Goal: Task Accomplishment & Management: Complete application form

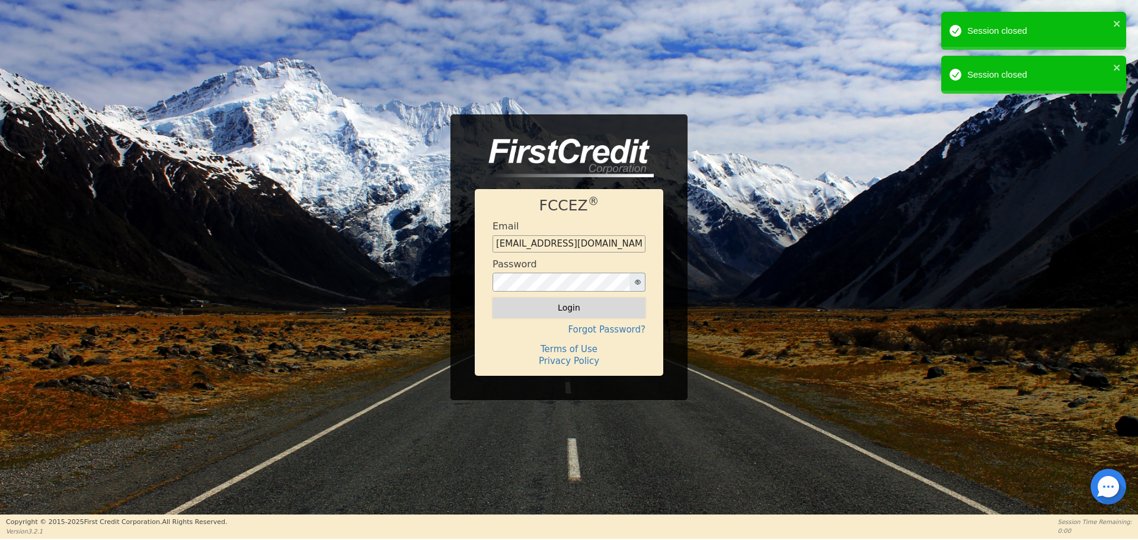
click at [558, 310] on button "Login" at bounding box center [569, 308] width 153 height 20
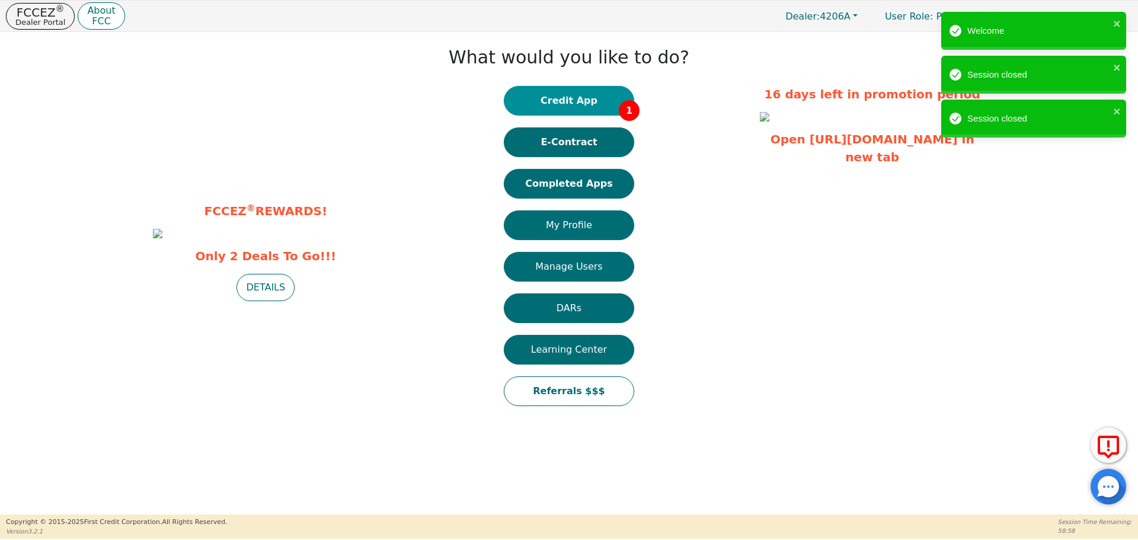
click at [587, 98] on button "Credit App 1" at bounding box center [569, 101] width 130 height 30
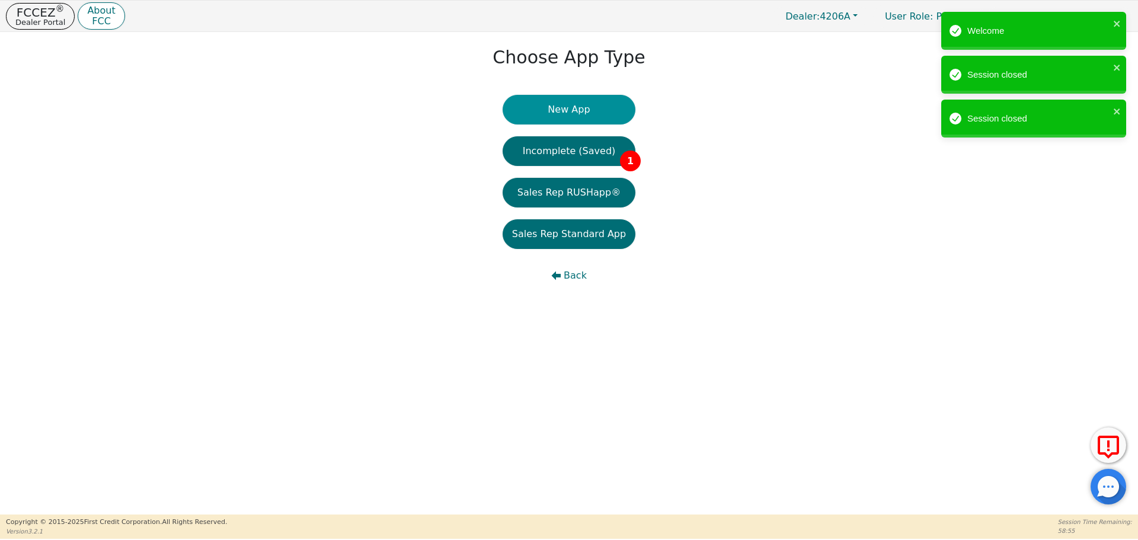
click at [589, 113] on button "New App" at bounding box center [569, 110] width 133 height 30
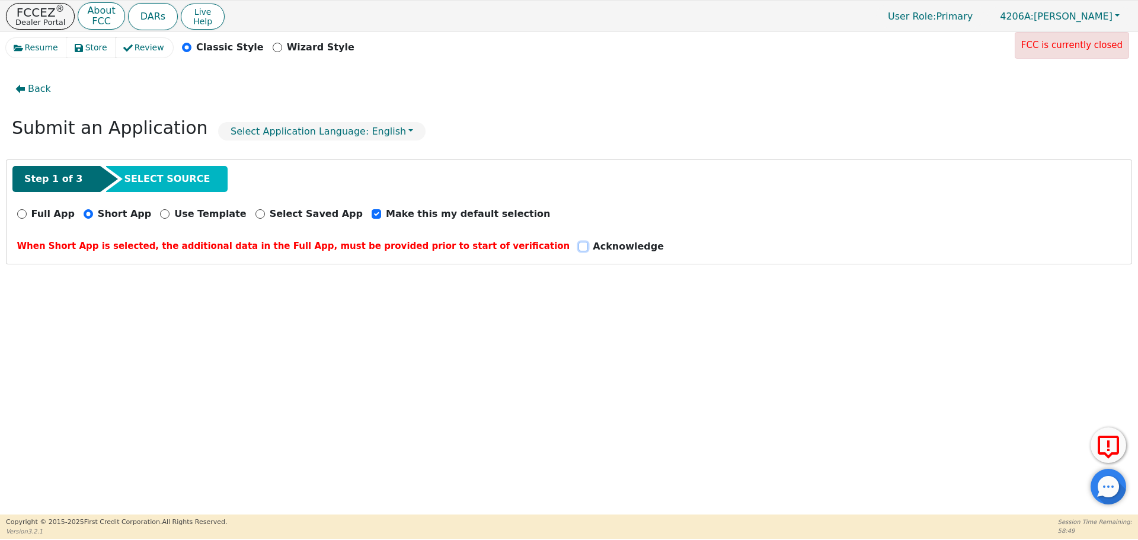
click at [578, 249] on input "Acknowledge" at bounding box center [582, 246] width 9 height 9
checkbox input "true"
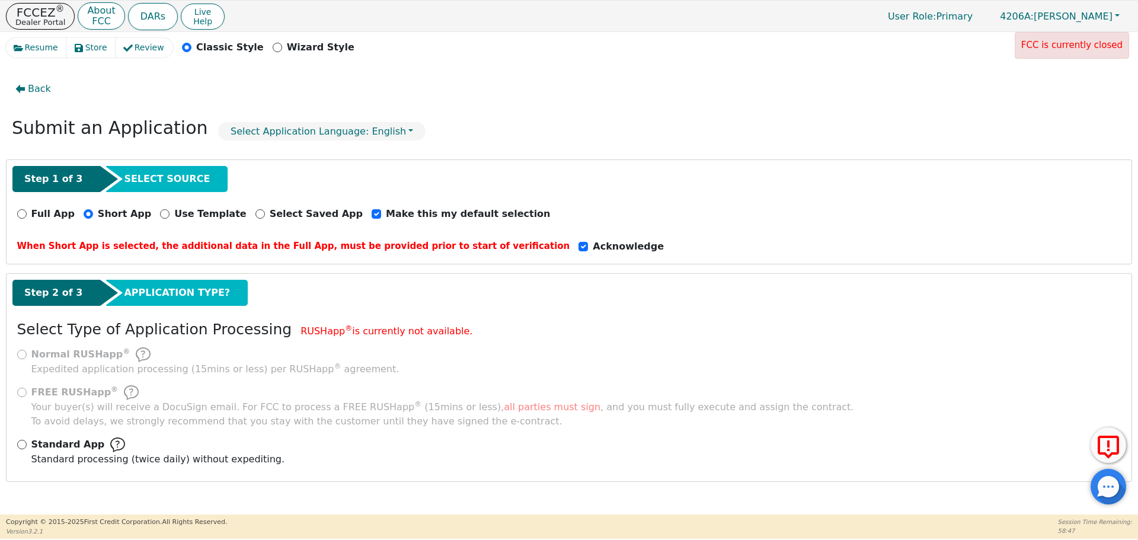
click at [501, 314] on div "Step 2 of 3 APPLICATION TYPE? Select Type of Application Processing RUSHapp ® i…" at bounding box center [569, 377] width 1125 height 207
click at [23, 445] on input "Standard App Standard processing (twice daily) without expediting." at bounding box center [21, 444] width 9 height 9
radio input "true"
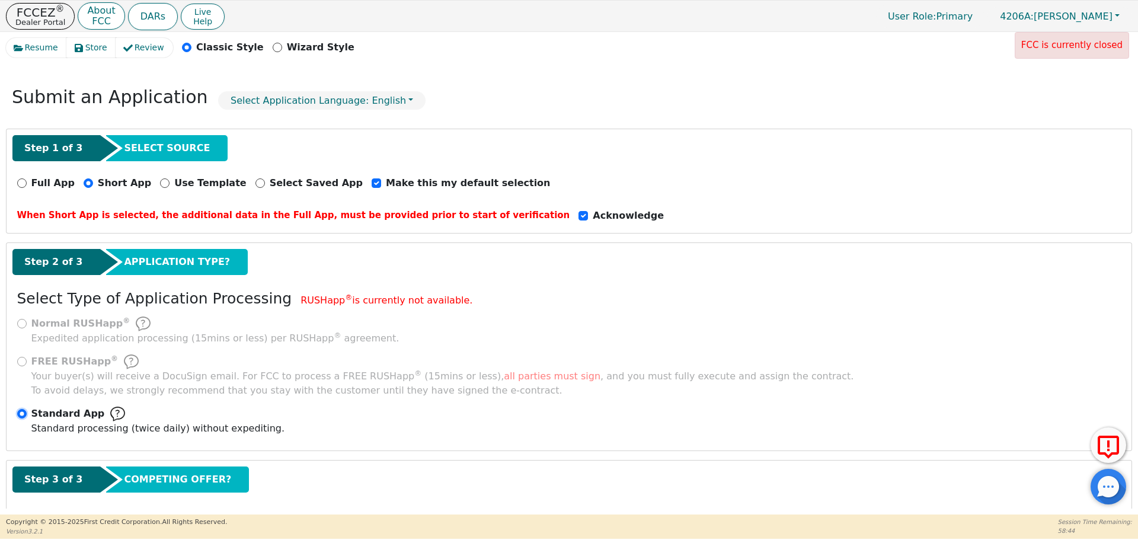
scroll to position [89, 0]
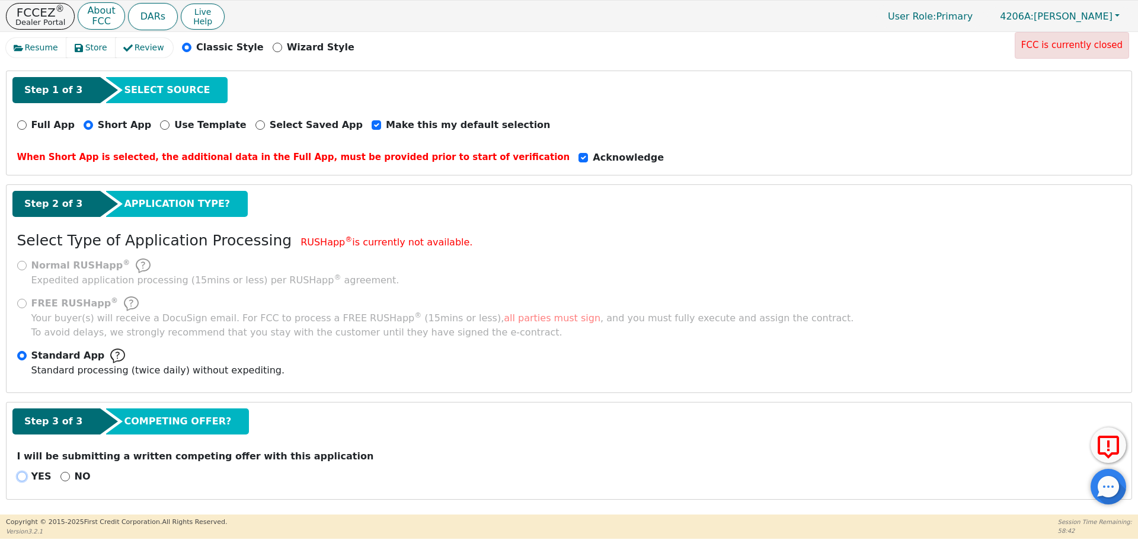
click at [21, 474] on input "YES" at bounding box center [21, 476] width 9 height 9
radio input "true"
click at [60, 473] on input "NO" at bounding box center [64, 476] width 9 height 9
radio input "true"
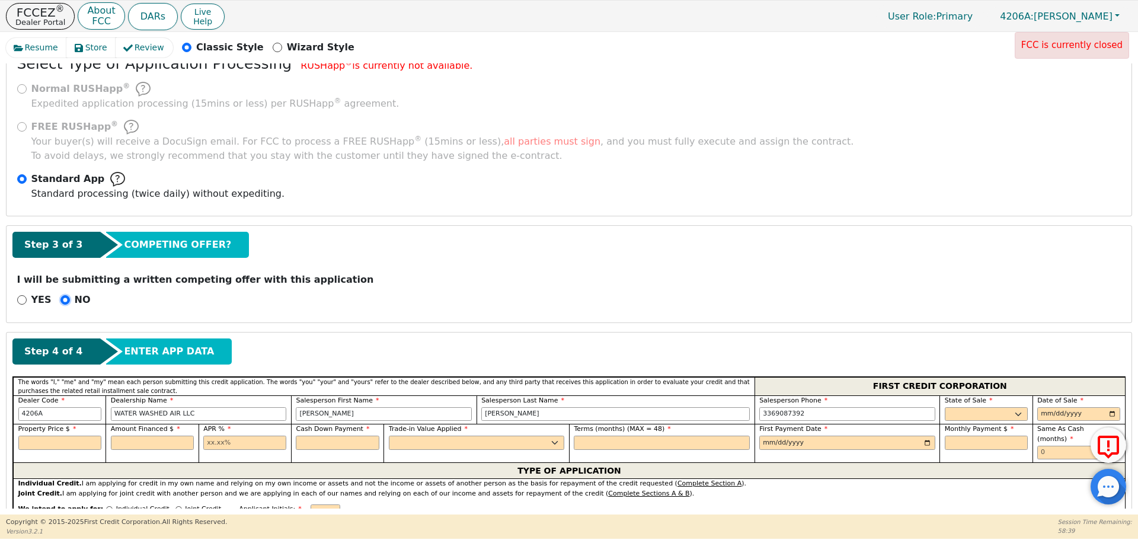
scroll to position [267, 0]
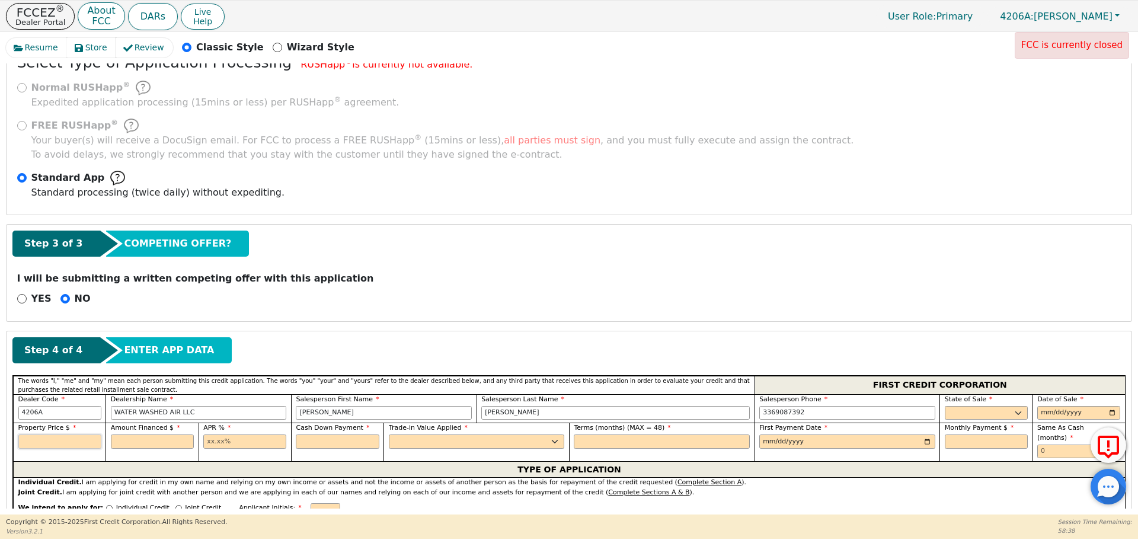
click at [86, 441] on input "text" at bounding box center [59, 441] width 83 height 14
click at [68, 442] on input "text" at bounding box center [59, 441] width 83 height 14
type input "3996.34"
type input "22.99"
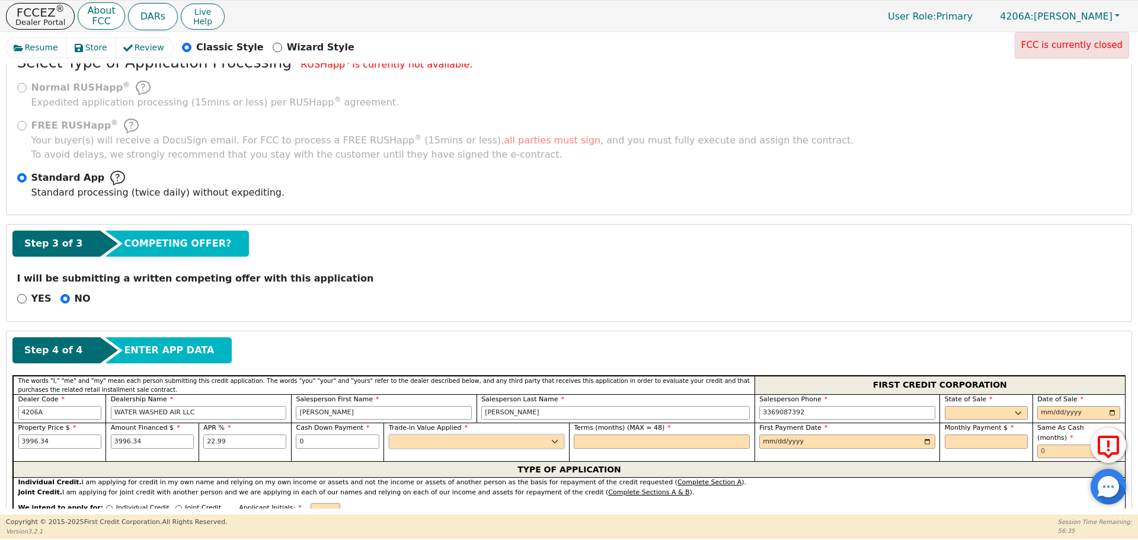
type input "0.00"
select select "y"
type input "48"
click at [925, 442] on input "date" at bounding box center [847, 441] width 176 height 14
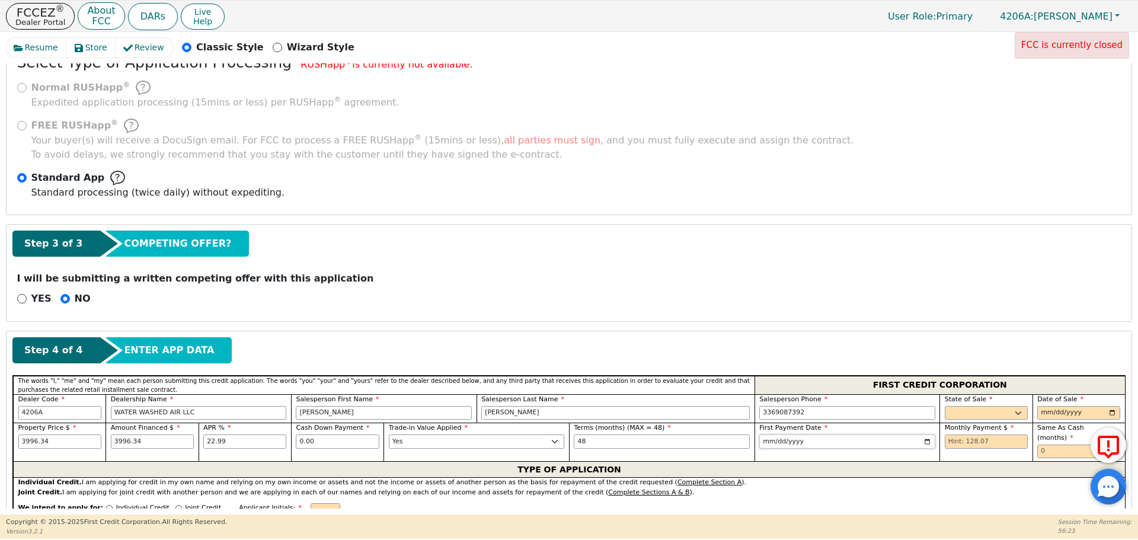
type input "[DATE]"
click at [1003, 416] on select "AK AL AR AZ CA CO CT DC DE FL [GEOGRAPHIC_DATA] HI IA ID IL IN KS [GEOGRAPHIC_D…" at bounding box center [986, 413] width 83 height 14
select select "VA"
click at [945, 406] on select "AK AL AR AZ CA CO CT DC DE FL [GEOGRAPHIC_DATA] HI IA ID IL IN KS [GEOGRAPHIC_D…" at bounding box center [986, 413] width 83 height 14
click at [1108, 411] on input "date" at bounding box center [1078, 413] width 83 height 14
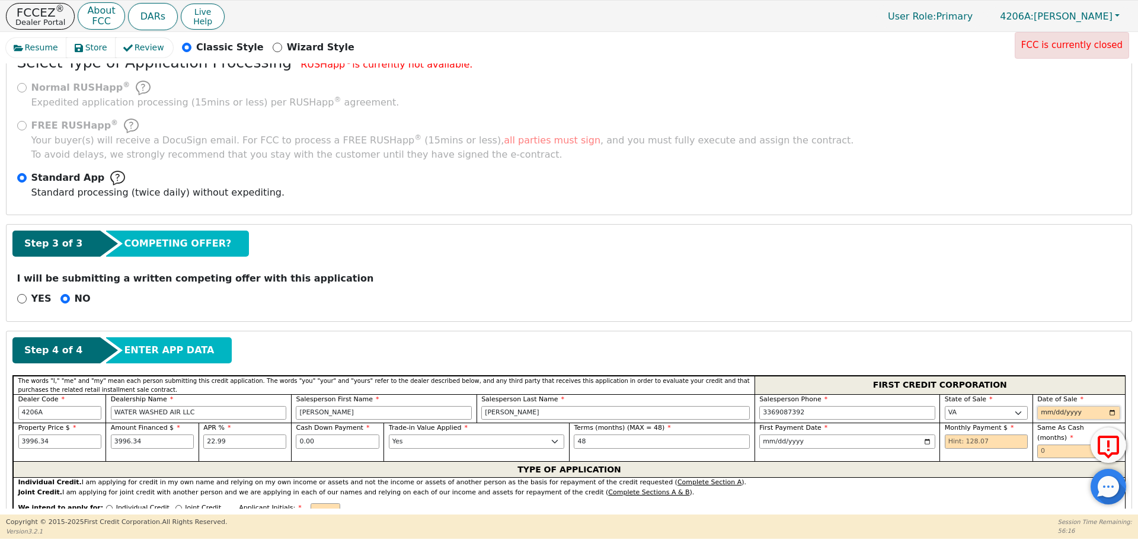
type input "[DATE]"
click at [1004, 442] on input "text" at bounding box center [986, 441] width 83 height 14
type input "128.07"
type input "0"
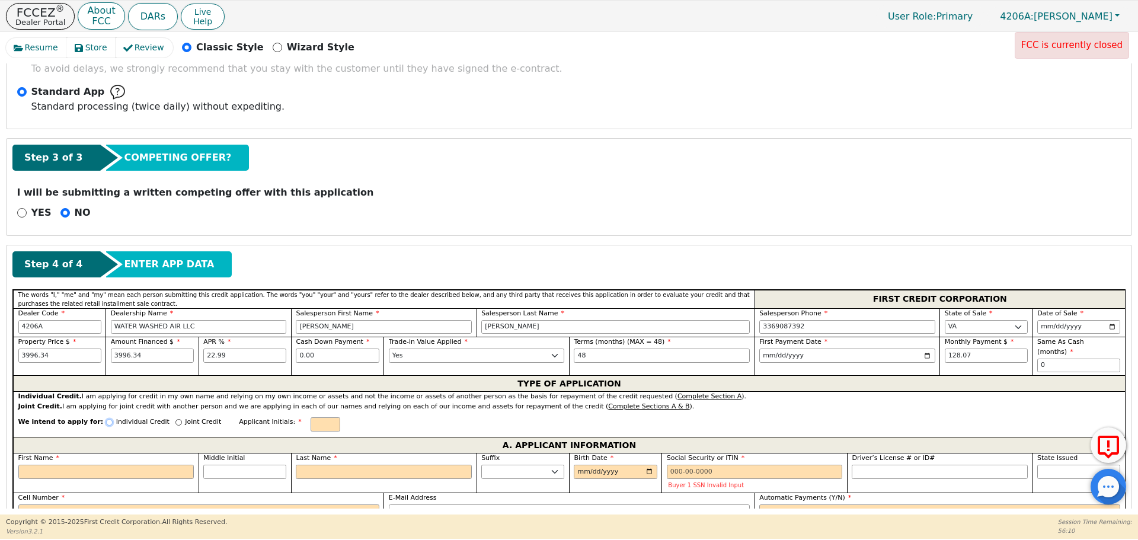
scroll to position [445, 0]
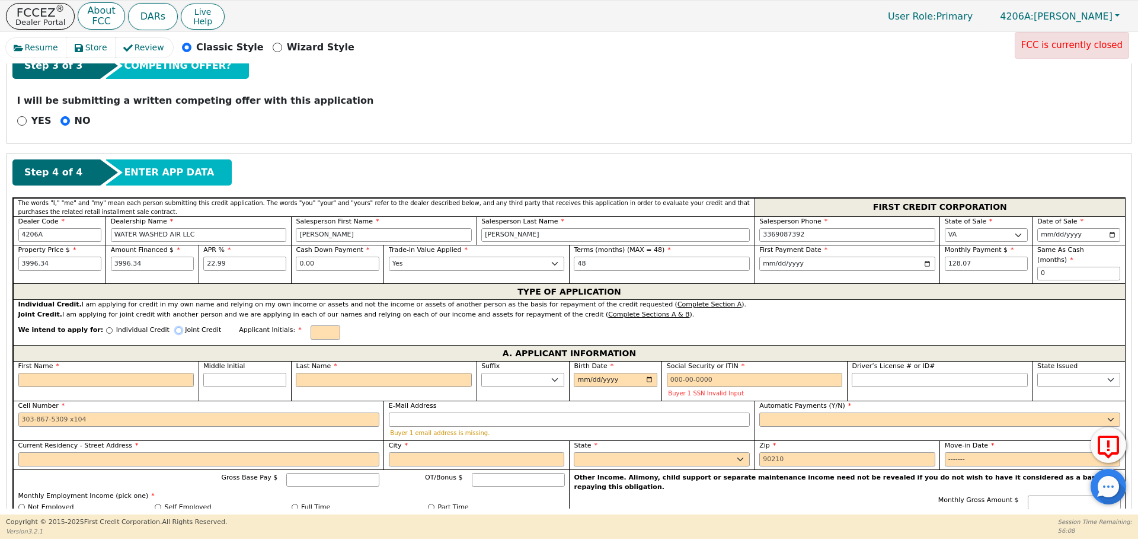
click at [175, 327] on input "Joint Credit" at bounding box center [178, 330] width 7 height 7
radio input "true"
click at [105, 373] on input "First Name" at bounding box center [106, 380] width 176 height 14
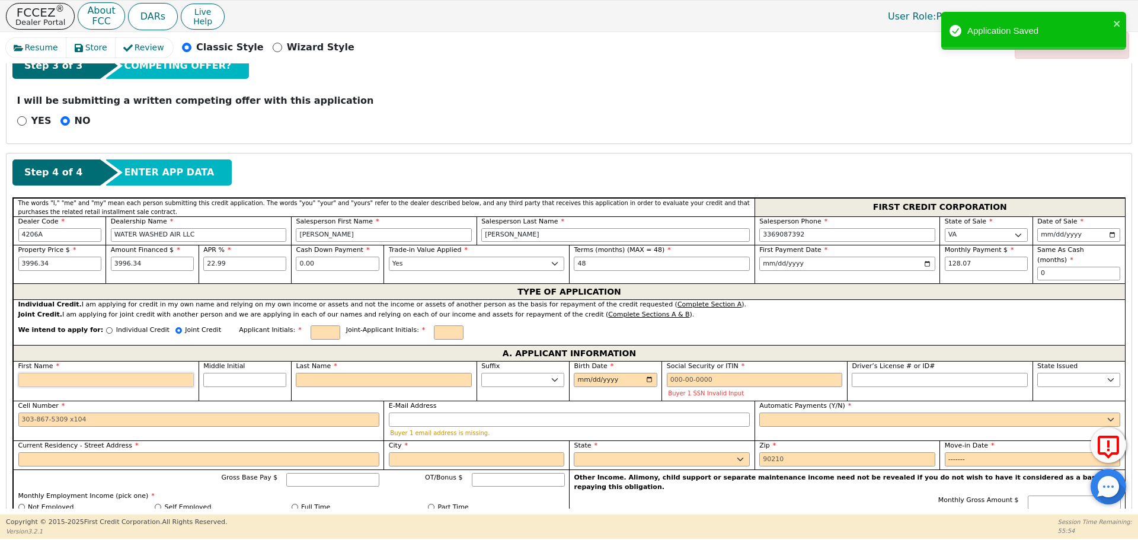
type input "J"
type input "j"
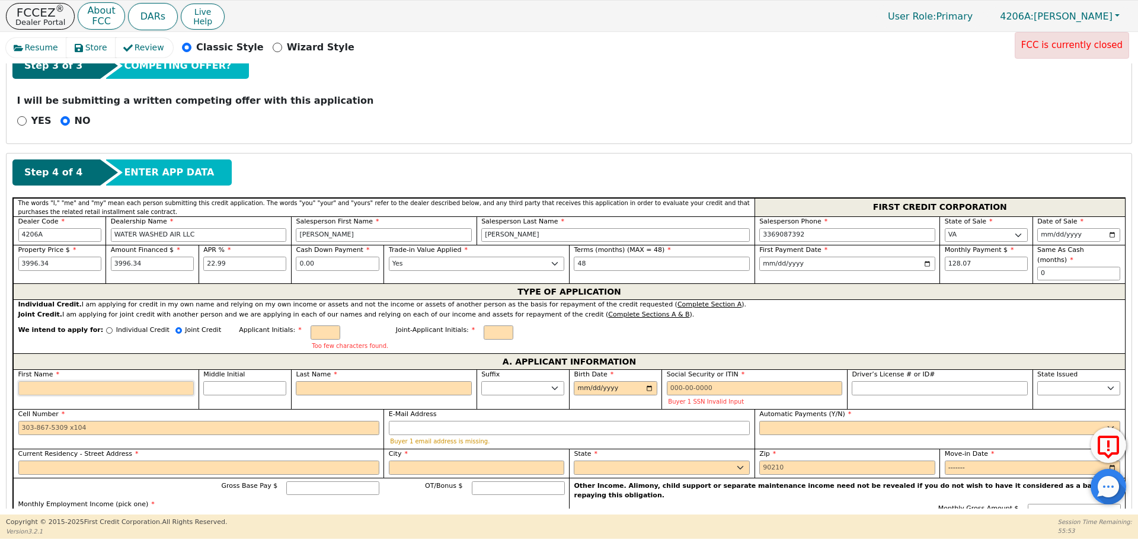
type input "J"
type input "JE"
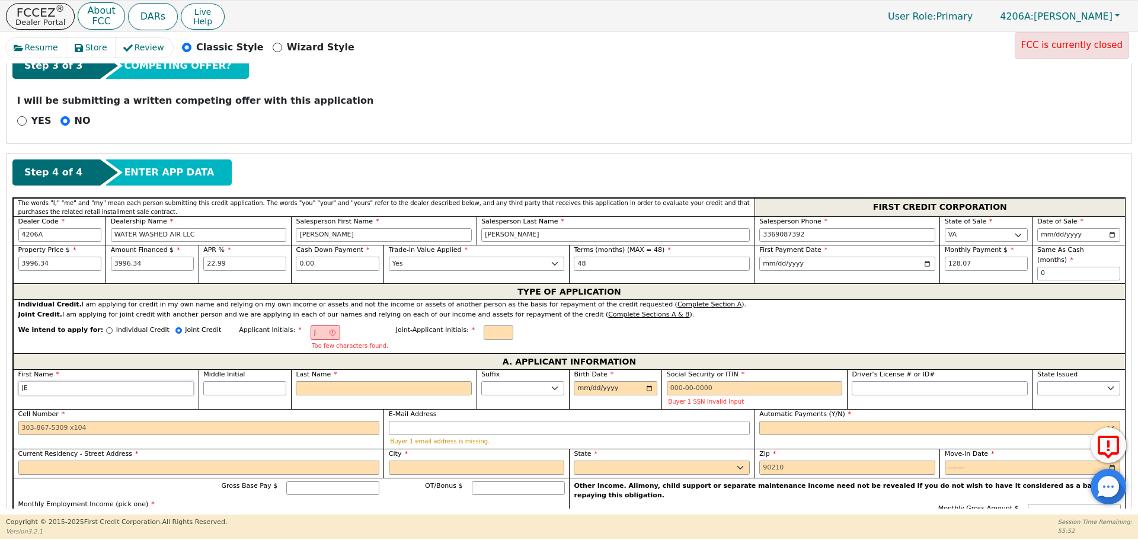
type input "JEN"
type input "JENN"
type input "JENNI"
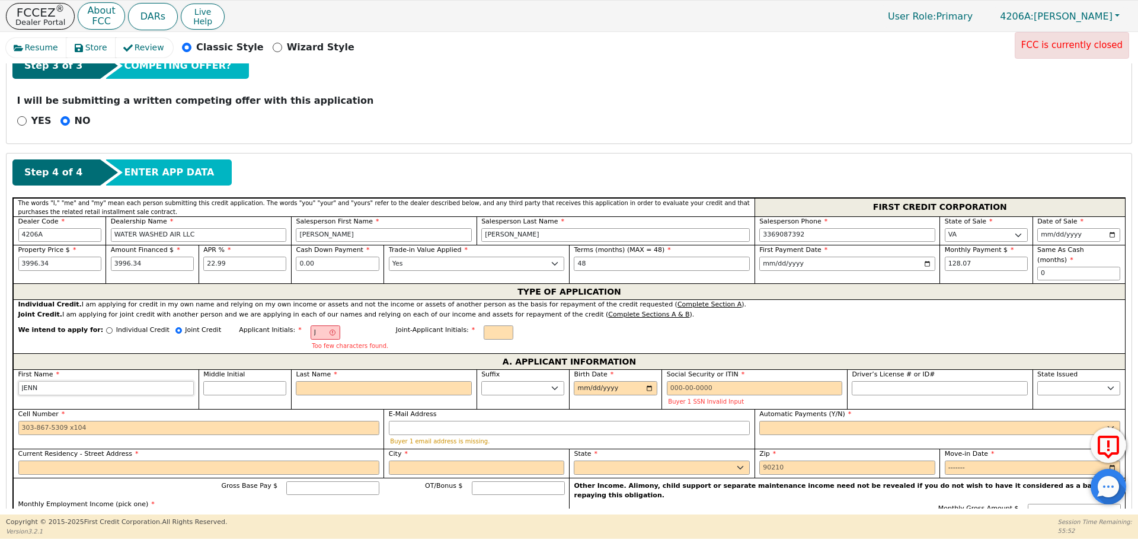
type input "JENNI"
type input "[PERSON_NAME]"
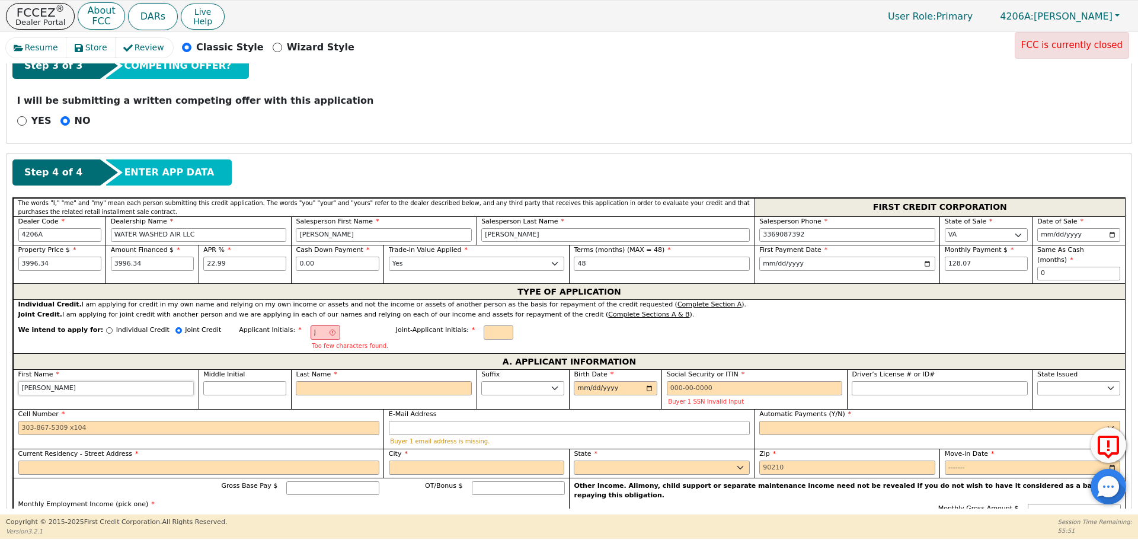
type input "[PERSON_NAME]"
type input "JR"
type input "R"
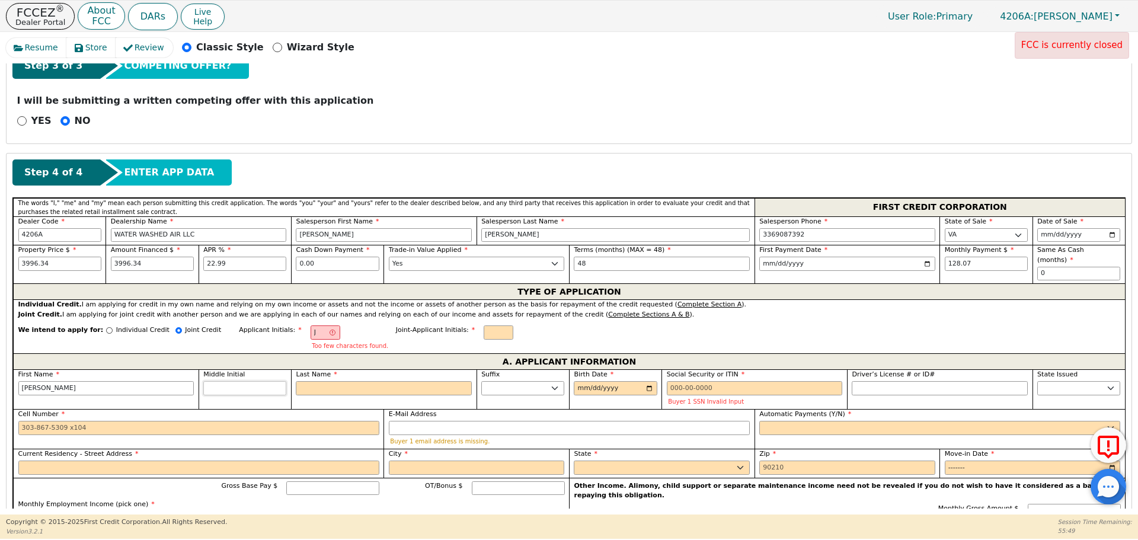
type input "[PERSON_NAME]"
type input "R"
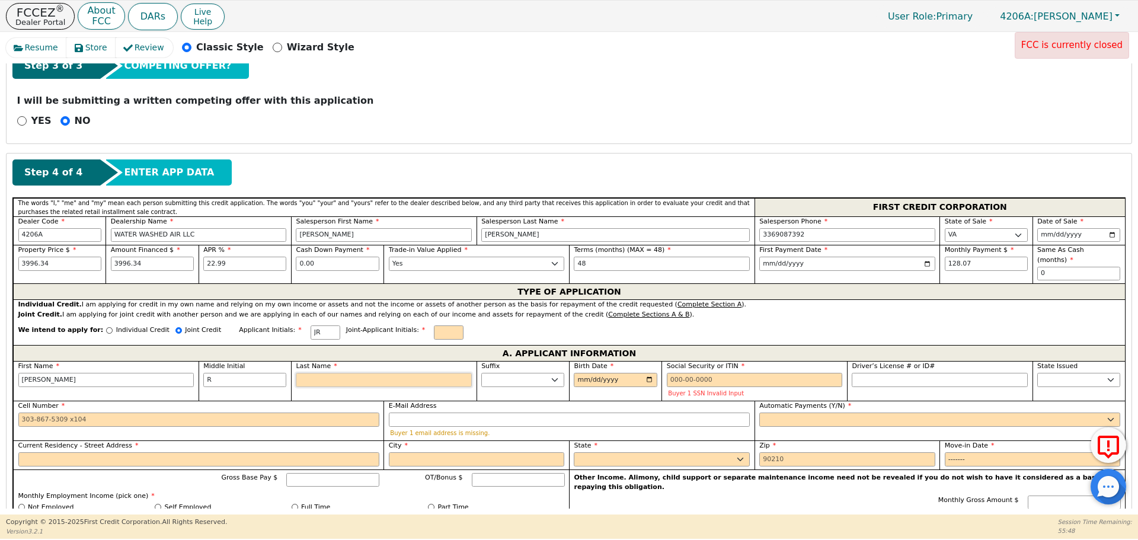
type input "JRH"
type input "H"
type input "[PERSON_NAME] [PERSON_NAME]"
type input "HA"
type input "[PERSON_NAME]"
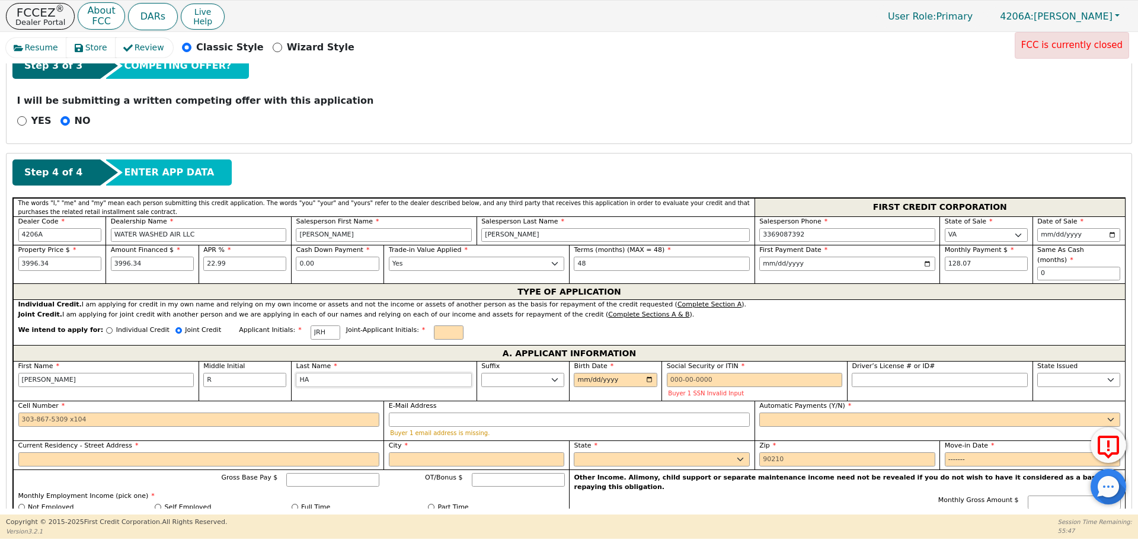
type input "HAU"
type input "[PERSON_NAME]"
type input "HAUR"
type input "[PERSON_NAME]"
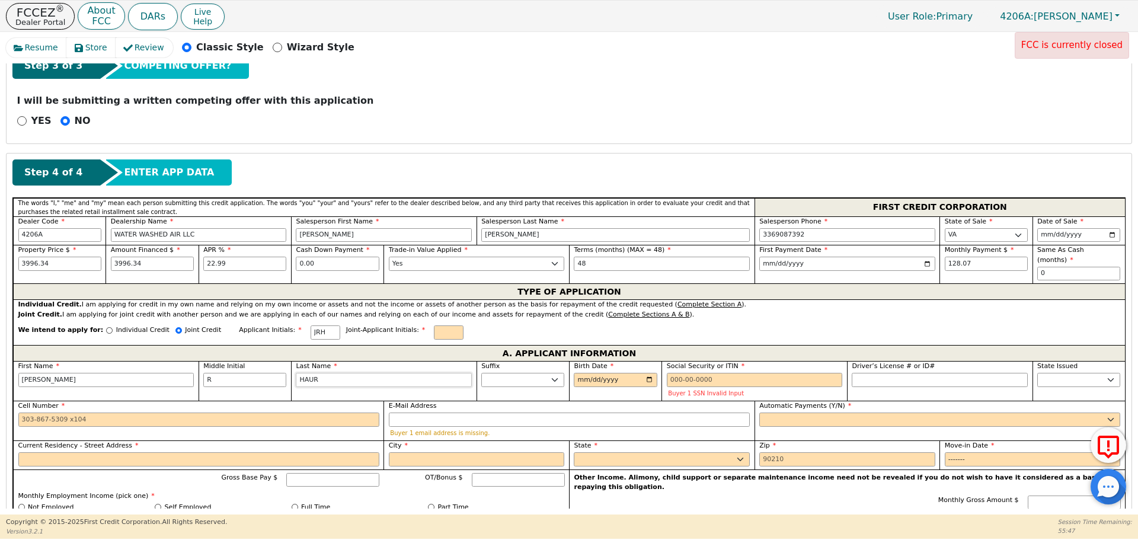
type input "[PERSON_NAME]"
type input "[DATE]"
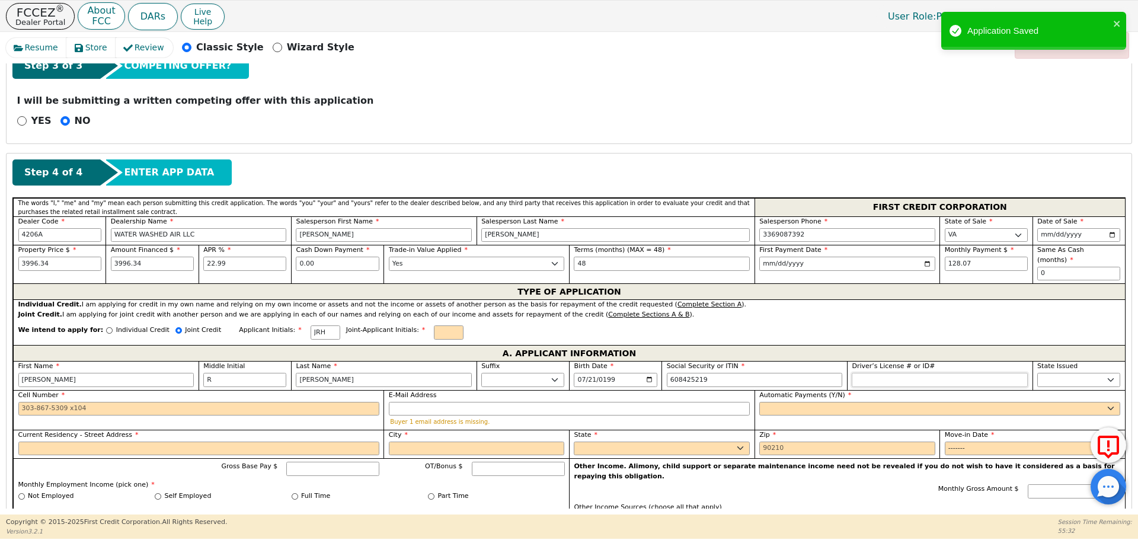
type input "***-**-5219"
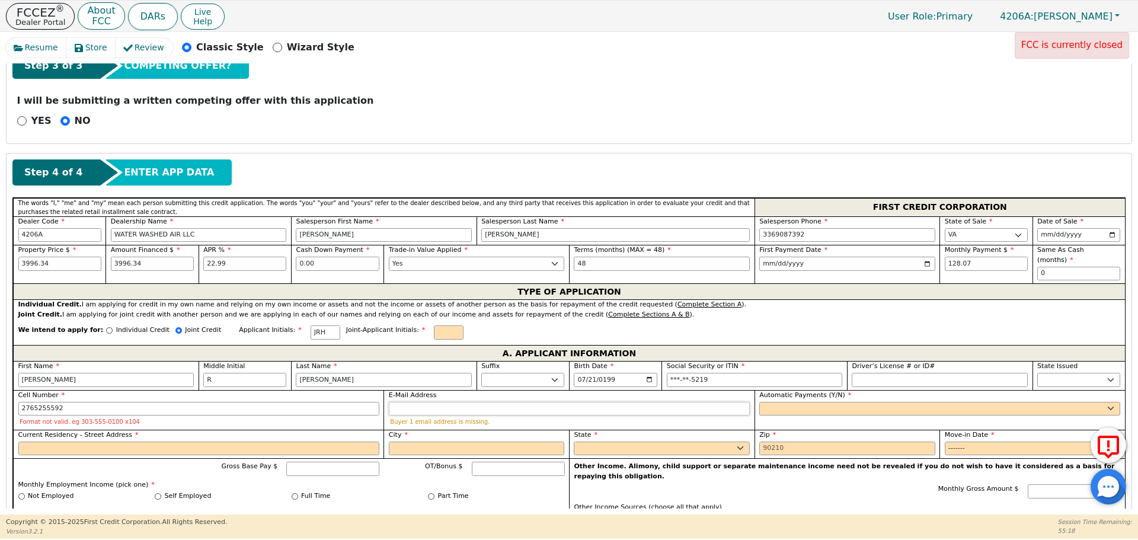
type input "[PHONE_NUMBER]"
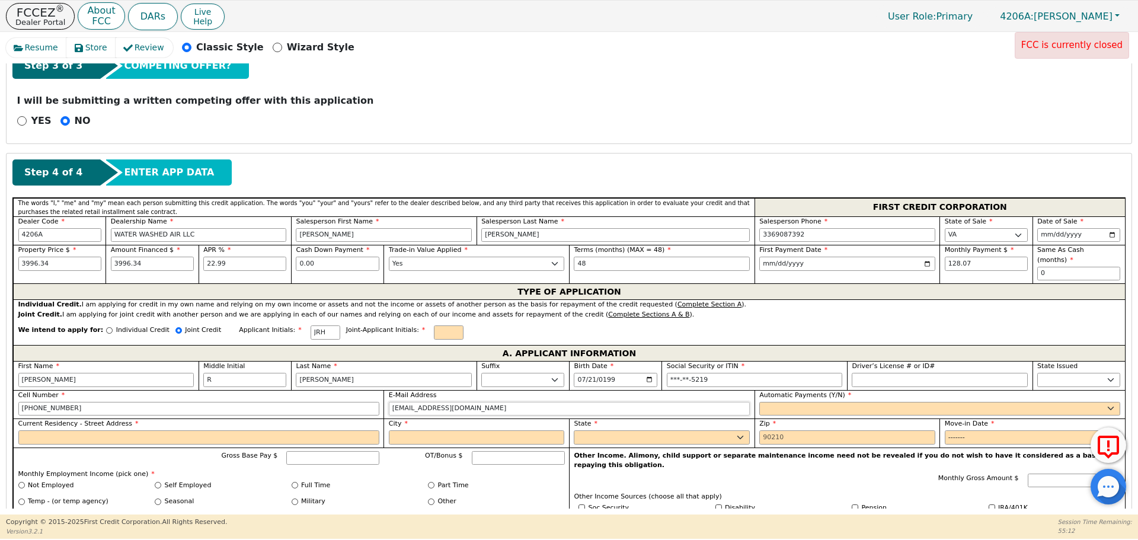
type input "[EMAIL_ADDRESS][DOMAIN_NAME]"
type input "U"
click at [814, 402] on select "Yes No" at bounding box center [939, 409] width 361 height 14
select select "y"
click at [759, 402] on select "Yes No" at bounding box center [939, 409] width 361 height 14
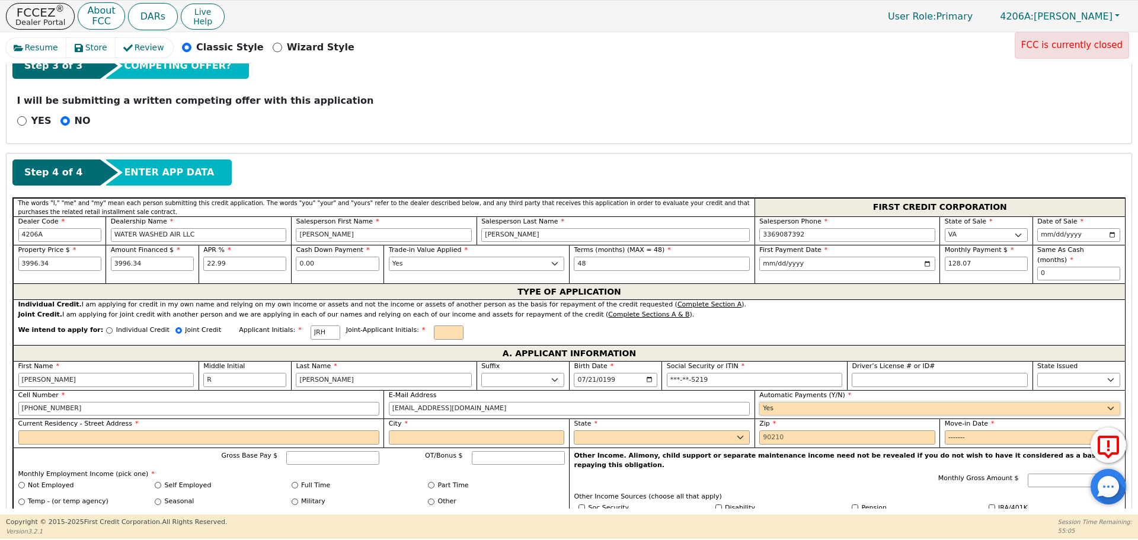
type input "[PERSON_NAME]"
click at [108, 431] on input "Current Residency - Street Address" at bounding box center [198, 437] width 361 height 14
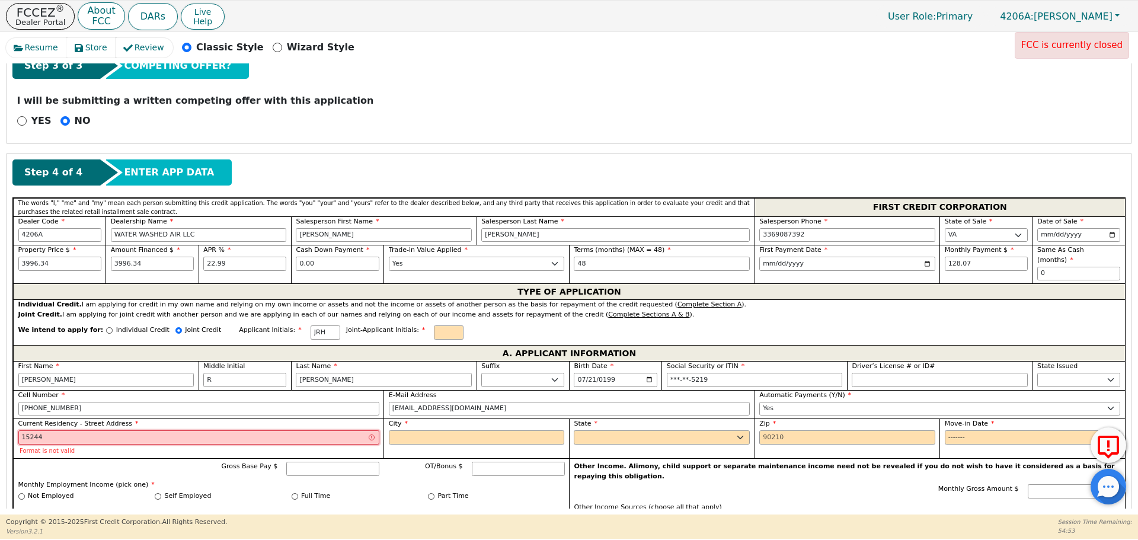
click at [106, 431] on input "15244" at bounding box center [198, 437] width 361 height 14
click at [106, 431] on div "Current Residency - Street Address 15244 Format is not valid" at bounding box center [198, 437] width 361 height 36
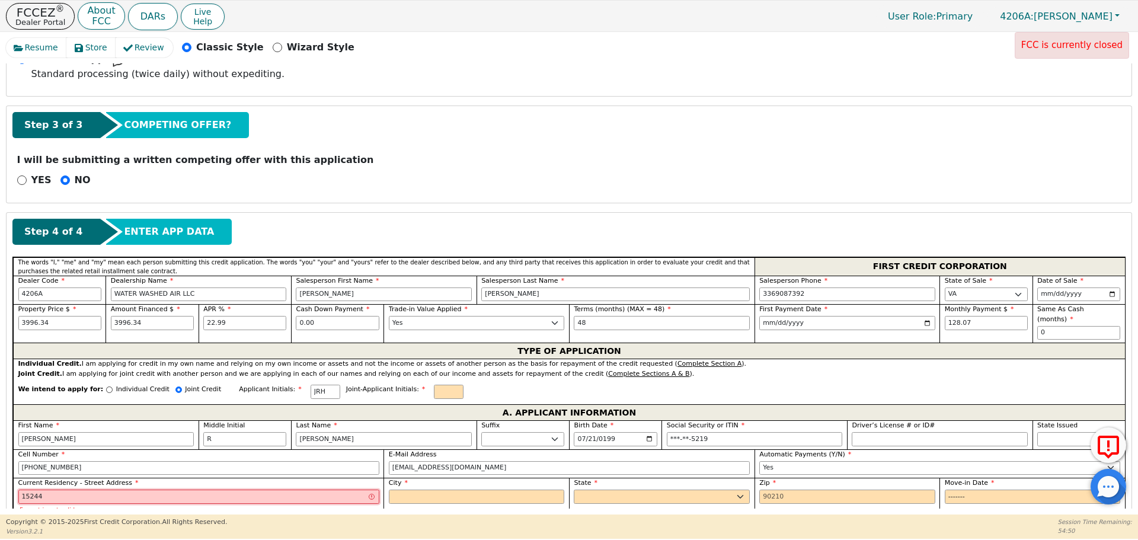
click at [92, 490] on input "15244" at bounding box center [198, 497] width 361 height 14
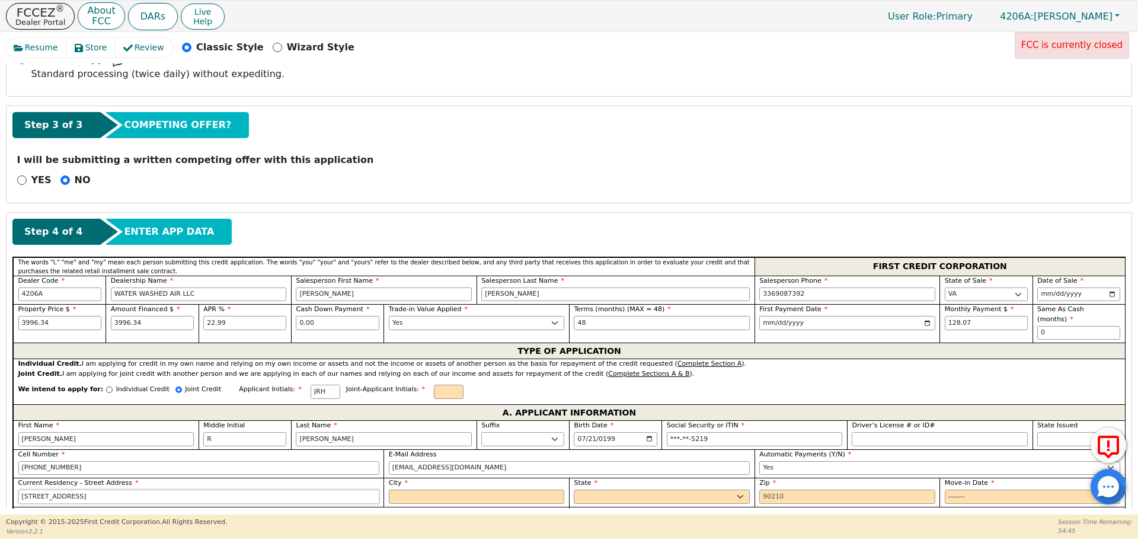
type input "[STREET_ADDRESS]"
type input "MEADOWVIEW"
select select "VA"
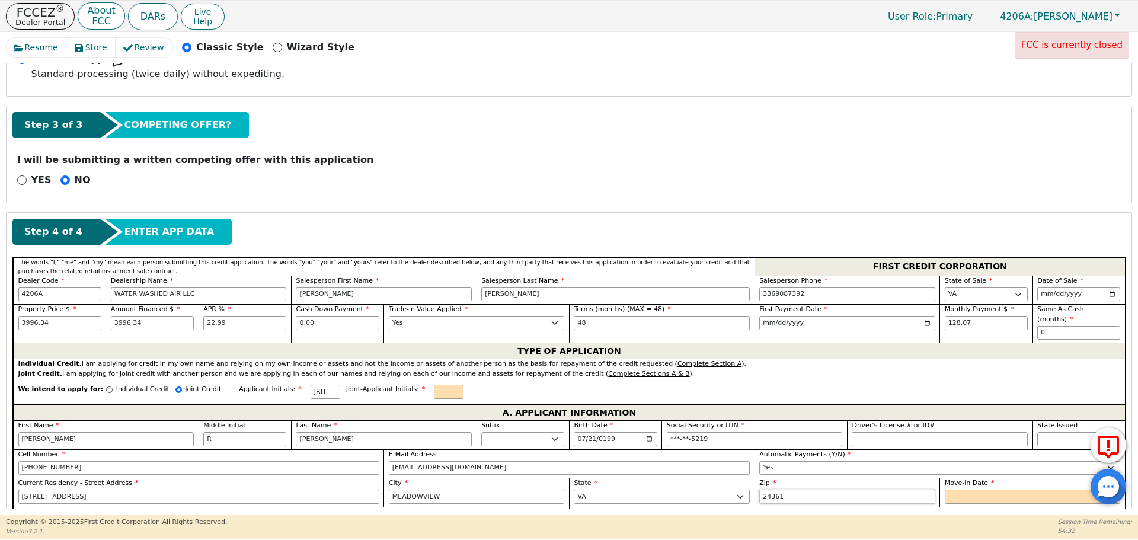
type input "24361"
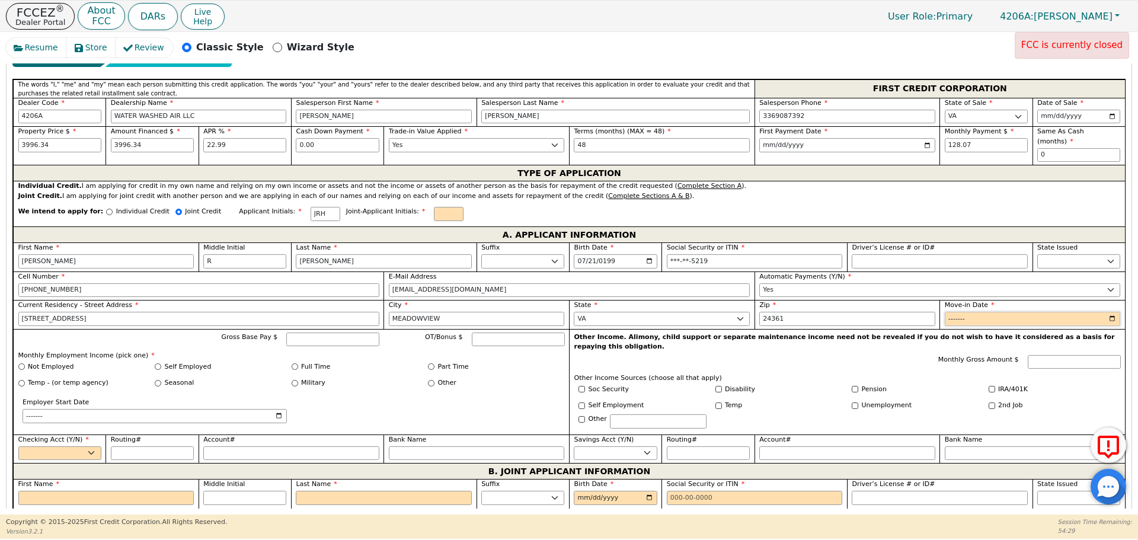
click at [1105, 312] on input "Move-in Date" at bounding box center [1033, 319] width 176 height 14
type input "2021-08"
click at [347, 335] on input "Gross Base Pay $" at bounding box center [332, 339] width 93 height 14
type input "2500.00"
click at [296, 363] on input "Full Time" at bounding box center [295, 366] width 7 height 7
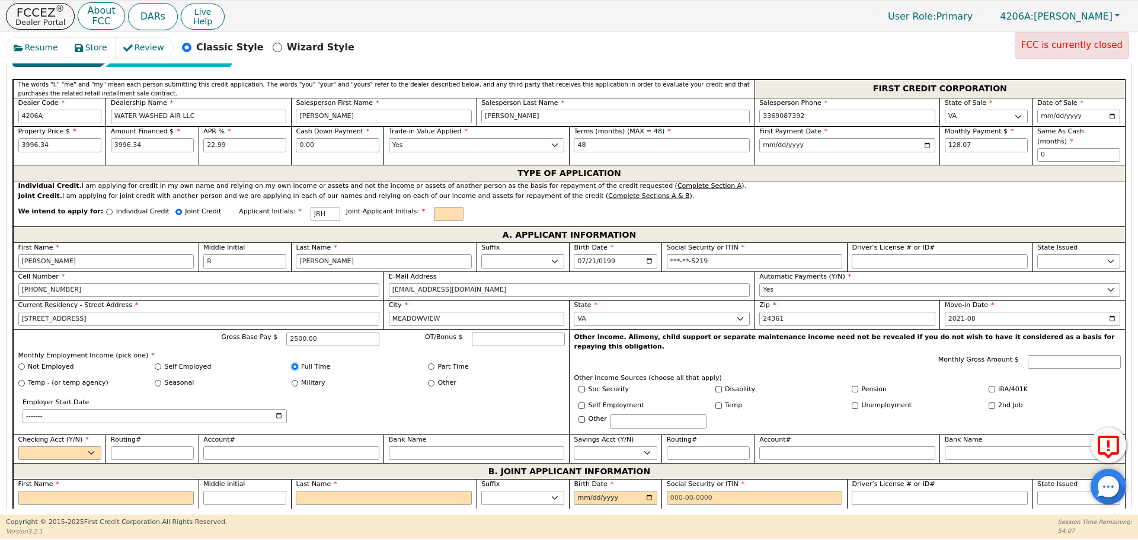
radio input "true"
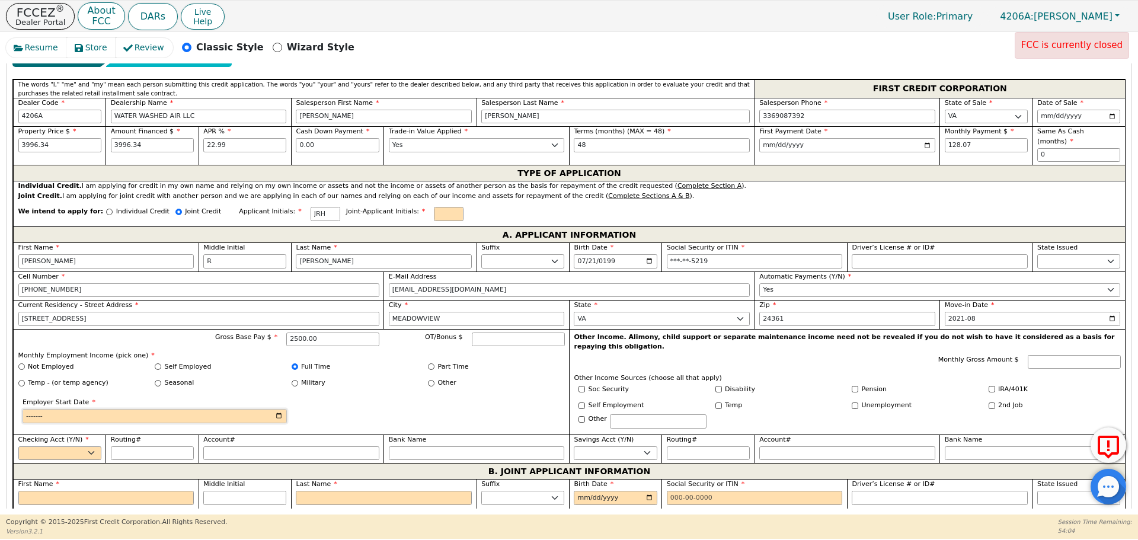
click at [278, 409] on input "Employer Start Date" at bounding box center [155, 416] width 264 height 14
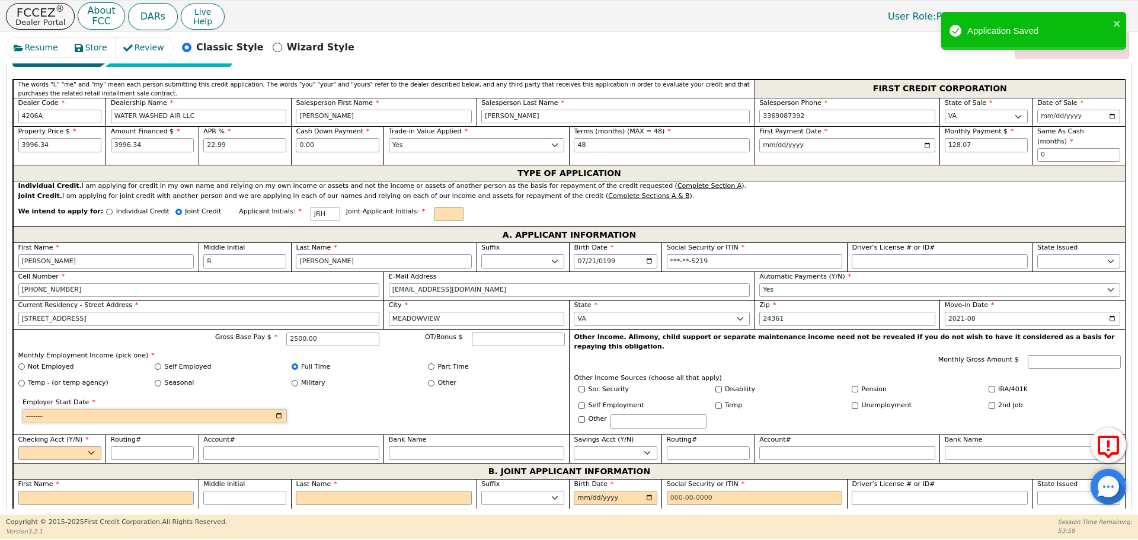
type input "2023-08"
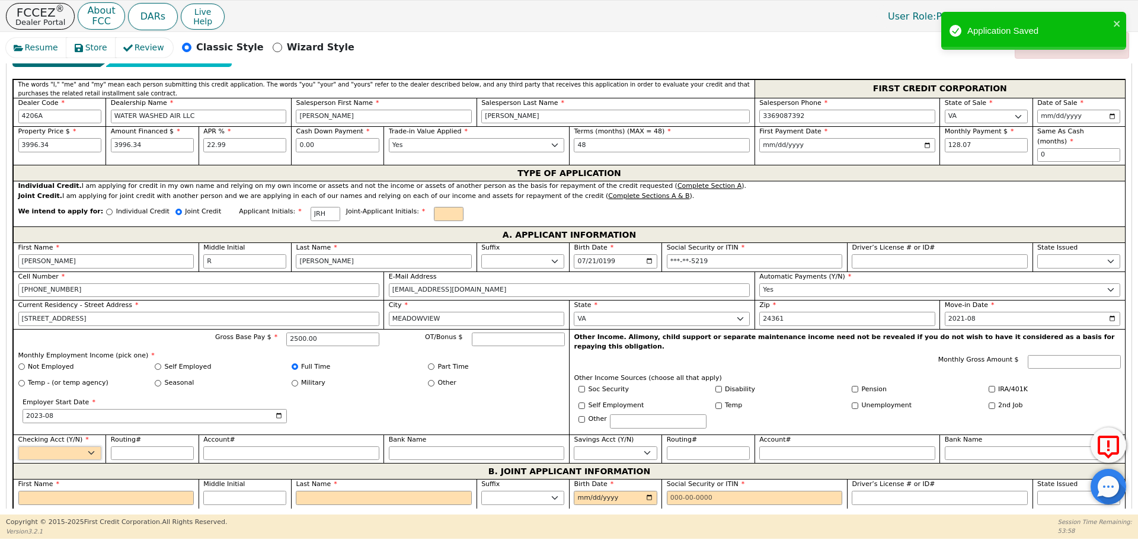
click at [82, 446] on select "Yes No" at bounding box center [59, 453] width 83 height 14
select select "y"
click at [18, 446] on select "Yes No" at bounding box center [59, 453] width 83 height 14
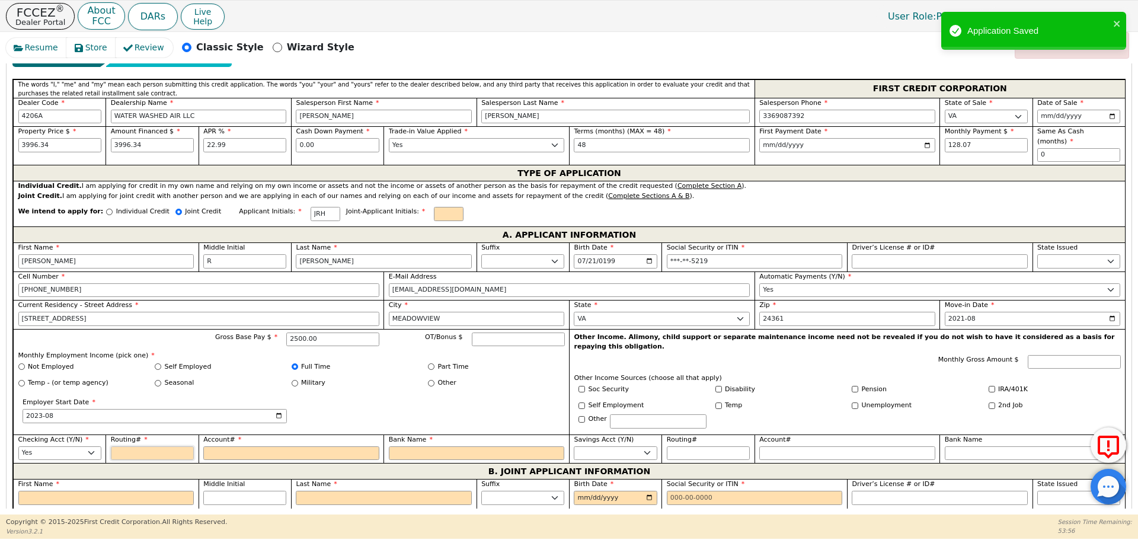
click at [132, 446] on input "Routing#" at bounding box center [152, 453] width 83 height 14
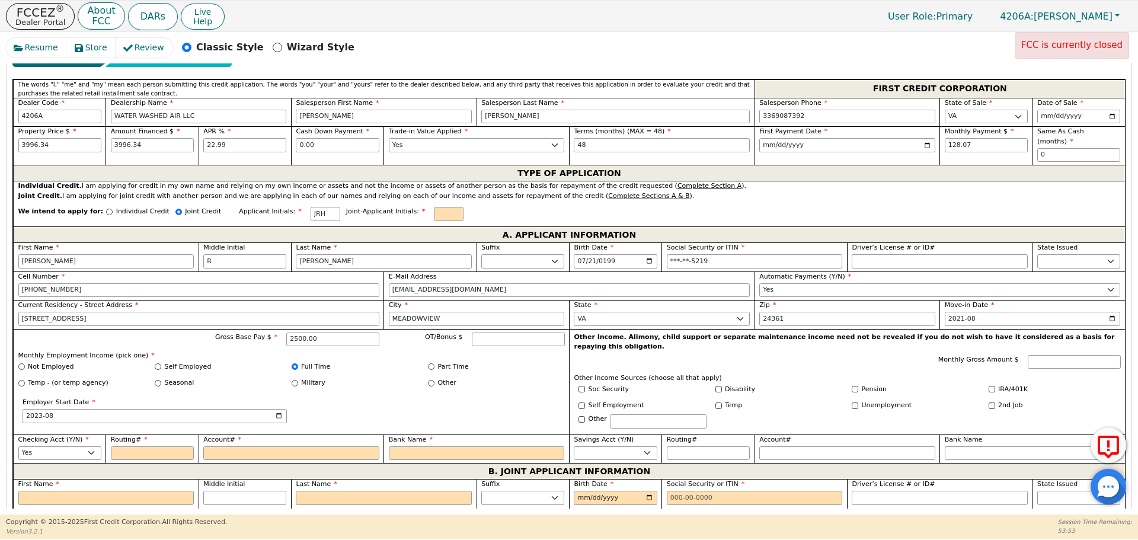
click at [433, 398] on div "Employer Start Date 2023-08" at bounding box center [291, 412] width 546 height 28
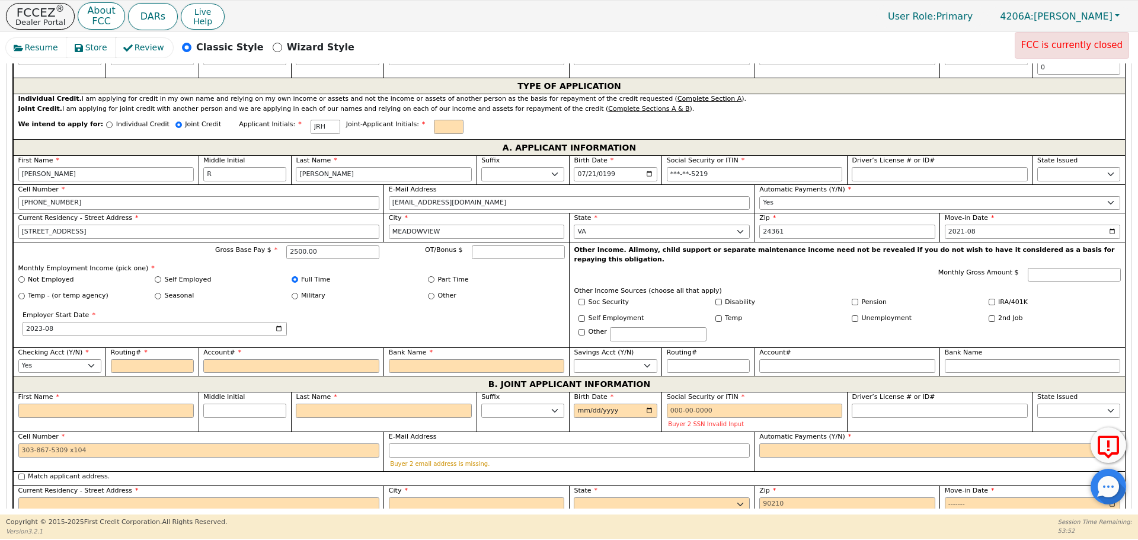
scroll to position [741, 0]
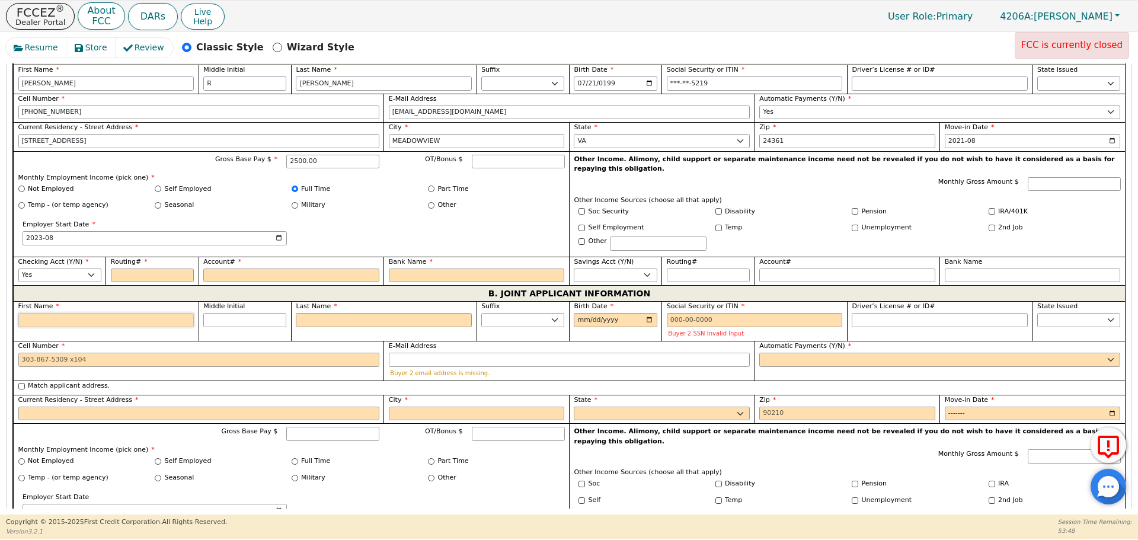
click at [120, 313] on input "First Name" at bounding box center [106, 320] width 176 height 14
type input "S"
type input "ST"
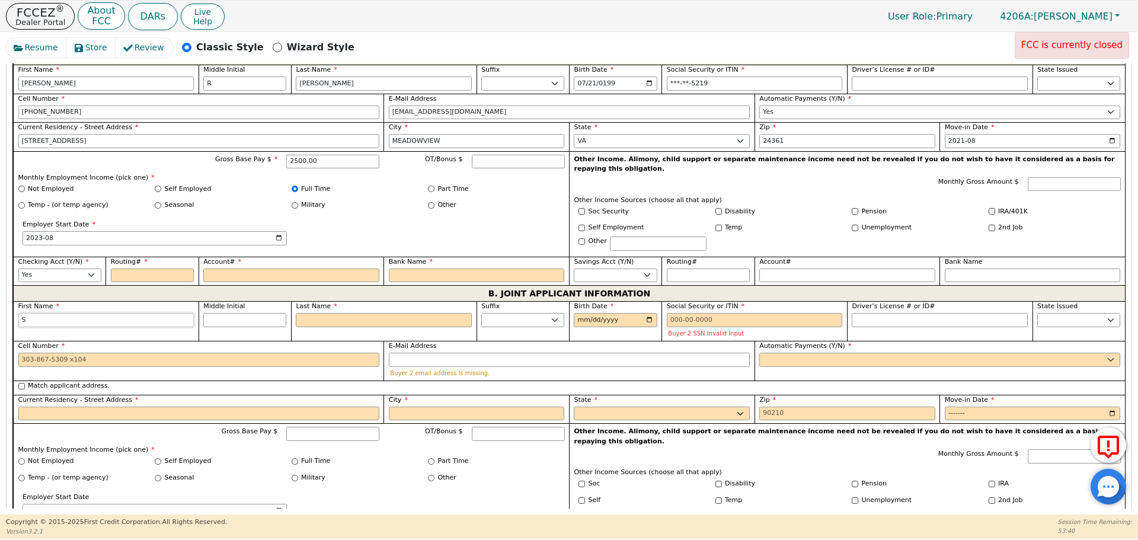
type input "ST"
type input "STE"
type input "STEV"
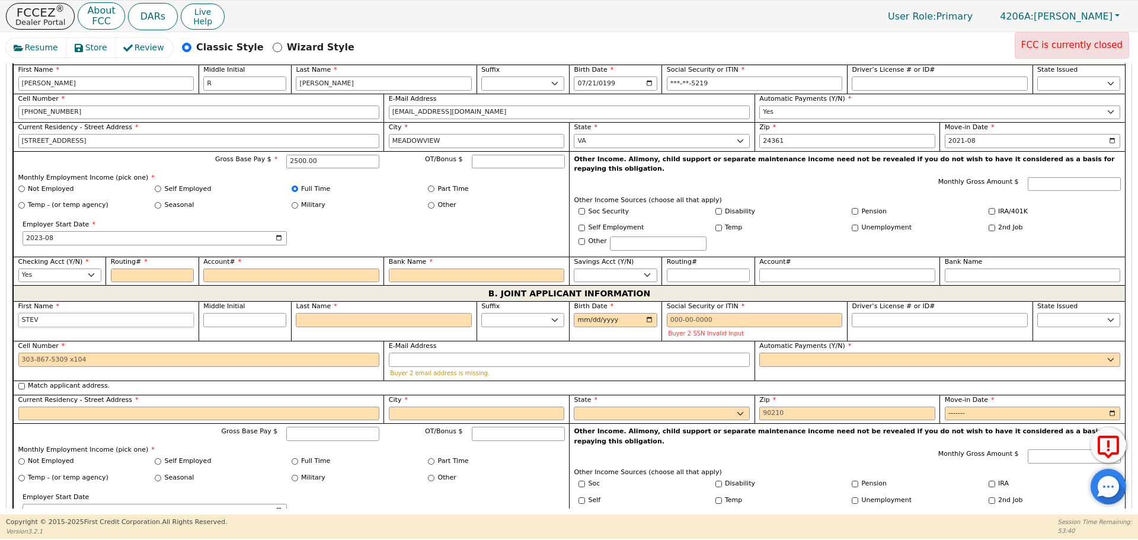
type input "[PERSON_NAME]"
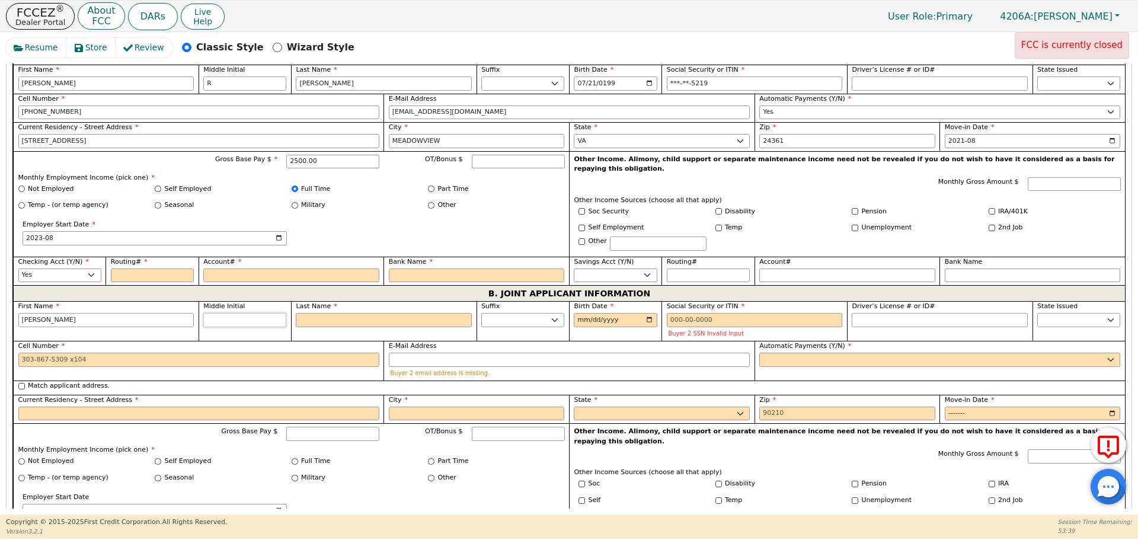
scroll to position [749, 0]
type input "J"
type input "SJ"
type input "[PERSON_NAME]"
type input "J"
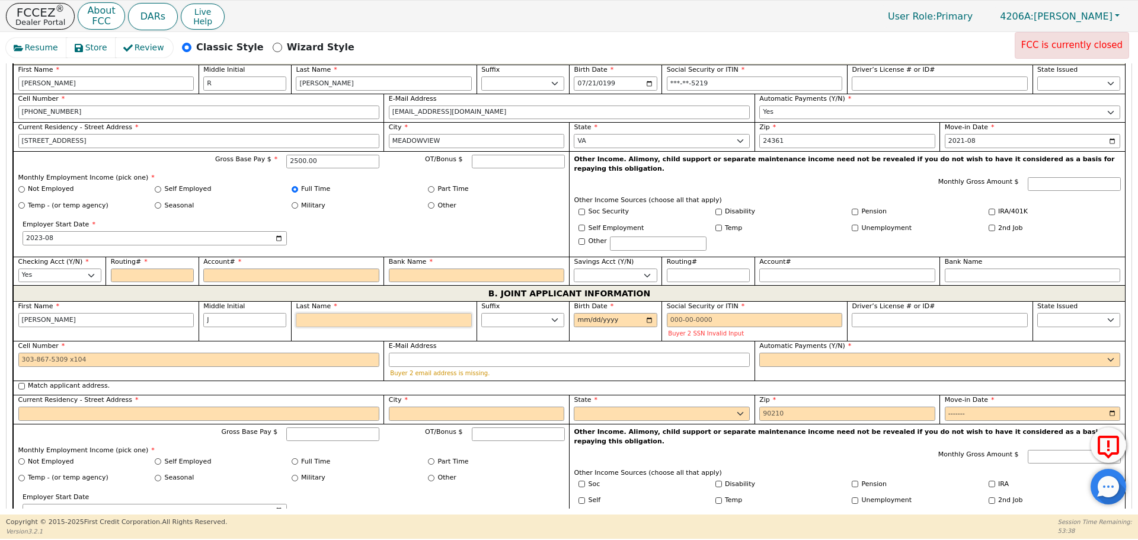
scroll to position [741, 0]
type input "H"
type input "SJH"
type input "[PERSON_NAME] [PERSON_NAME]"
type input "HA"
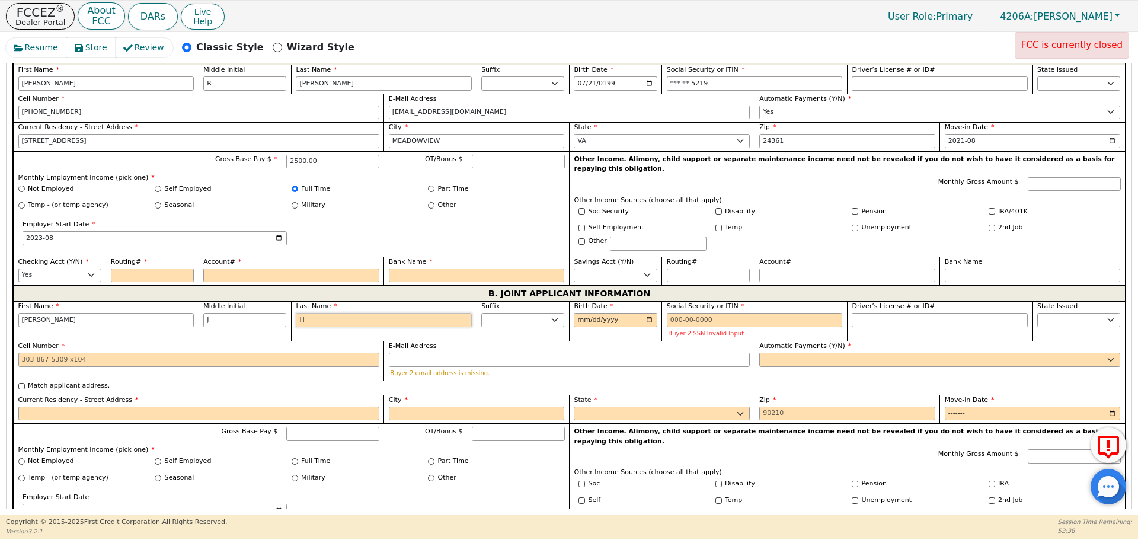
type input "[PERSON_NAME]"
type input "HAU"
type input "[PERSON_NAME]"
type input "HAUR"
type input "[PERSON_NAME]"
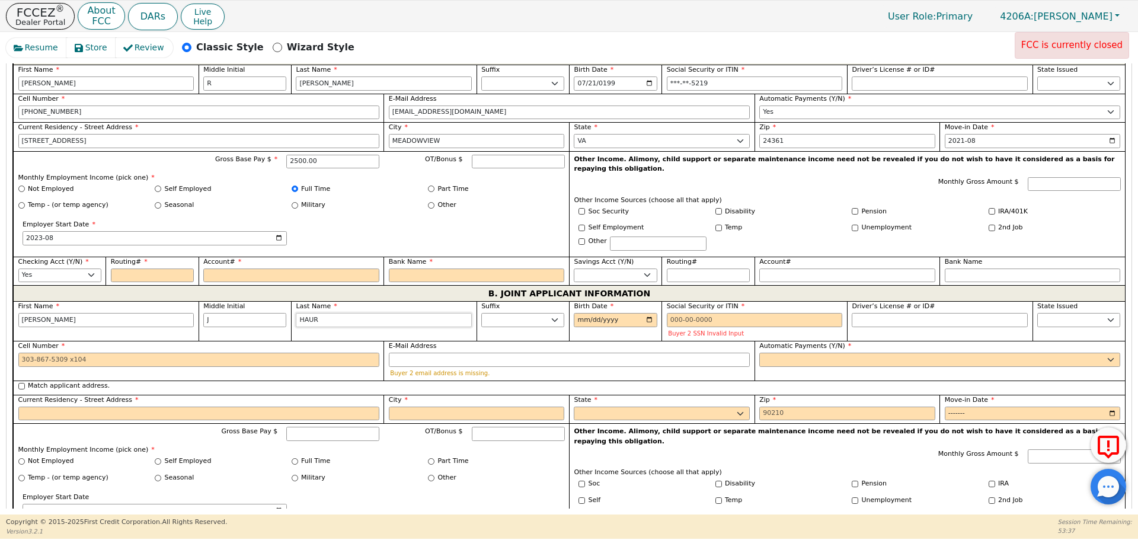
type input "[PERSON_NAME]"
type input "[DATE]"
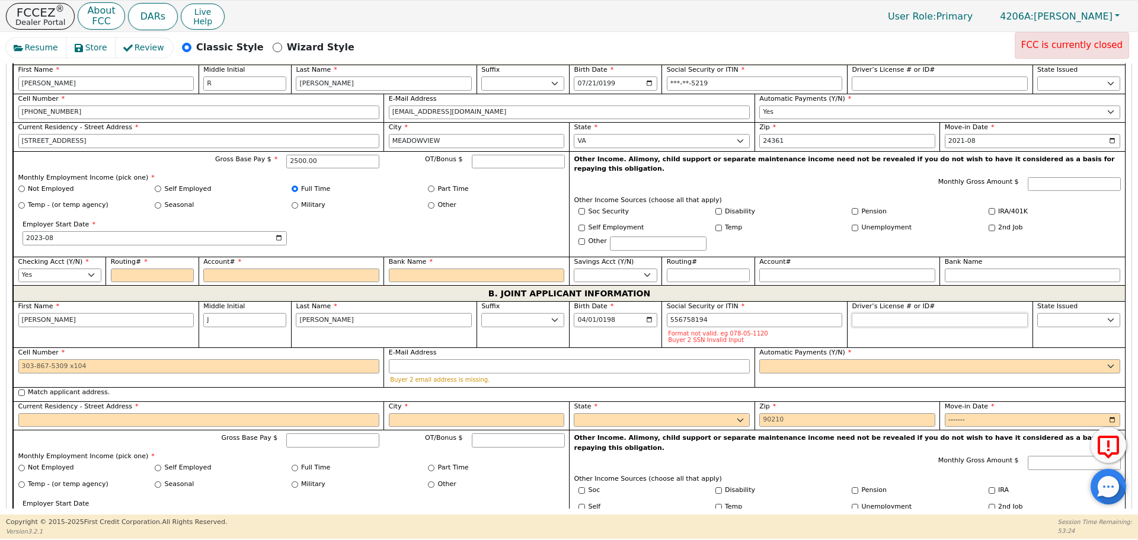
type input "***-**-8194"
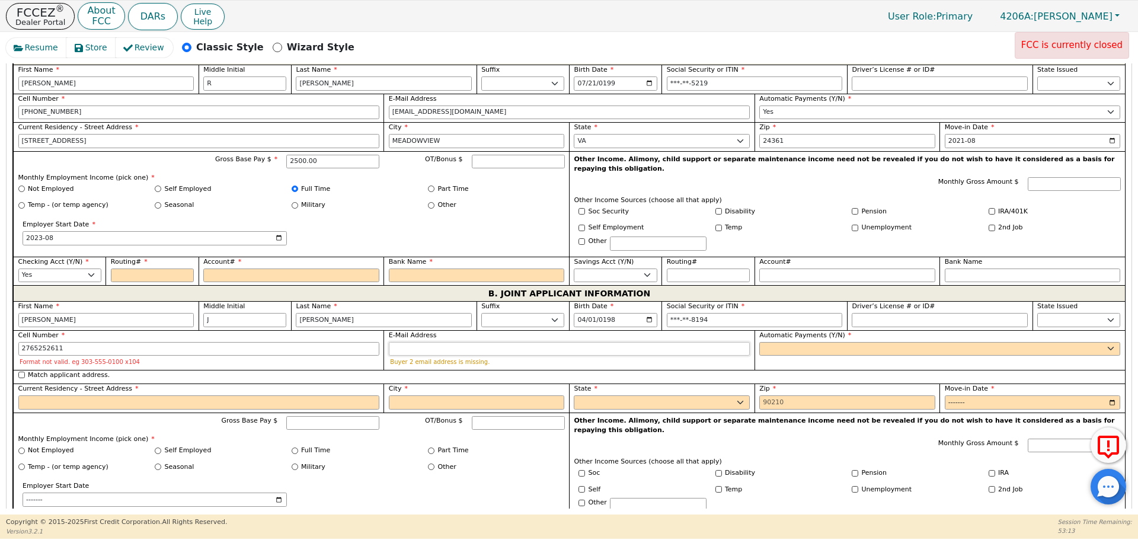
type input "[PHONE_NUMBER]"
type input "[EMAIL_ADDRESS][DOMAIN_NAME]"
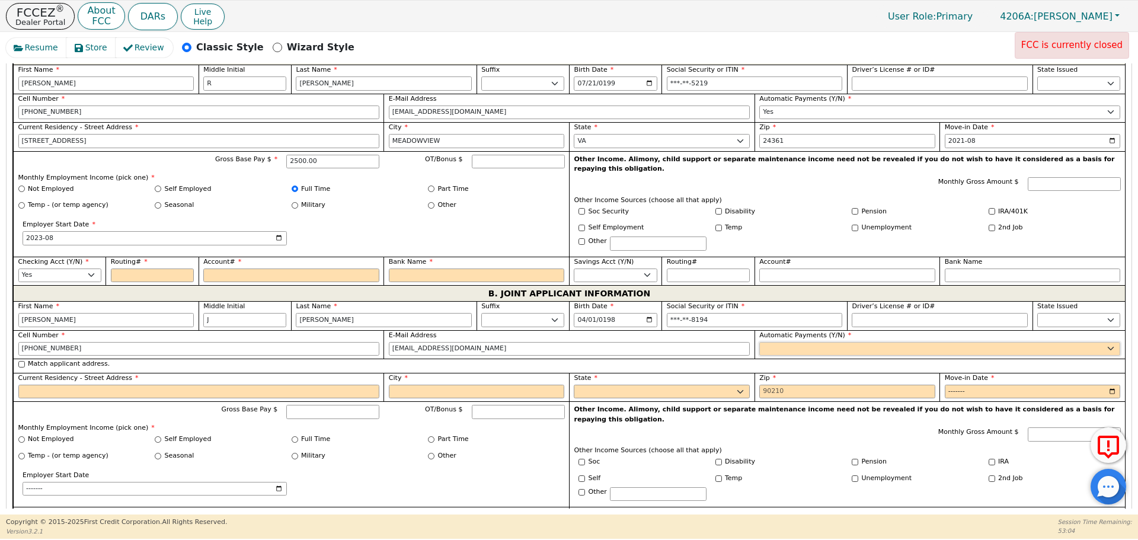
click at [802, 342] on select "Yes No" at bounding box center [939, 349] width 361 height 14
select select "y"
click at [759, 342] on select "Yes No" at bounding box center [939, 349] width 361 height 14
type input "[PERSON_NAME]"
click at [22, 361] on input "Match applicant address." at bounding box center [21, 364] width 7 height 7
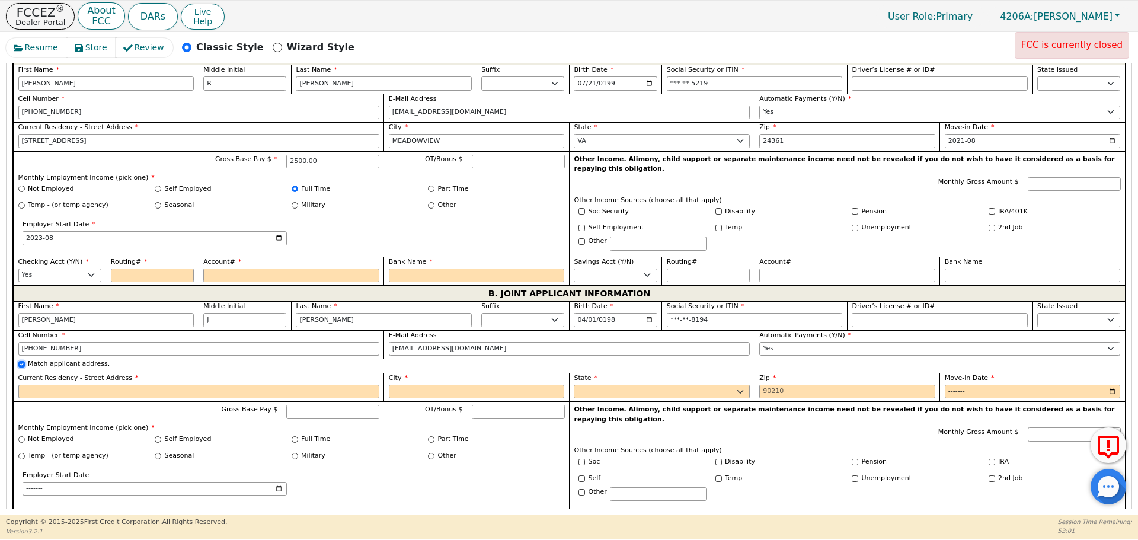
checkbox input "true"
type input "[STREET_ADDRESS]"
type input "MEADOWVIEW"
select select "VA"
type input "24361"
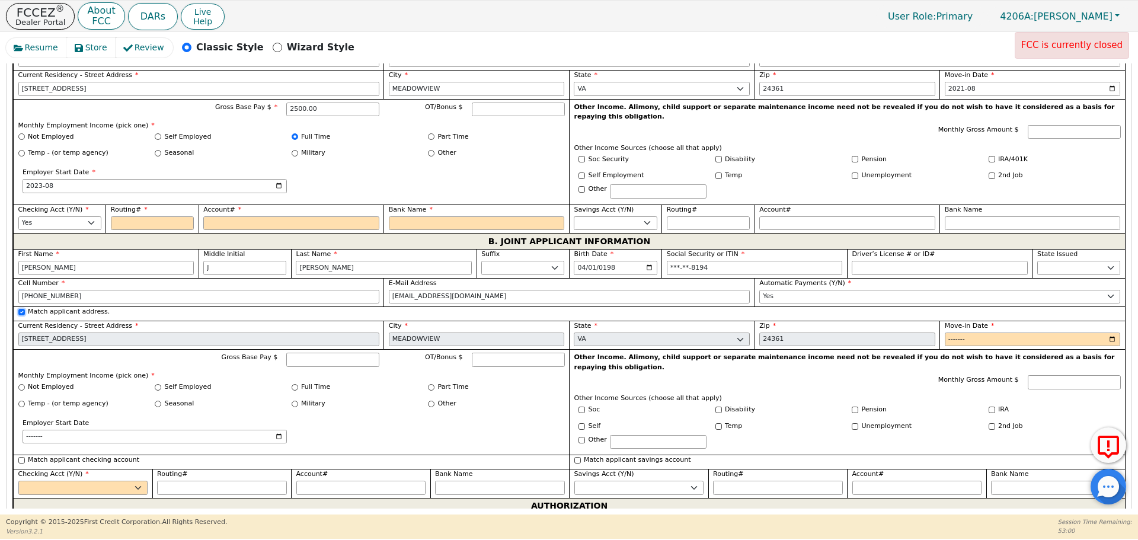
scroll to position [859, 0]
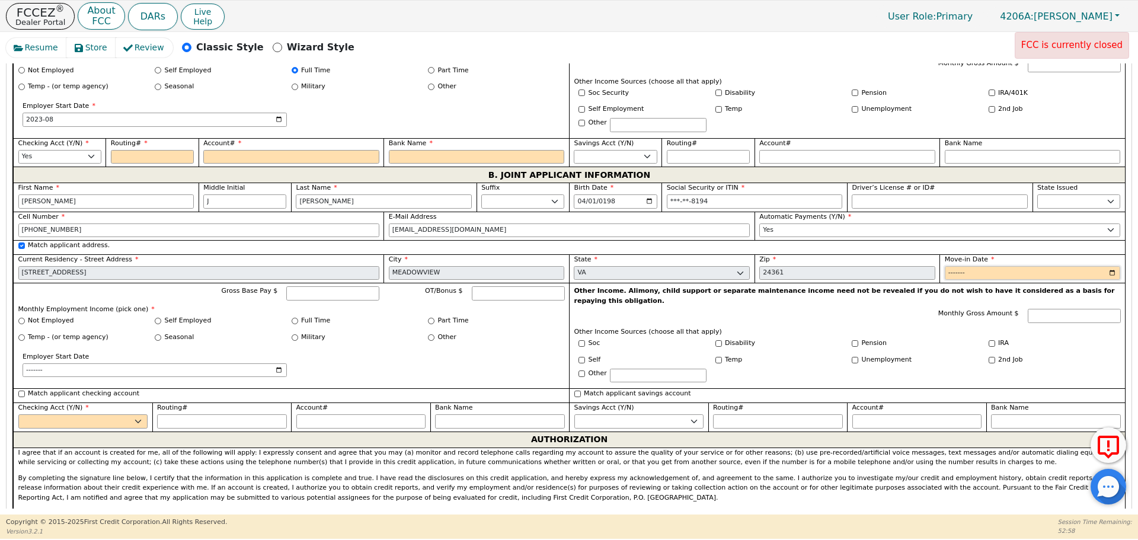
click at [1111, 266] on input "Move-in Date" at bounding box center [1033, 273] width 176 height 14
type input "2021-08"
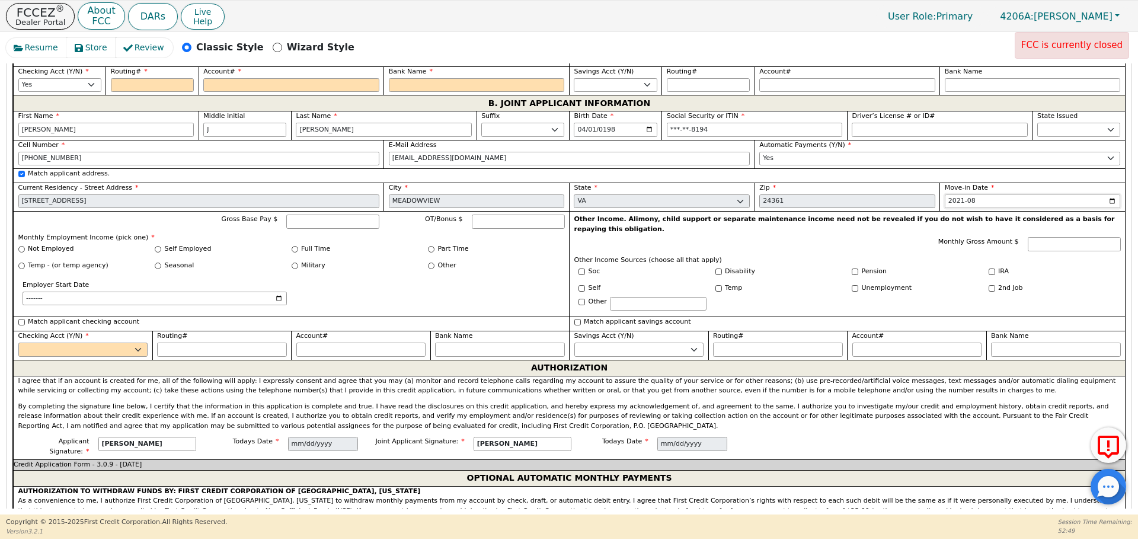
scroll to position [800, 0]
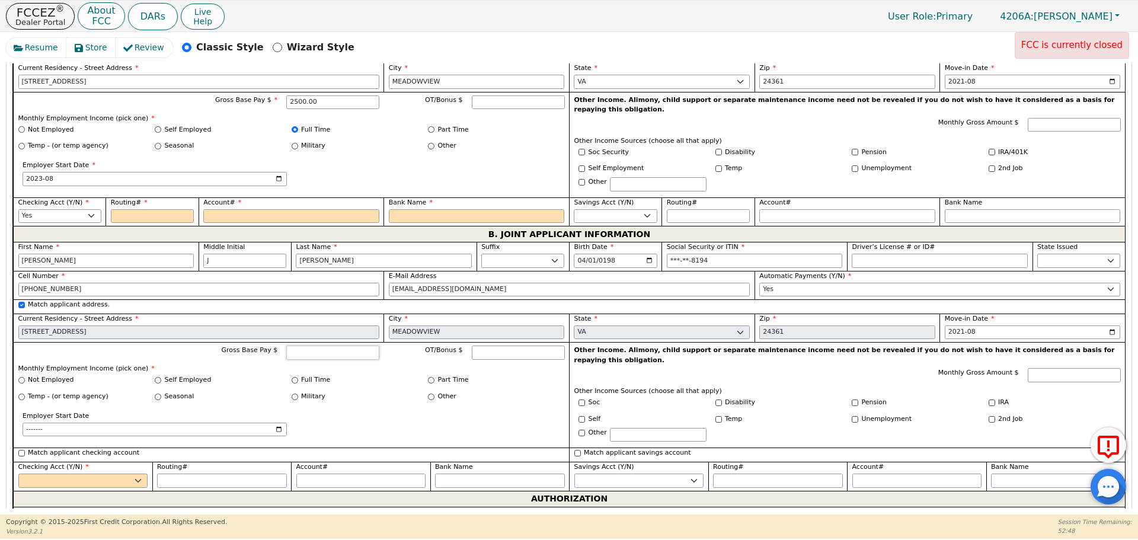
click at [338, 346] on input "Gross Base Pay $" at bounding box center [332, 353] width 93 height 14
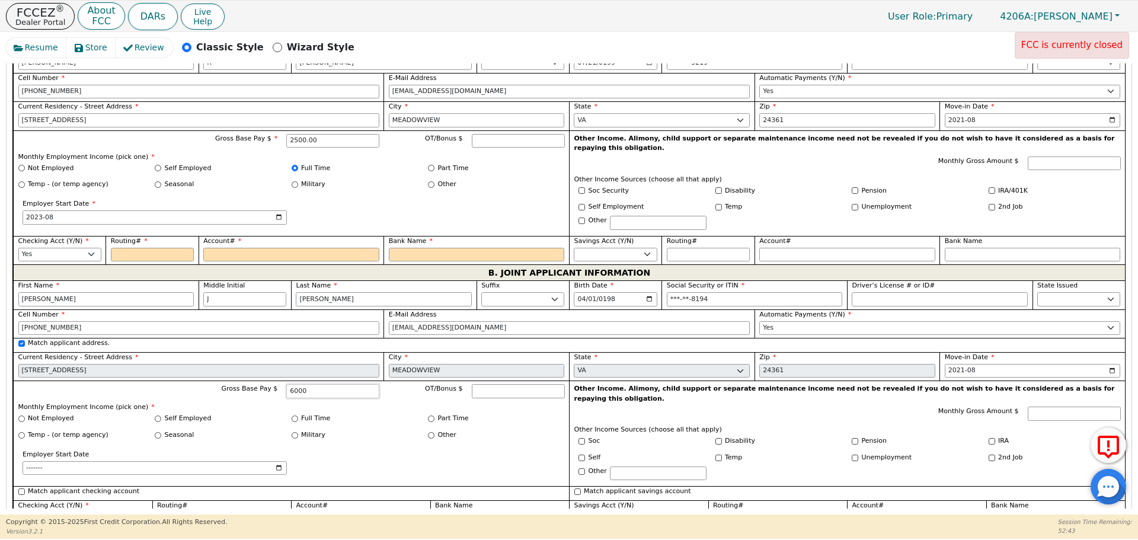
scroll to position [741, 0]
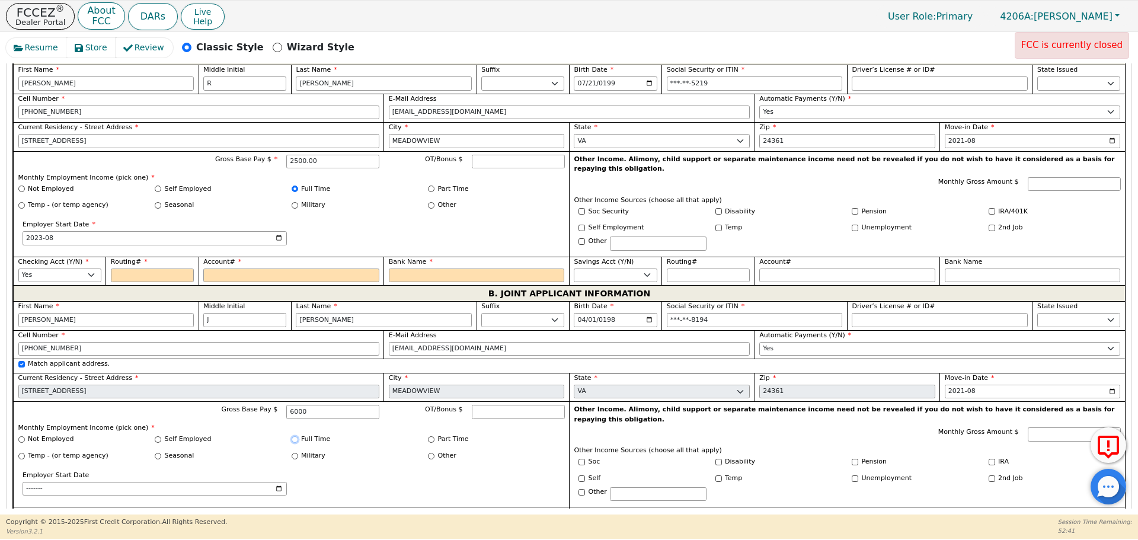
type input "6000.00"
click at [296, 436] on input "Full Time" at bounding box center [295, 439] width 7 height 7
radio input "true"
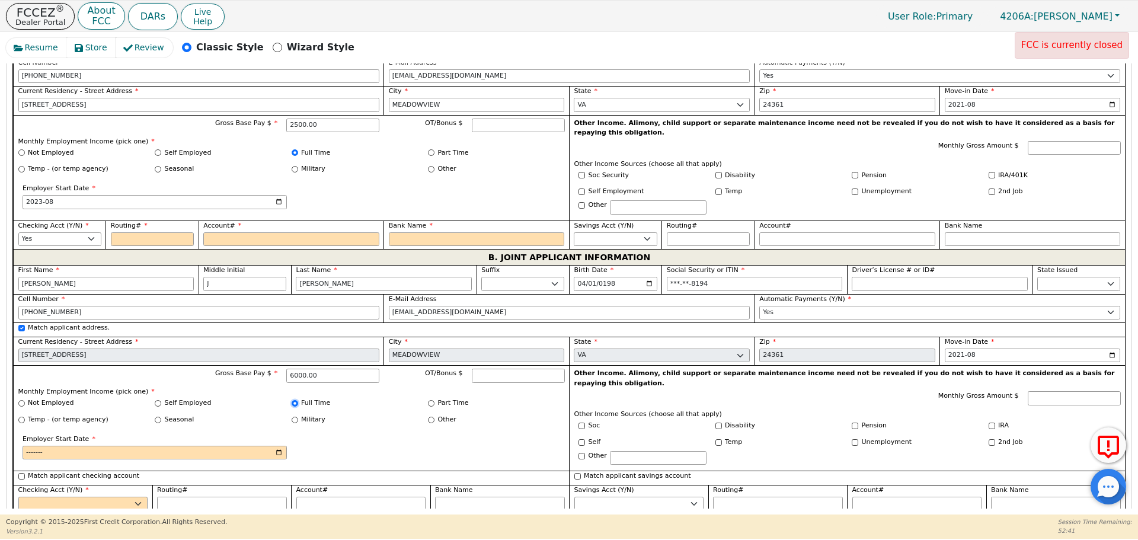
scroll to position [859, 0]
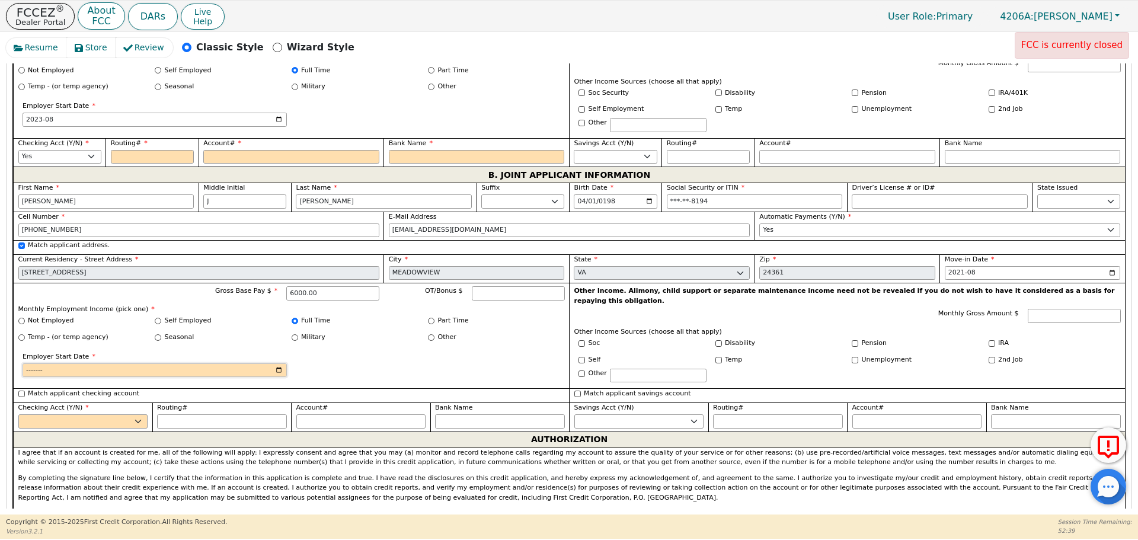
click at [280, 363] on input "Employer Start Date" at bounding box center [155, 370] width 264 height 14
type input "2022-08"
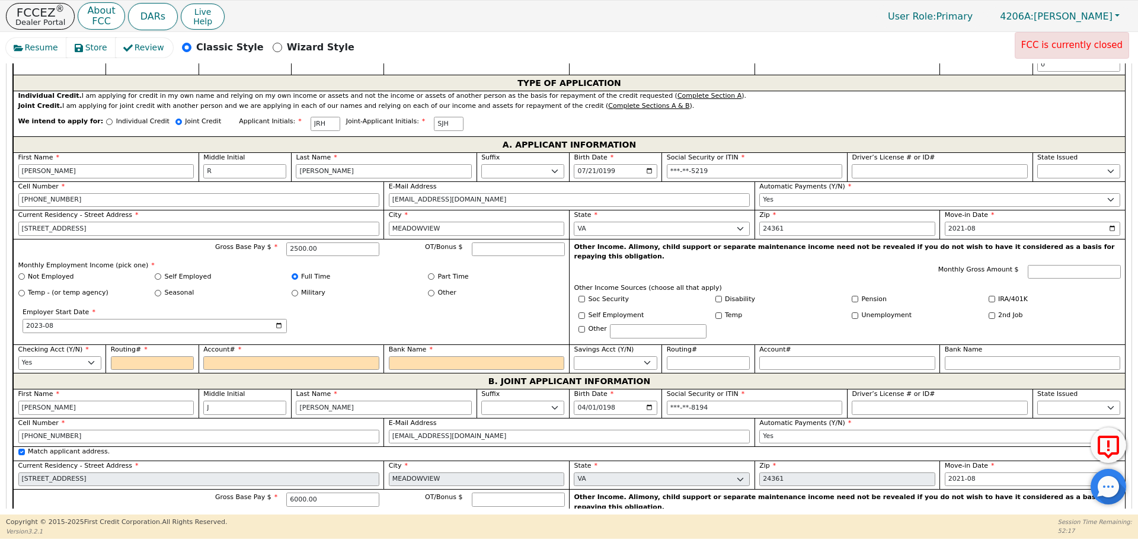
scroll to position [682, 0]
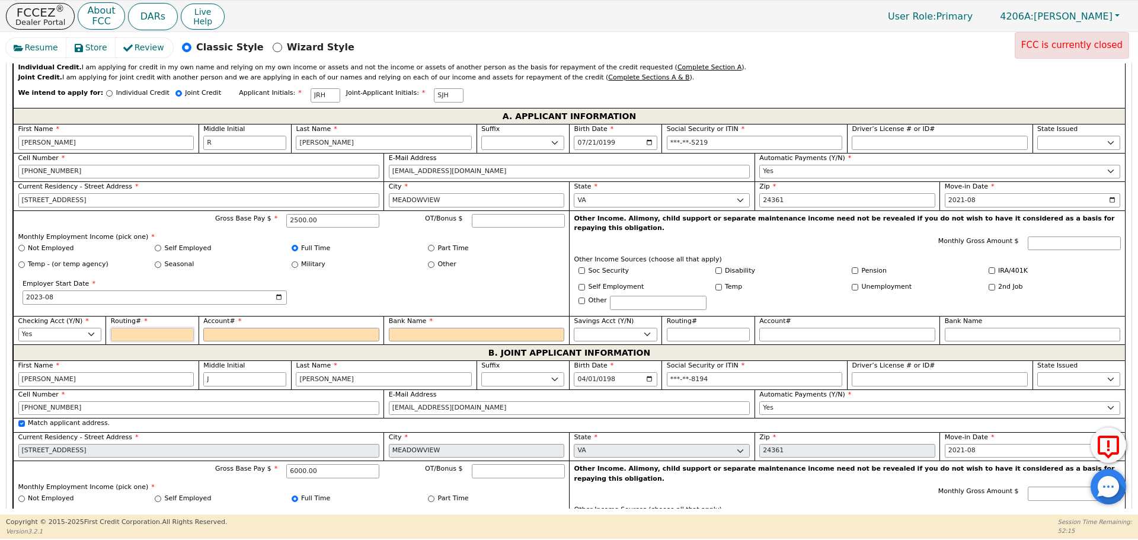
click at [175, 328] on input "Routing#" at bounding box center [152, 335] width 83 height 14
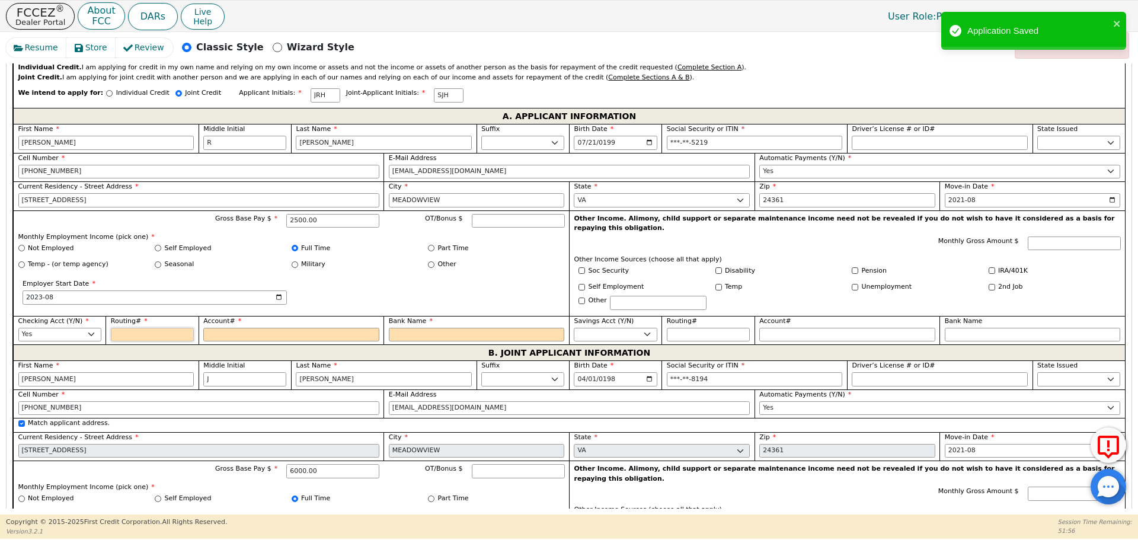
type input "1"
type input "*"
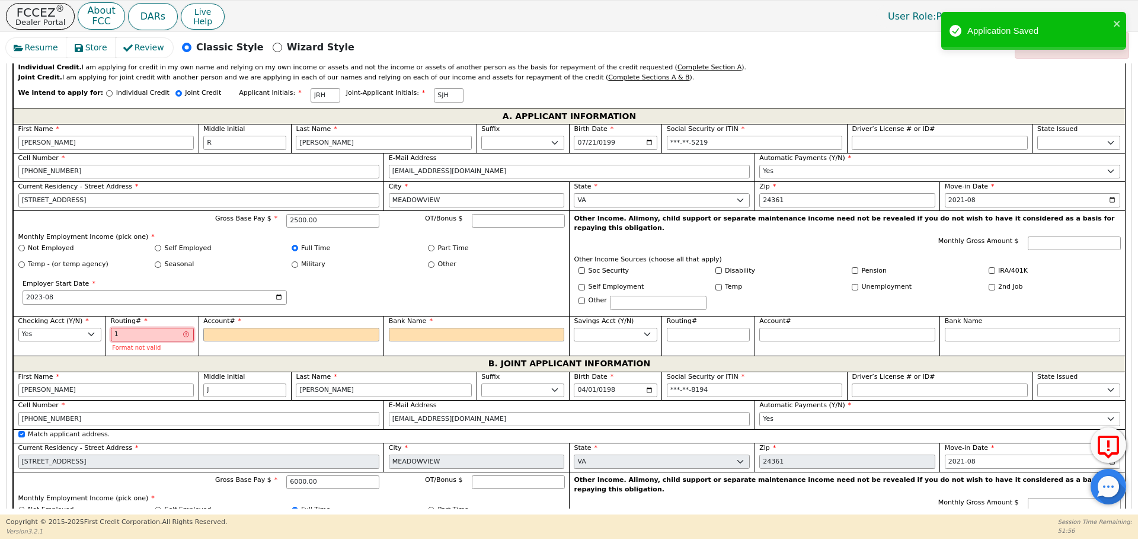
type input "12"
type input "**"
type input "121"
type input "***"
type input "1211"
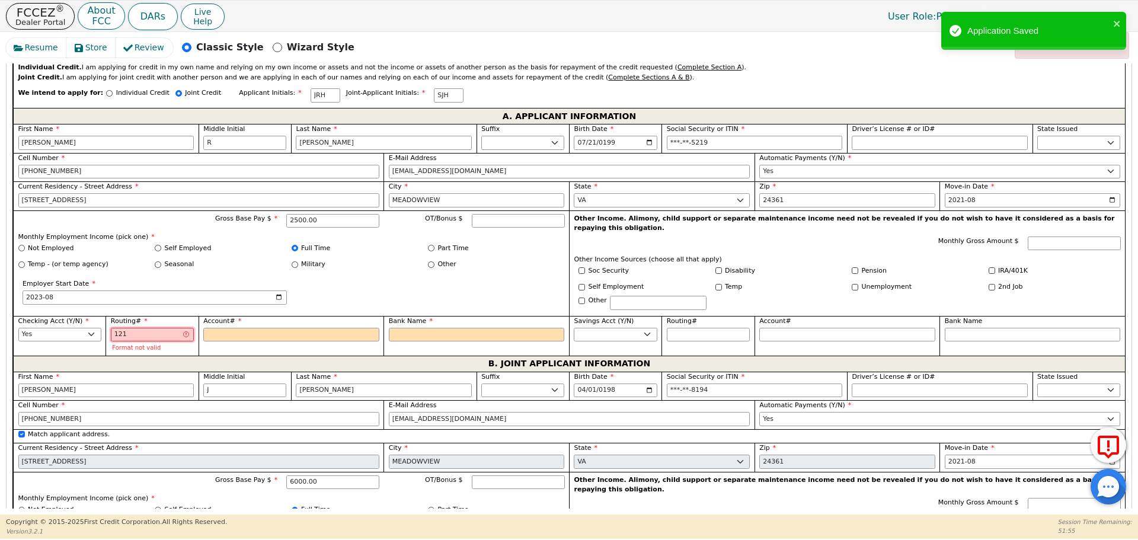
type input "****"
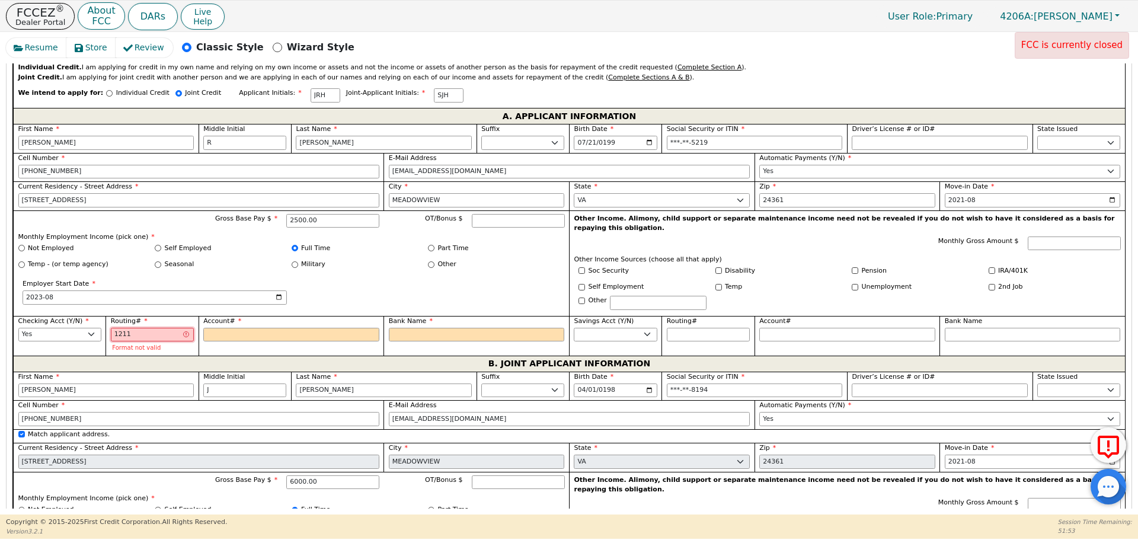
type input "12112"
type input "*****"
type input "121122"
type input "******"
type input "1211226"
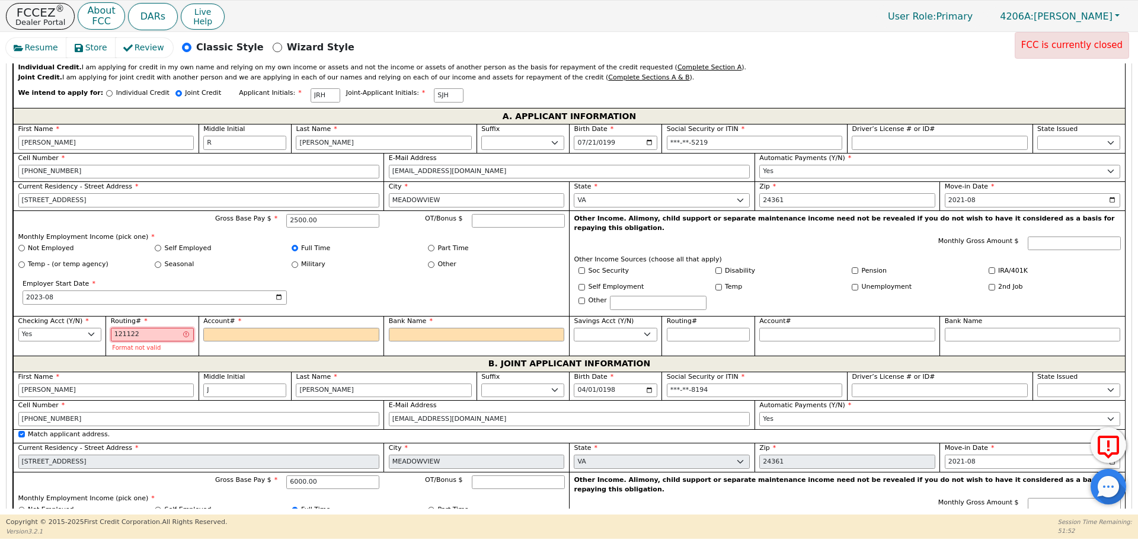
type input "*******"
type input "12112267"
type input "********"
type input "121122676"
type input "*********"
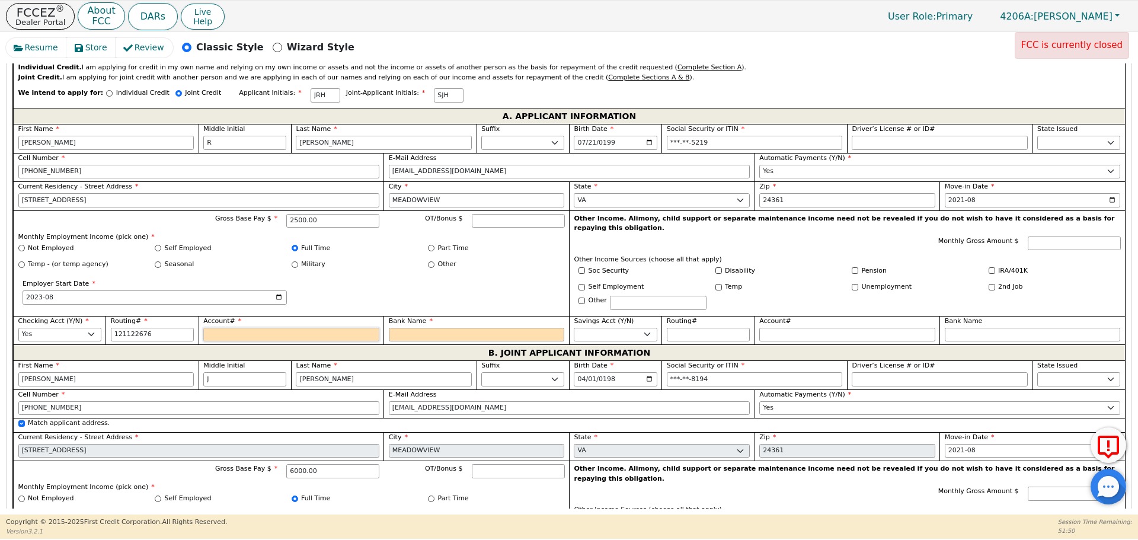
type input "*********"
type input "1"
type input "*"
type input "15"
type input "**"
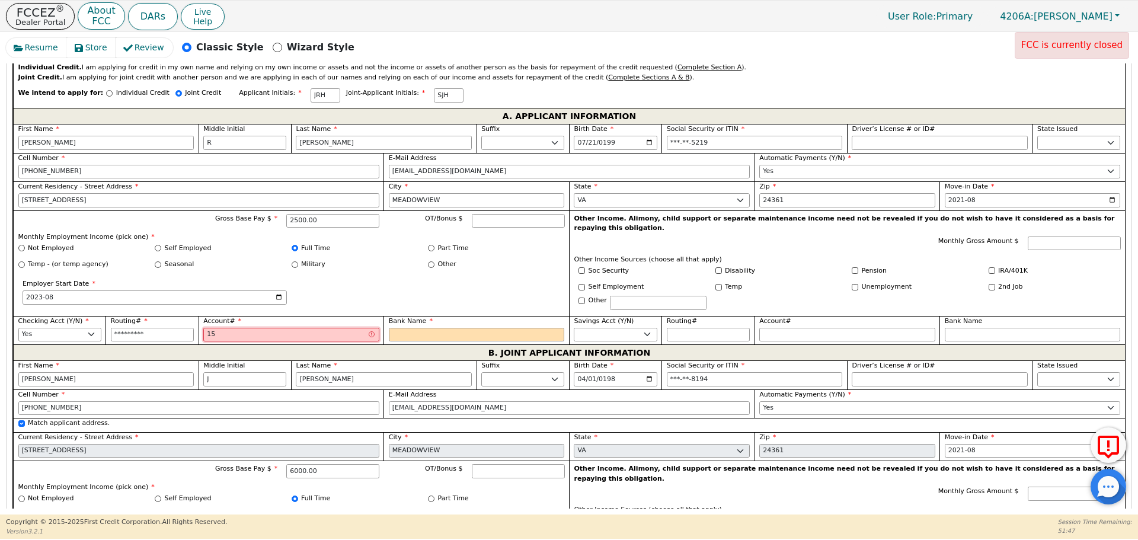
type input "157"
type input "***"
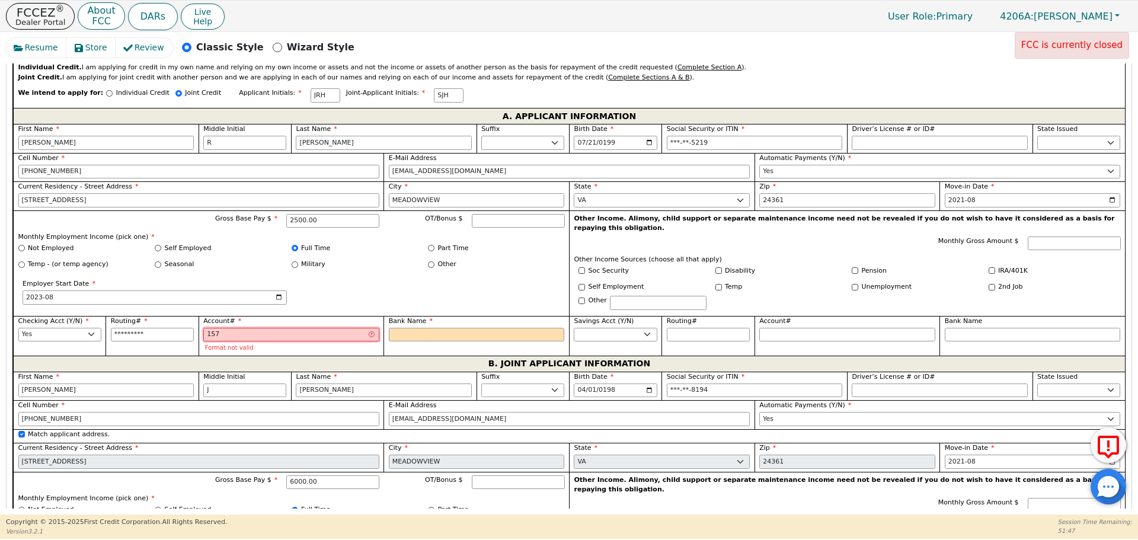
type input "1575"
type input "****"
type input "15752"
type input "*****"
type input "157527"
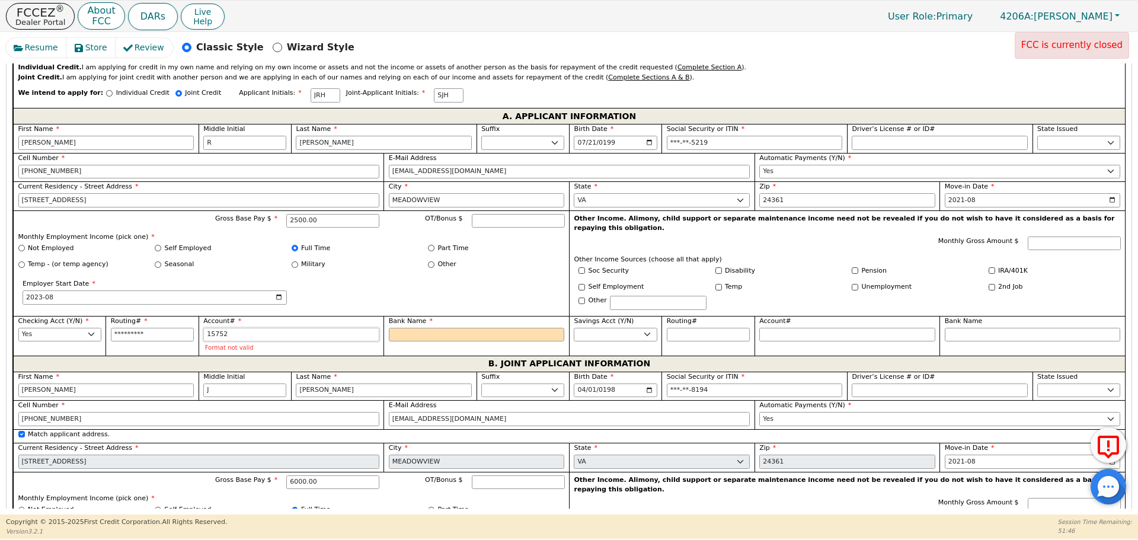
type input "******"
type input "1575271"
type input "*******"
type input "15752718"
type input "********"
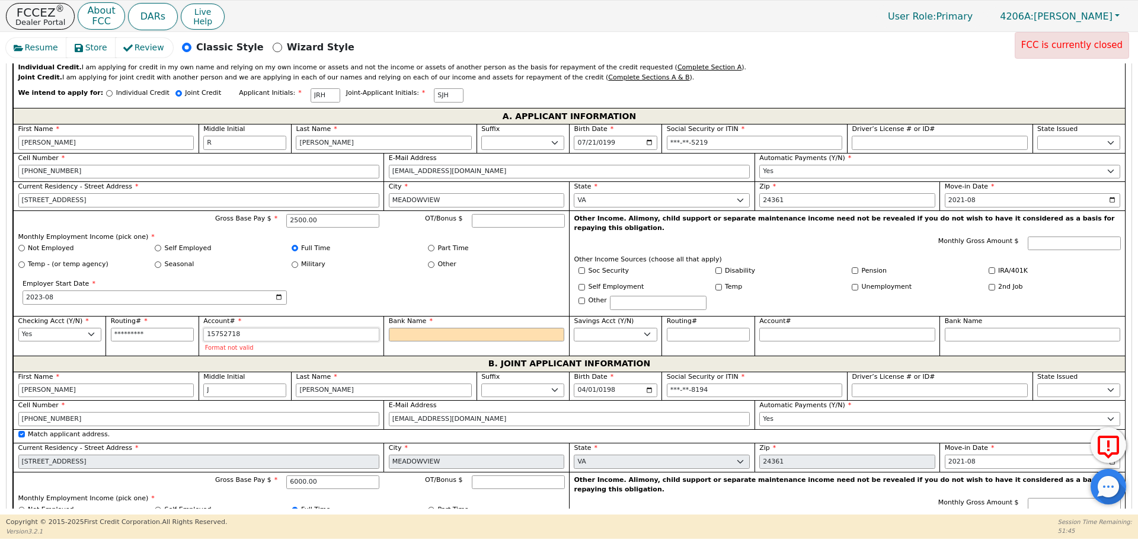
type input "157527188"
type input "*********"
type input "1575271882"
type input "**********"
type input "15752718829"
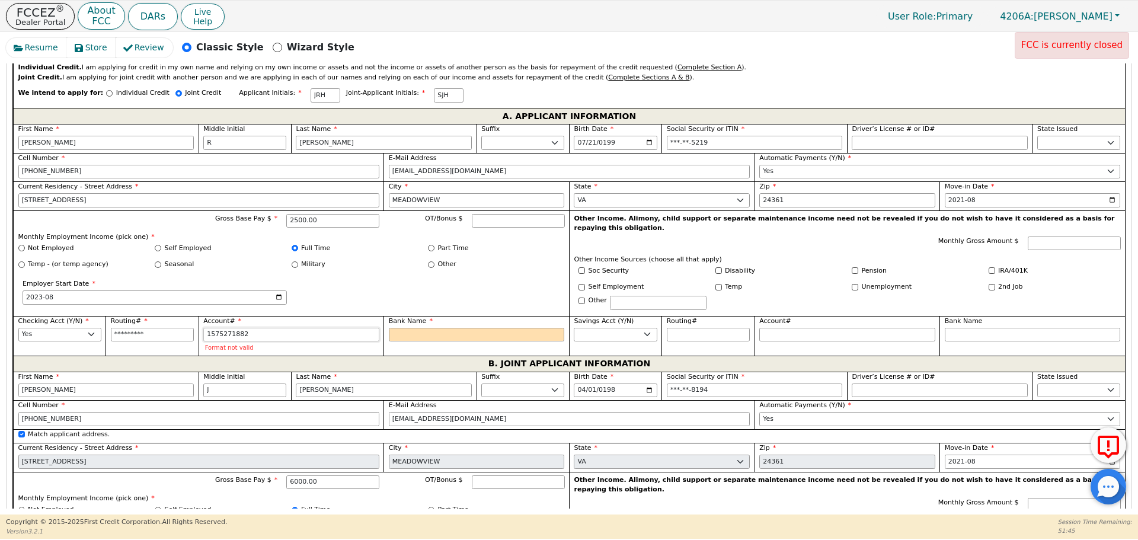
type input "**********"
type input "157527188294"
type input "**********"
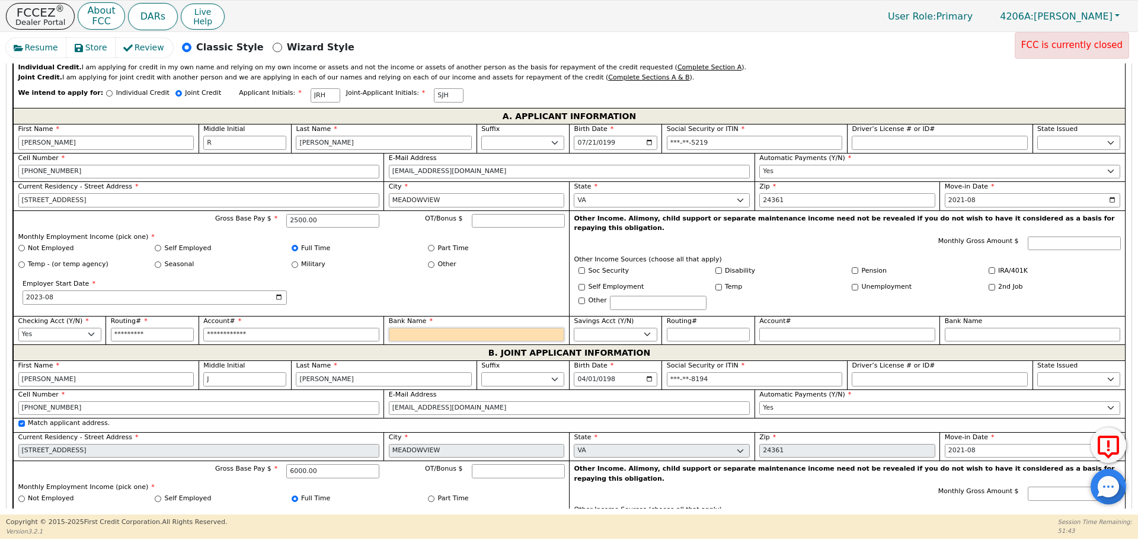
type input "u"
type input "us"
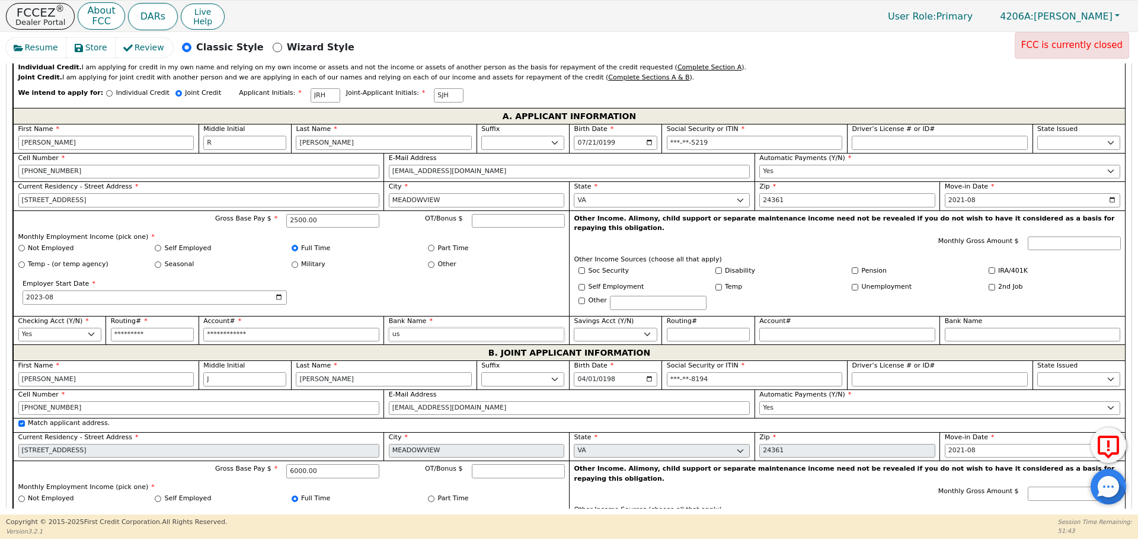
type input "us"
type input "u"
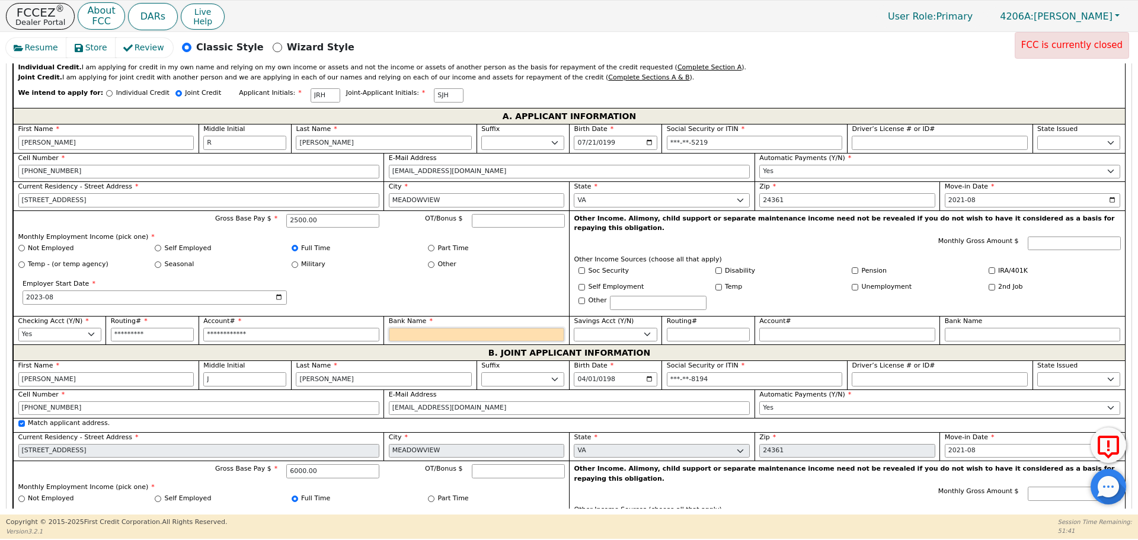
type input "U"
type input "US"
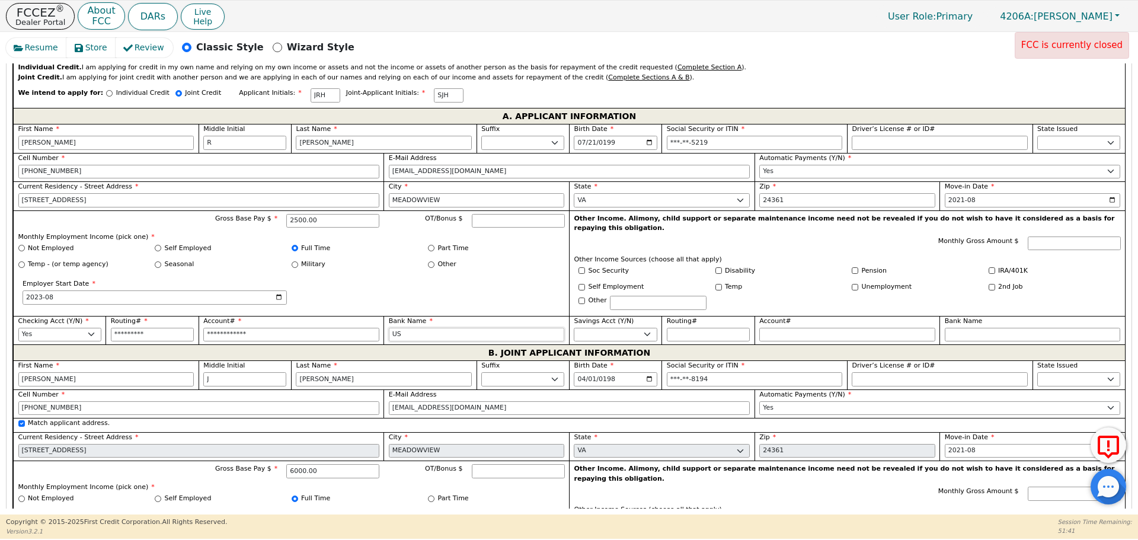
type input "US"
type input "US B"
type input "US BA"
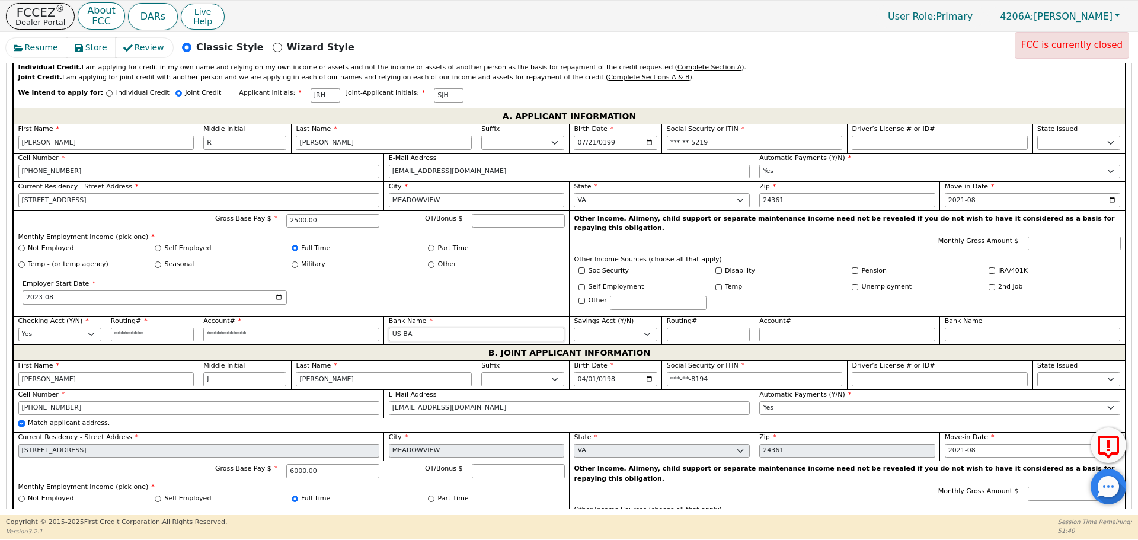
type input "US BAK"
type input "US BA"
type input "US BAN"
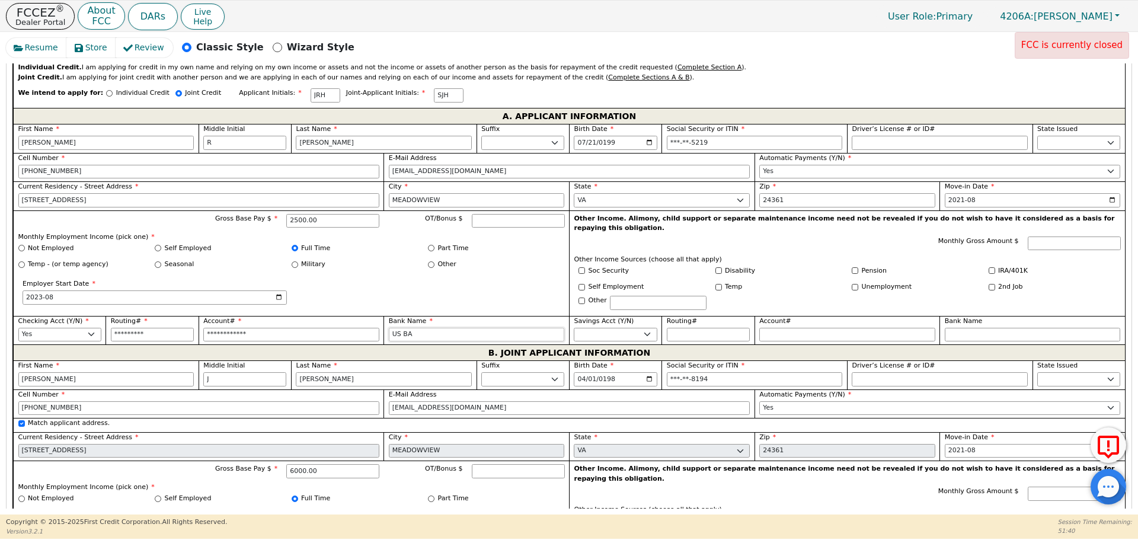
type input "US BAN"
type input "US BANK"
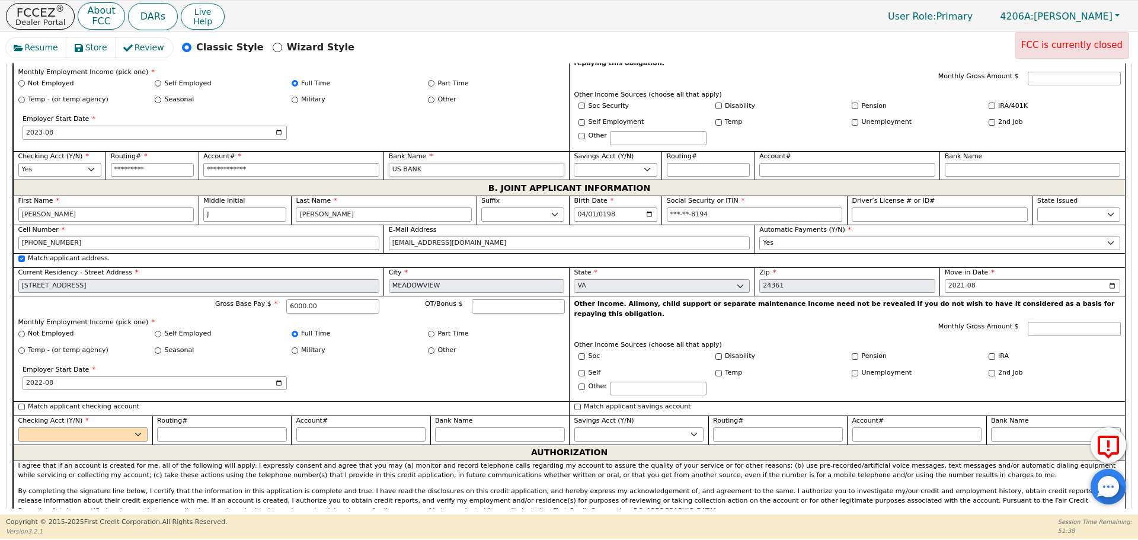
scroll to position [978, 0]
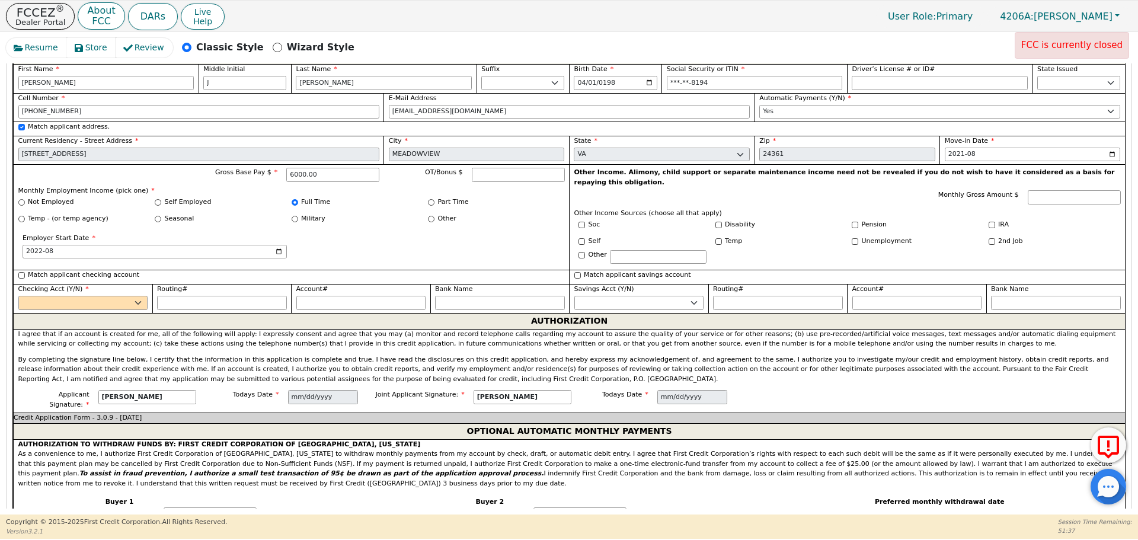
type input "US BANK"
click at [25, 270] on div "Match applicant checking account" at bounding box center [291, 275] width 546 height 10
click at [21, 272] on input "Match applicant checking account" at bounding box center [21, 275] width 7 height 7
checkbox input "true"
select select "y"
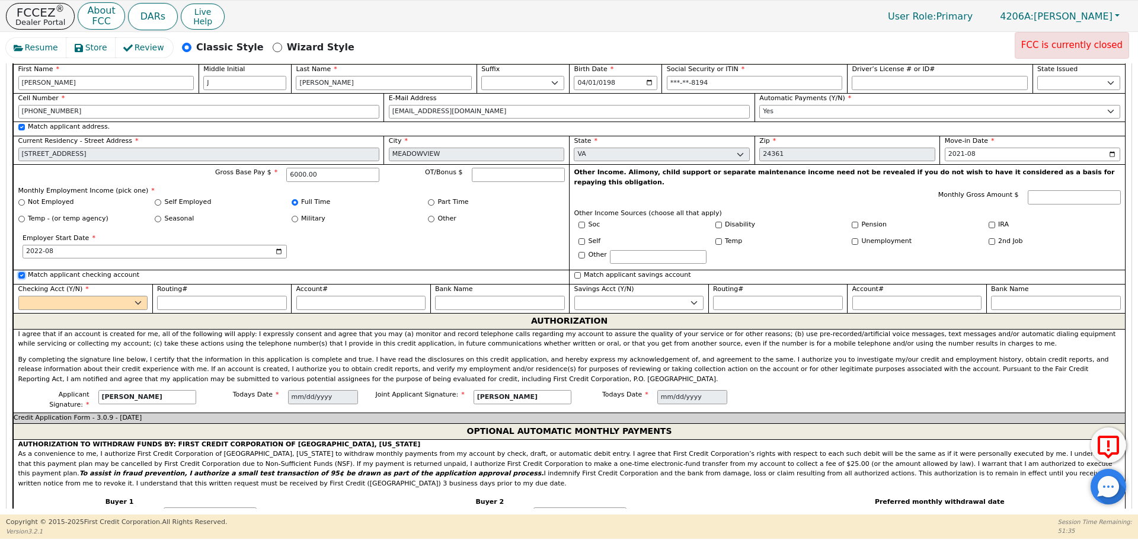
type input "*********"
type input "**********"
type input "US BANK"
type input "*********"
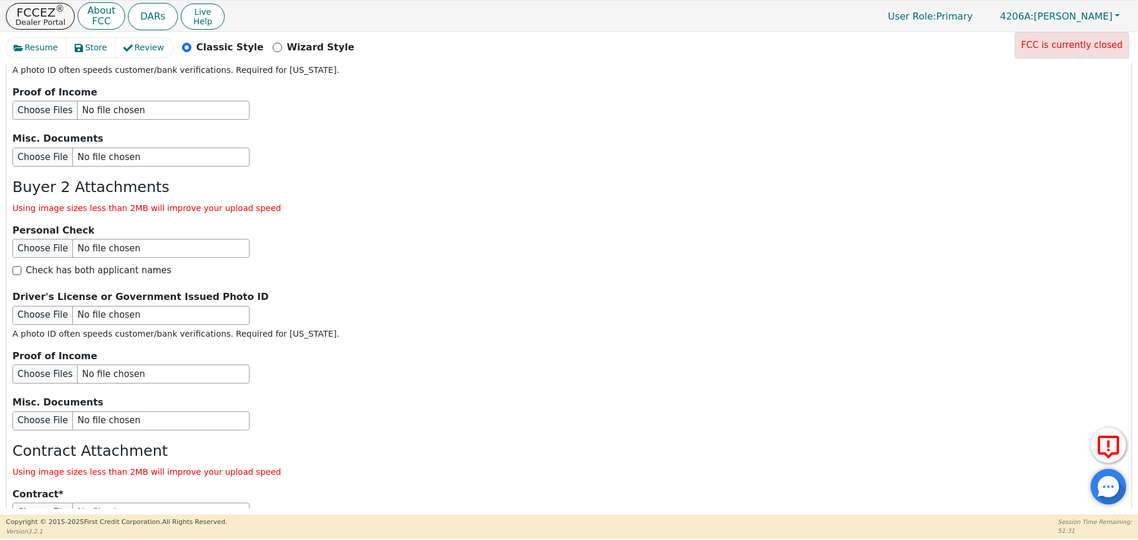
scroll to position [1799, 0]
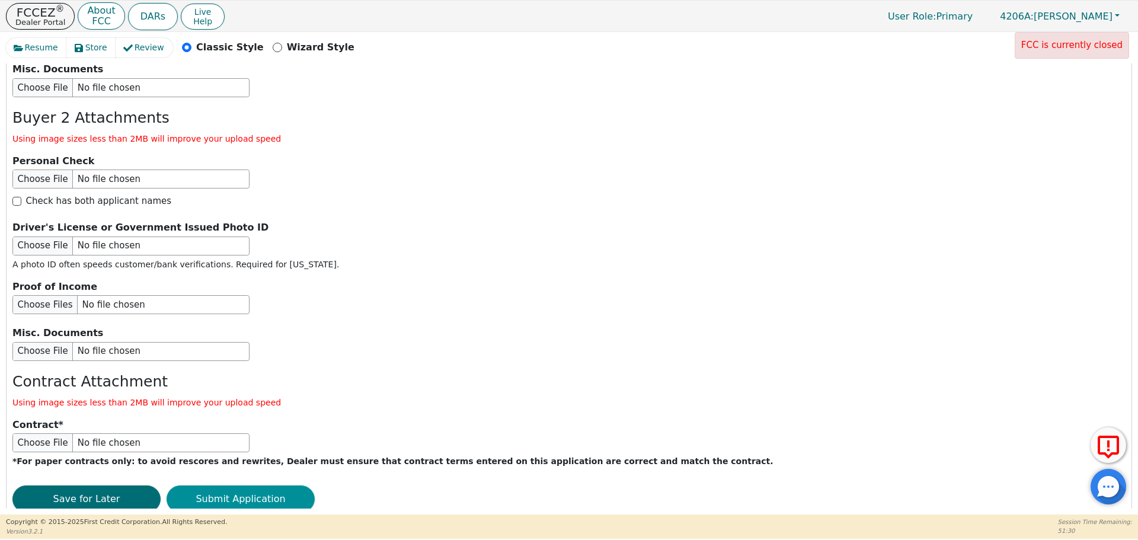
click at [261, 485] on button "Submit Application" at bounding box center [241, 498] width 148 height 27
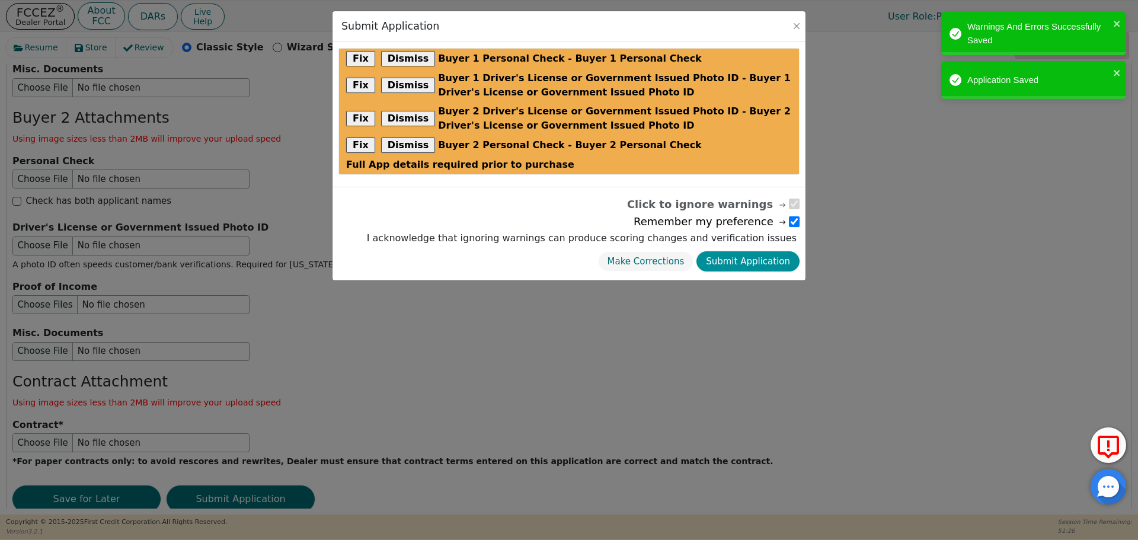
click at [758, 267] on button "Submit Application" at bounding box center [747, 261] width 103 height 21
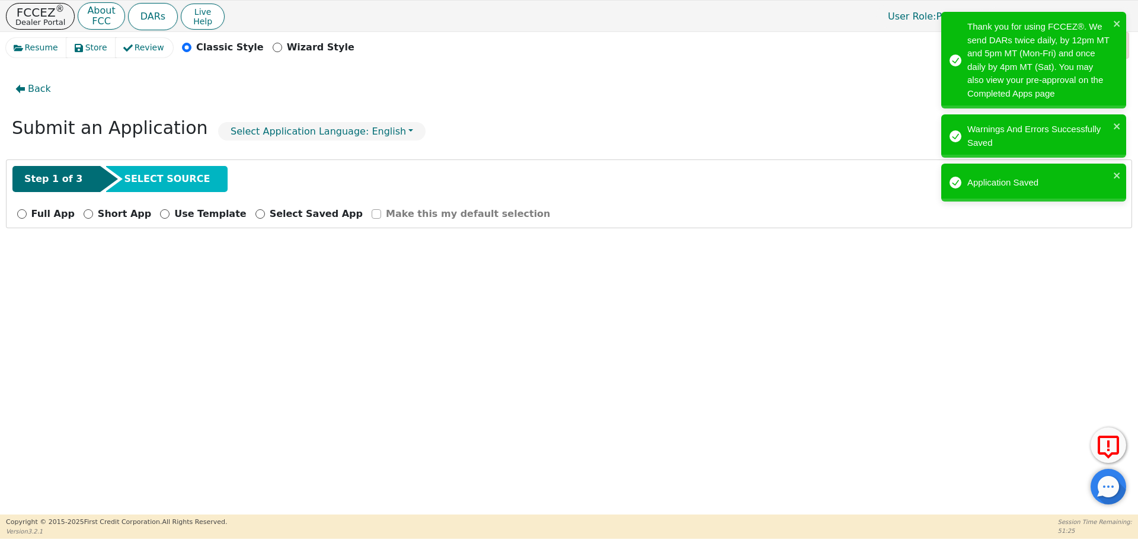
scroll to position [0, 0]
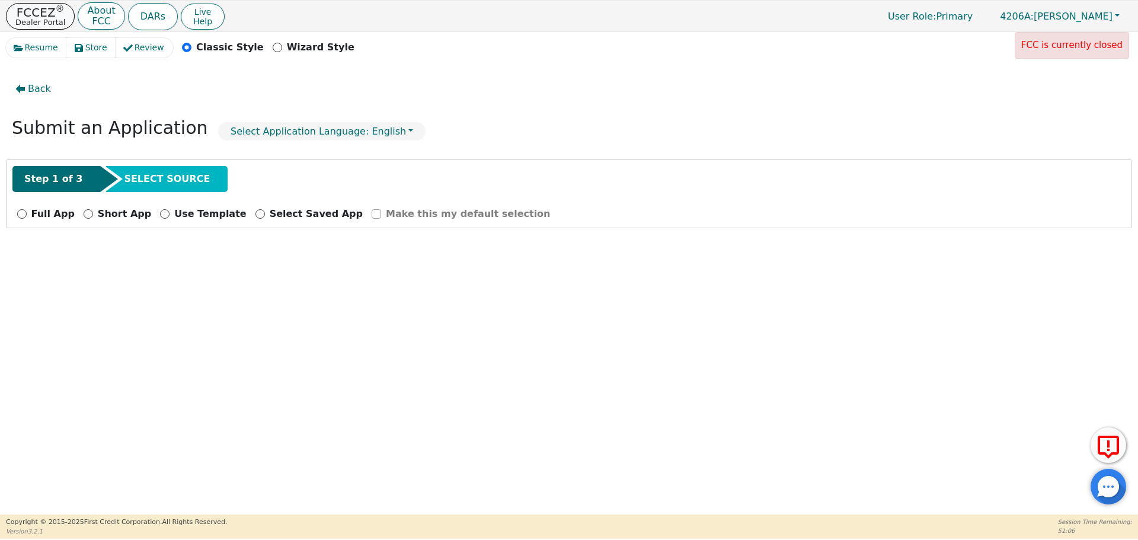
click at [46, 16] on p "FCCEZ ®" at bounding box center [40, 13] width 50 height 12
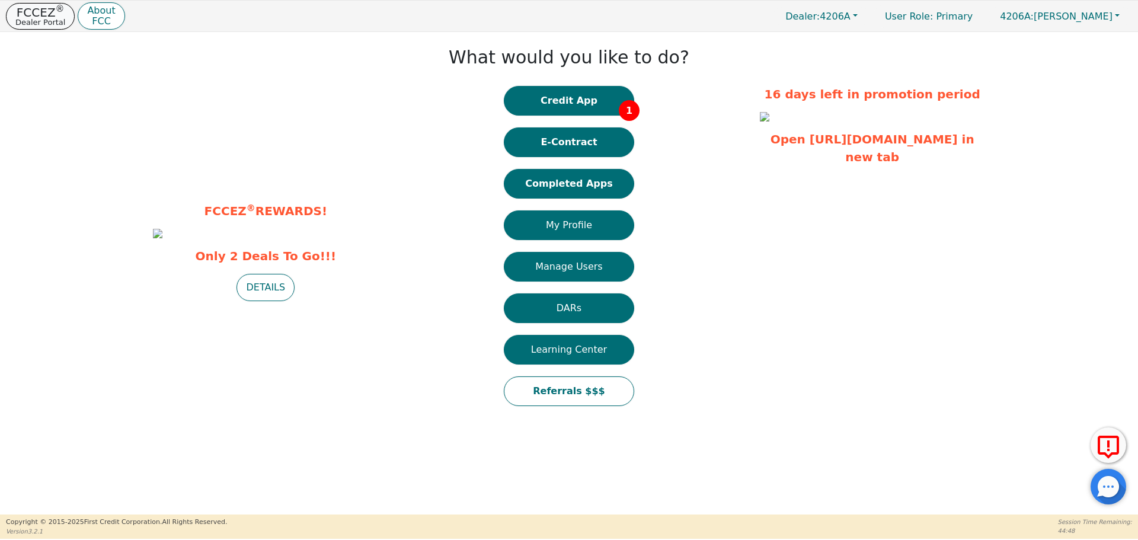
click at [47, 17] on p "FCCEZ ®" at bounding box center [40, 13] width 50 height 12
click at [576, 105] on button "Credit App 1" at bounding box center [569, 101] width 130 height 30
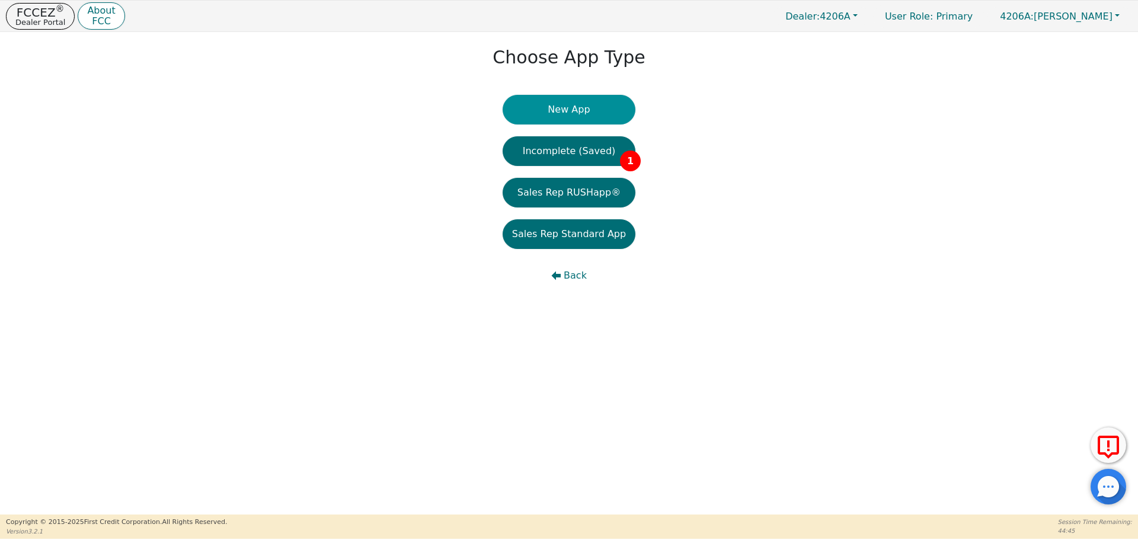
click at [573, 106] on button "New App" at bounding box center [569, 110] width 133 height 30
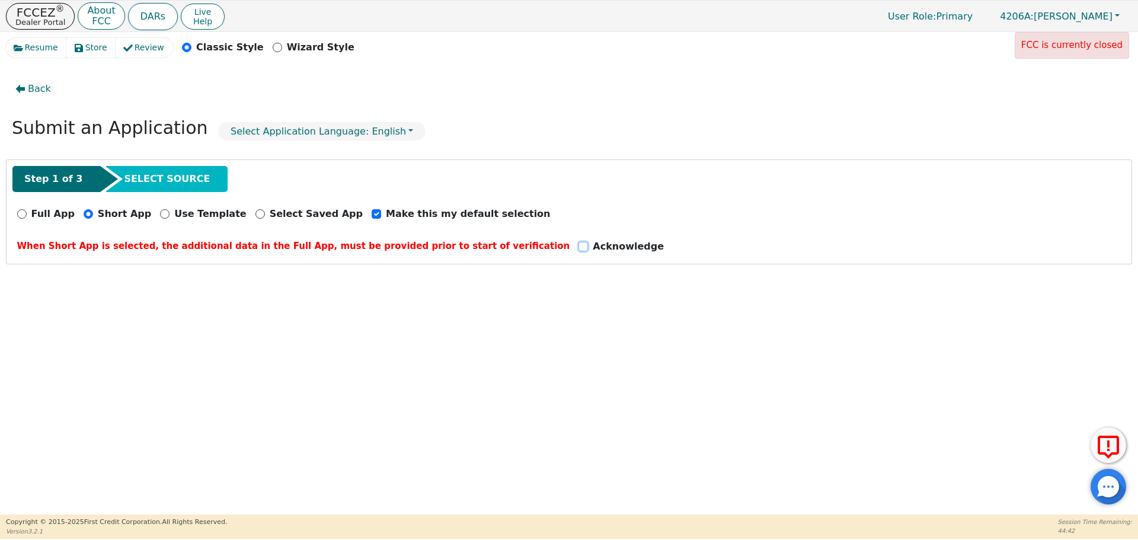
click at [578, 248] on input "Acknowledge" at bounding box center [582, 246] width 9 height 9
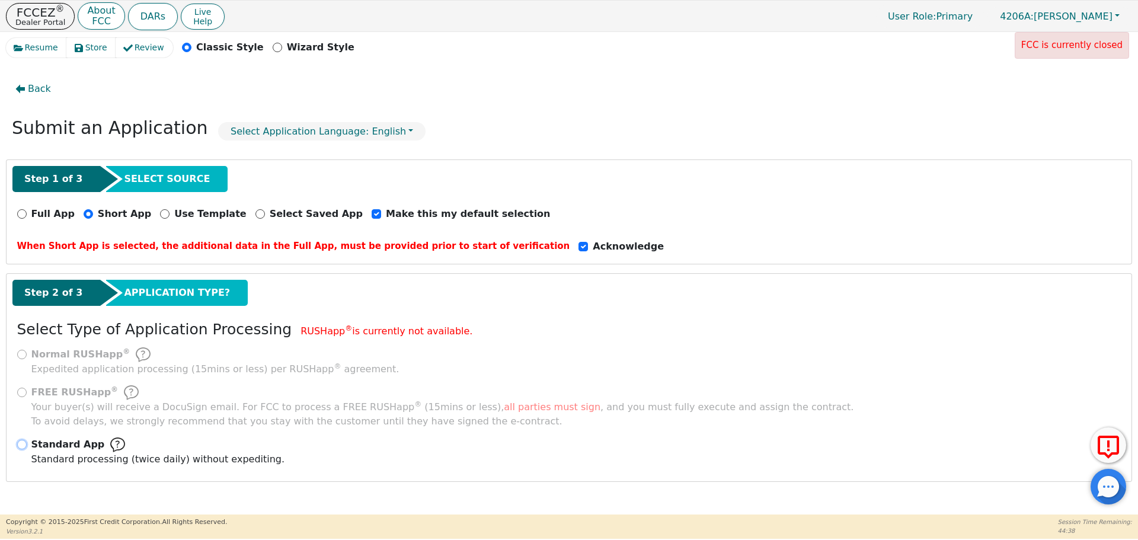
click at [23, 444] on input "Standard App Standard processing (twice daily) without expediting." at bounding box center [21, 444] width 9 height 9
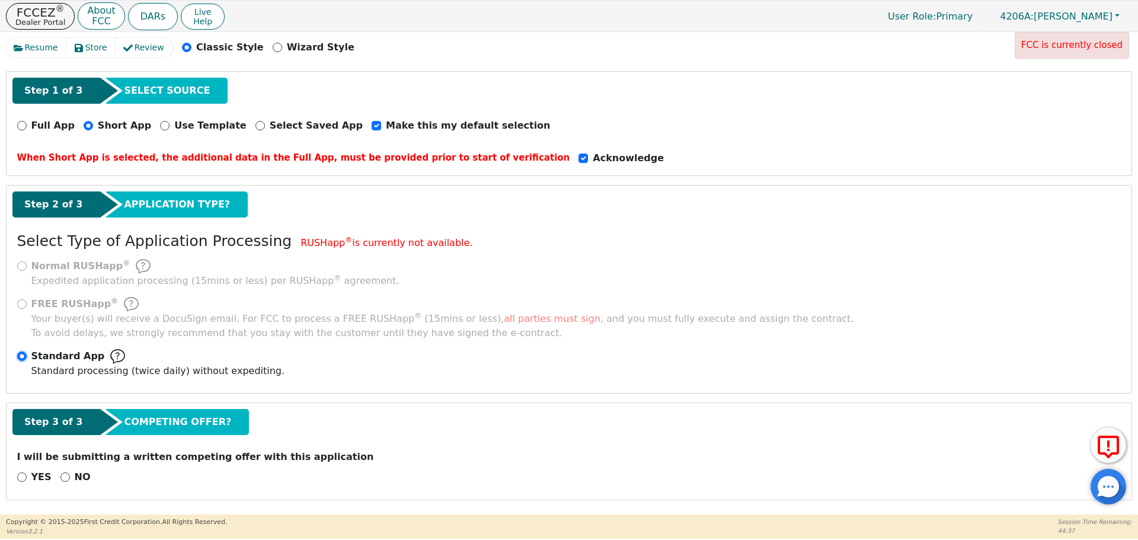
scroll to position [89, 0]
click at [23, 477] on input "YES" at bounding box center [21, 476] width 9 height 9
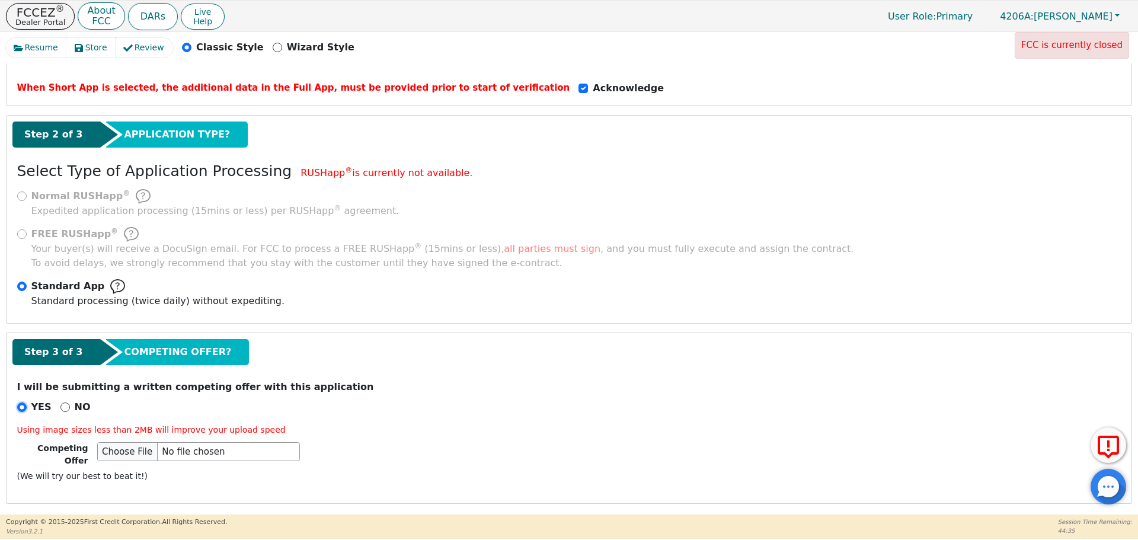
scroll to position [267, 0]
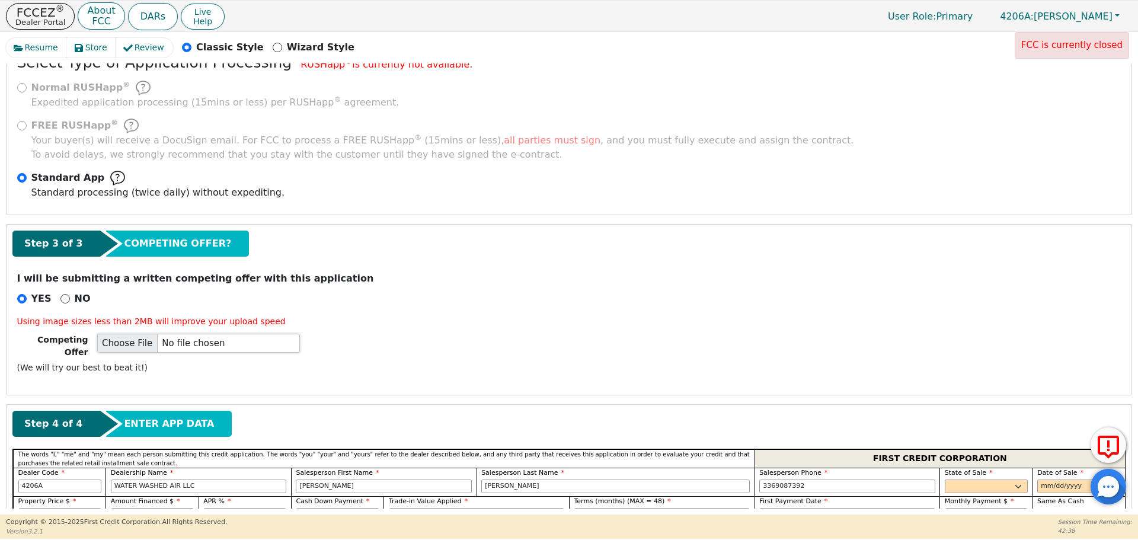
click at [127, 345] on input "file" at bounding box center [198, 343] width 203 height 19
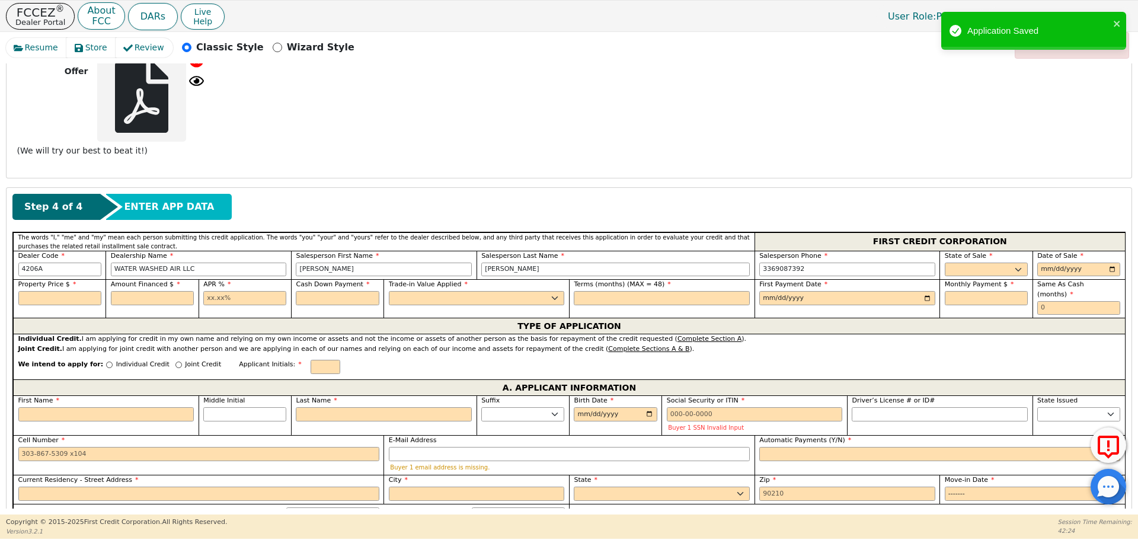
scroll to position [622, 0]
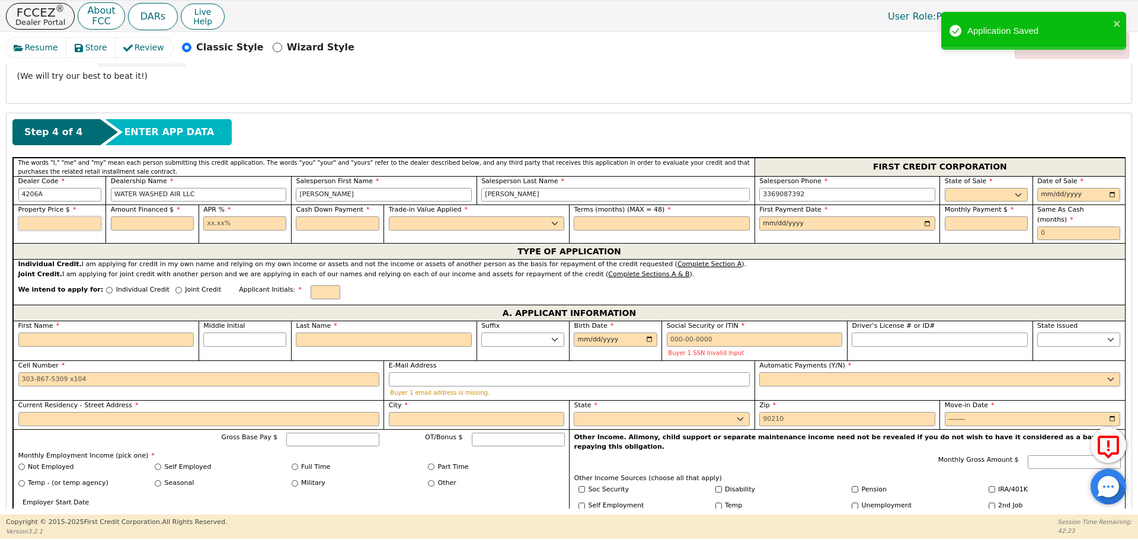
click at [75, 224] on input "text" at bounding box center [59, 223] width 83 height 14
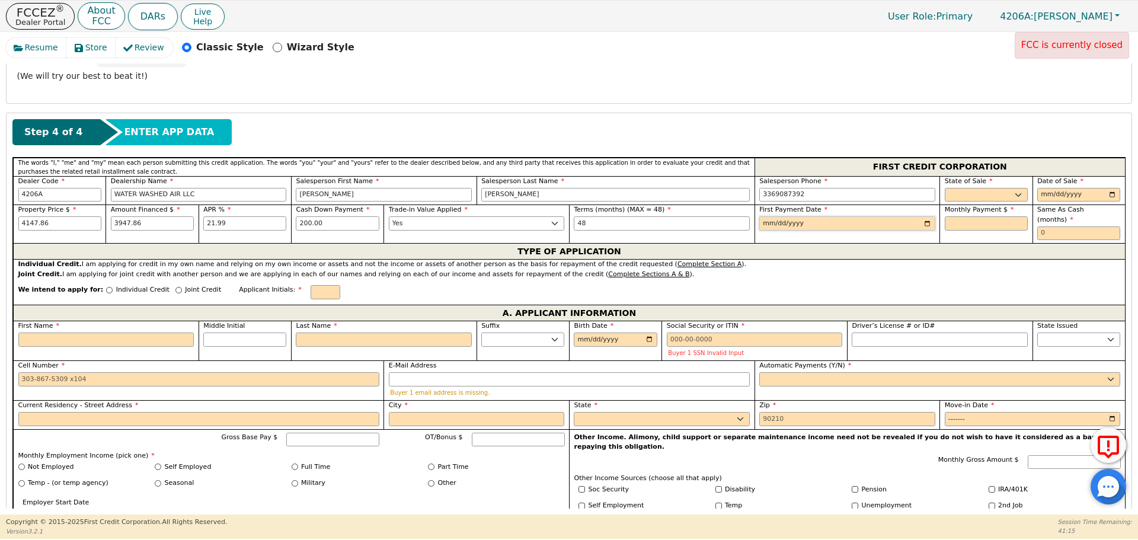
click at [925, 223] on input "date" at bounding box center [847, 223] width 176 height 14
click at [983, 197] on select "AK AL AR AZ CA CO CT DC DE FL [GEOGRAPHIC_DATA] HI IA ID IL IN KS [GEOGRAPHIC_D…" at bounding box center [986, 195] width 83 height 14
click at [945, 188] on select "AK AL AR AZ CA CO CT DC DE FL [GEOGRAPHIC_DATA] HI IA ID IL IN KS [GEOGRAPHIC_D…" at bounding box center [986, 195] width 83 height 14
click at [1103, 194] on input "date" at bounding box center [1078, 195] width 83 height 14
click at [1107, 195] on input "date" at bounding box center [1078, 195] width 83 height 14
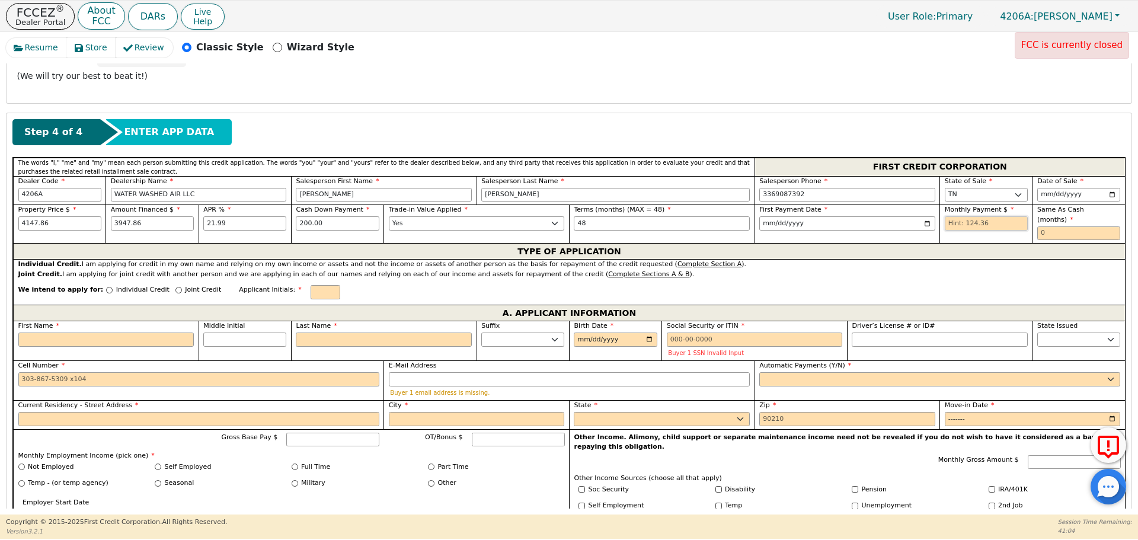
click at [1011, 221] on input "text" at bounding box center [986, 223] width 83 height 14
click at [175, 287] on input "Joint Credit" at bounding box center [178, 290] width 7 height 7
click at [126, 321] on label "First Name" at bounding box center [106, 326] width 176 height 10
click at [126, 332] on input "First Name" at bounding box center [106, 339] width 176 height 14
click at [122, 332] on input "First Name" at bounding box center [106, 339] width 176 height 14
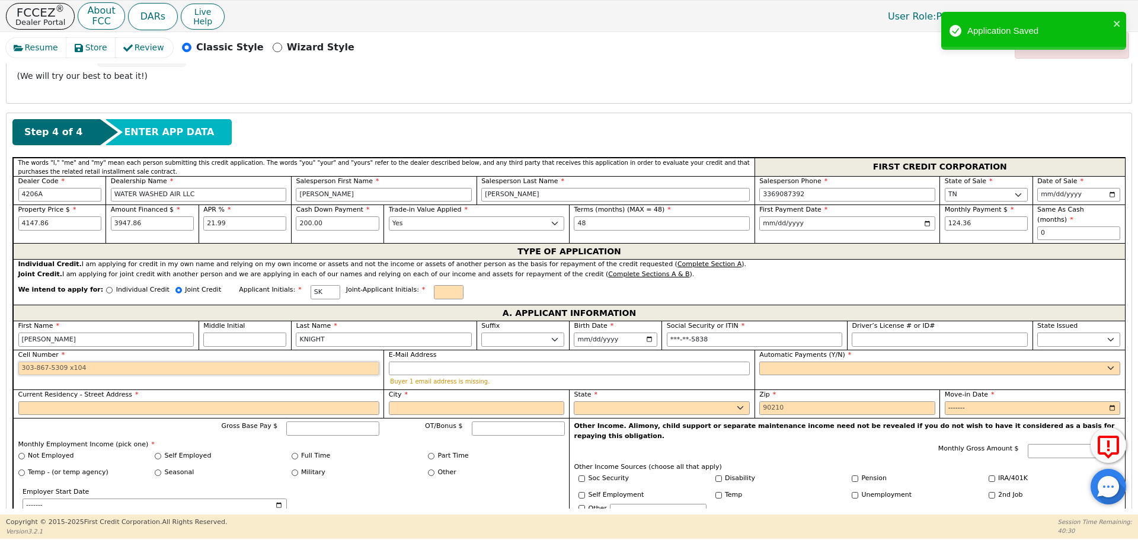
click at [52, 362] on input "Cell Number" at bounding box center [198, 369] width 361 height 14
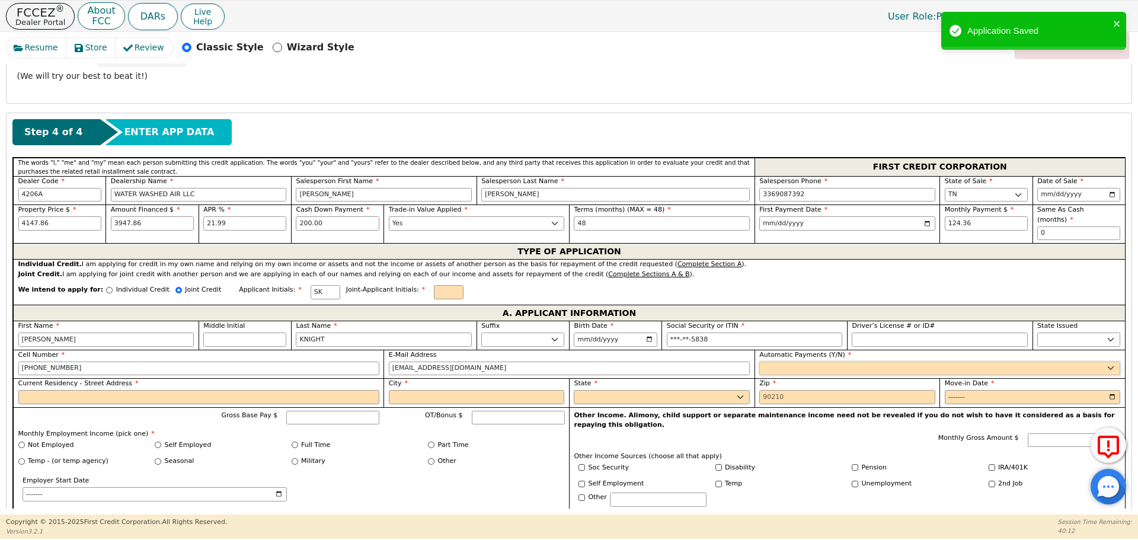
click at [878, 362] on select "Yes No" at bounding box center [939, 369] width 361 height 14
click at [759, 362] on select "Yes No" at bounding box center [939, 369] width 361 height 14
click at [121, 390] on input "Current Residency - Street Address" at bounding box center [198, 397] width 361 height 14
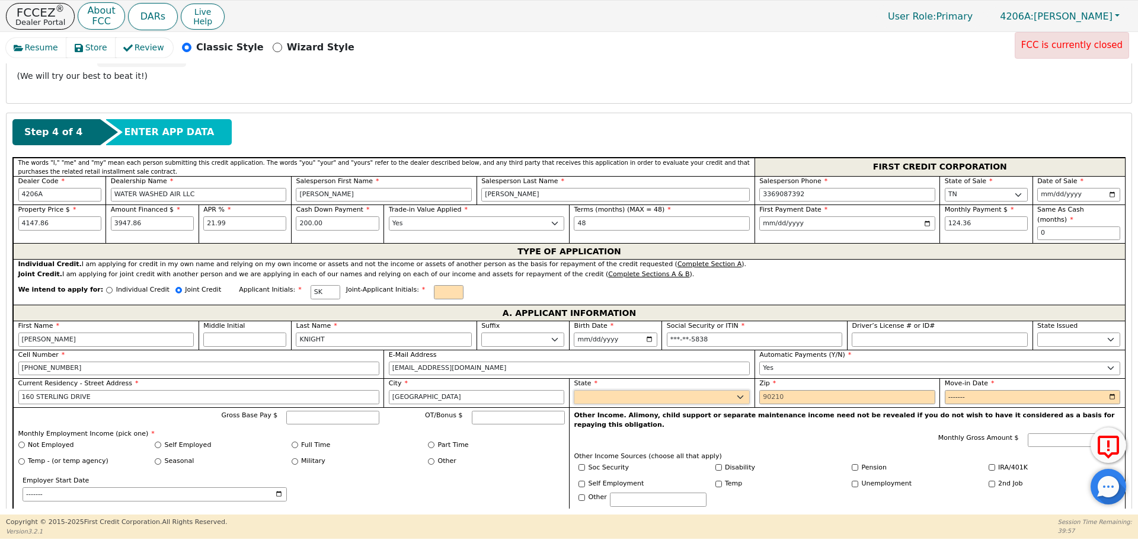
click at [621, 390] on select "AK AL AR AZ CA CO CT DC DE FL [GEOGRAPHIC_DATA] HI IA ID IL IN KS [GEOGRAPHIC_D…" at bounding box center [662, 397] width 176 height 14
click at [574, 390] on select "AK AL AR AZ CA CO CT DC DE FL [GEOGRAPHIC_DATA] HI IA ID IL IN KS [GEOGRAPHIC_D…" at bounding box center [662, 397] width 176 height 14
click at [778, 390] on input "Zip" at bounding box center [847, 397] width 176 height 14
click at [1108, 390] on input "Move-in Date" at bounding box center [1033, 397] width 176 height 14
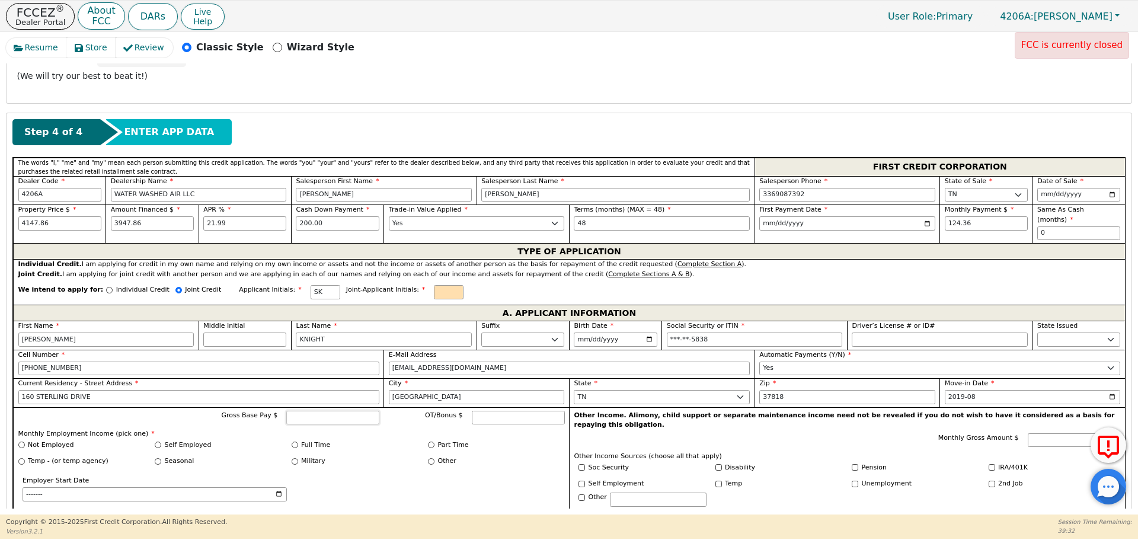
click at [342, 411] on input "Gross Base Pay $" at bounding box center [332, 418] width 93 height 14
click at [257, 440] on div "Self Employed" at bounding box center [223, 445] width 137 height 10
click at [23, 442] on input "Not Employed" at bounding box center [21, 445] width 7 height 7
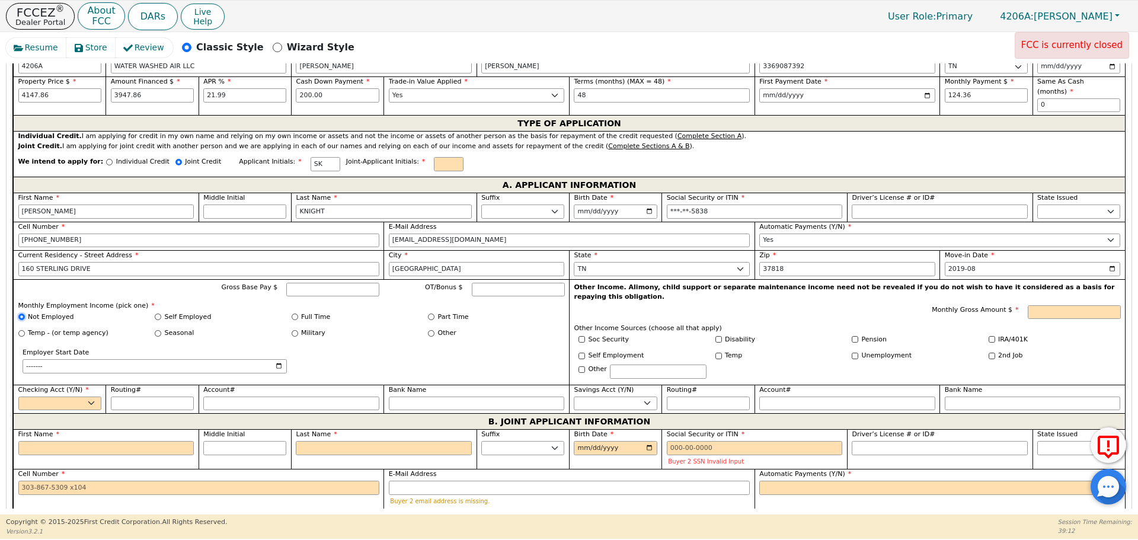
scroll to position [859, 0]
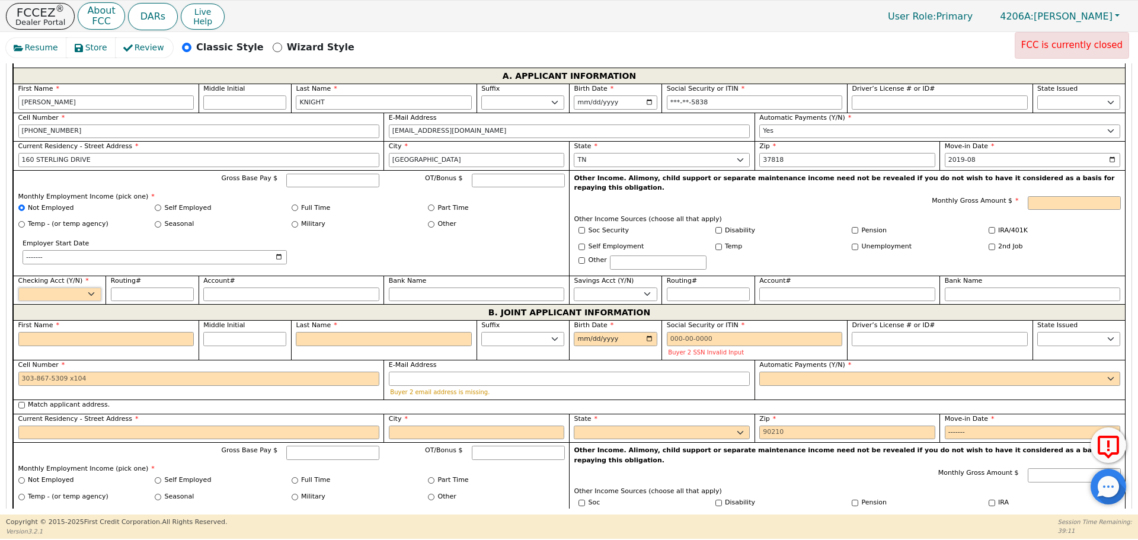
click at [94, 287] on select "Yes No" at bounding box center [59, 294] width 83 height 14
click at [18, 287] on select "Yes No" at bounding box center [59, 294] width 83 height 14
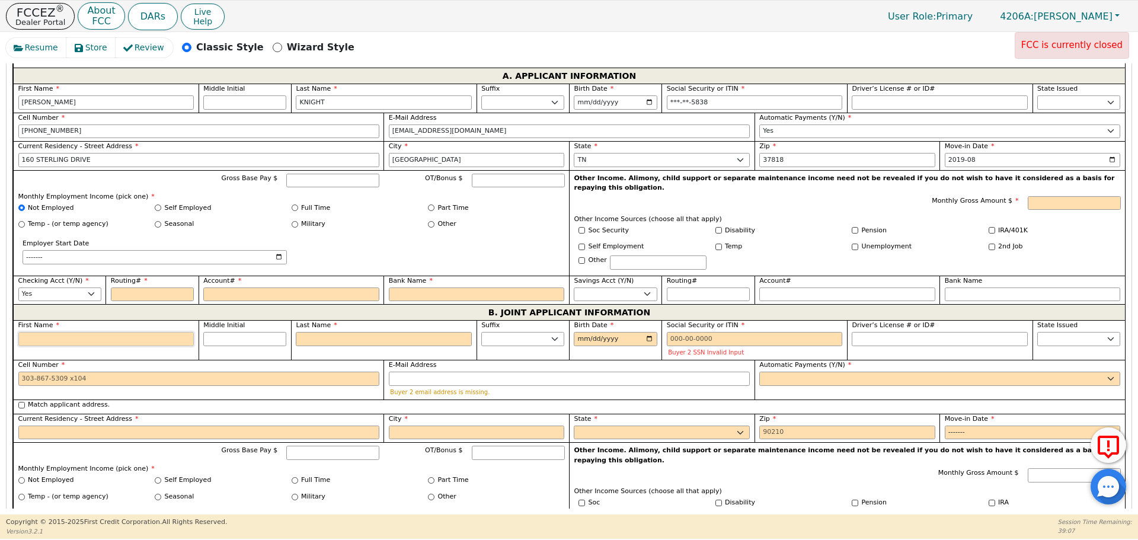
click at [88, 332] on input "First Name" at bounding box center [106, 339] width 176 height 14
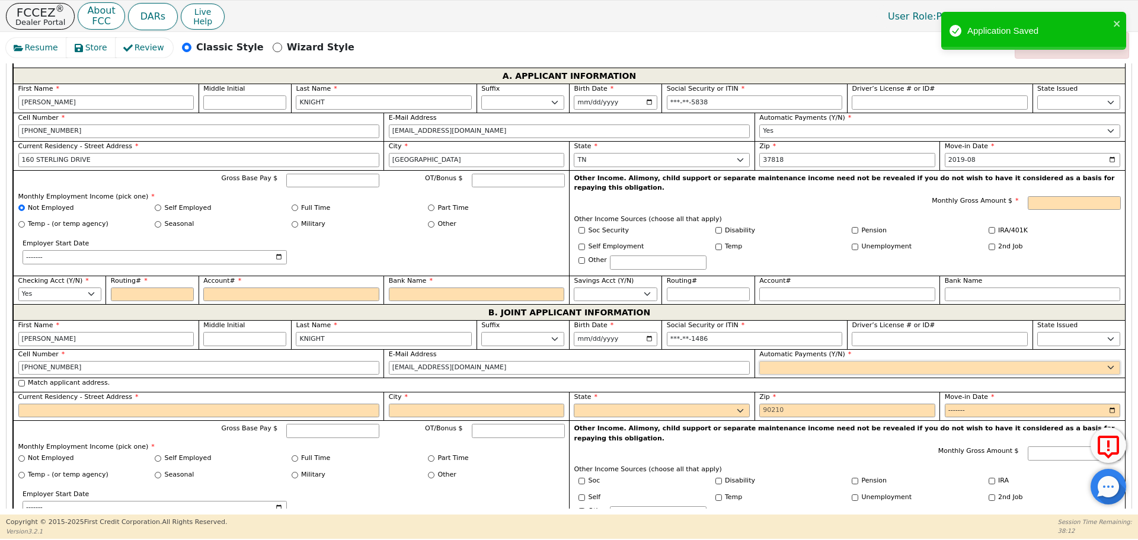
click at [858, 361] on select "Yes No" at bounding box center [939, 368] width 361 height 14
click at [759, 361] on select "Yes No" at bounding box center [939, 368] width 361 height 14
click at [20, 380] on input "Match applicant address." at bounding box center [21, 383] width 7 height 7
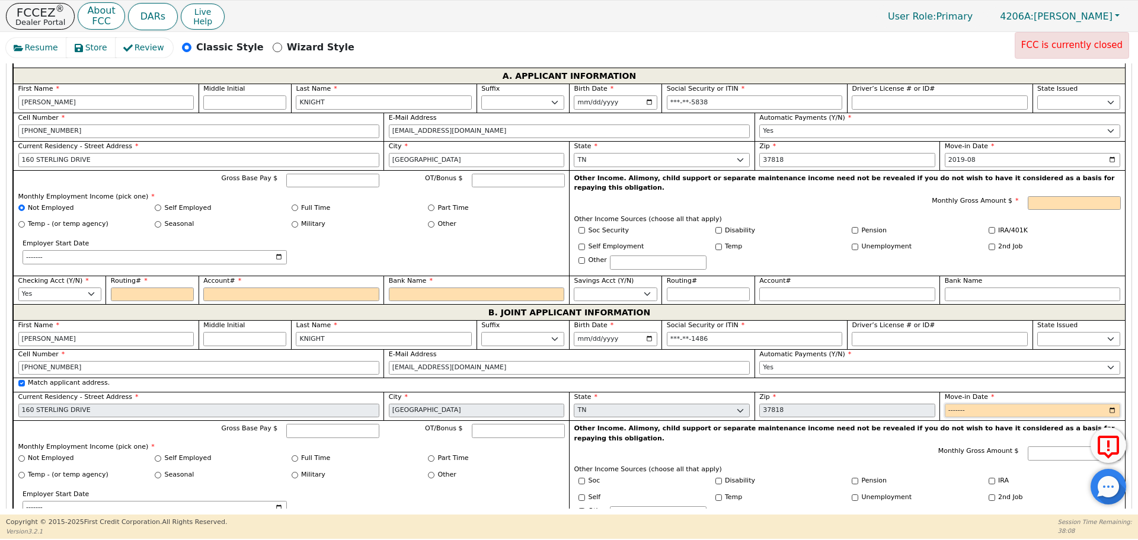
click at [1110, 404] on input "Move-in Date" at bounding box center [1033, 411] width 176 height 14
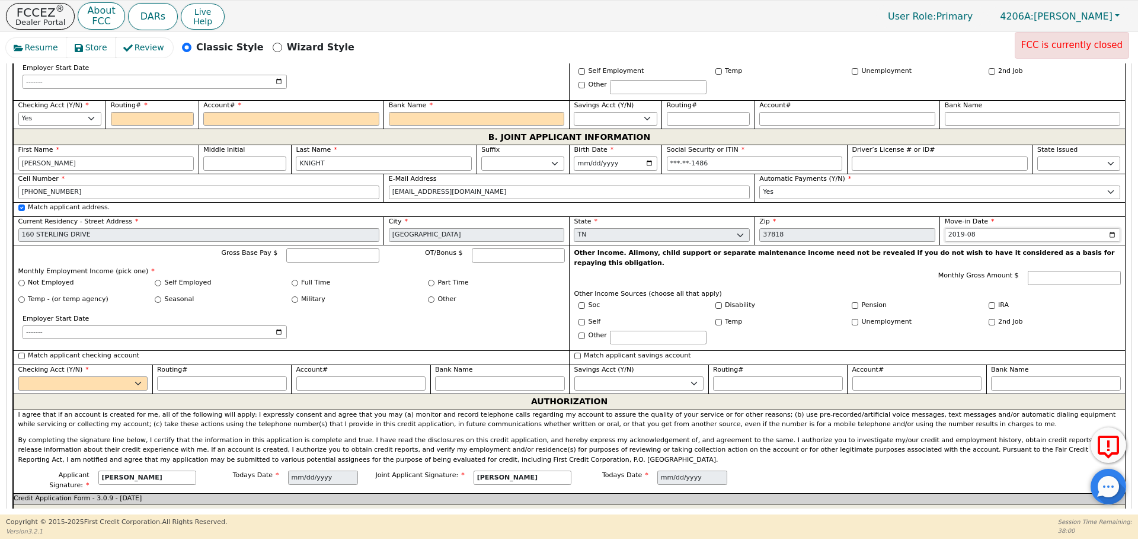
scroll to position [1037, 0]
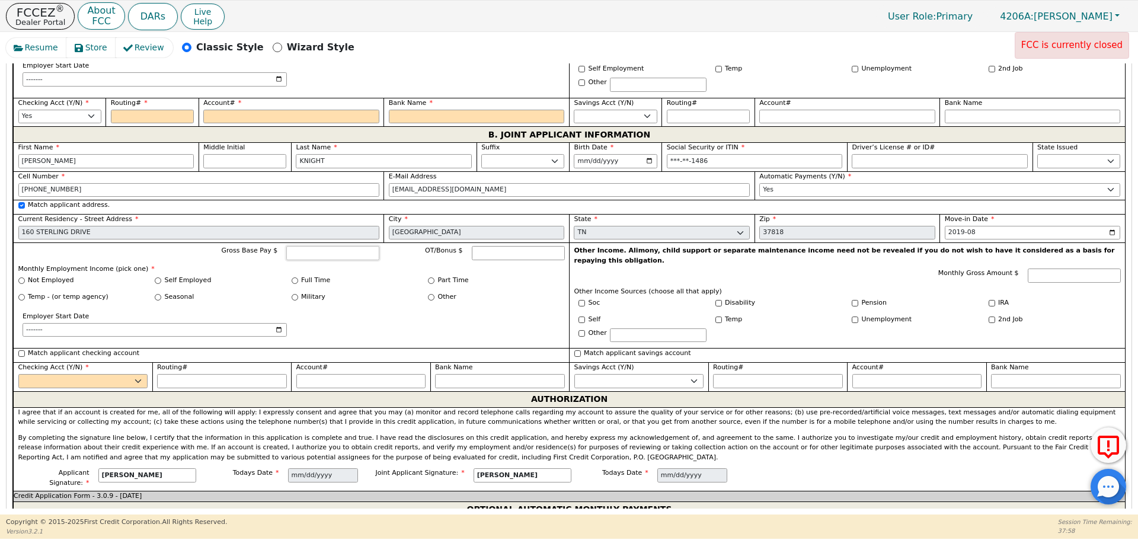
click at [311, 246] on input "Gross Base Pay $" at bounding box center [332, 253] width 93 height 14
click at [292, 277] on input "Full Time" at bounding box center [295, 280] width 7 height 7
click at [281, 323] on input "Employer Start Date" at bounding box center [155, 330] width 264 height 14
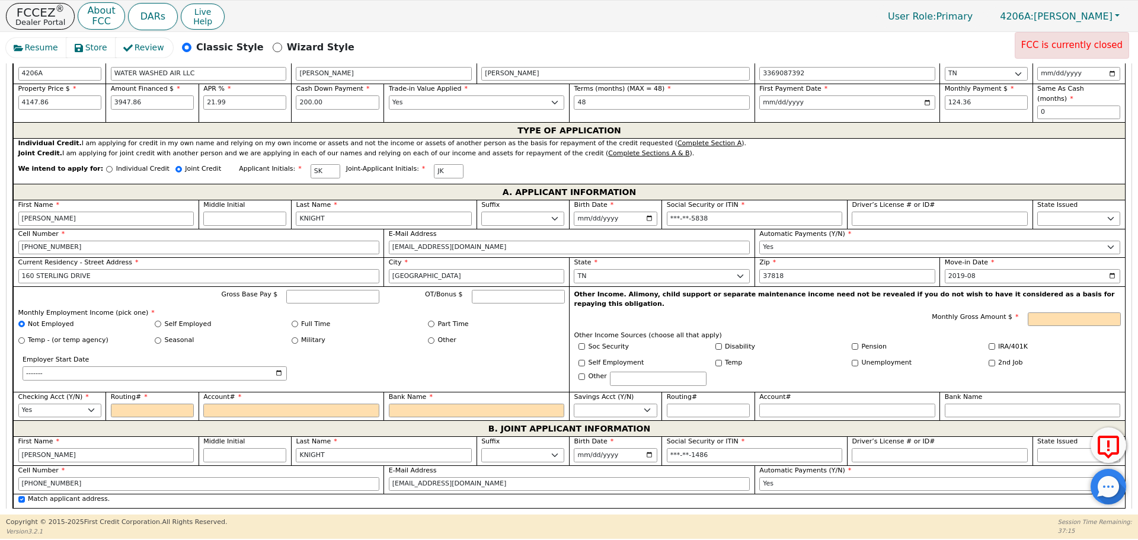
scroll to position [800, 0]
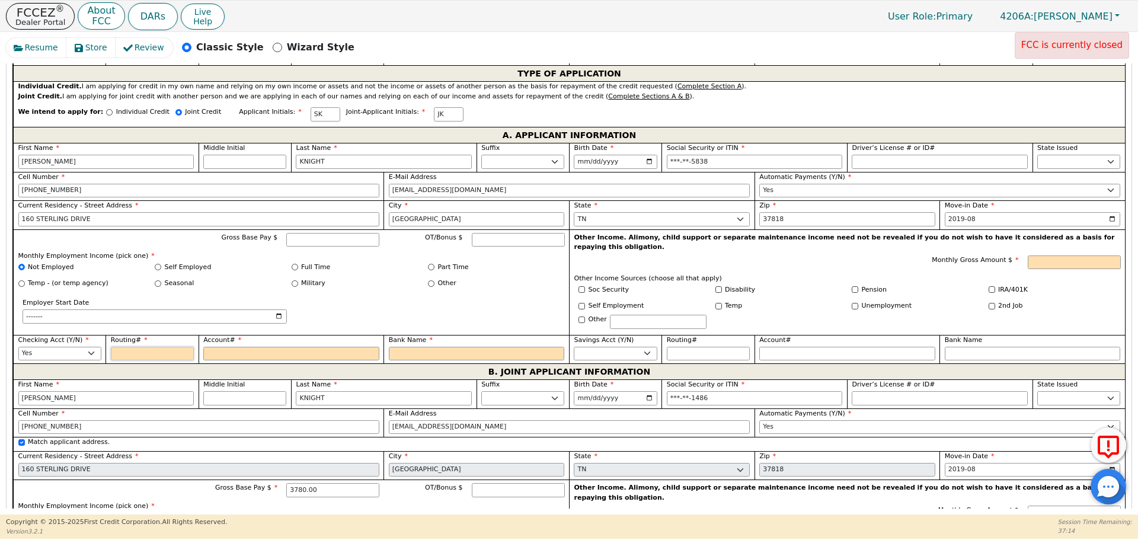
click at [144, 347] on input "Routing#" at bounding box center [152, 354] width 83 height 14
click at [430, 347] on input "Bank Name" at bounding box center [477, 354] width 176 height 14
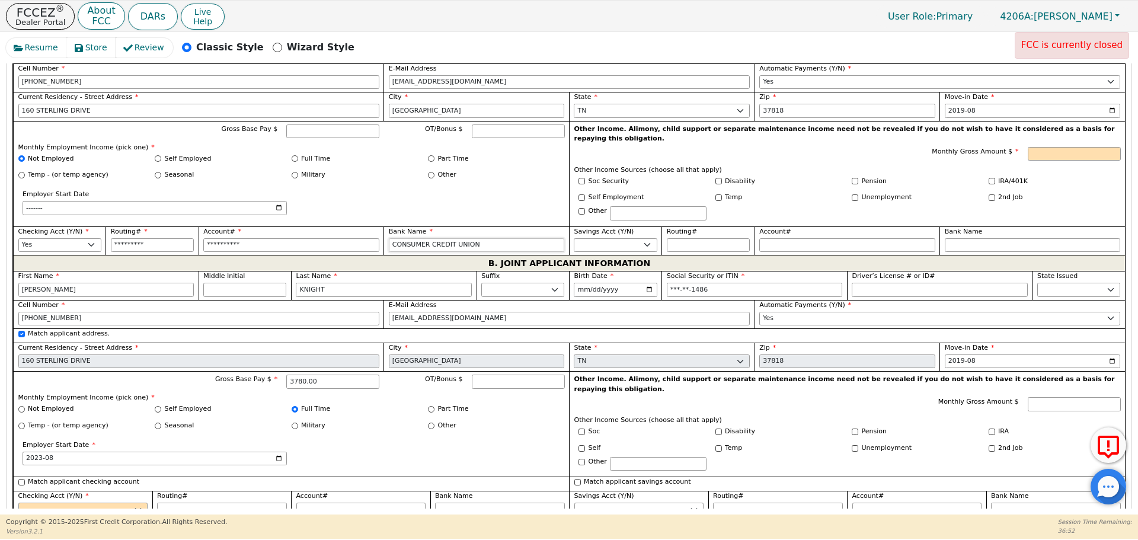
scroll to position [1037, 0]
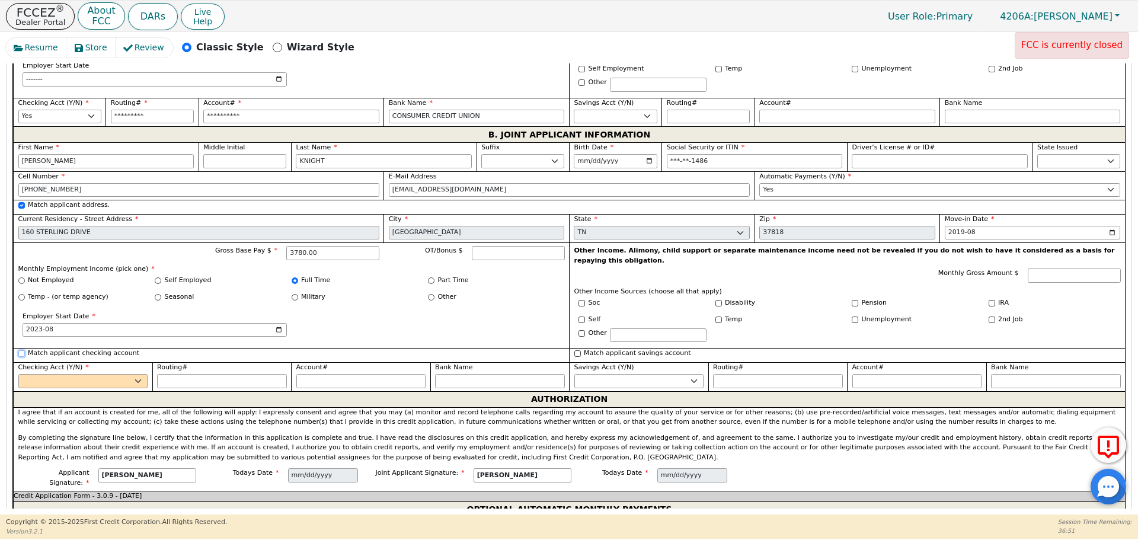
click at [22, 350] on input "Match applicant checking account" at bounding box center [21, 353] width 7 height 7
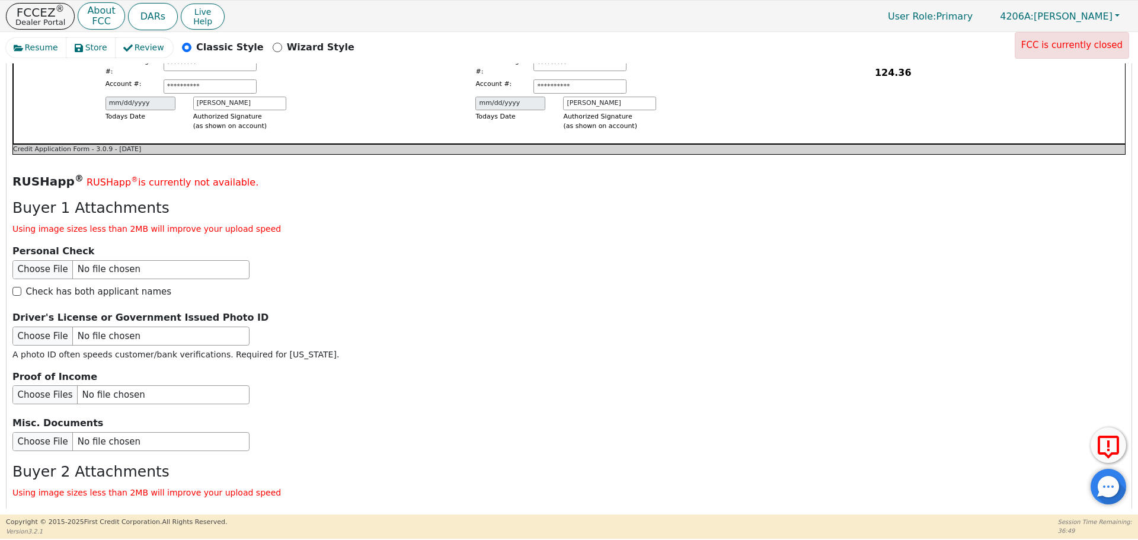
scroll to position [1630, 0]
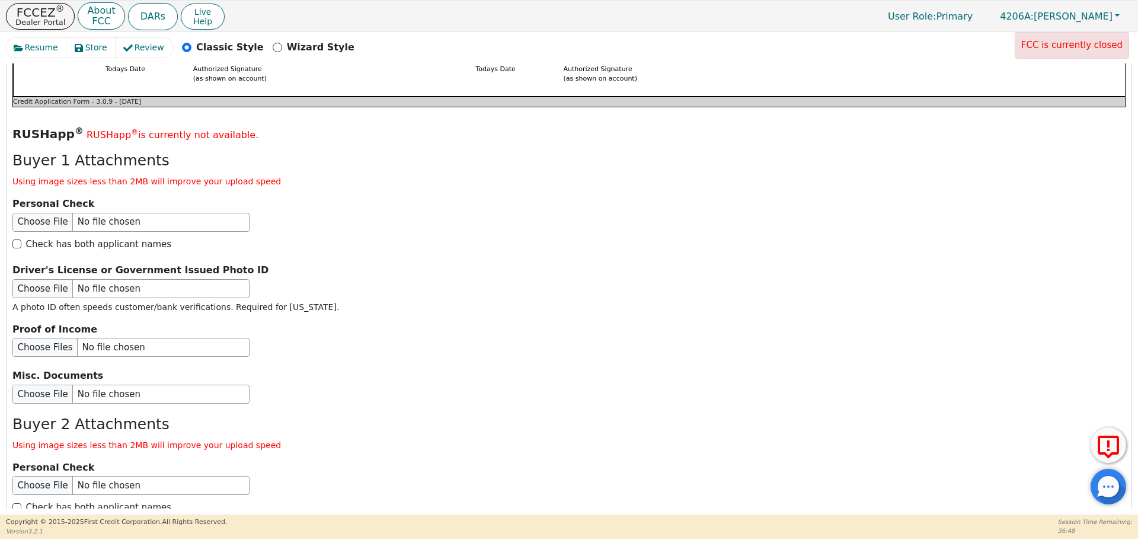
drag, startPoint x: 736, startPoint y: 558, endPoint x: 600, endPoint y: 410, distance: 201.0
click at [588, 439] on p "Using image sizes less than 2MB will improve your upload speed" at bounding box center [568, 445] width 1113 height 12
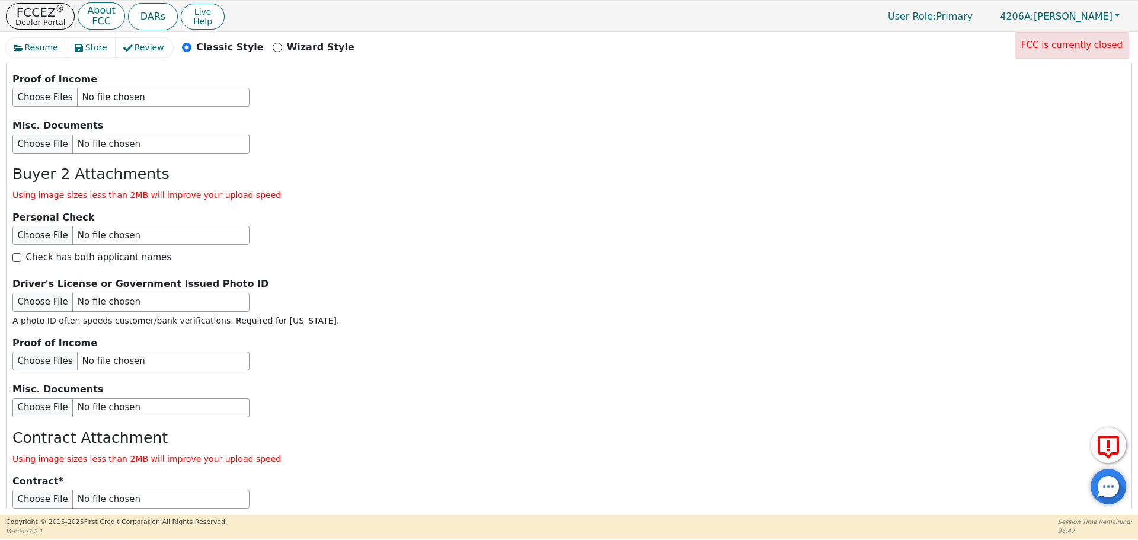
scroll to position [1936, 0]
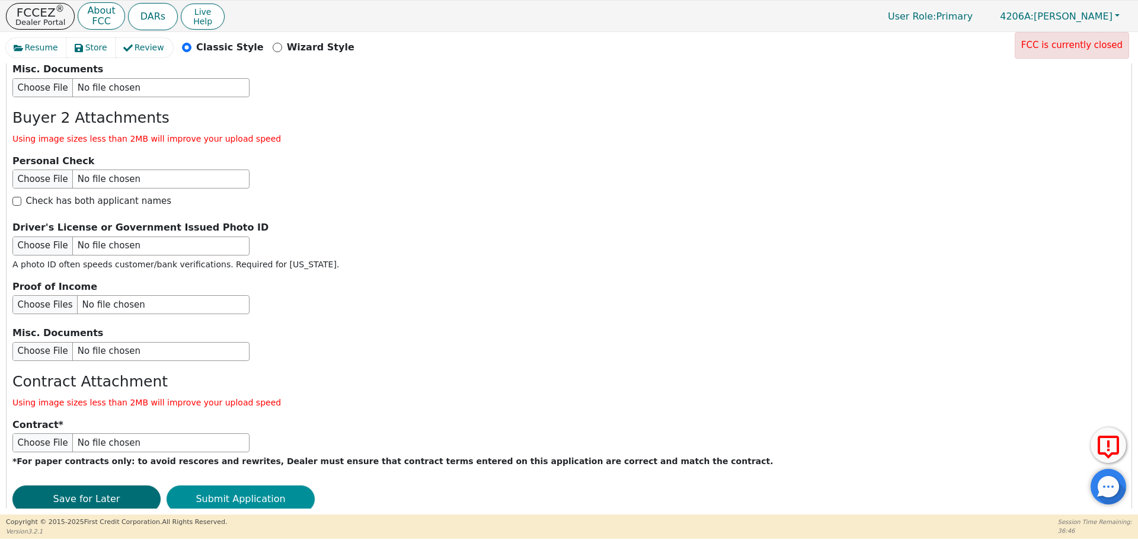
click at [263, 485] on button "Submit Application" at bounding box center [241, 498] width 148 height 27
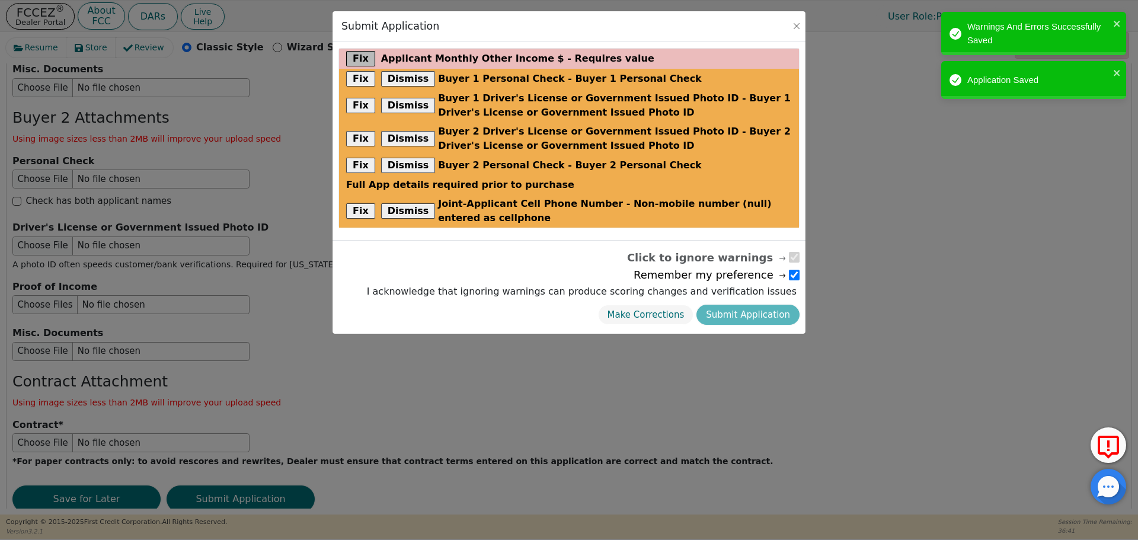
click at [362, 58] on button "Fix" at bounding box center [360, 58] width 29 height 15
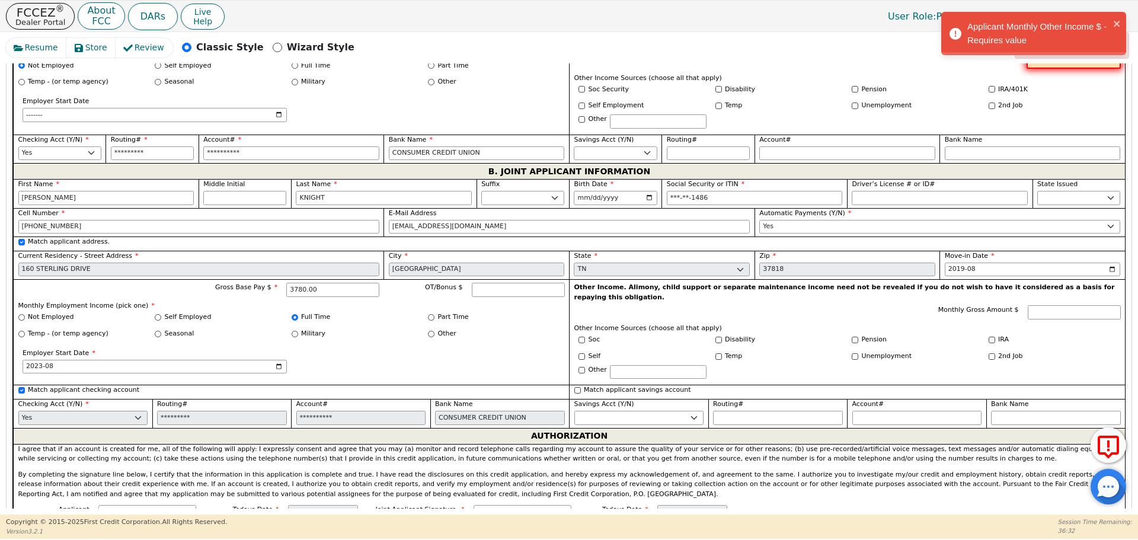
scroll to position [817, 0]
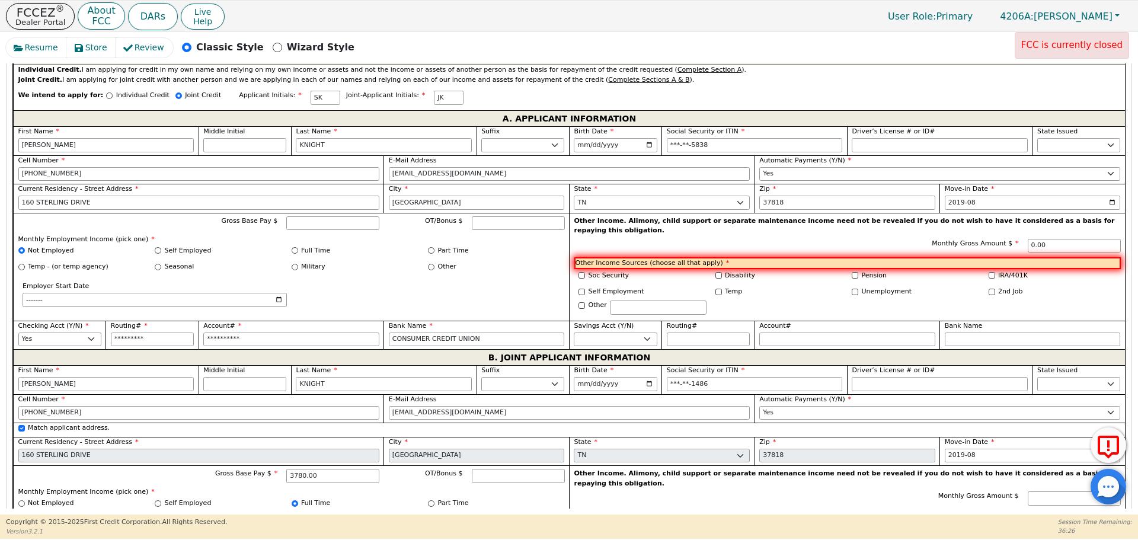
click at [818, 287] on div "Temp" at bounding box center [779, 294] width 137 height 14
click at [855, 289] on input "Unemployment" at bounding box center [855, 292] width 7 height 7
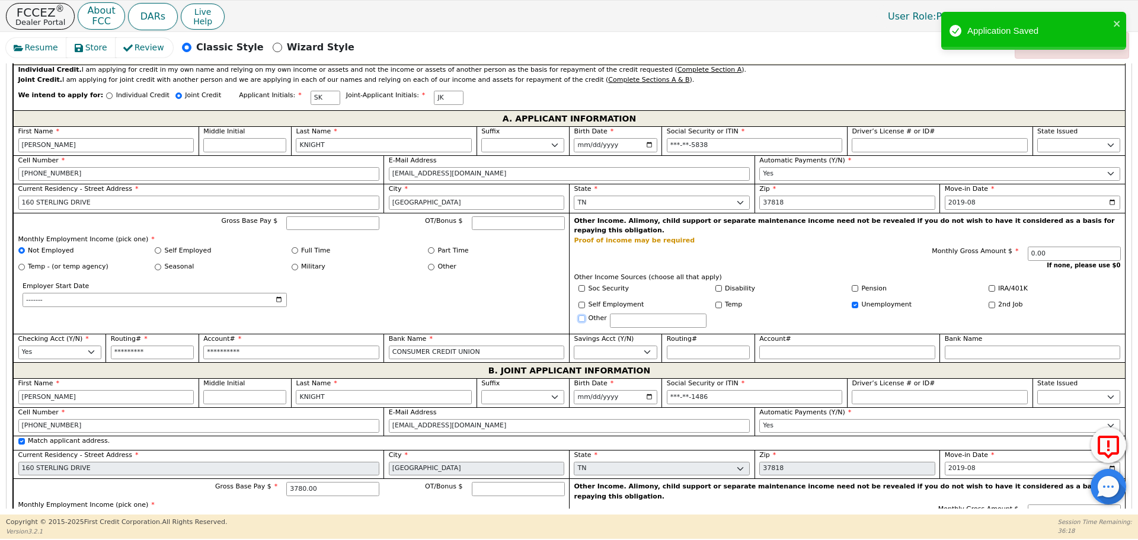
click at [583, 315] on input "Other" at bounding box center [581, 318] width 7 height 7
click at [619, 314] on input "text" at bounding box center [658, 321] width 97 height 14
click at [778, 300] on div "Temp" at bounding box center [779, 305] width 128 height 10
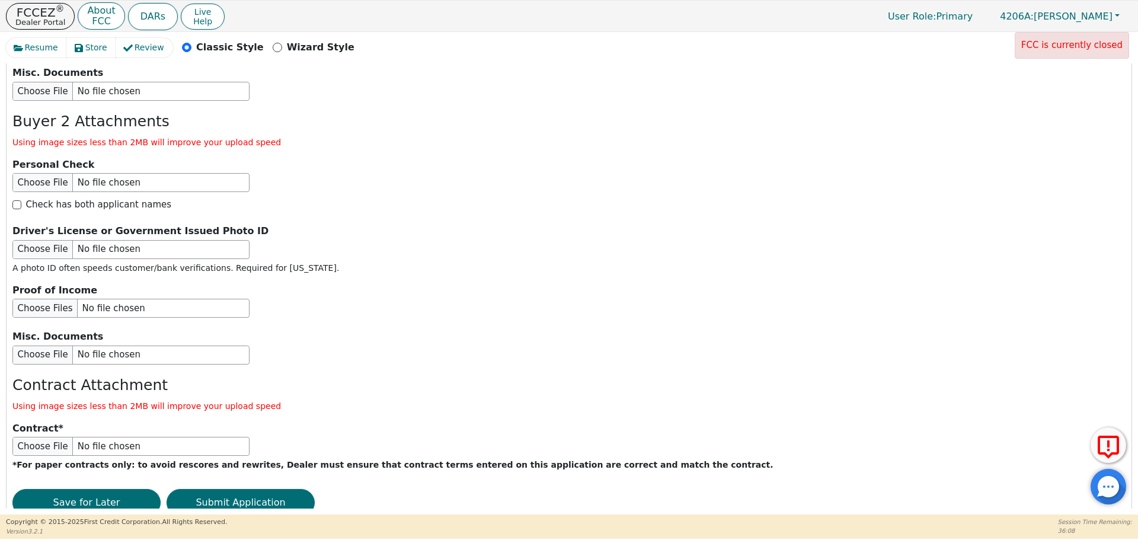
scroll to position [1950, 0]
click at [215, 487] on button "Submit Application" at bounding box center [241, 500] width 148 height 27
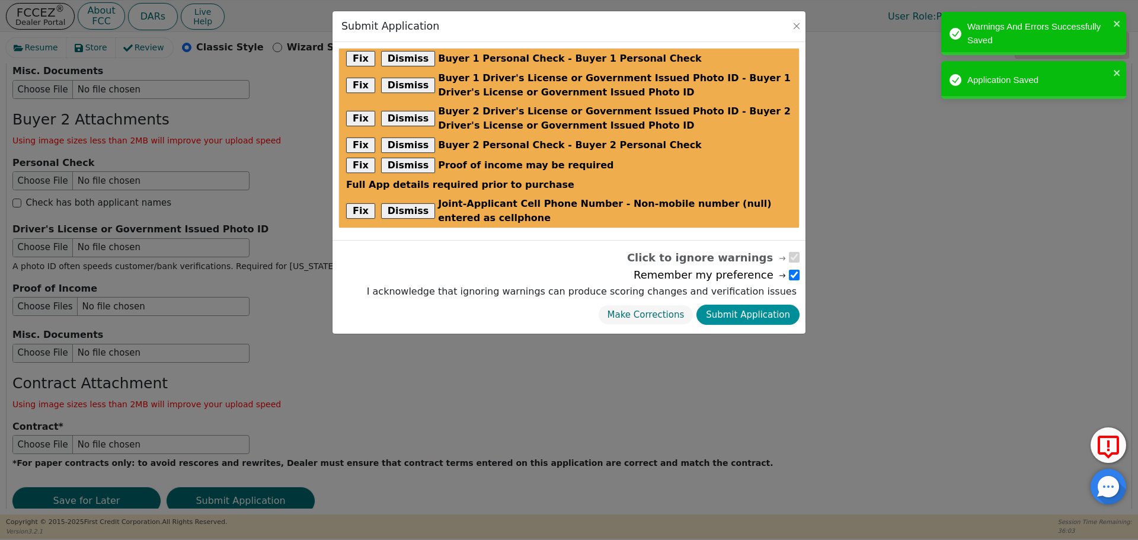
click at [746, 316] on button "Submit Application" at bounding box center [747, 315] width 103 height 21
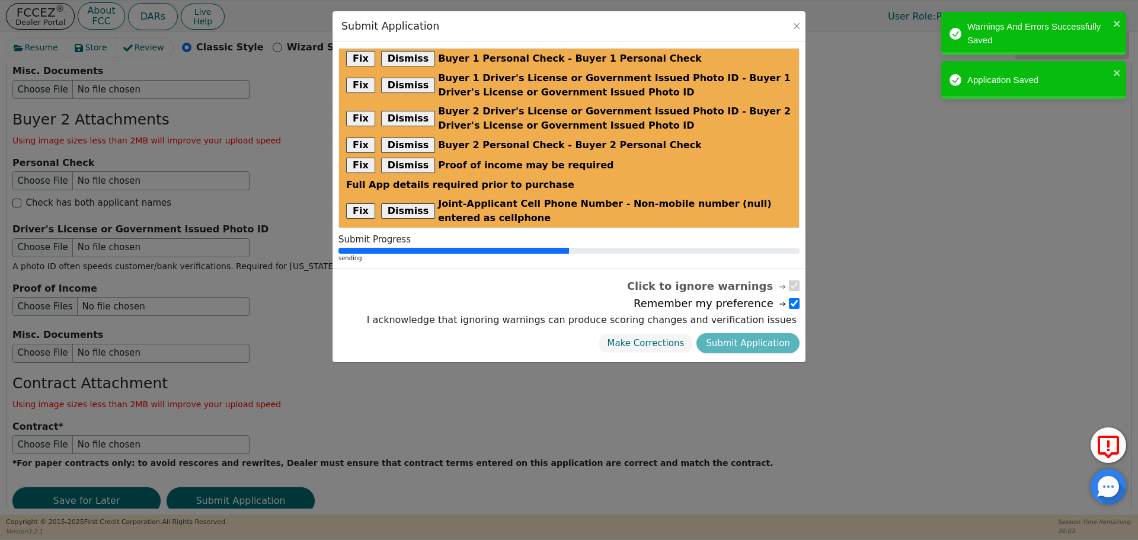
scroll to position [0, 0]
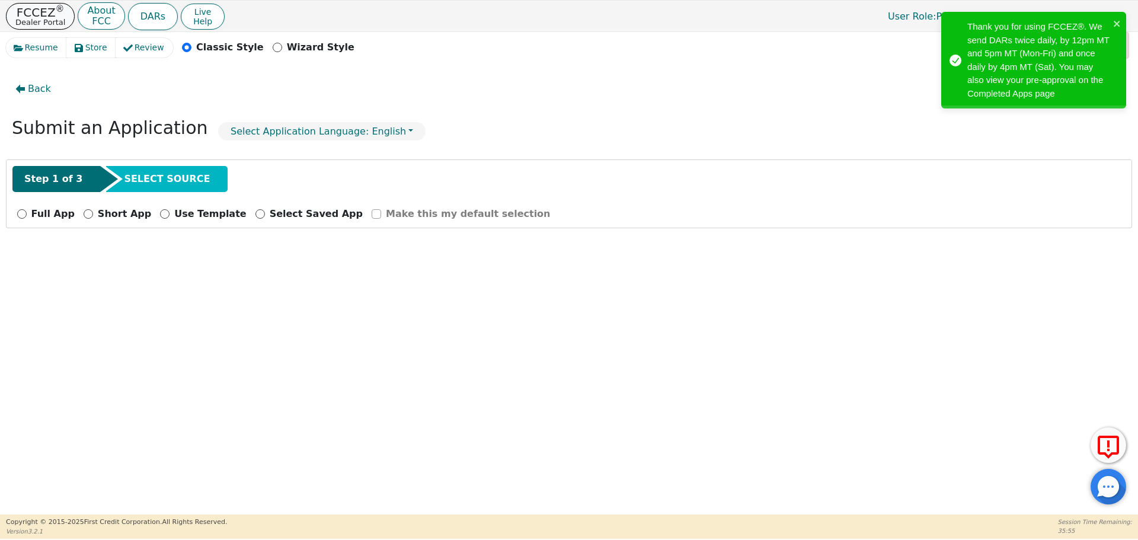
click at [40, 14] on p "FCCEZ ®" at bounding box center [40, 13] width 50 height 12
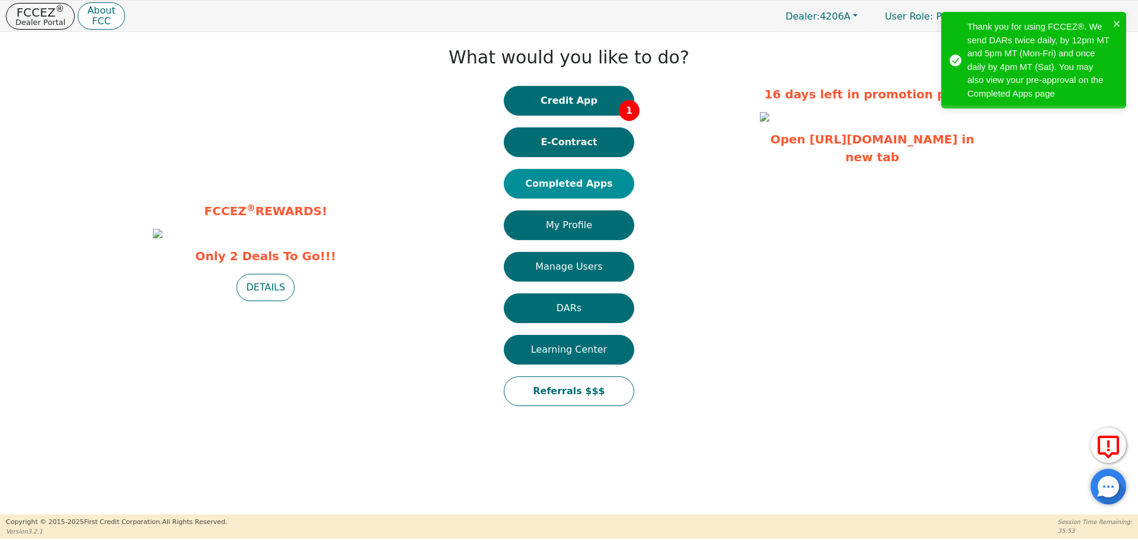
click at [578, 182] on button "Completed Apps" at bounding box center [569, 184] width 130 height 30
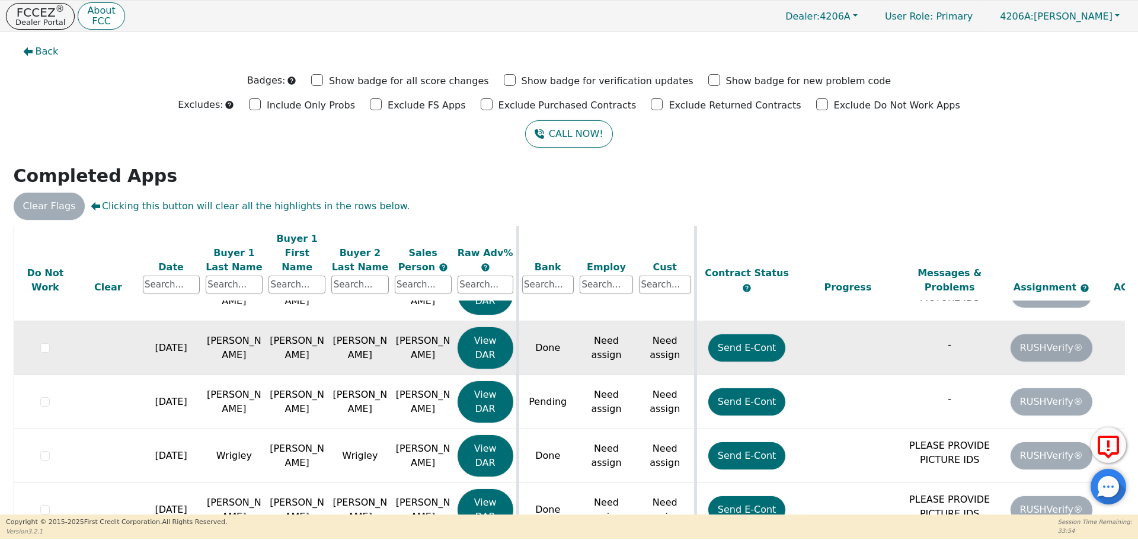
scroll to position [178, 0]
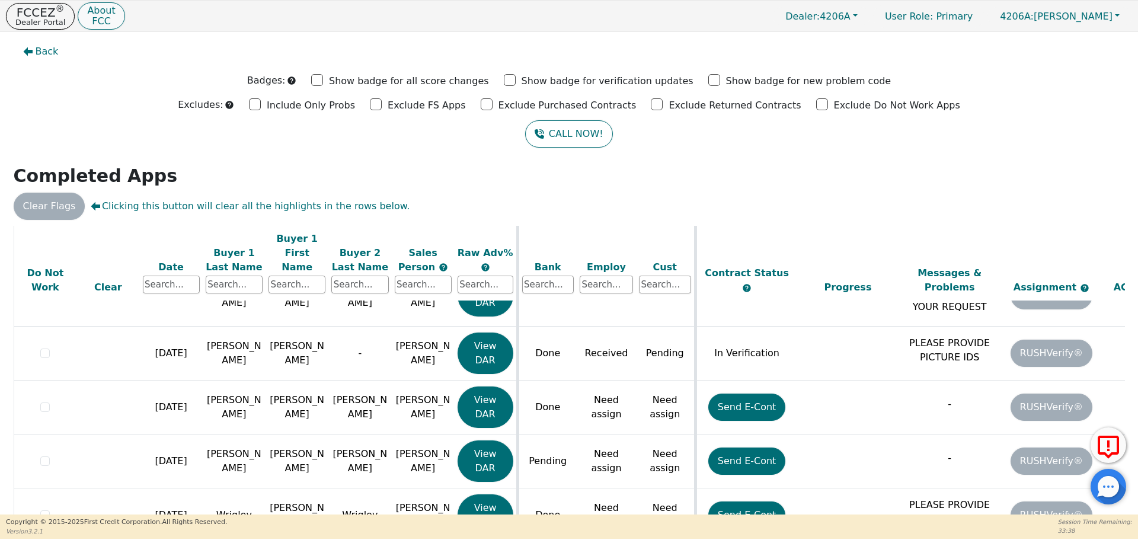
click at [91, 6] on p "About" at bounding box center [101, 10] width 28 height 9
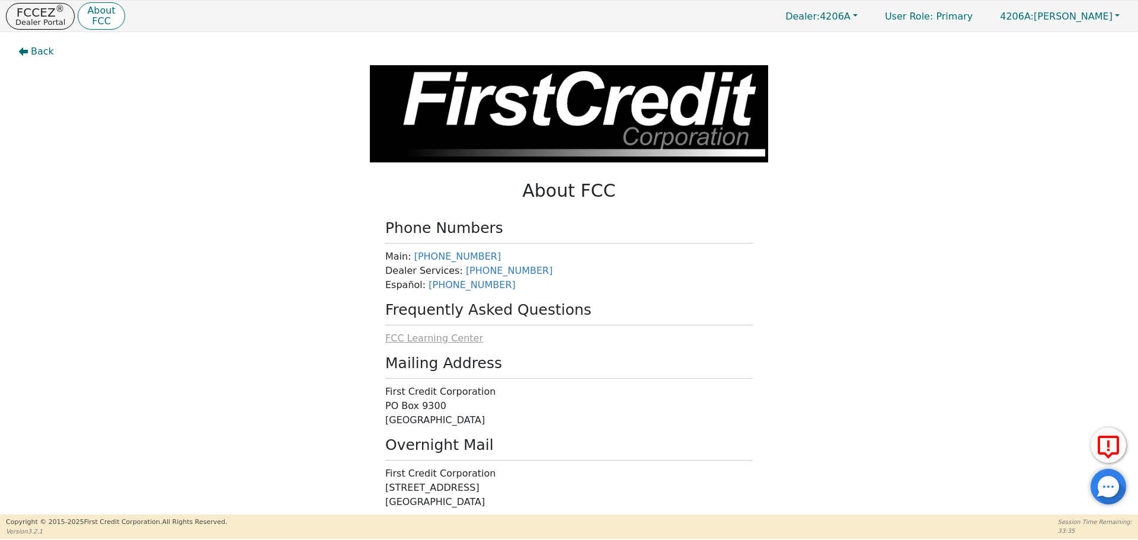
click at [434, 340] on span "FCC Learning Center" at bounding box center [434, 337] width 98 height 11
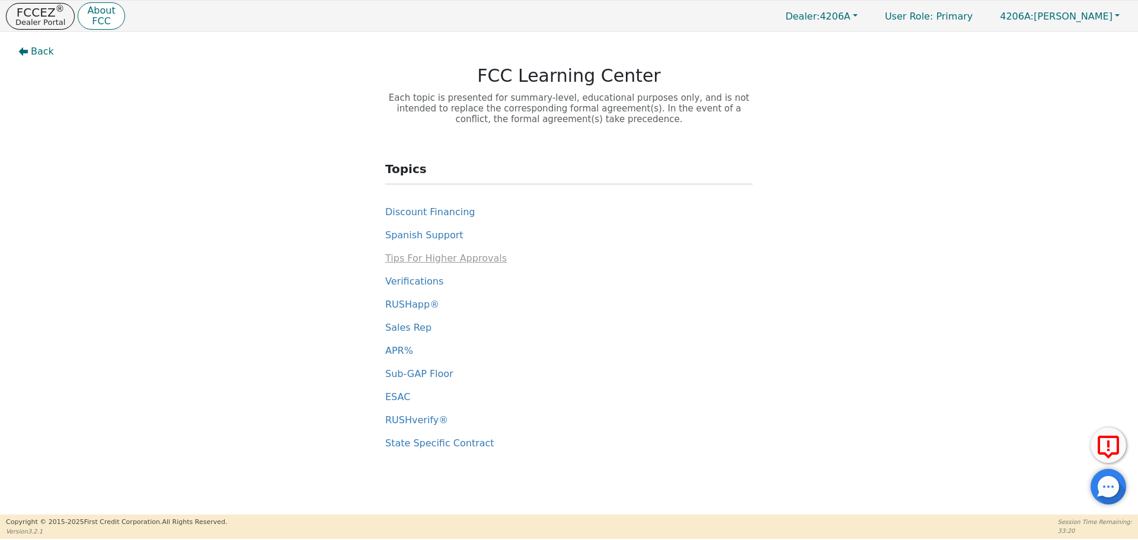
click at [453, 260] on span "Tips For Higher Approvals" at bounding box center [445, 257] width 121 height 11
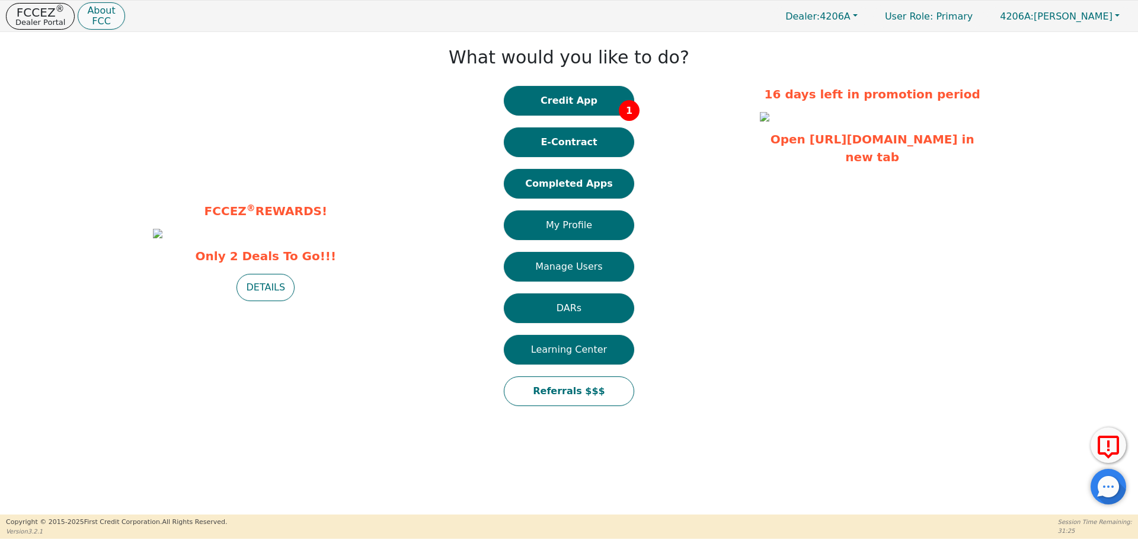
click at [100, 17] on p "FCC" at bounding box center [101, 21] width 28 height 9
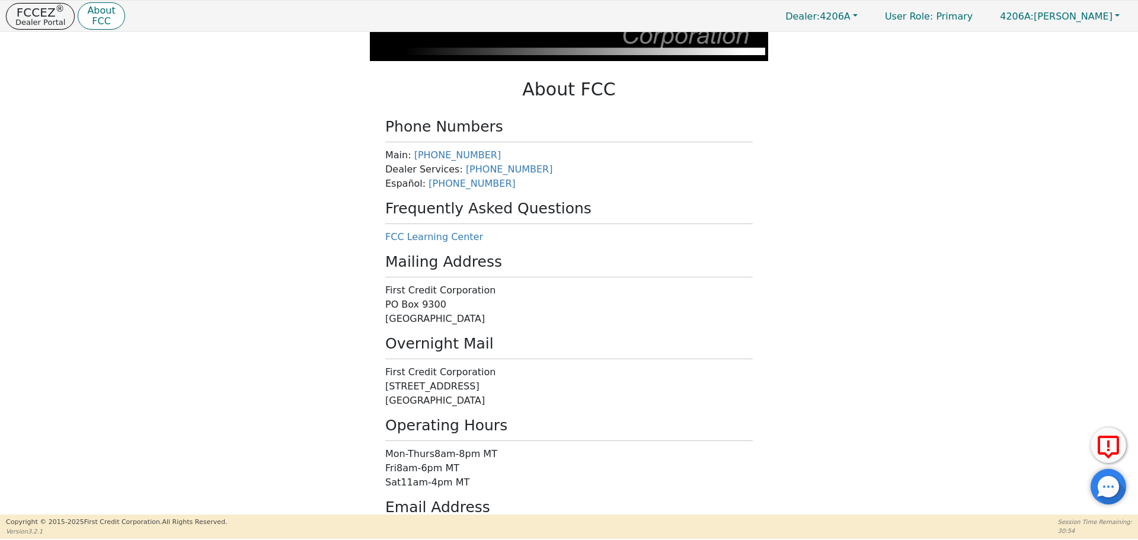
scroll to position [88, 0]
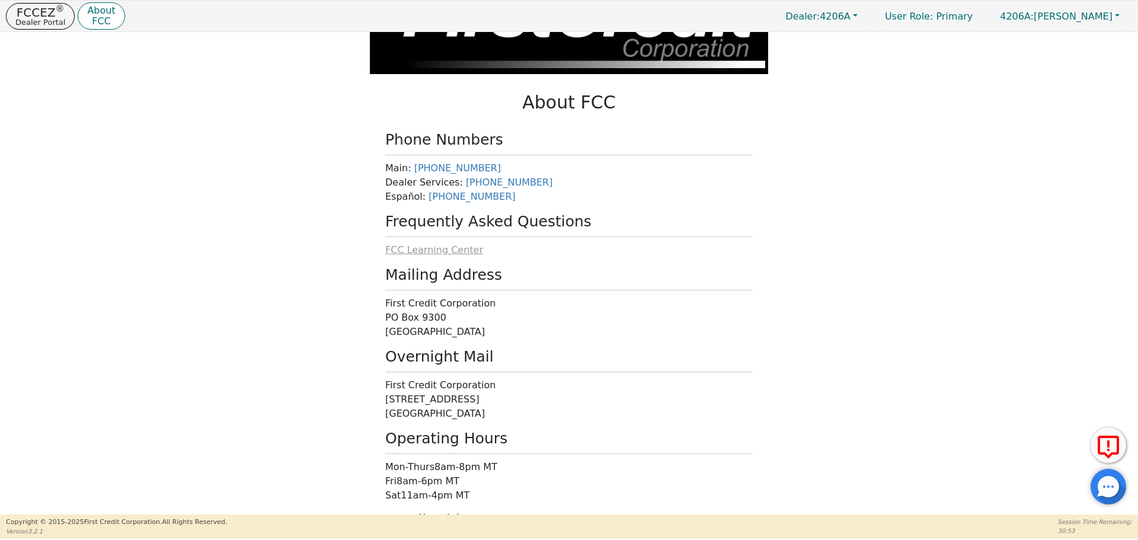
click at [448, 251] on span "FCC Learning Center" at bounding box center [434, 249] width 98 height 11
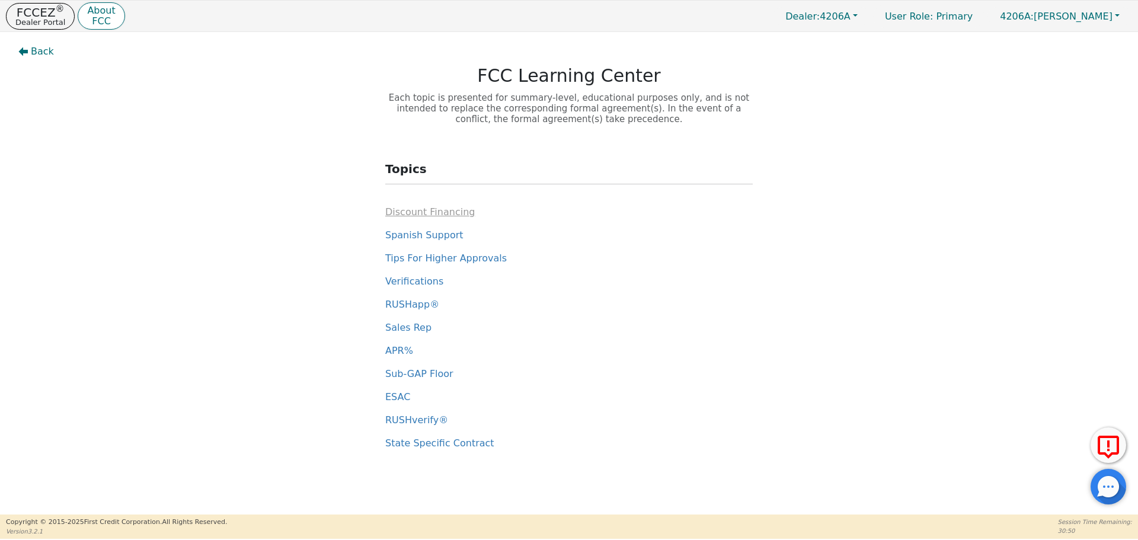
click at [454, 214] on span "Discount Financing" at bounding box center [429, 211] width 89 height 11
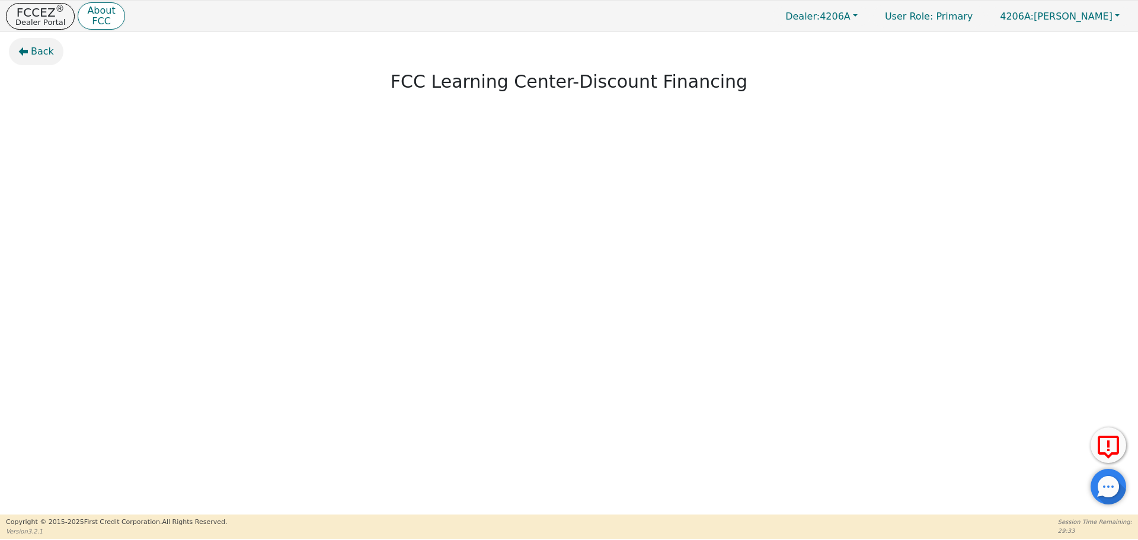
click at [40, 52] on span "Back" at bounding box center [42, 51] width 23 height 14
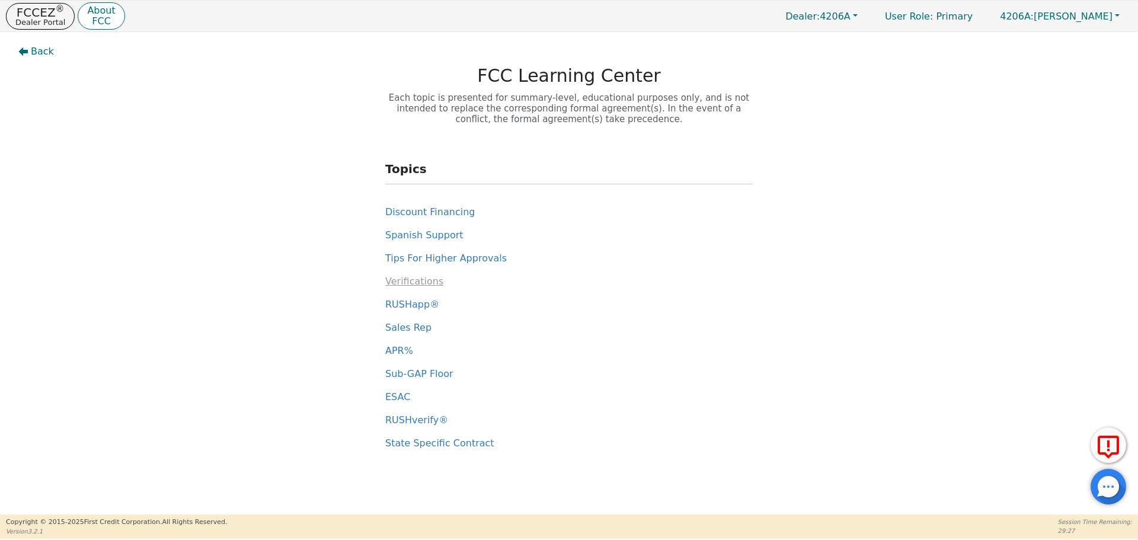
click at [431, 280] on span "Verifications" at bounding box center [414, 281] width 58 height 11
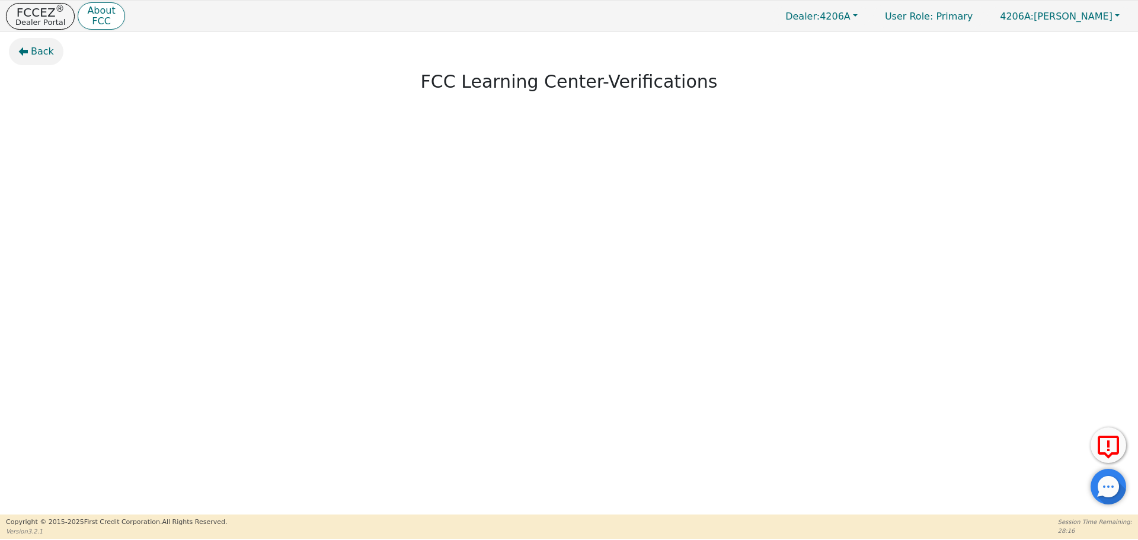
click at [46, 50] on span "Back" at bounding box center [42, 51] width 23 height 14
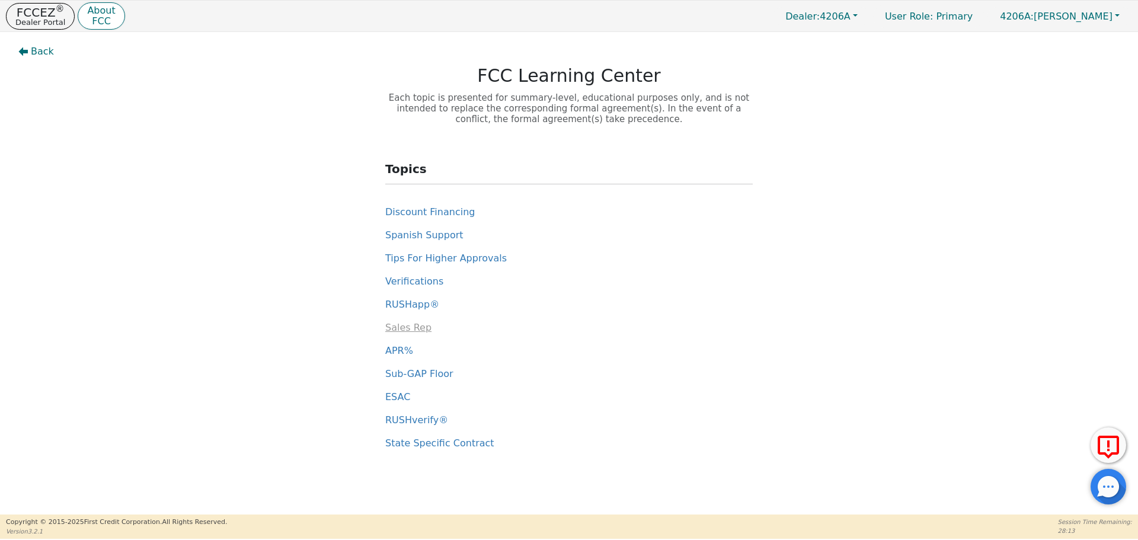
click at [420, 328] on span "Sales Rep" at bounding box center [408, 327] width 46 height 11
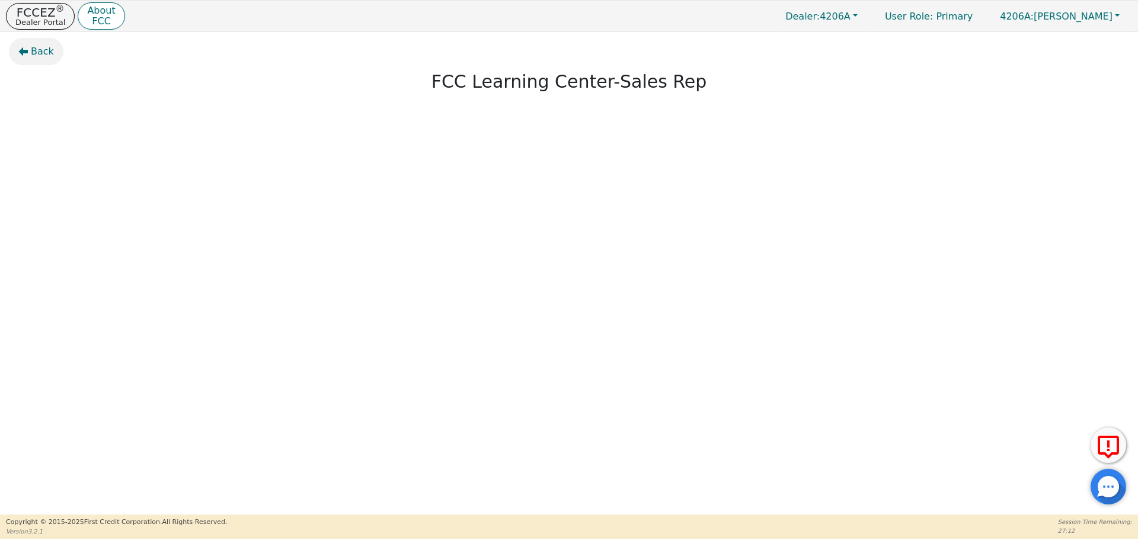
click at [37, 52] on span "Back" at bounding box center [42, 51] width 23 height 14
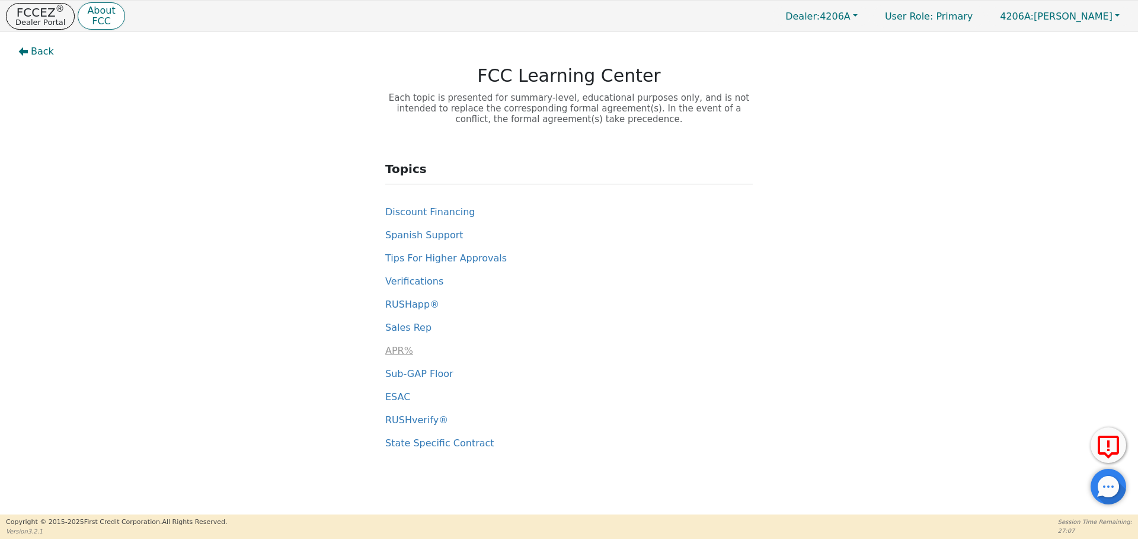
click at [397, 351] on span "APR%" at bounding box center [399, 350] width 28 height 11
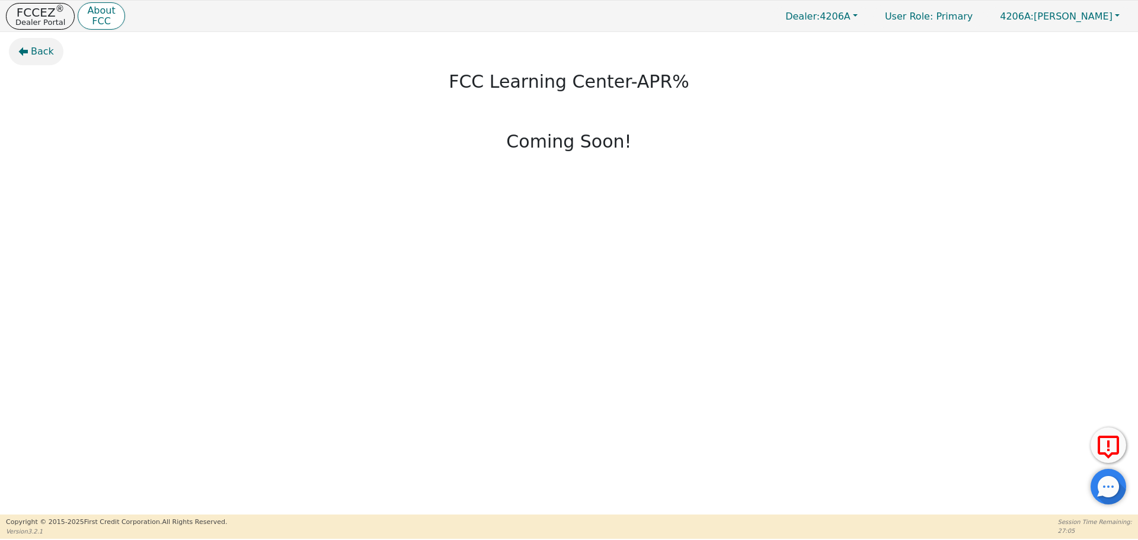
click at [31, 49] on span "Back" at bounding box center [42, 51] width 23 height 14
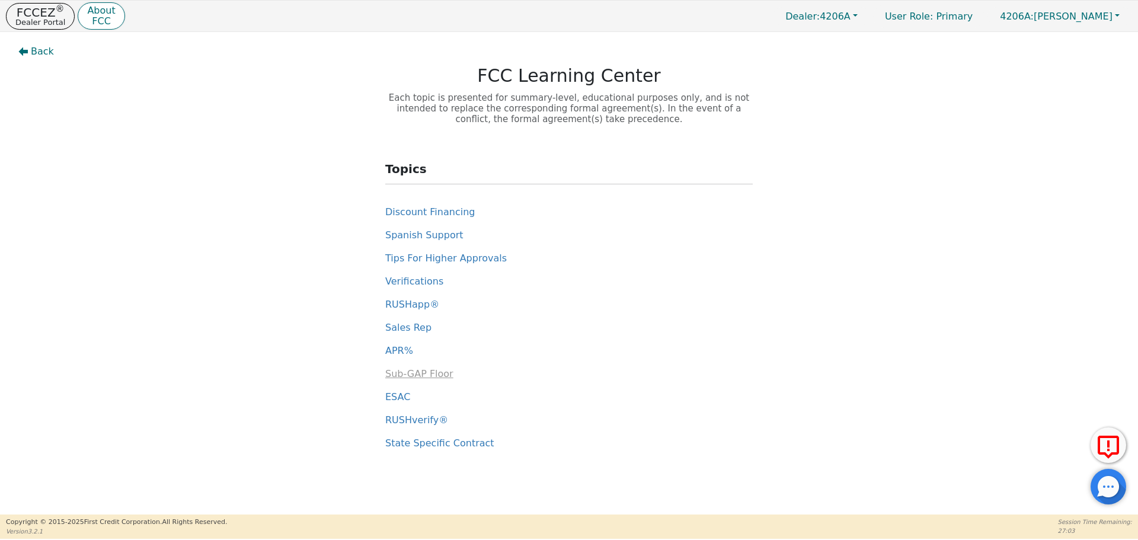
click at [435, 375] on span "Sub-GAP Floor" at bounding box center [419, 373] width 68 height 11
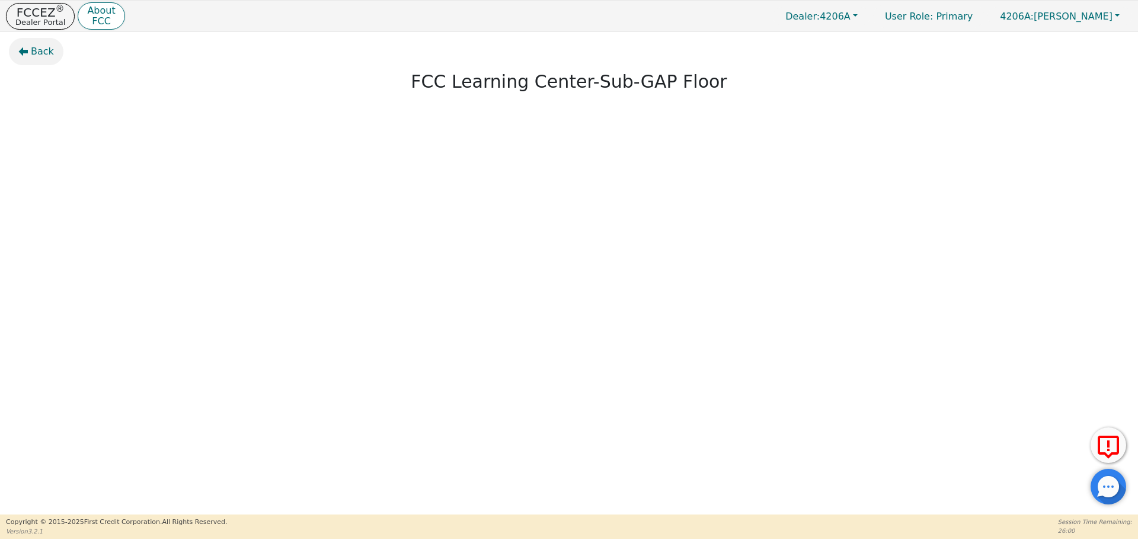
click at [34, 49] on span "Back" at bounding box center [42, 51] width 23 height 14
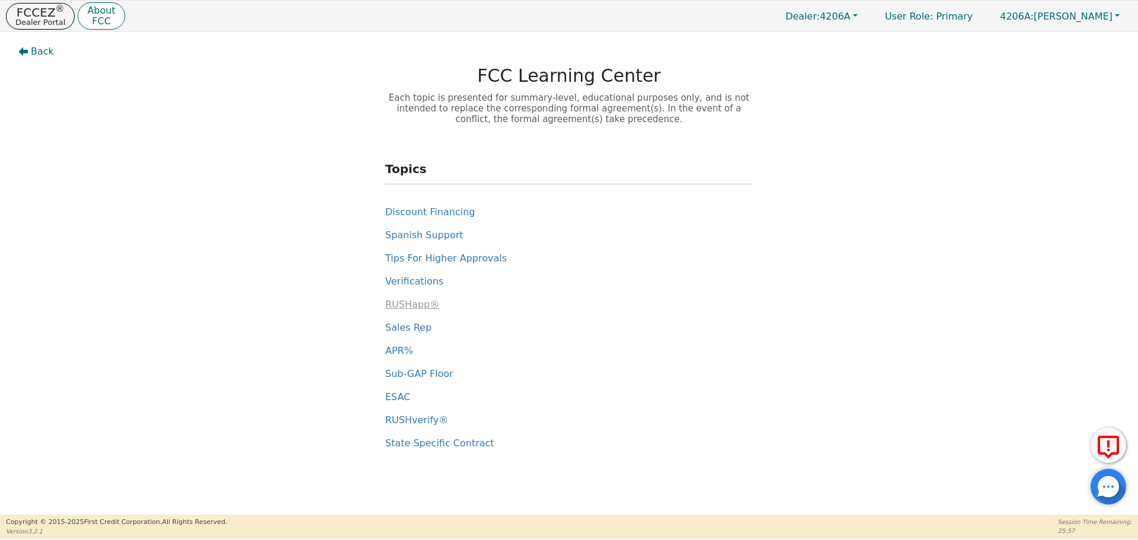
click at [415, 306] on span "RUSHapp®" at bounding box center [412, 304] width 54 height 11
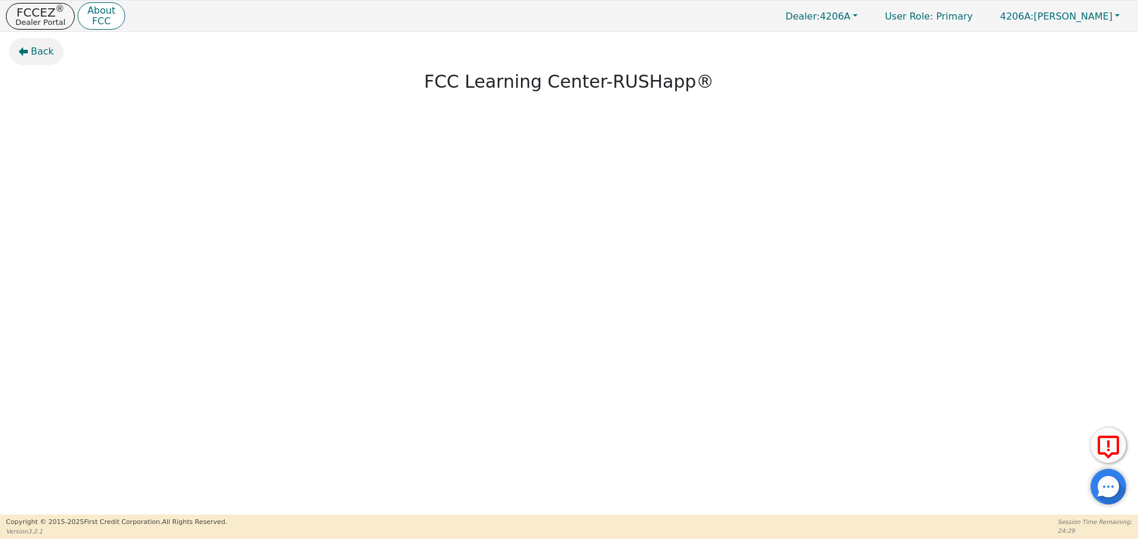
click at [39, 51] on span "Back" at bounding box center [42, 51] width 23 height 14
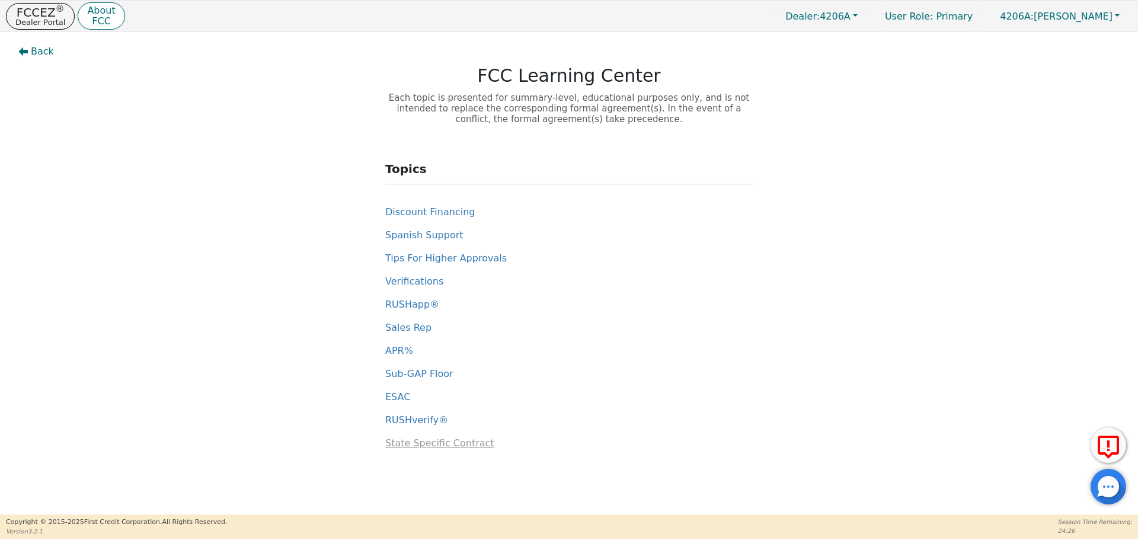
click at [436, 441] on span "State Specific Contract" at bounding box center [439, 442] width 109 height 11
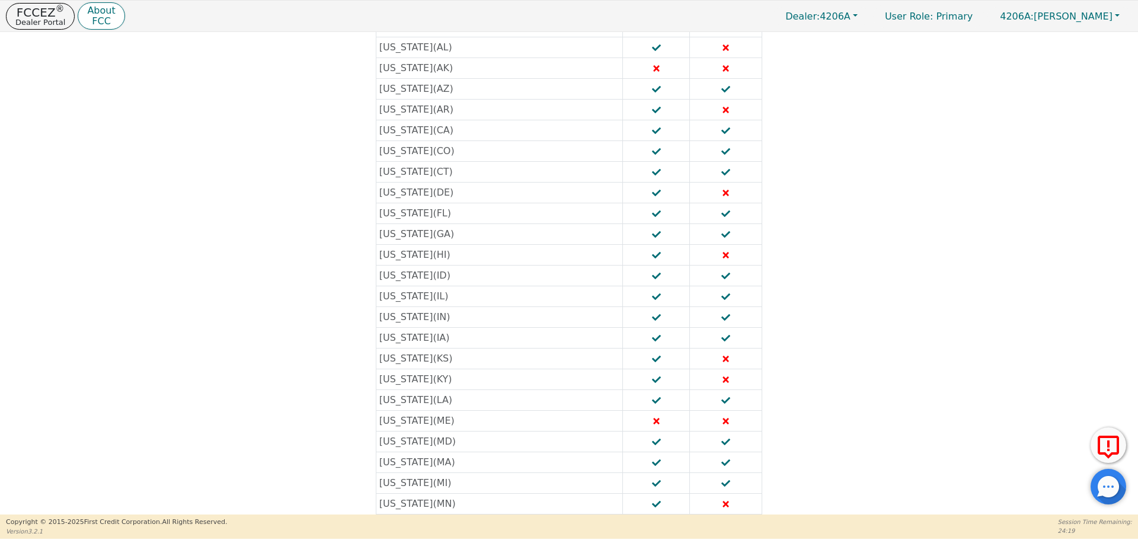
scroll to position [178, 0]
drag, startPoint x: 408, startPoint y: 310, endPoint x: 270, endPoint y: 274, distance: 142.7
click at [271, 274] on div "State English Spanish Alabama ( AL ) Alaska ( AK ) Arizona ( AZ ) Arkansas ( AR…" at bounding box center [569, 450] width 773 height 1076
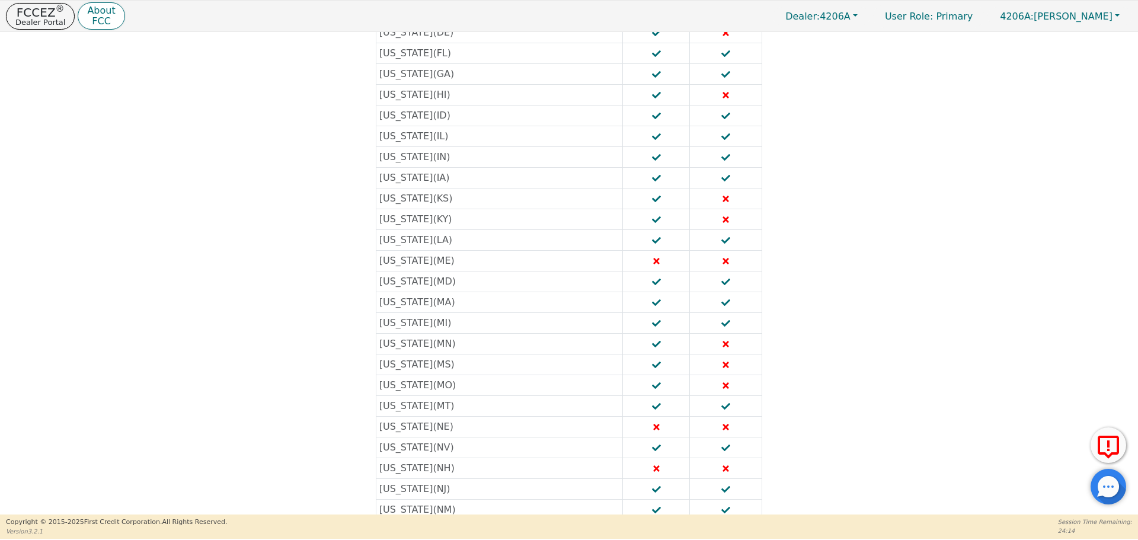
scroll to position [23, 0]
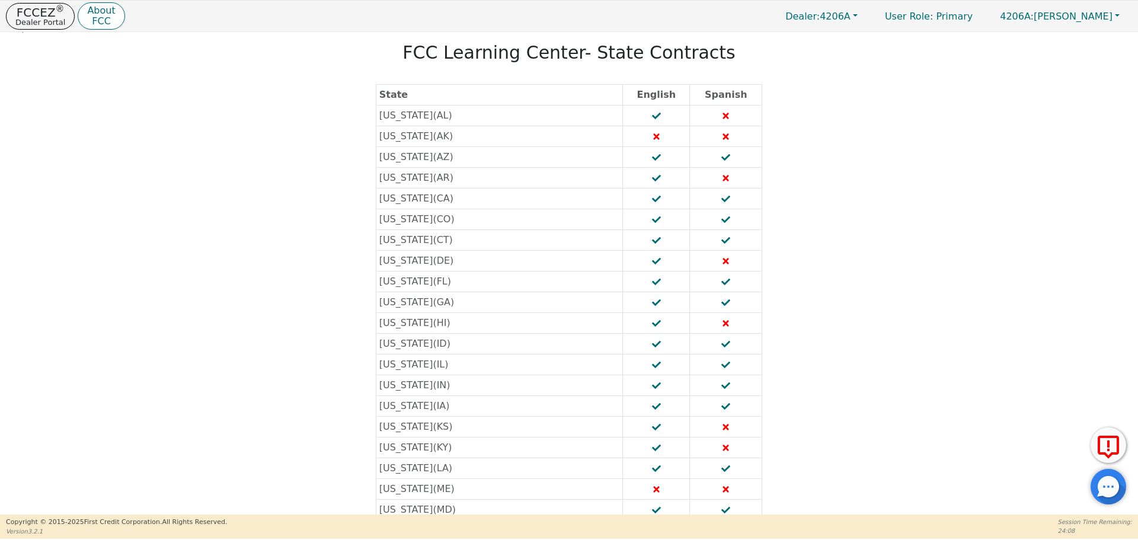
click at [406, 116] on td "Alabama ( AL )" at bounding box center [499, 115] width 247 height 21
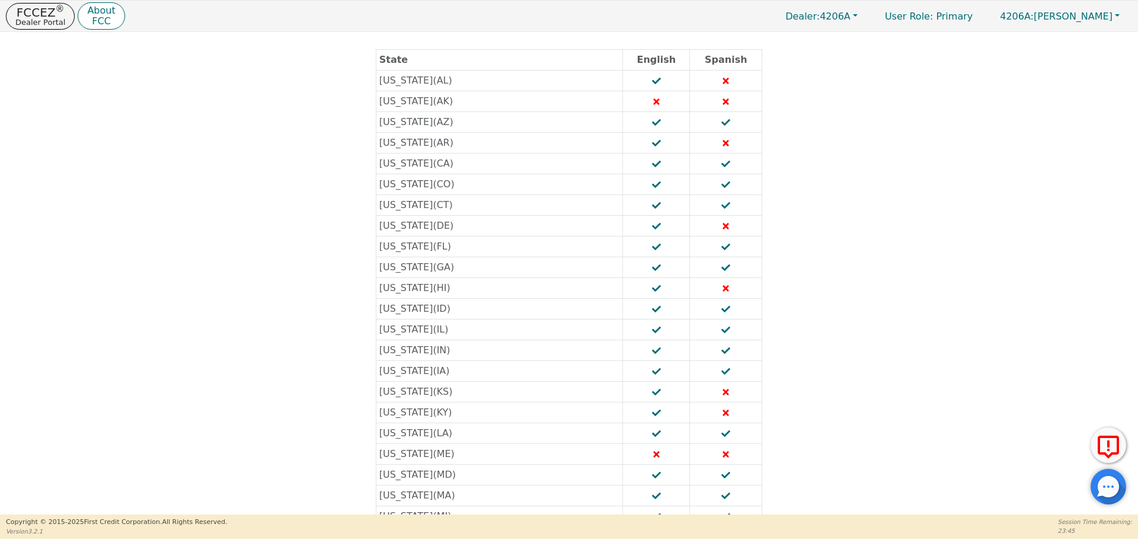
scroll to position [0, 0]
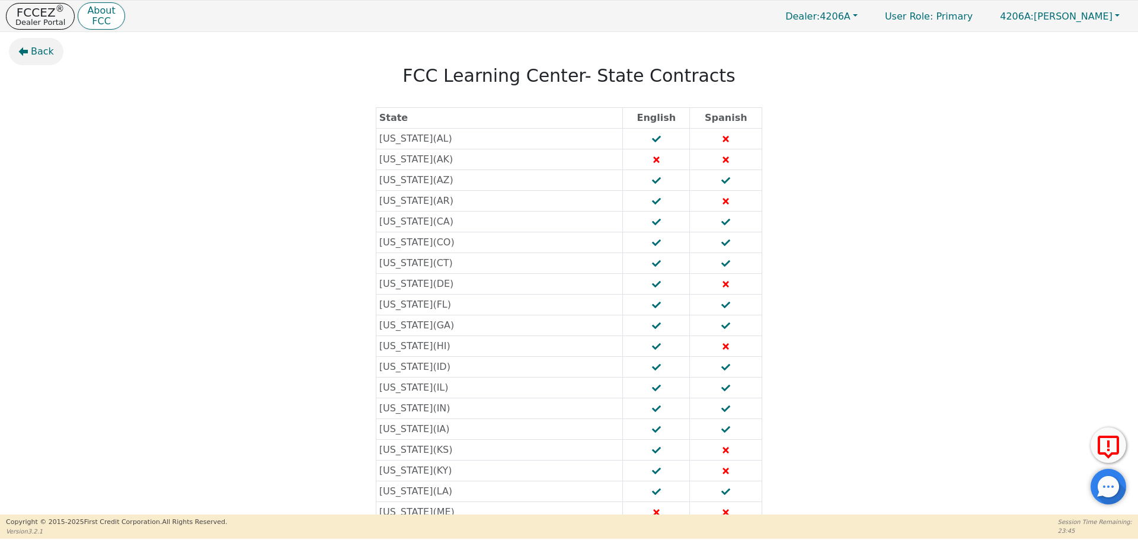
click at [52, 56] on button "Back" at bounding box center [36, 51] width 55 height 27
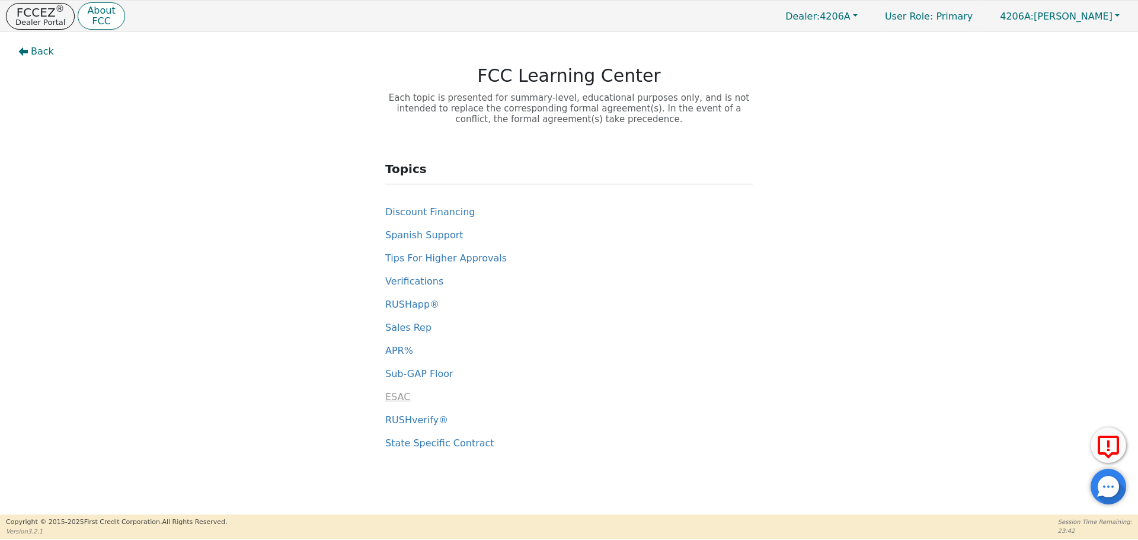
click at [402, 400] on span "ESAC" at bounding box center [397, 396] width 25 height 11
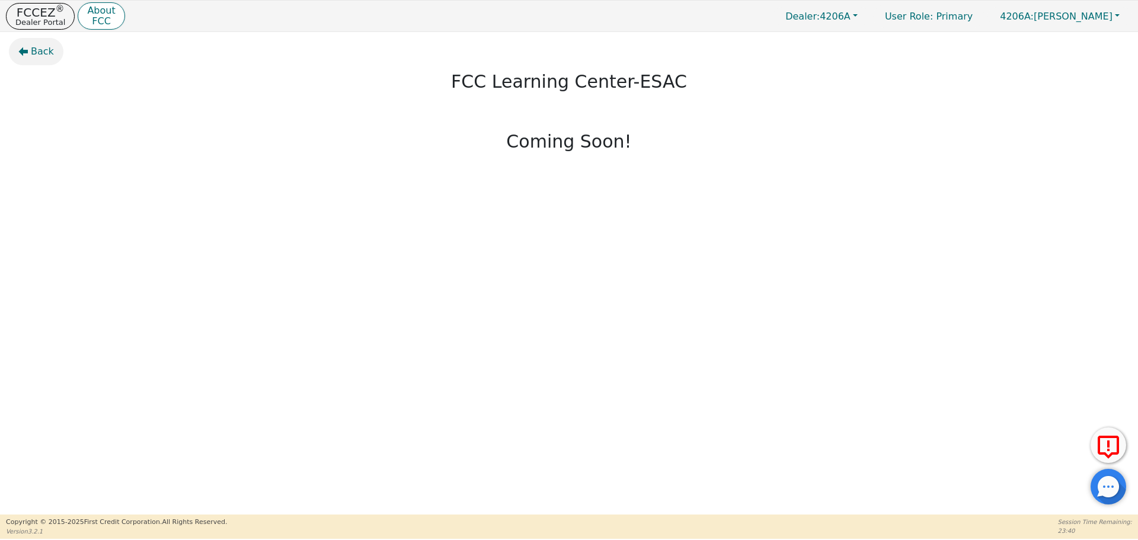
click at [39, 50] on span "Back" at bounding box center [42, 51] width 23 height 14
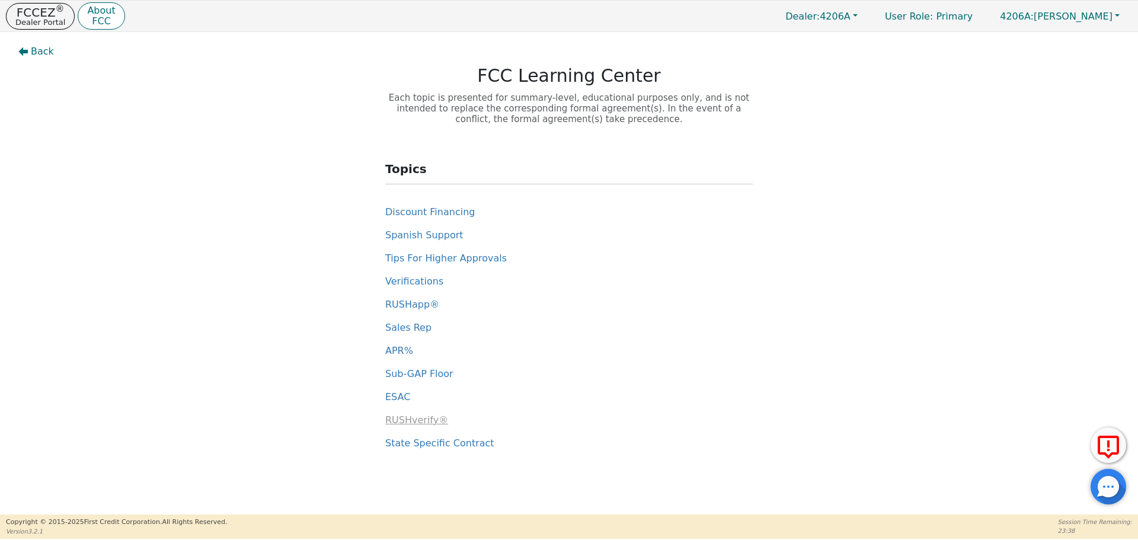
click at [427, 421] on span "RUSHverify®" at bounding box center [416, 419] width 63 height 11
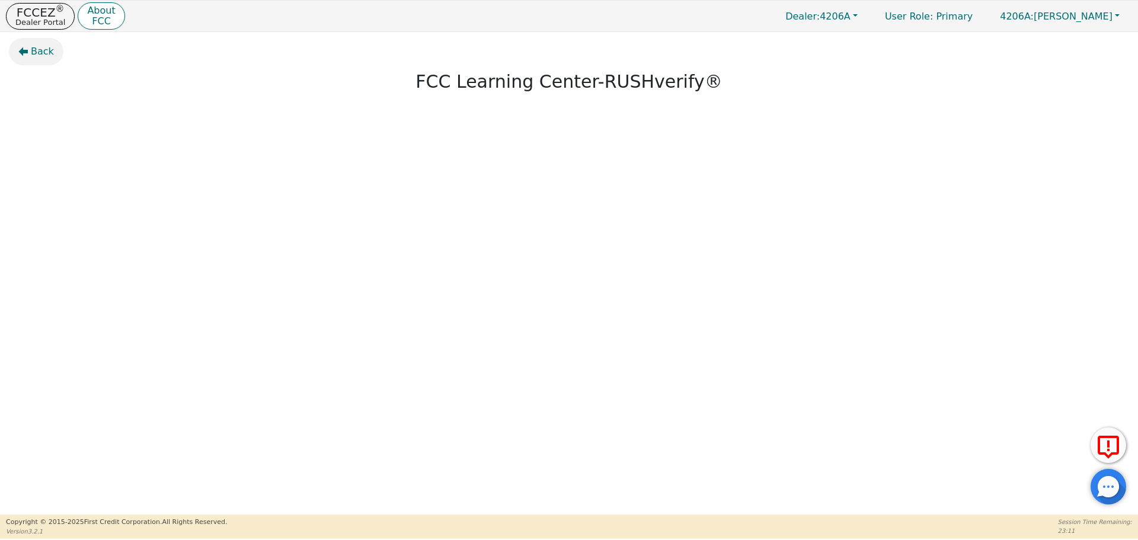
click at [23, 52] on icon "button" at bounding box center [23, 51] width 9 height 9
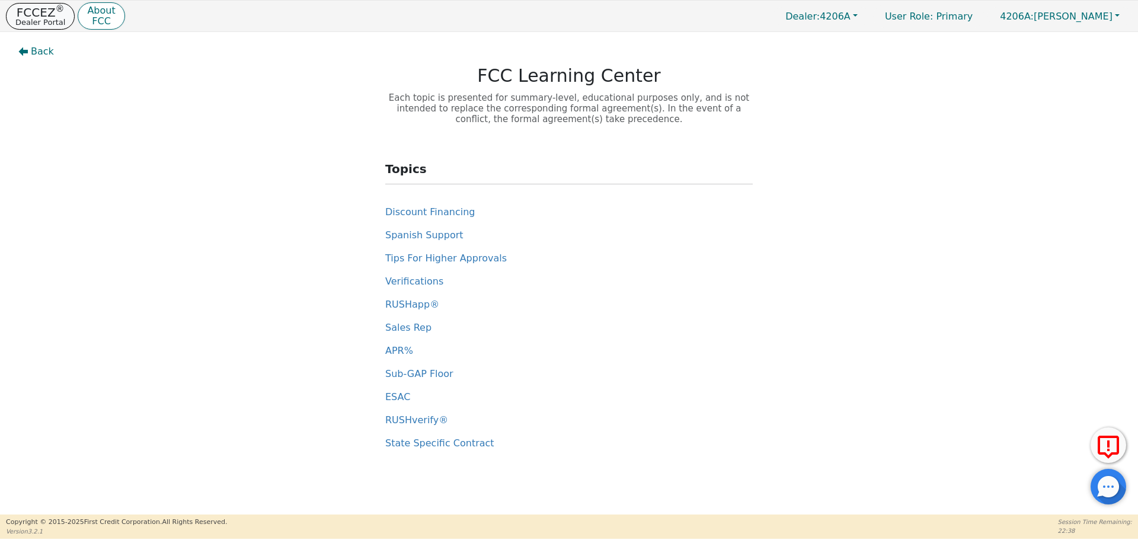
click at [28, 26] on p "Dealer Portal" at bounding box center [40, 22] width 50 height 8
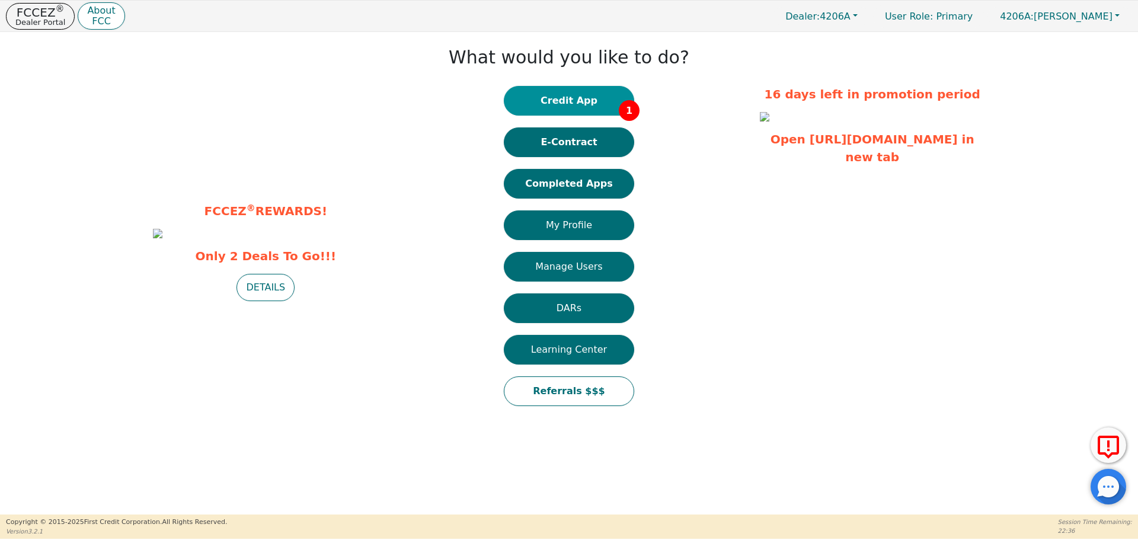
click at [574, 112] on button "Credit App 1" at bounding box center [569, 101] width 130 height 30
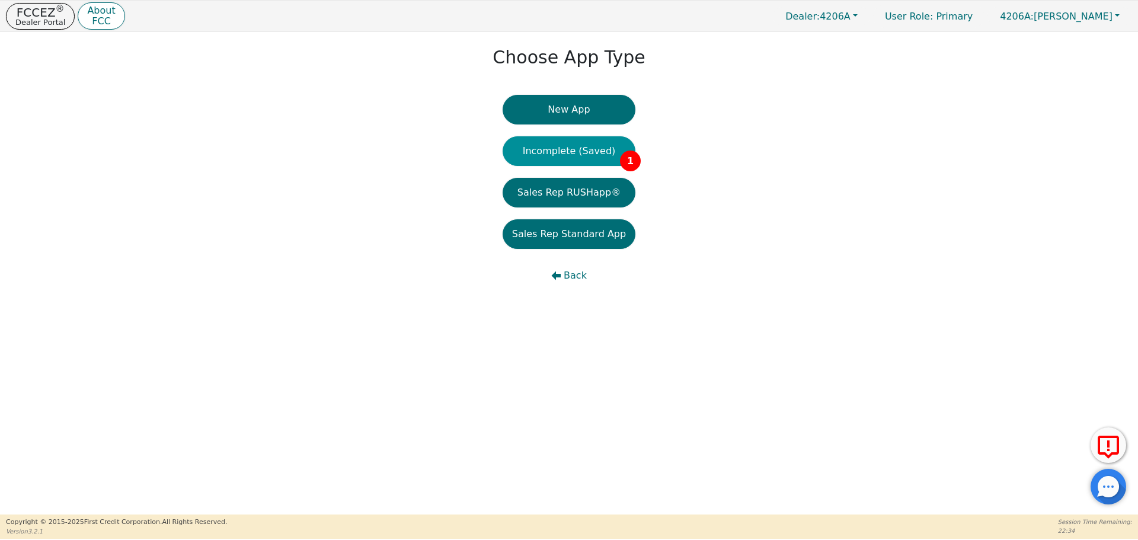
click at [580, 152] on button "Incomplete (Saved) 1" at bounding box center [569, 151] width 133 height 30
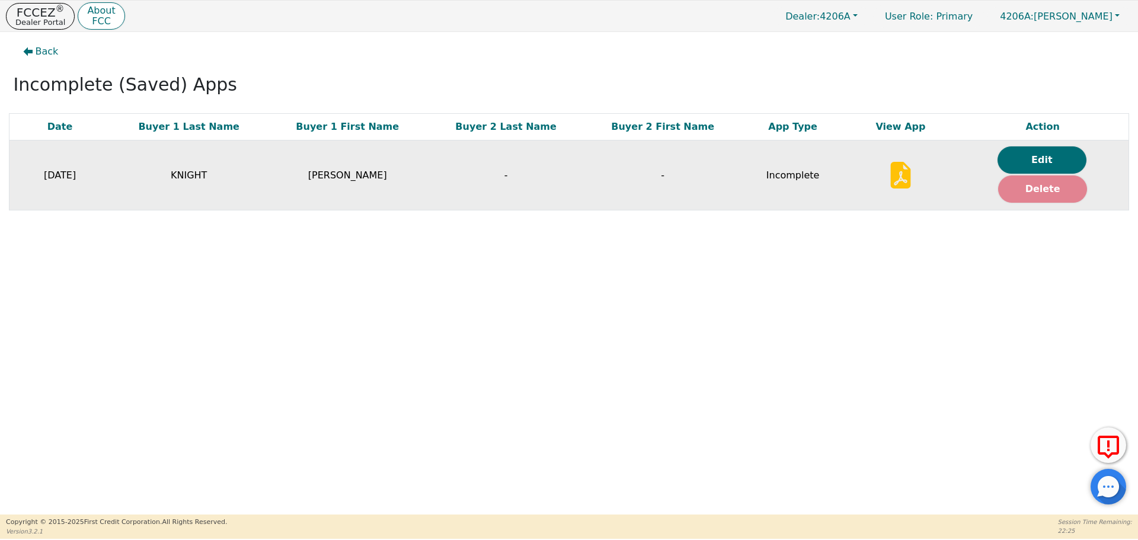
click at [1041, 193] on button "Delete" at bounding box center [1042, 188] width 89 height 27
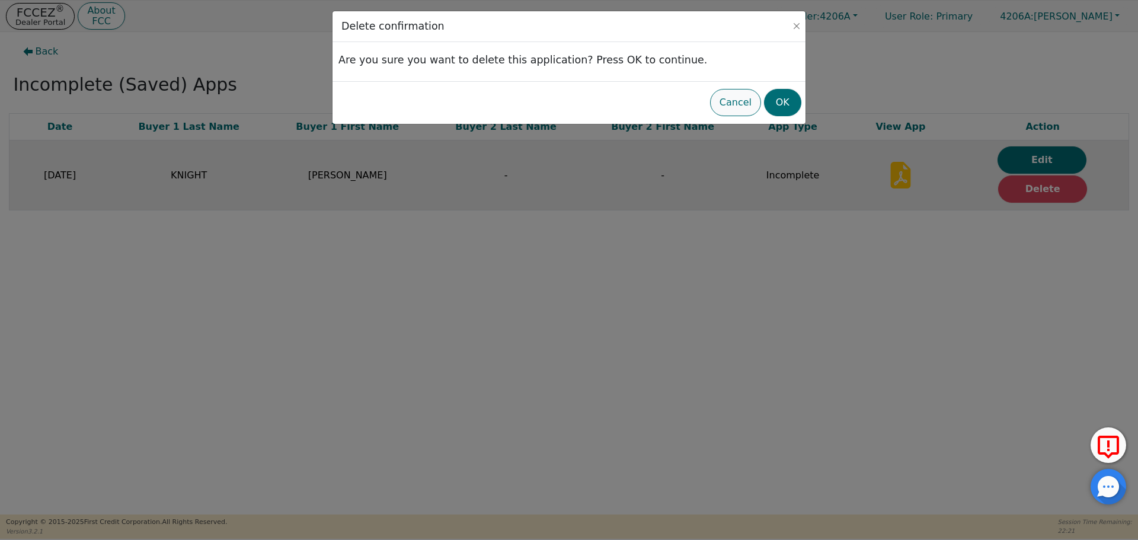
click at [736, 106] on button "Cancel" at bounding box center [735, 102] width 51 height 27
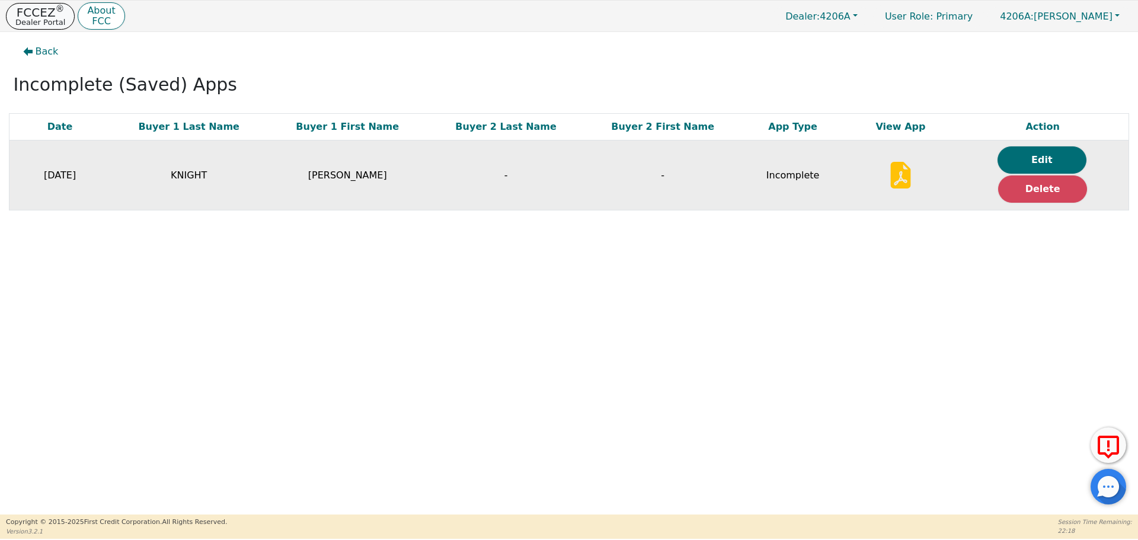
click at [28, 13] on p "FCCEZ ®" at bounding box center [40, 13] width 50 height 12
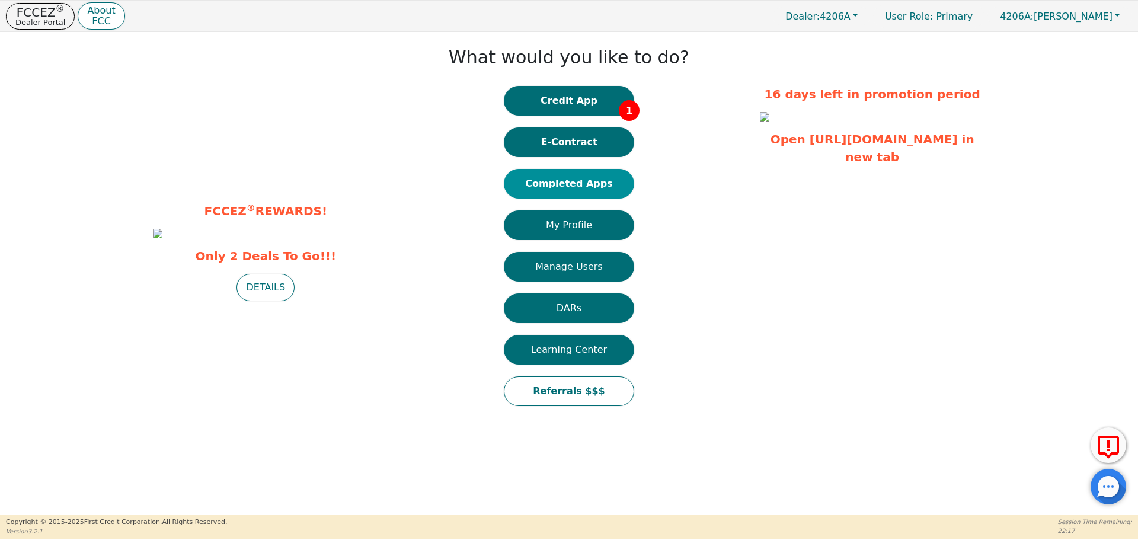
click at [557, 180] on button "Completed Apps" at bounding box center [569, 184] width 130 height 30
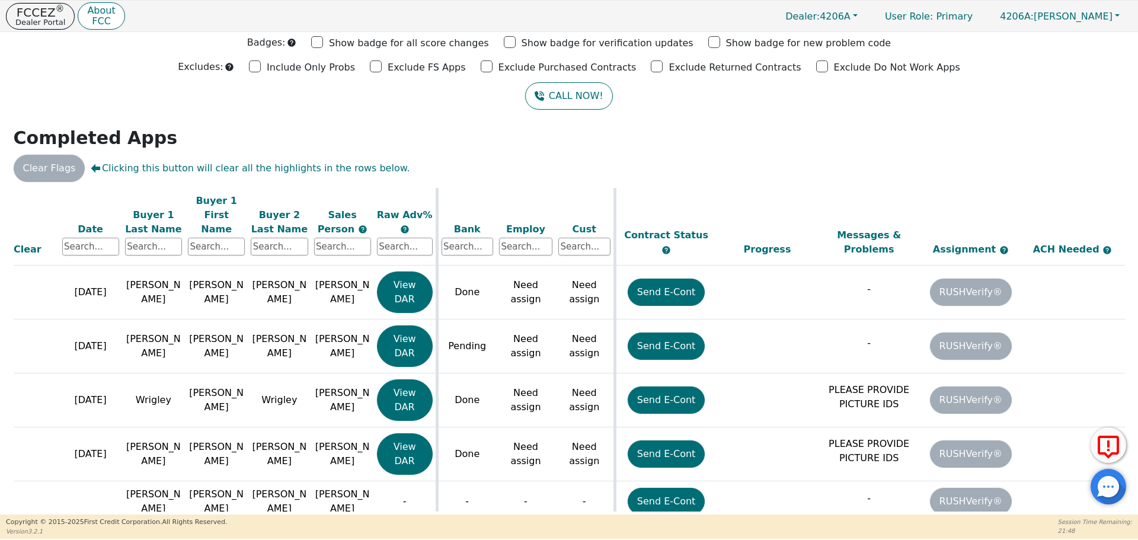
scroll to position [255, 188]
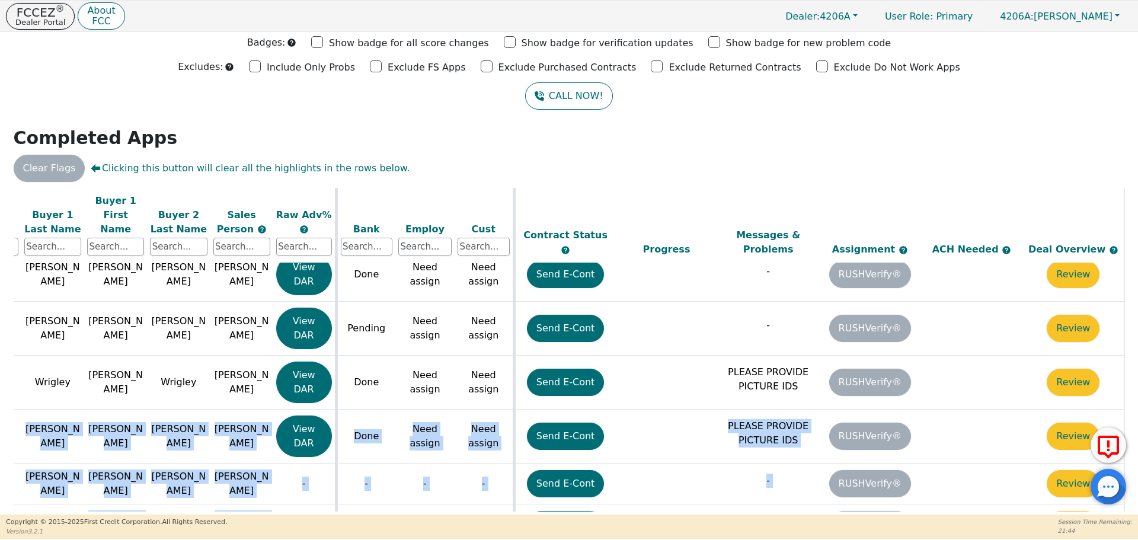
drag, startPoint x: 463, startPoint y: 511, endPoint x: 0, endPoint y: 442, distance: 468.7
click at [0, 444] on div "Back Badges: Show badge for all score changes Show badge for verification updat…" at bounding box center [569, 235] width 1138 height 482
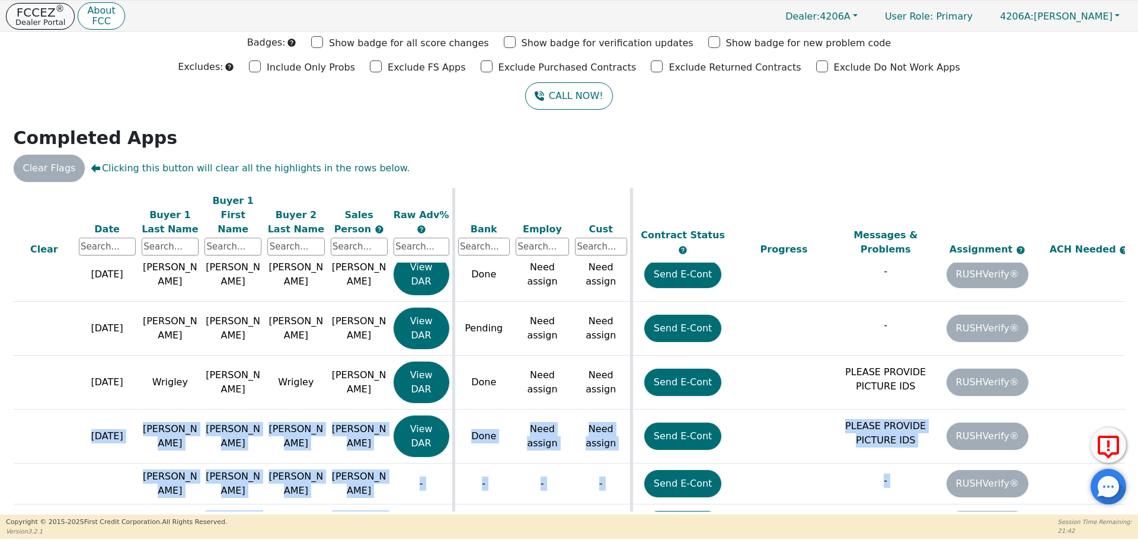
click at [20, 15] on p "FCCEZ ®" at bounding box center [40, 13] width 50 height 12
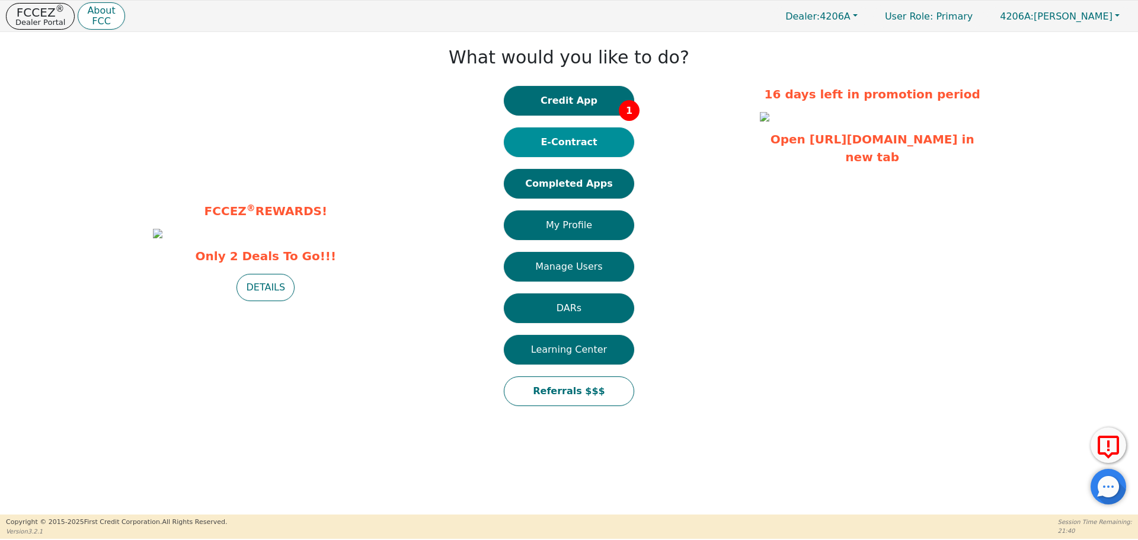
click at [553, 145] on button "E-Contract" at bounding box center [569, 142] width 130 height 30
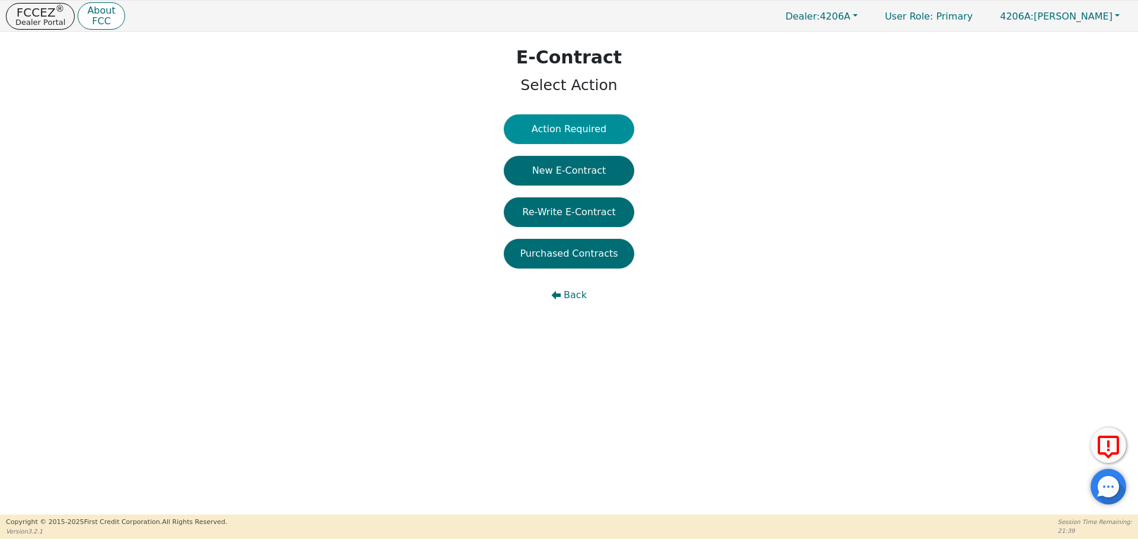
click at [562, 129] on button "Action Required" at bounding box center [569, 129] width 130 height 30
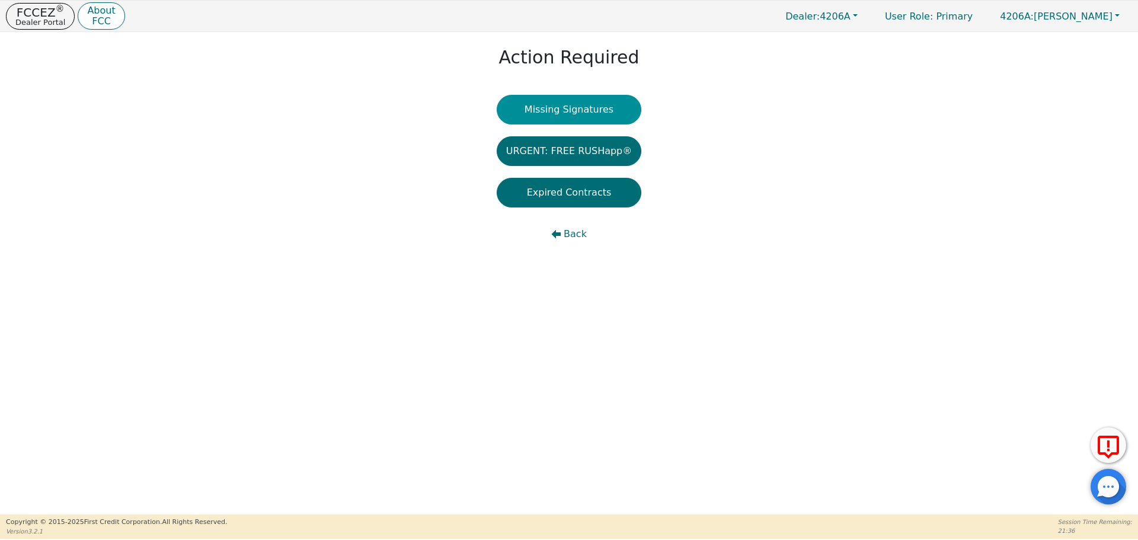
click at [565, 109] on button "Missing Signatures" at bounding box center [569, 110] width 145 height 30
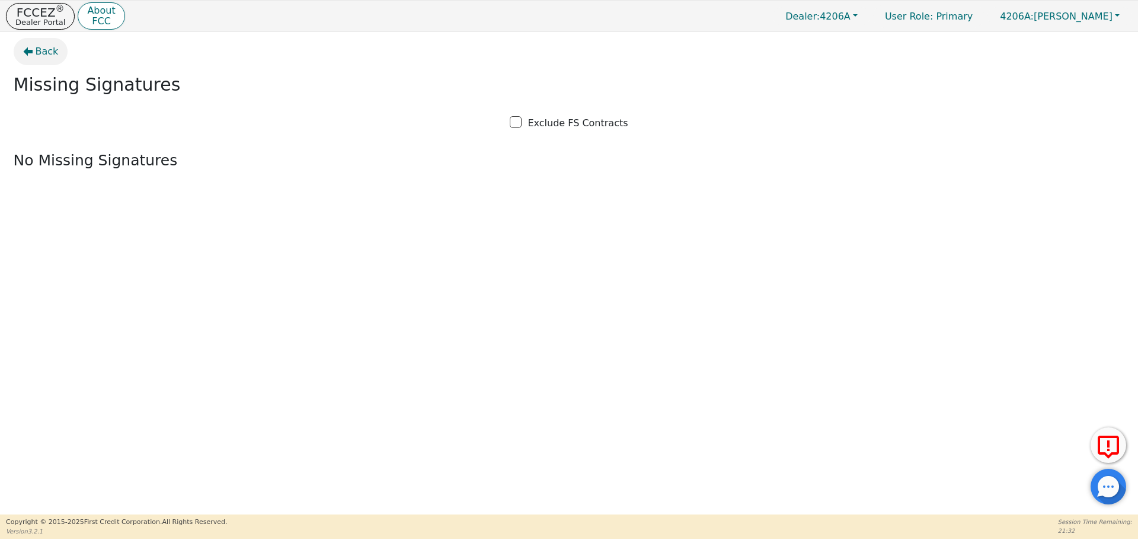
click at [40, 53] on span "Back" at bounding box center [47, 51] width 23 height 14
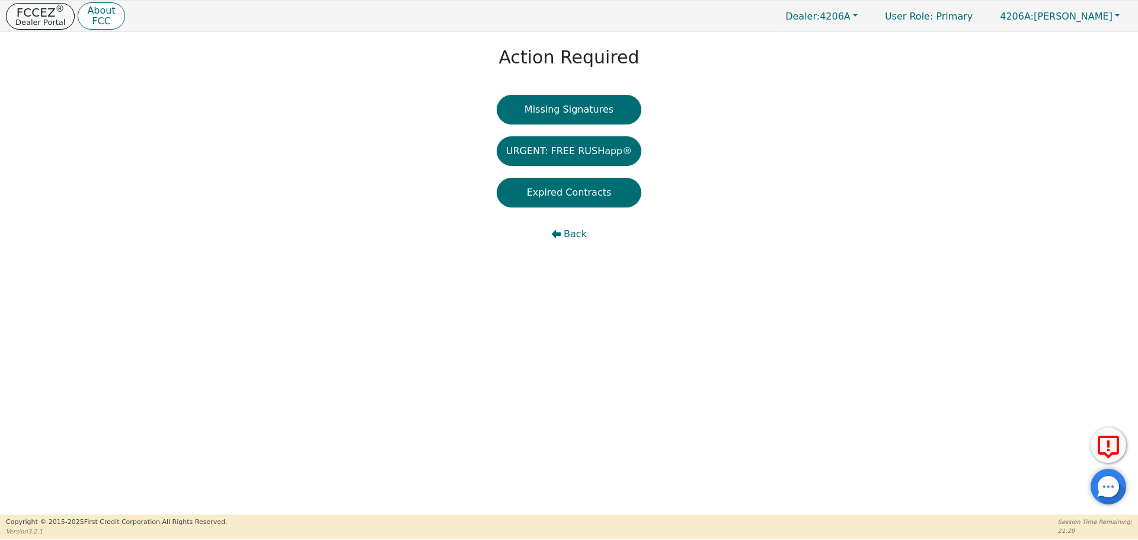
click at [34, 24] on p "Dealer Portal" at bounding box center [40, 22] width 50 height 8
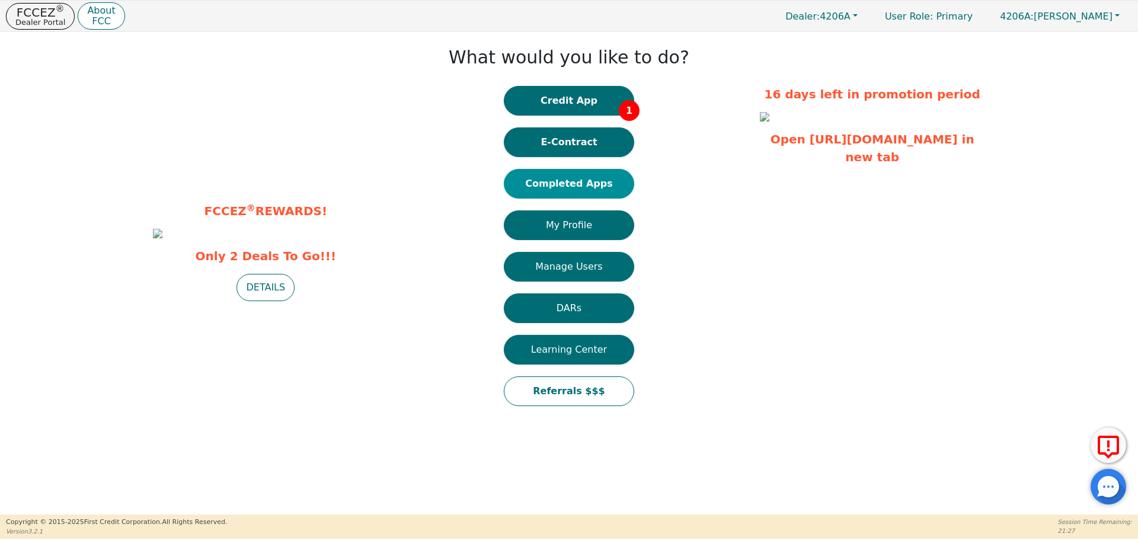
click at [558, 189] on button "Completed Apps" at bounding box center [569, 184] width 130 height 30
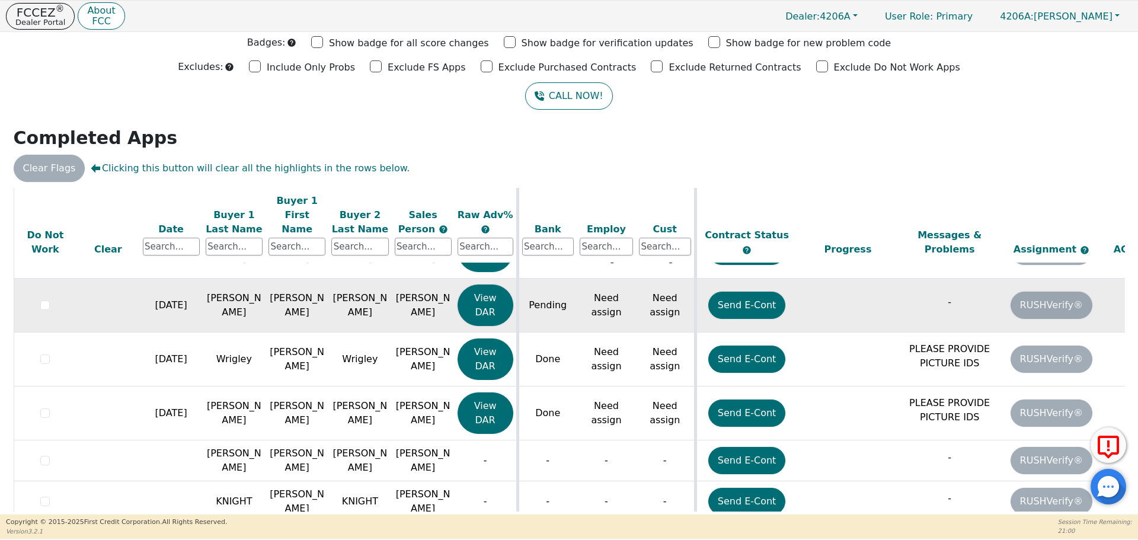
scroll to position [296, 0]
click at [757, 291] on button "Send E-Cont" at bounding box center [747, 304] width 78 height 27
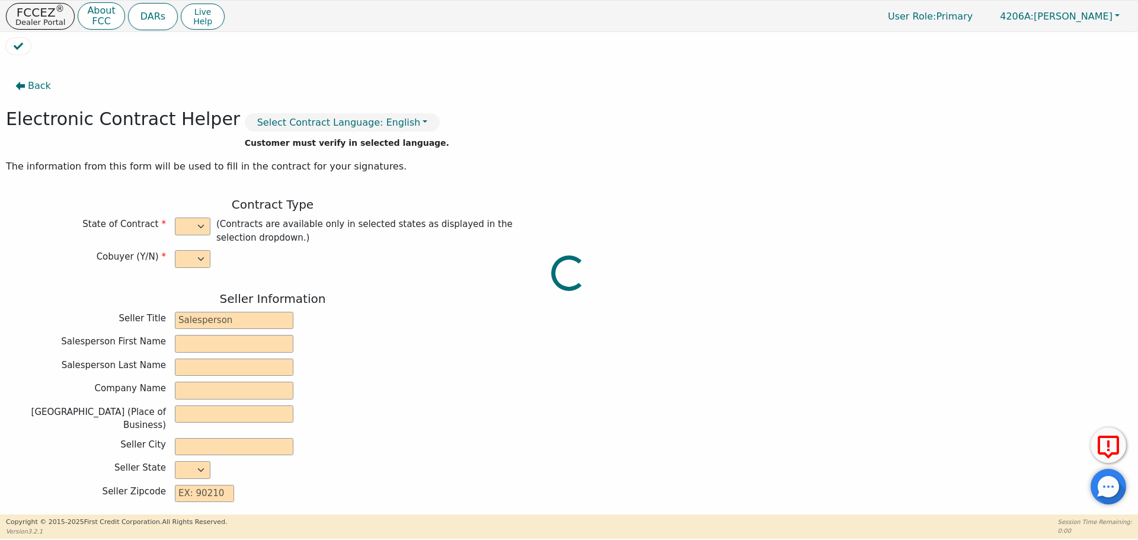
select select "y"
type input "Owner"
type input "[PERSON_NAME]"
type input "WATER WASHED AIR LLC"
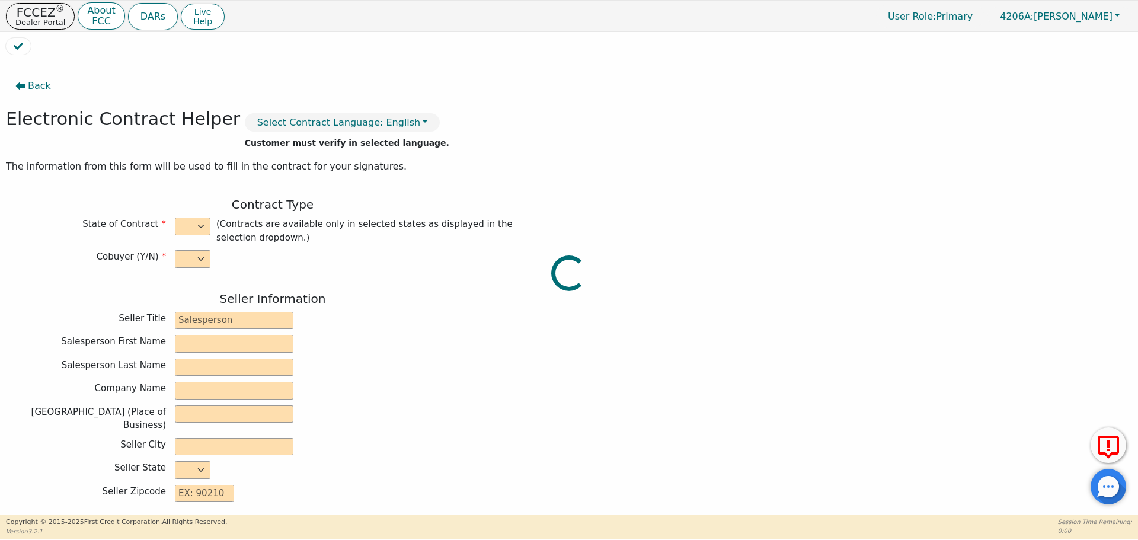
type input "1606 WEST STATE STREET UNIT B"
type input "BRISTOL"
select select "TN"
type input "37620"
type input "[PERSON_NAME]"
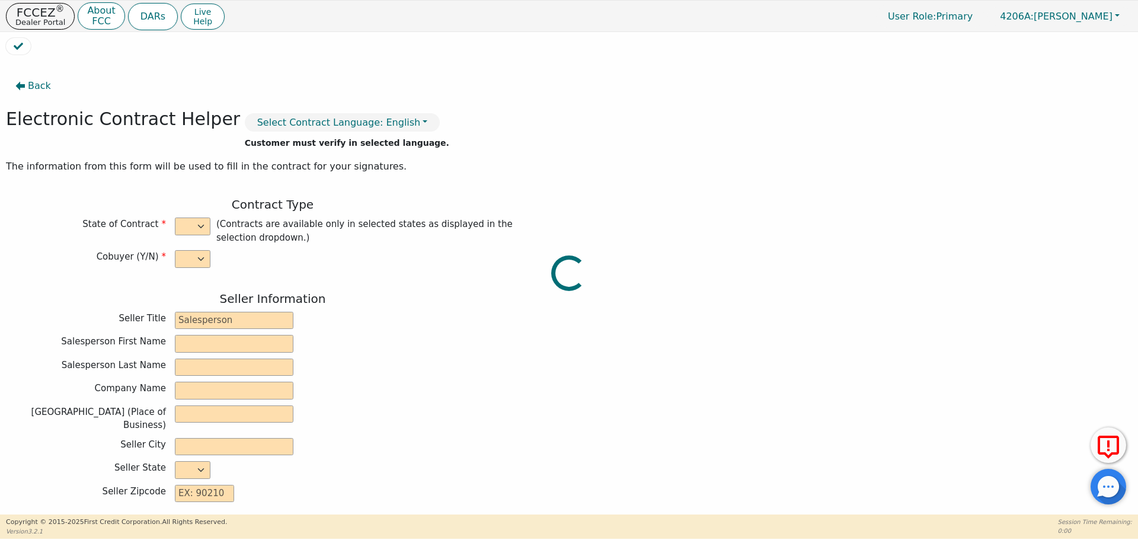
type input "[PERSON_NAME]"
type input "ghs8505ccg@gmail.com"
type input "John"
type input "[PERSON_NAME]"
type input "jhs8505ccg@gmail.com"
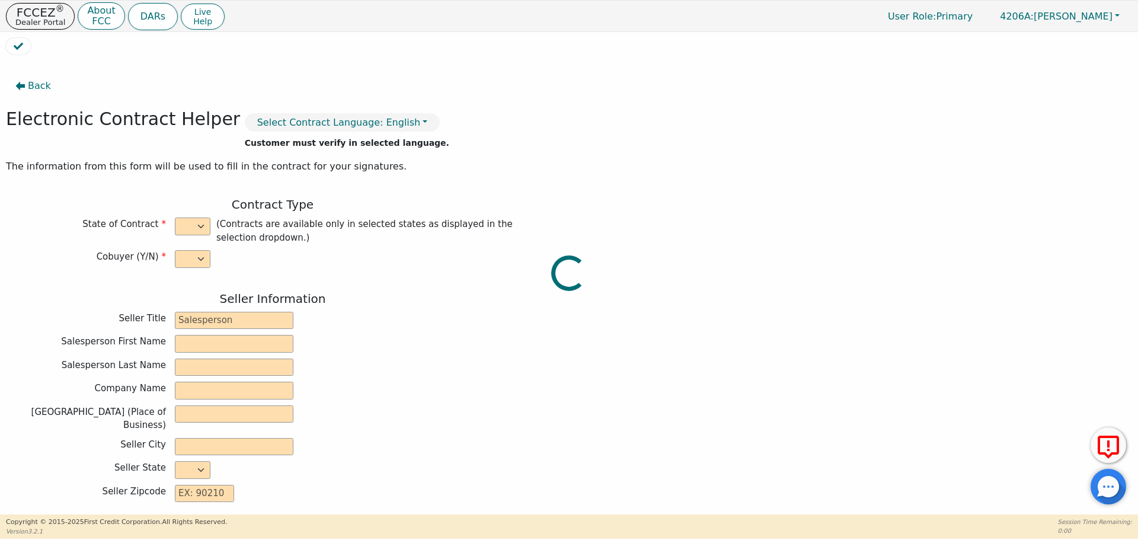
type input "352 gravely road"
type input "Surgoinsville"
select select "TN"
type input "37673"
type input "[DATE]"
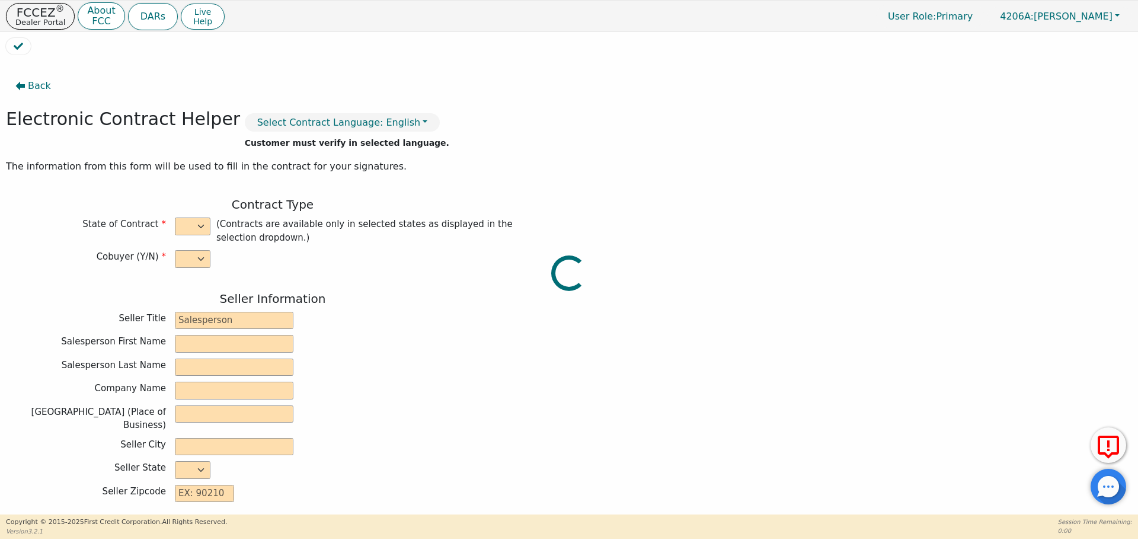
type input "21.99"
type input "2025-09-10"
type input "36"
type input "0"
type input "4147.86"
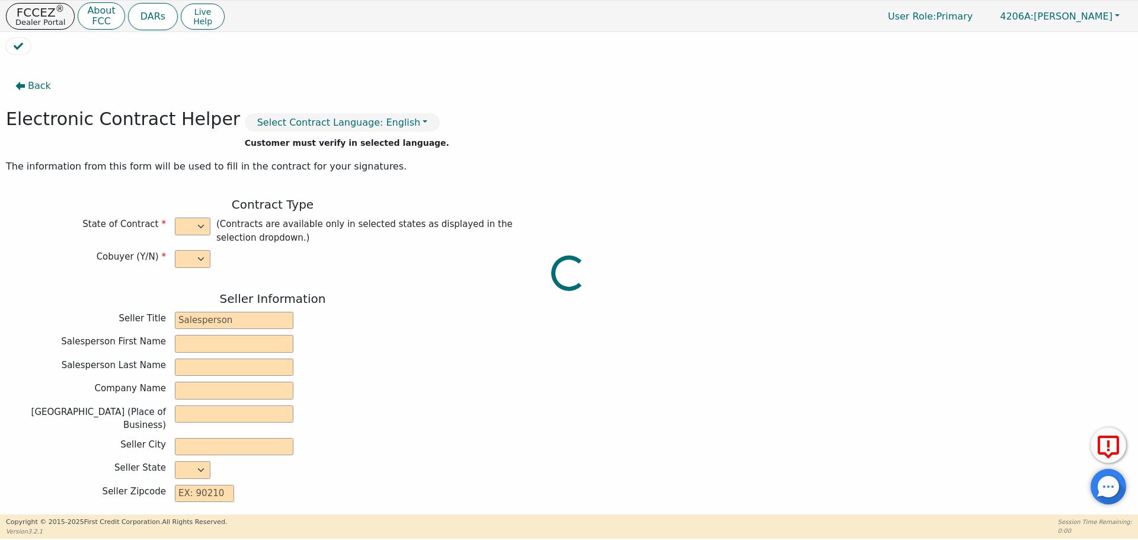
type input "200.00"
type input "3947.86"
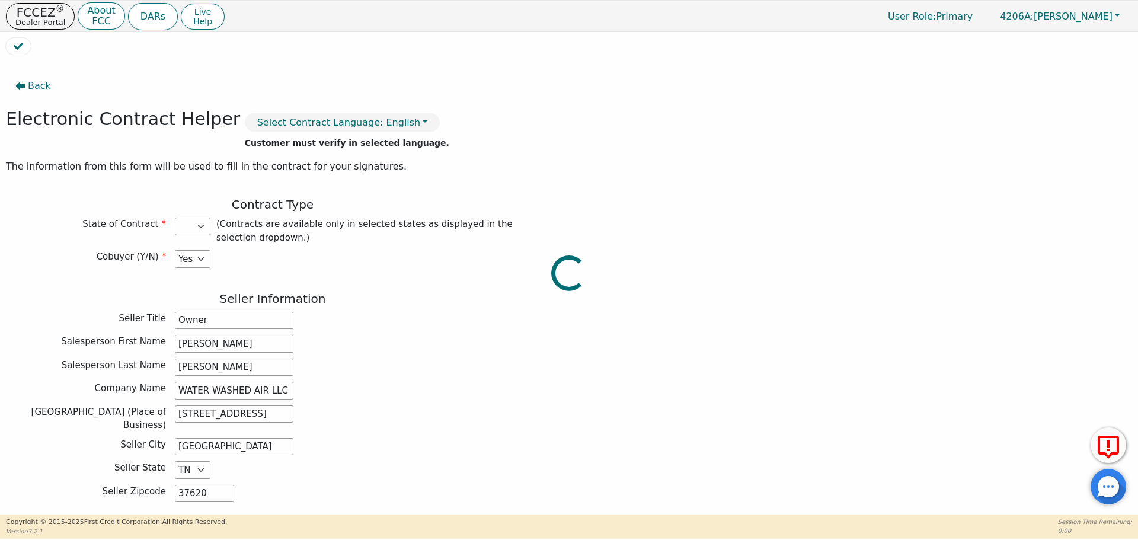
select select "TN"
click at [40, 21] on p "Dealer Portal" at bounding box center [40, 22] width 50 height 8
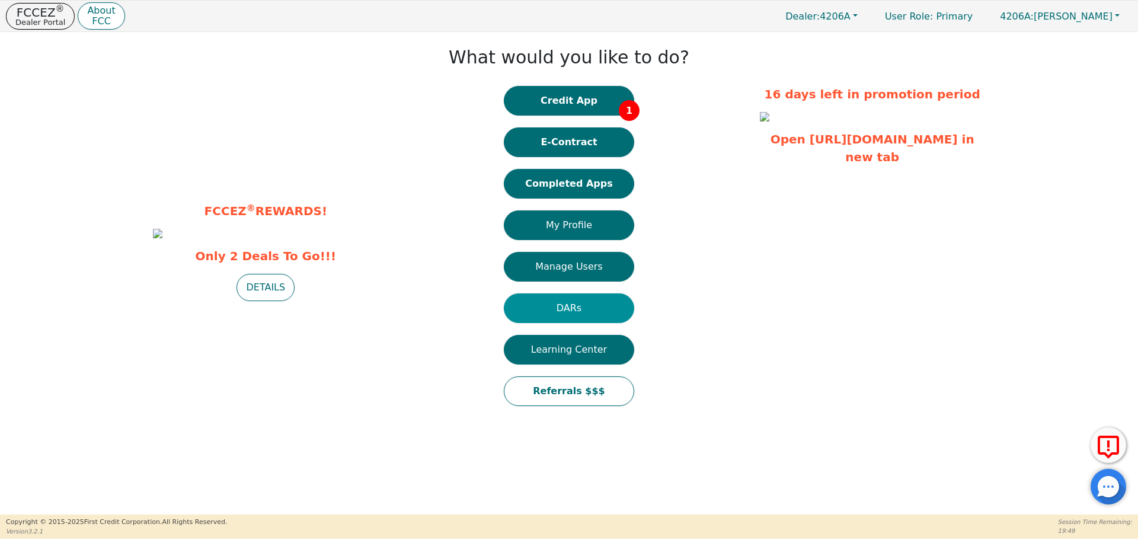
click at [537, 312] on button "DARs" at bounding box center [569, 308] width 130 height 30
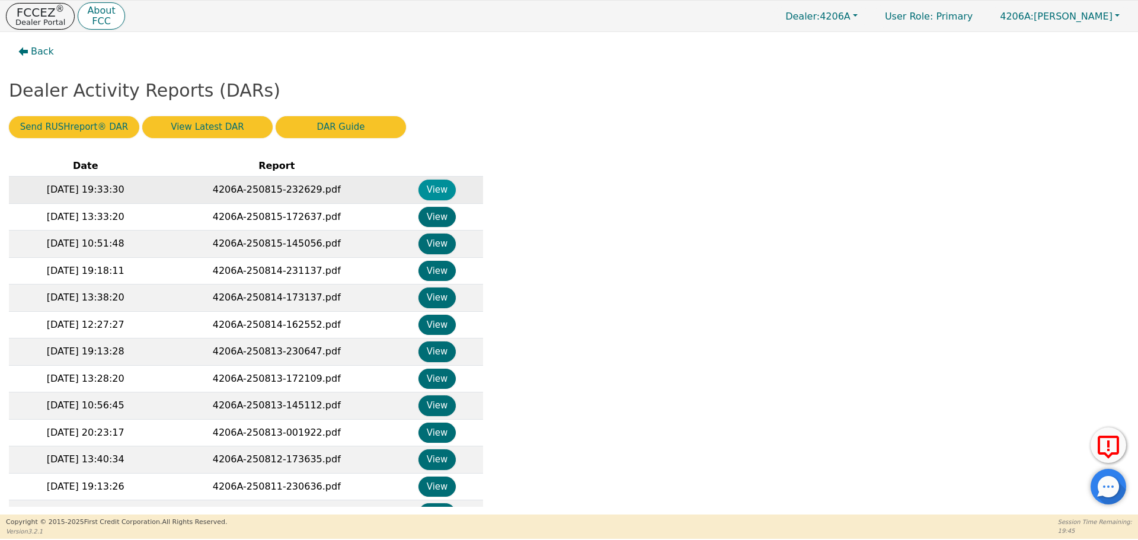
click at [438, 186] on button "View" at bounding box center [436, 190] width 37 height 21
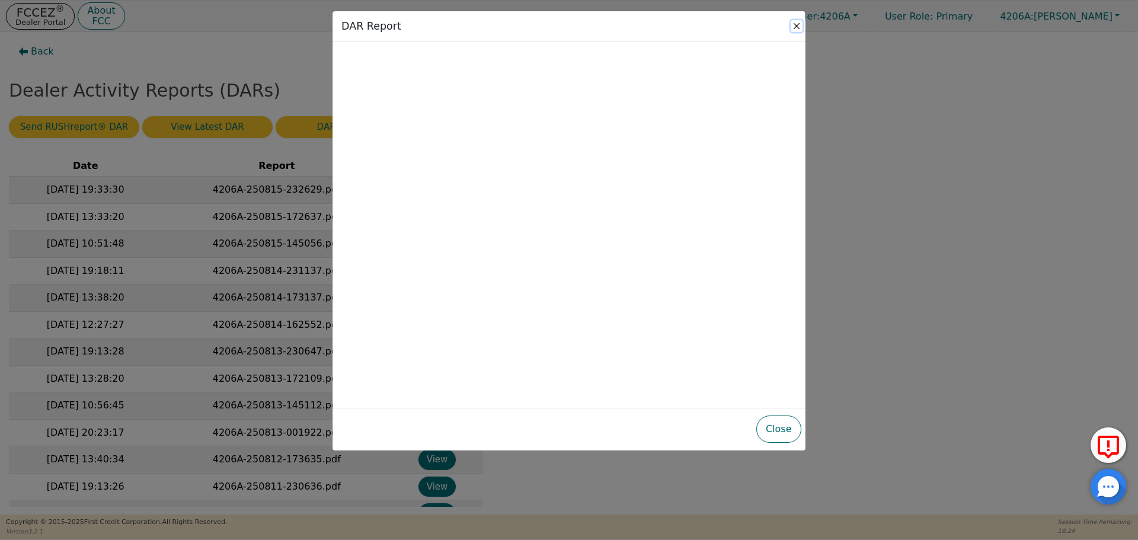
click at [796, 29] on button "Close" at bounding box center [797, 26] width 12 height 12
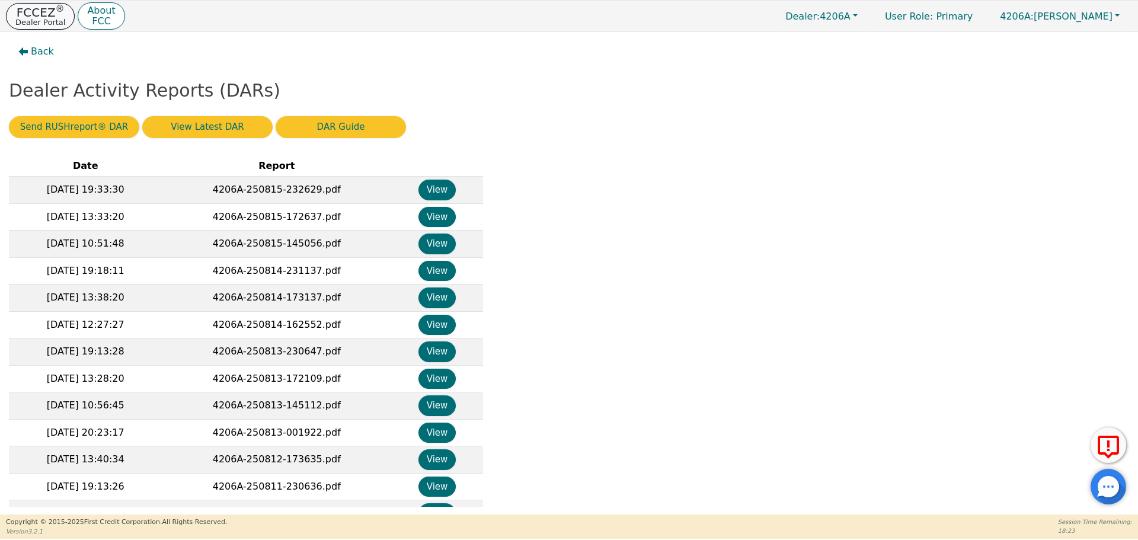
click at [16, 14] on p "FCCEZ ®" at bounding box center [40, 13] width 50 height 12
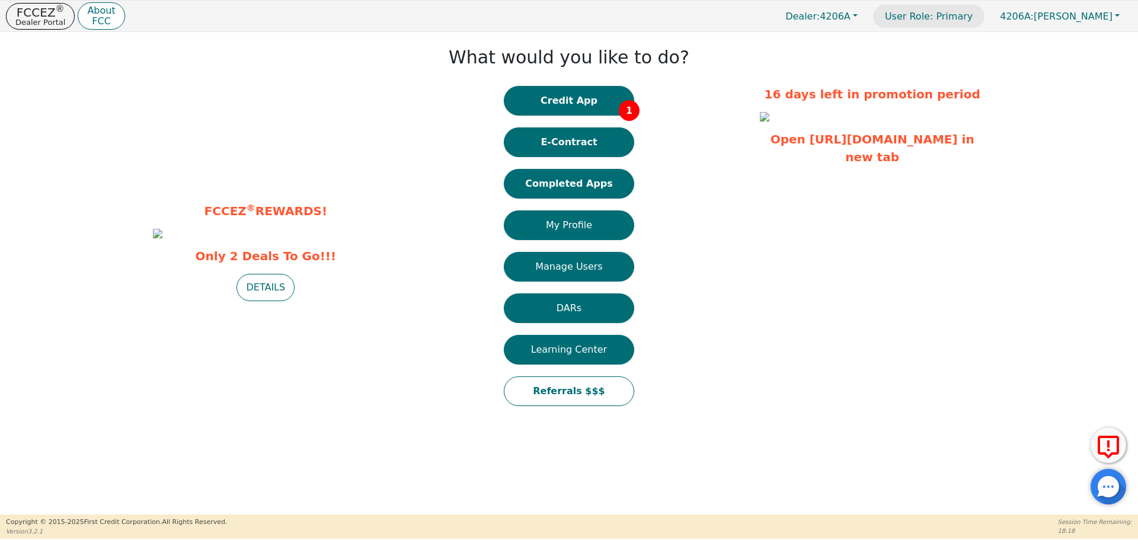
click at [983, 21] on p "User Role : Primary" at bounding box center [928, 16] width 111 height 23
click at [1104, 21] on span "4206A: Robert Maund" at bounding box center [1056, 16] width 113 height 11
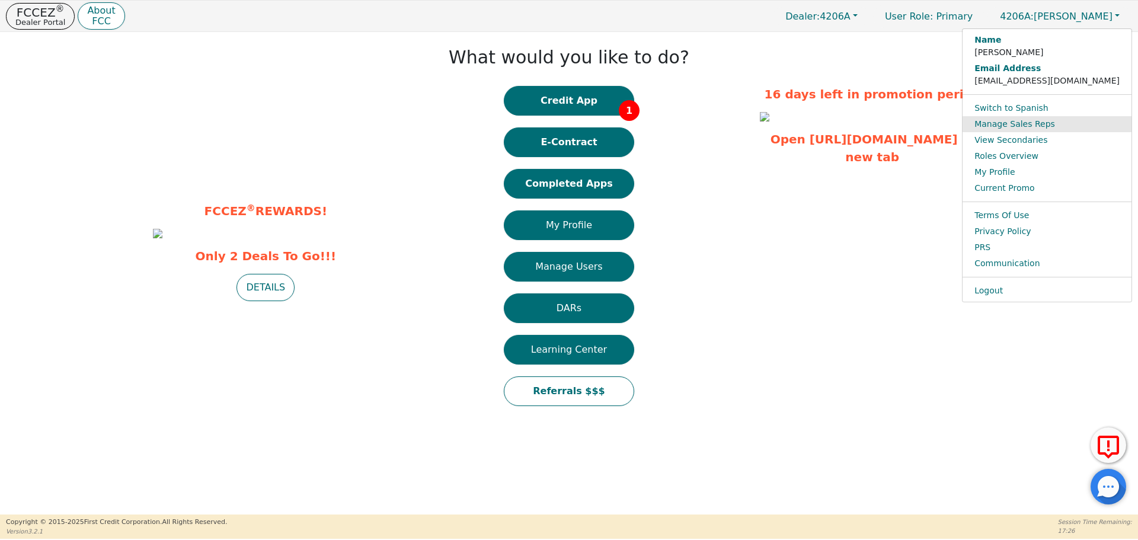
click at [1098, 124] on link "Manage Sales Reps" at bounding box center [1046, 124] width 169 height 16
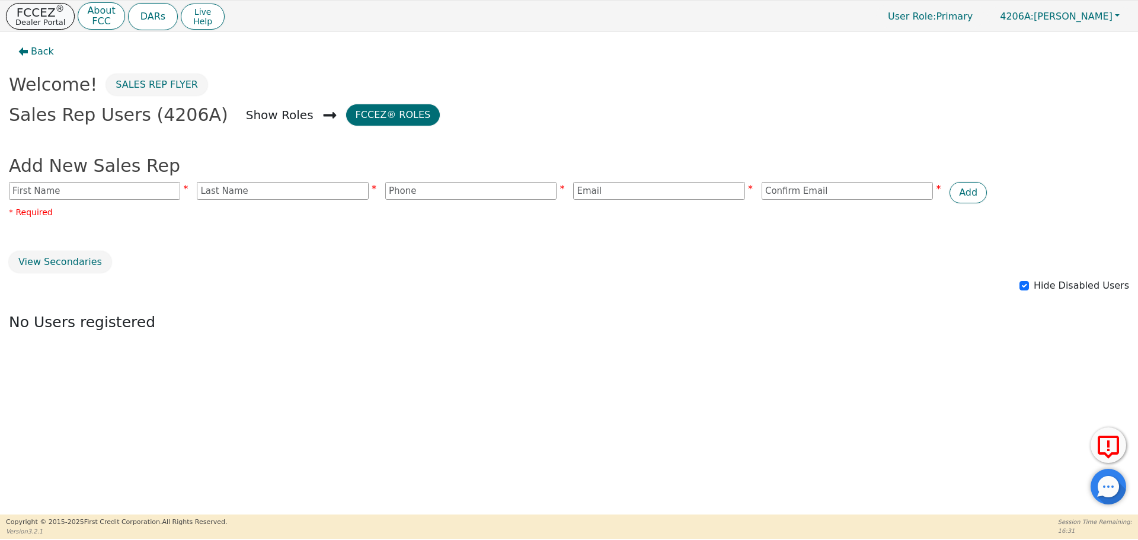
click at [31, 20] on p "Dealer Portal" at bounding box center [40, 22] width 50 height 8
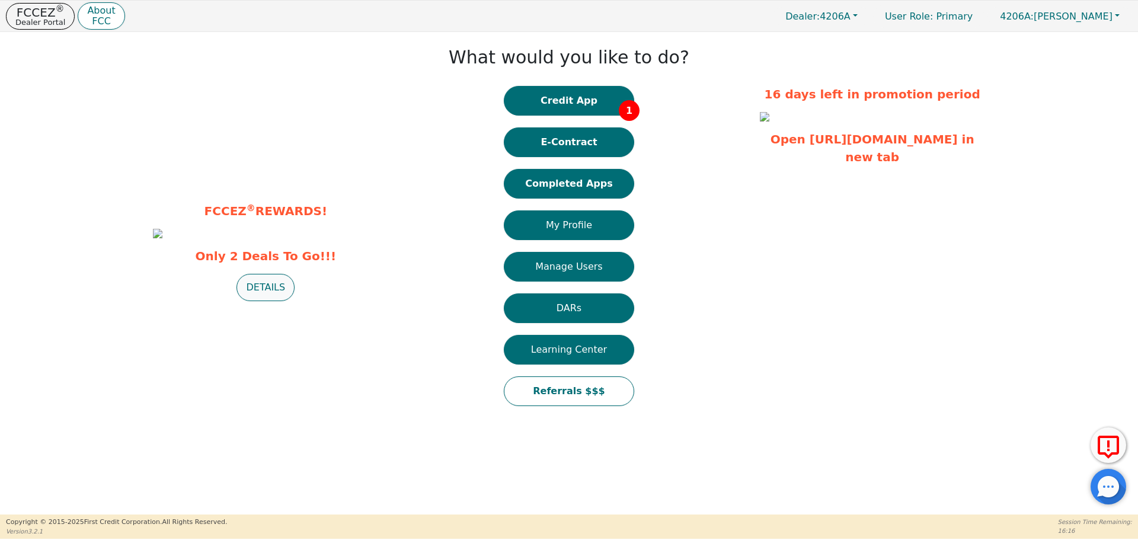
click at [264, 301] on button "DETAILS" at bounding box center [265, 287] width 58 height 27
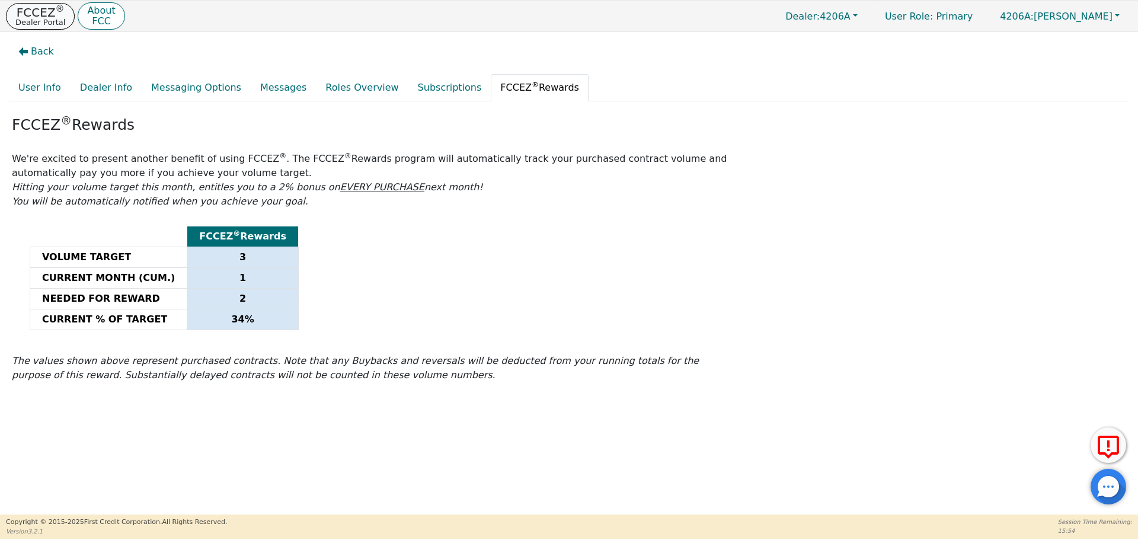
click at [37, 24] on p "Dealer Portal" at bounding box center [40, 22] width 50 height 8
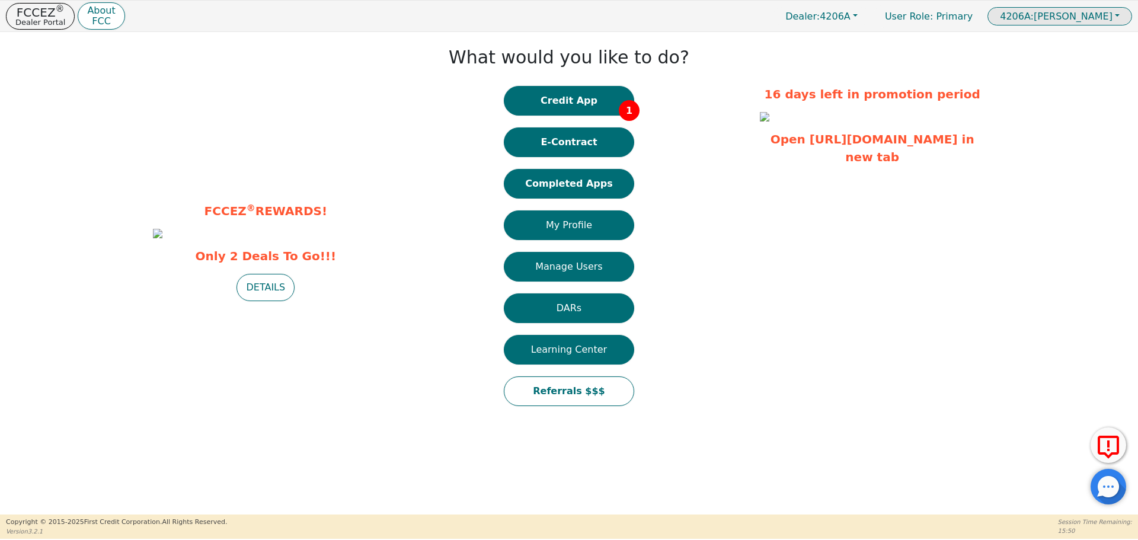
click at [1096, 19] on span "4206A: Robert Maund" at bounding box center [1056, 16] width 113 height 11
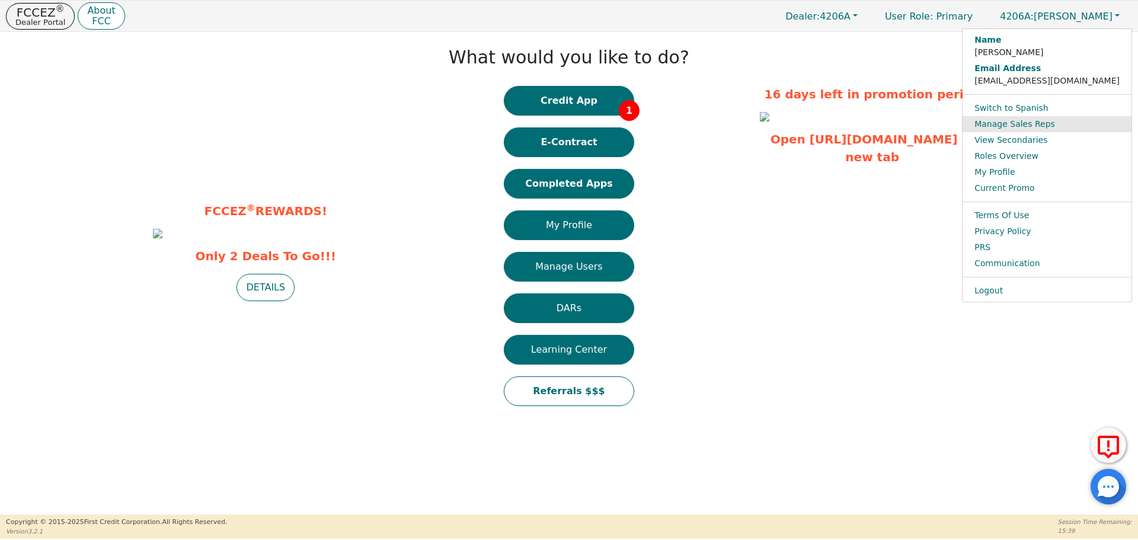
click at [1077, 123] on link "Manage Sales Reps" at bounding box center [1046, 124] width 169 height 16
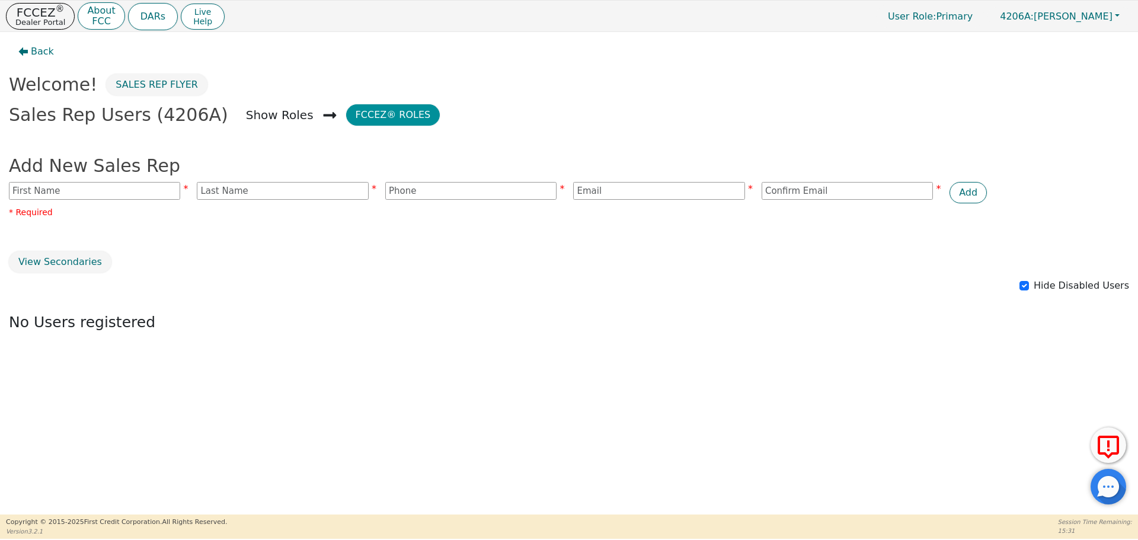
click at [346, 113] on button "FCCEZ® Roles" at bounding box center [393, 114] width 94 height 21
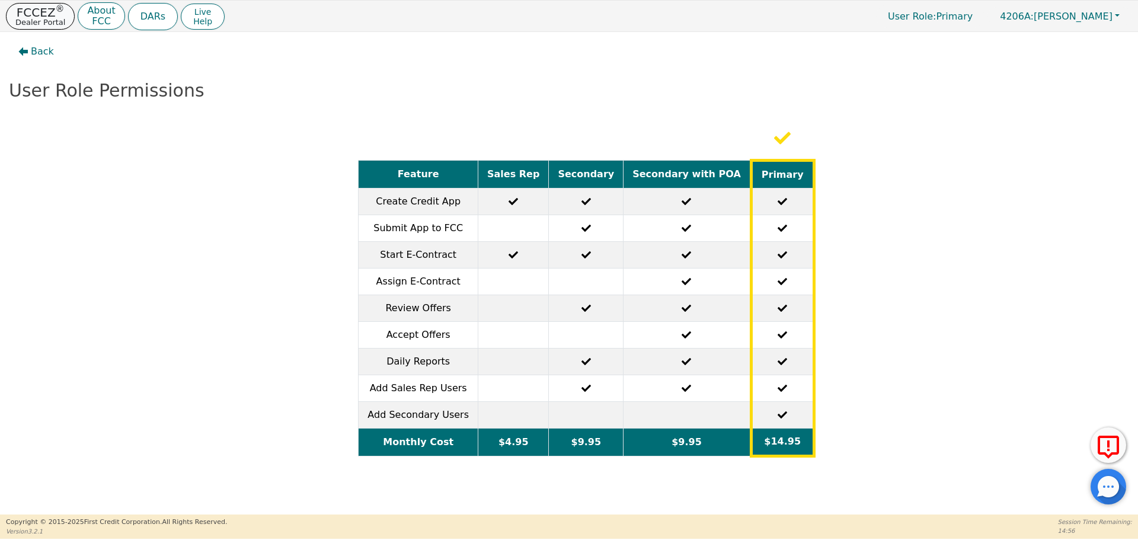
click at [43, 18] on p "Dealer Portal" at bounding box center [40, 22] width 50 height 8
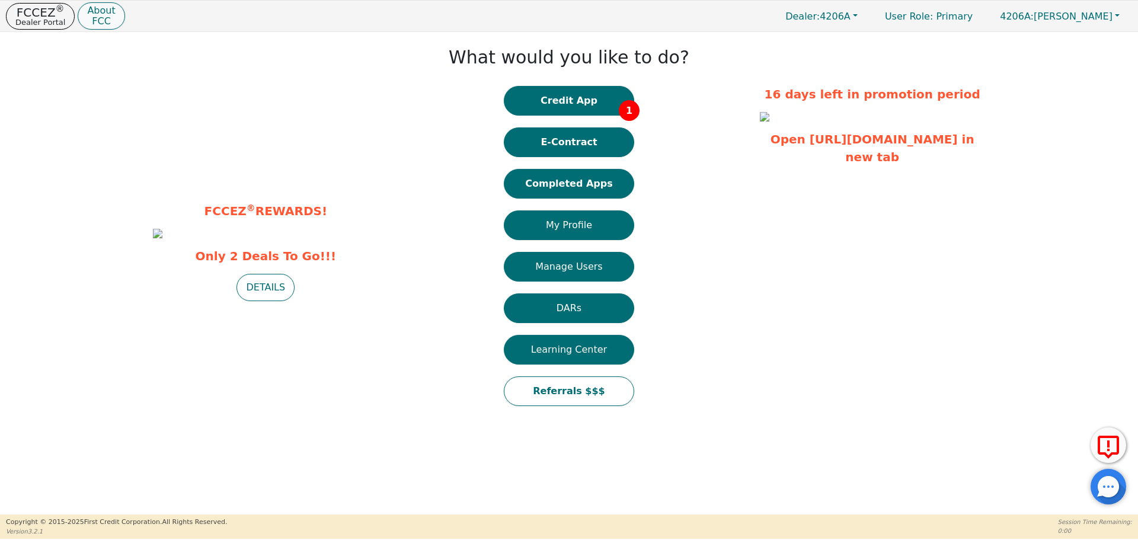
click at [89, 11] on p "About" at bounding box center [101, 10] width 28 height 9
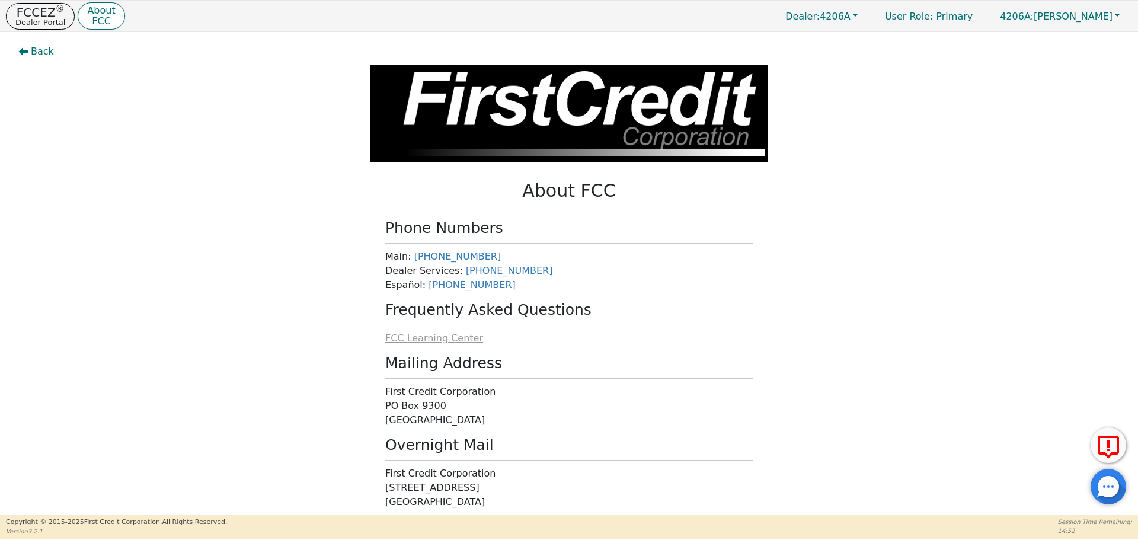
click at [458, 341] on span "FCC Learning Center" at bounding box center [434, 337] width 98 height 11
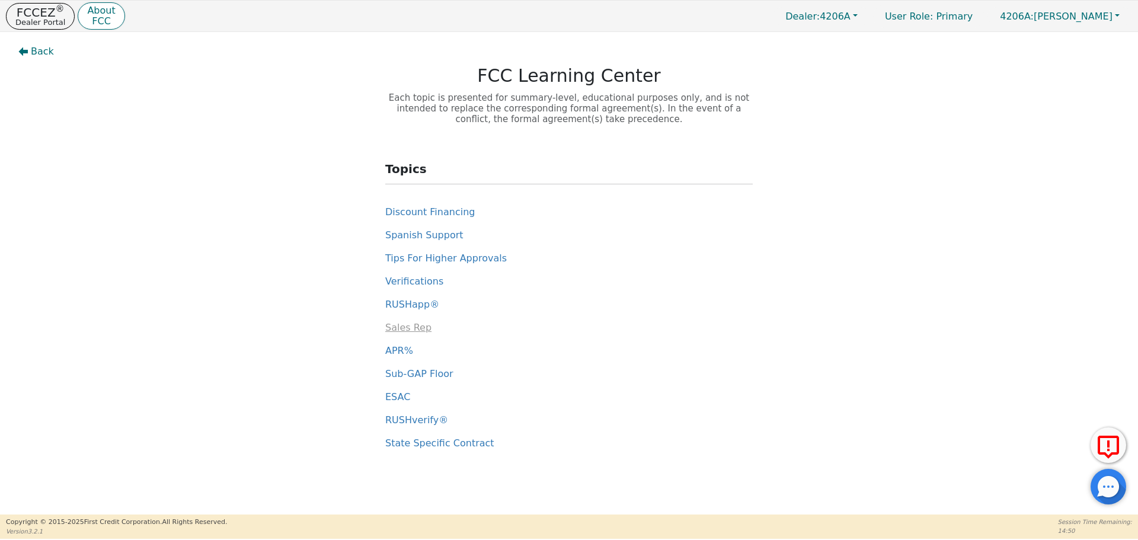
click at [411, 329] on span "Sales Rep" at bounding box center [408, 327] width 46 height 11
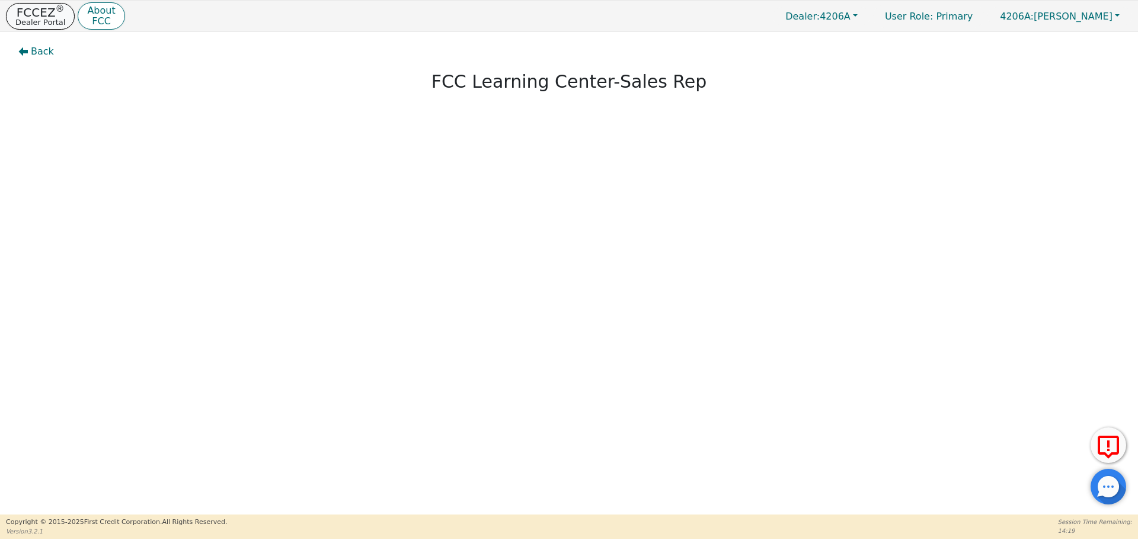
click at [29, 16] on p "FCCEZ ®" at bounding box center [40, 13] width 50 height 12
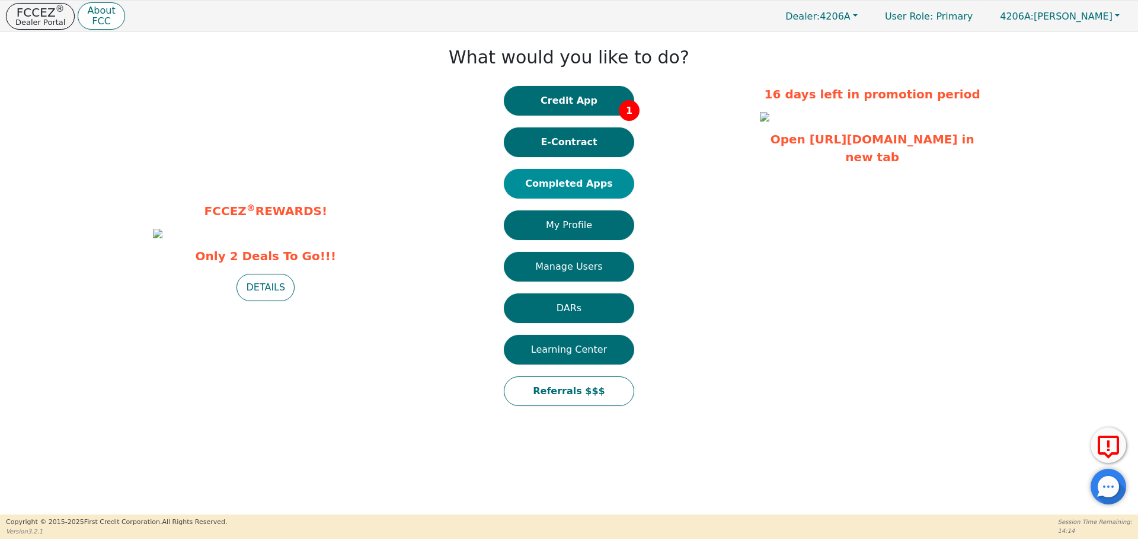
click at [573, 188] on button "Completed Apps" at bounding box center [569, 184] width 130 height 30
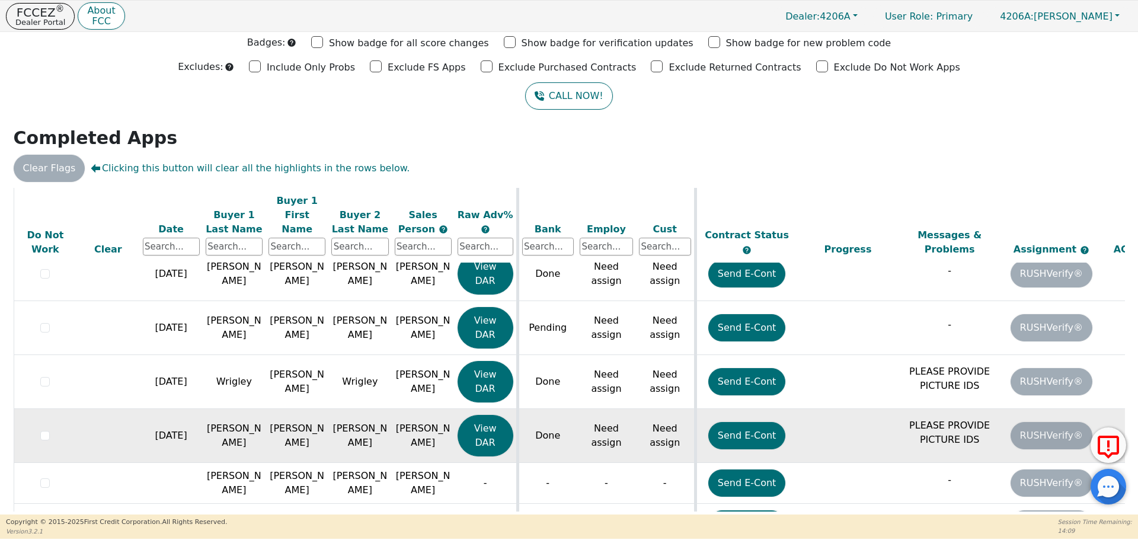
scroll to position [255, 0]
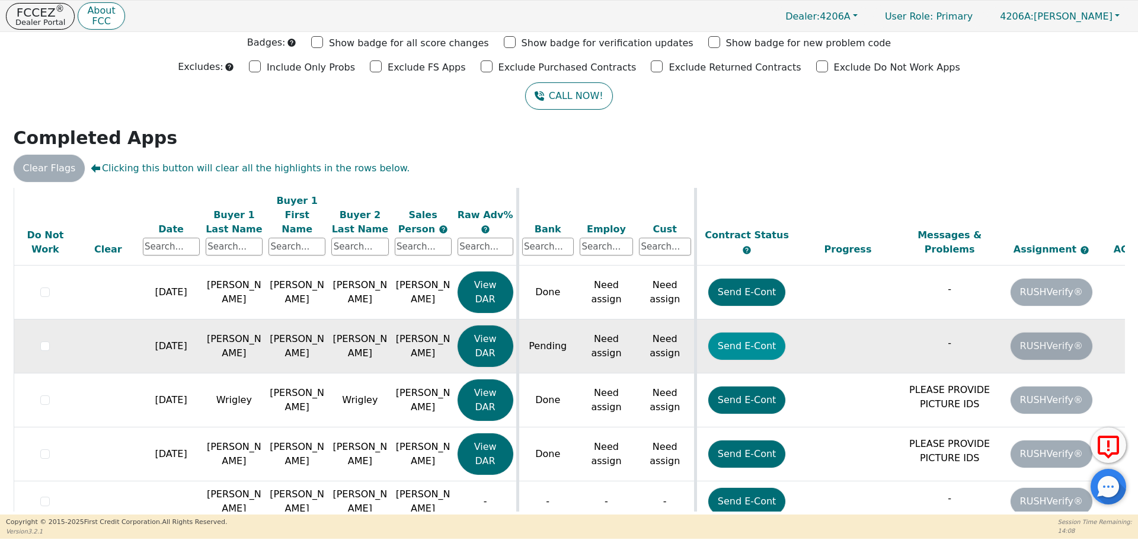
click at [754, 334] on button "Send E-Cont" at bounding box center [747, 345] width 78 height 27
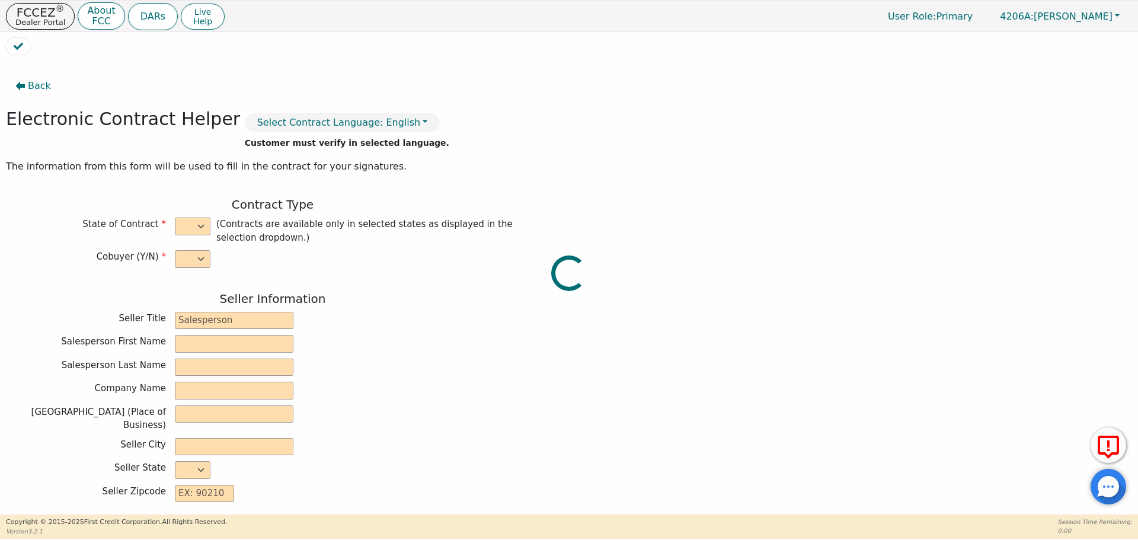
select select "y"
type input "Owner"
type input "[PERSON_NAME]"
type input "WATER WASHED AIR LLC"
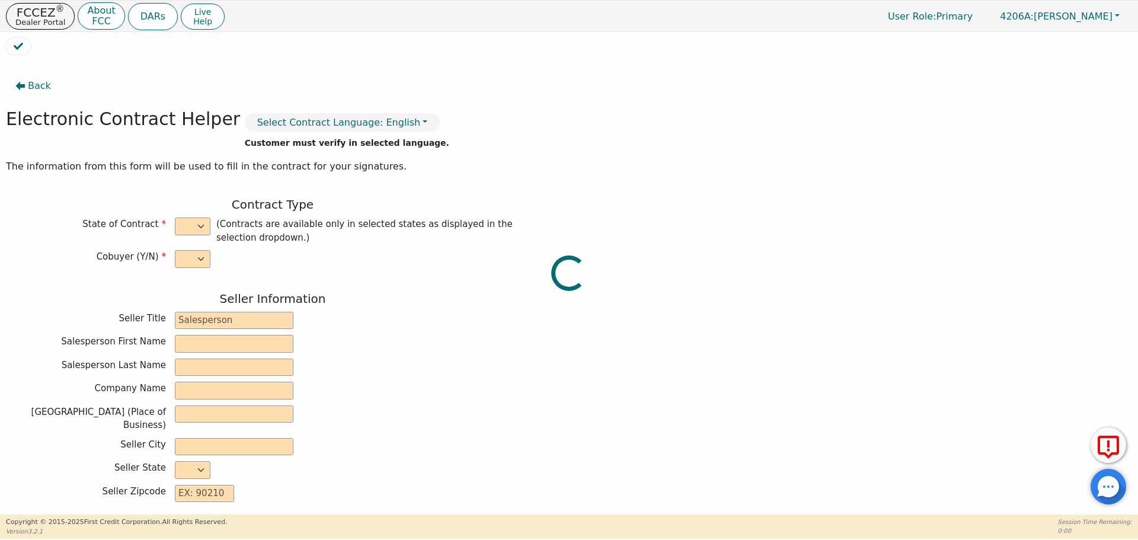
type input "1606 WEST STATE STREET UNIT B"
type input "BRISTOL"
select select "TN"
type input "37620"
type input "[PERSON_NAME]"
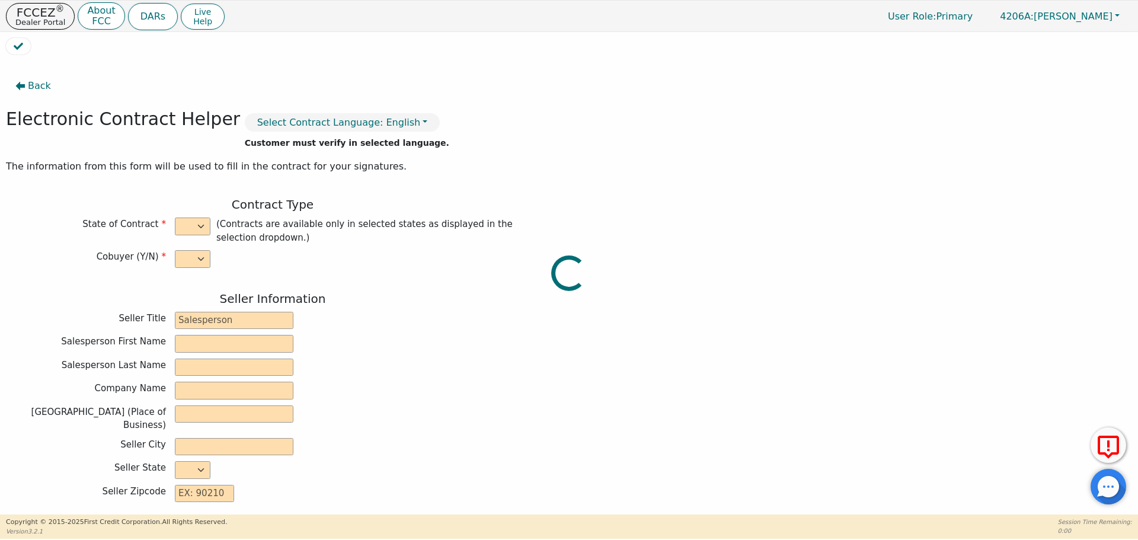
type input "[PERSON_NAME]"
type input "ghs8505ccg@gmail.com"
type input "John"
type input "[PERSON_NAME]"
type input "jhs8505ccg@gmail.com"
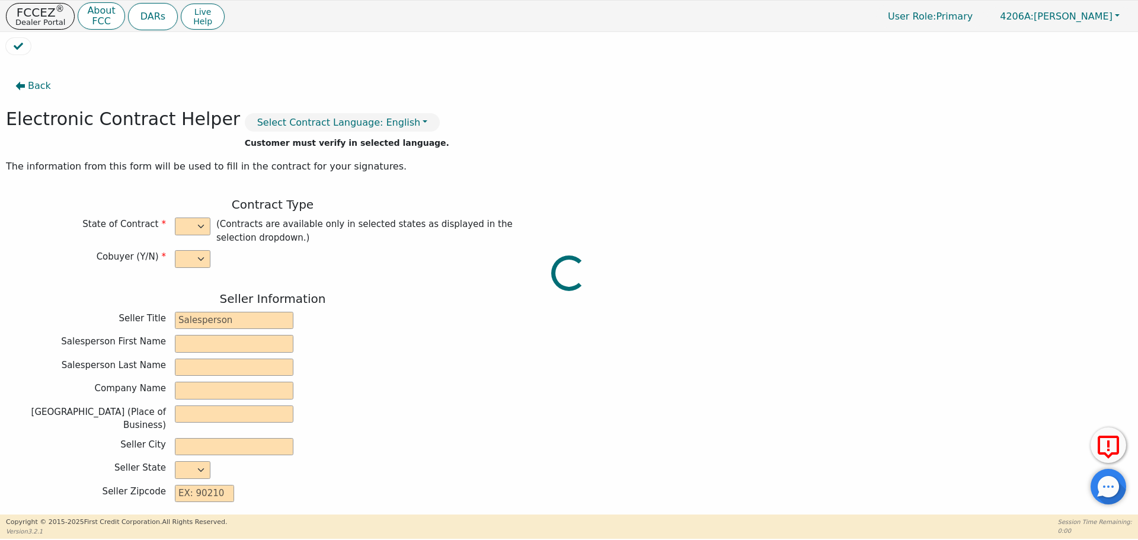
type input "352 gravely road"
type input "Surgoinsville"
select select "TN"
type input "37673"
type input "[DATE]"
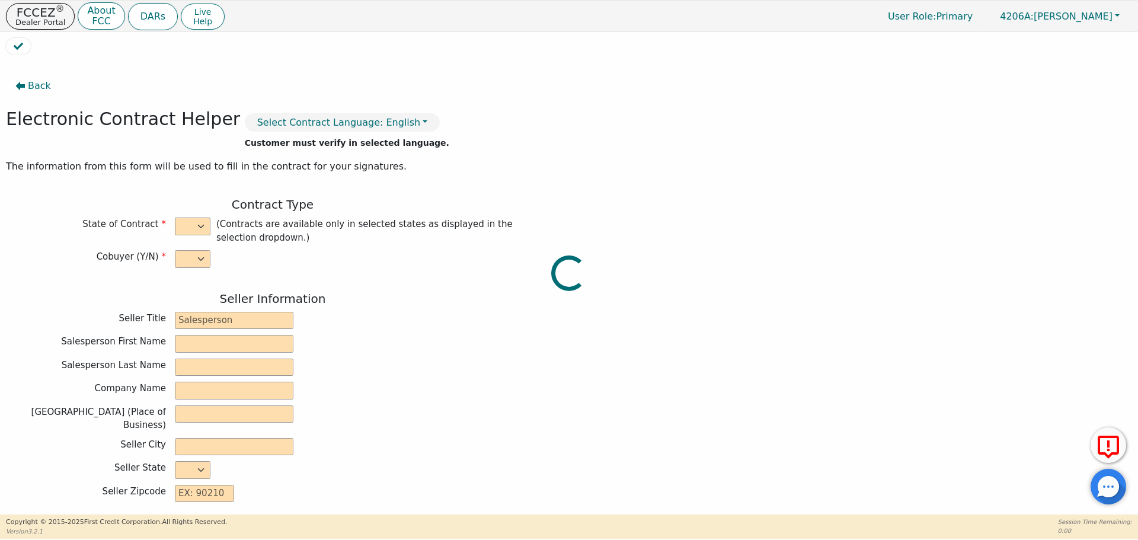
type input "21.99"
type input "2025-09-10"
type input "36"
type input "0"
type input "4147.86"
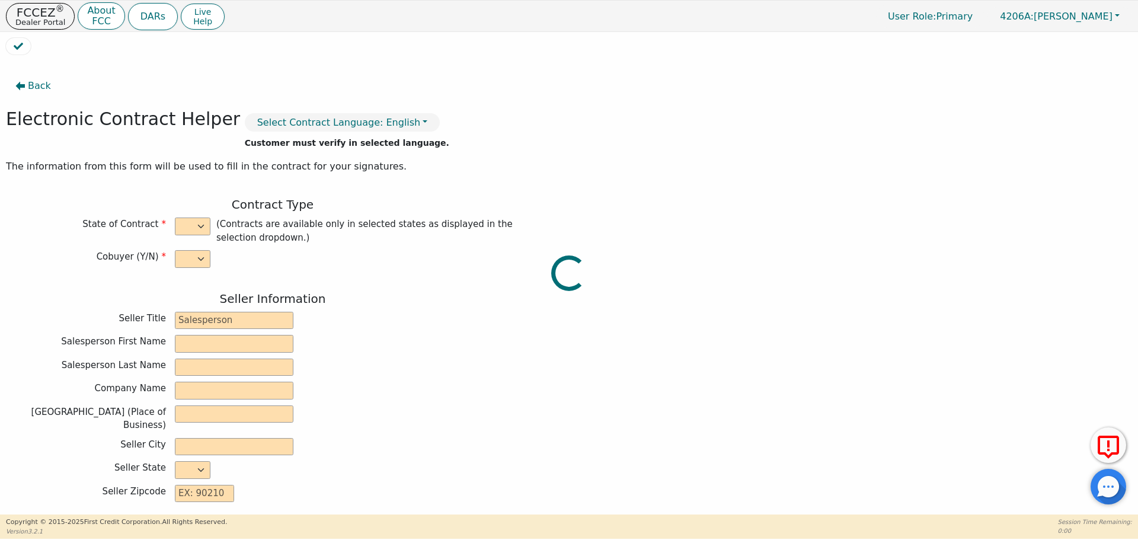
type input "200.00"
type input "3947.86"
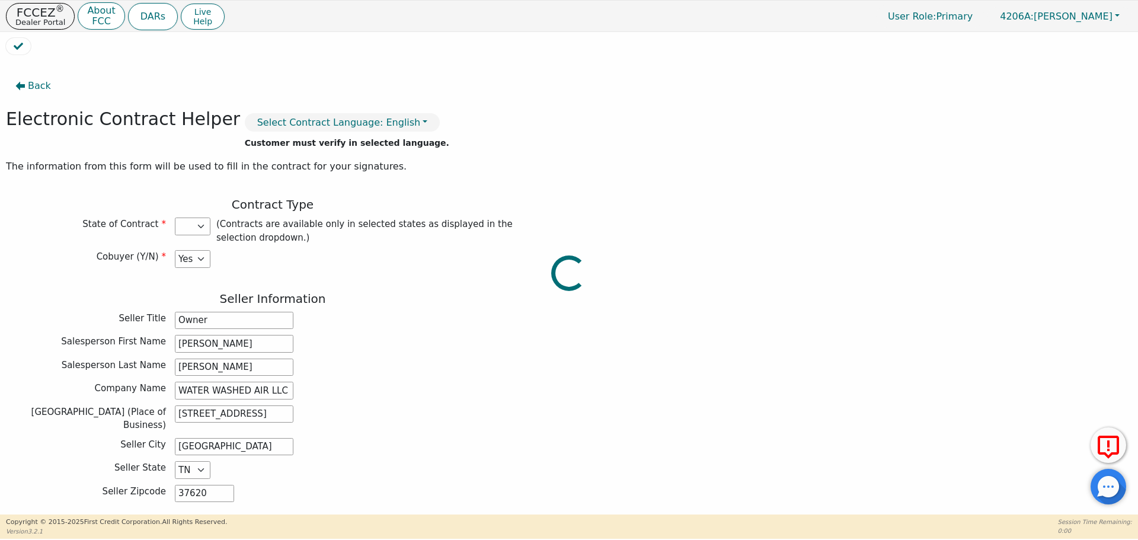
select select "TN"
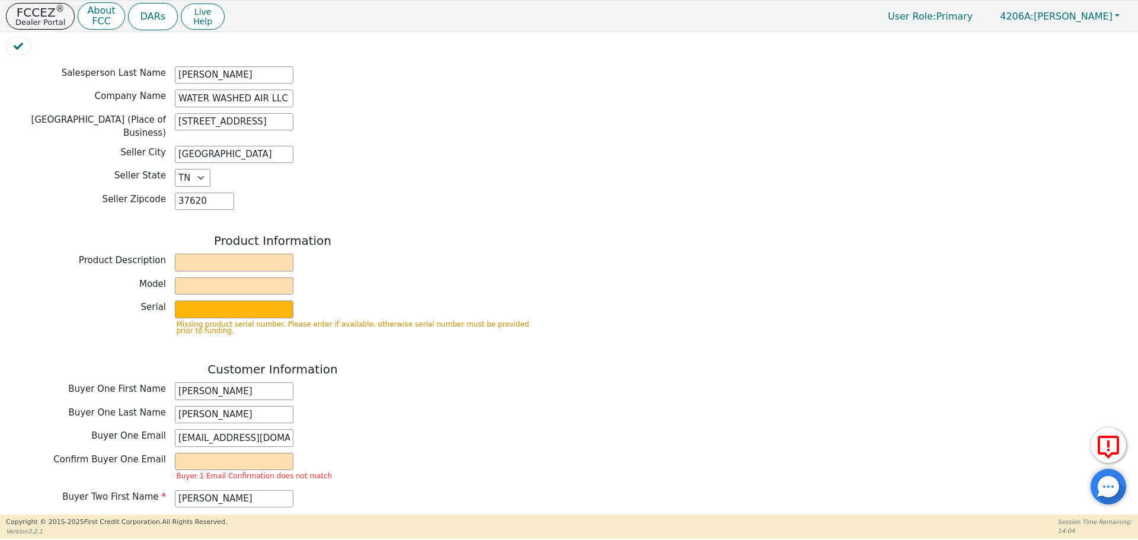
scroll to position [296, 0]
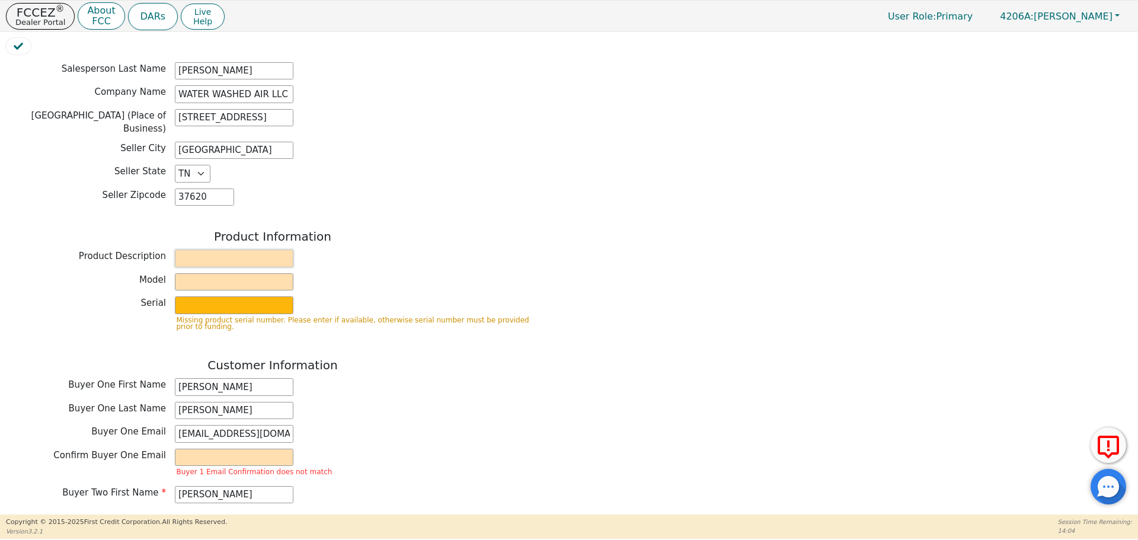
click at [256, 250] on input "text" at bounding box center [234, 259] width 119 height 18
type input "r"
type input "RAINBOW"
type input "SRX"
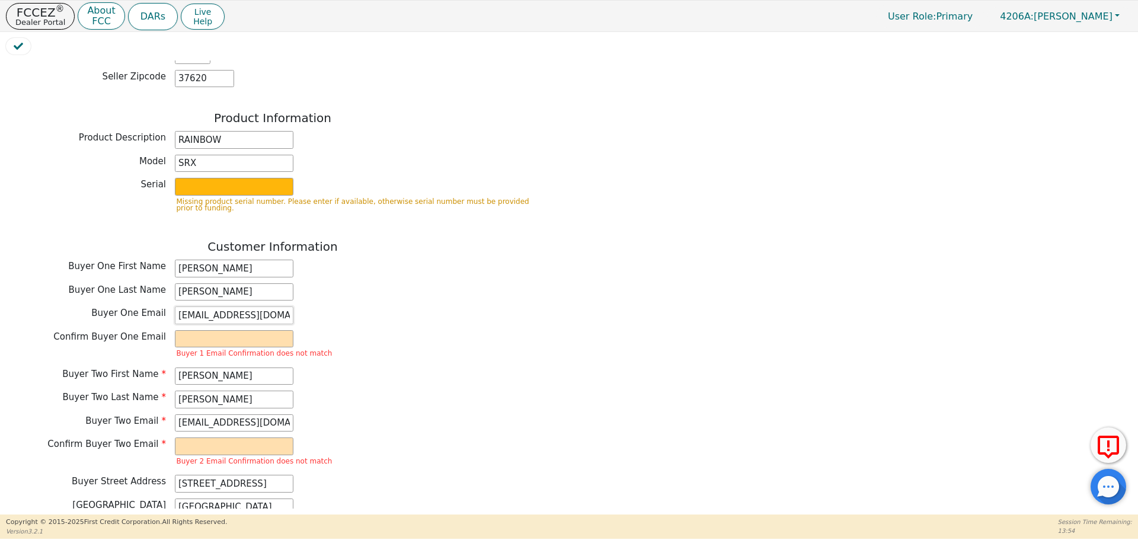
click at [283, 309] on input "ghs8505ccg@gmail.com" at bounding box center [234, 315] width 119 height 18
click at [210, 337] on input "email" at bounding box center [234, 339] width 119 height 18
paste input "ghs8505ccg@gmail.com"
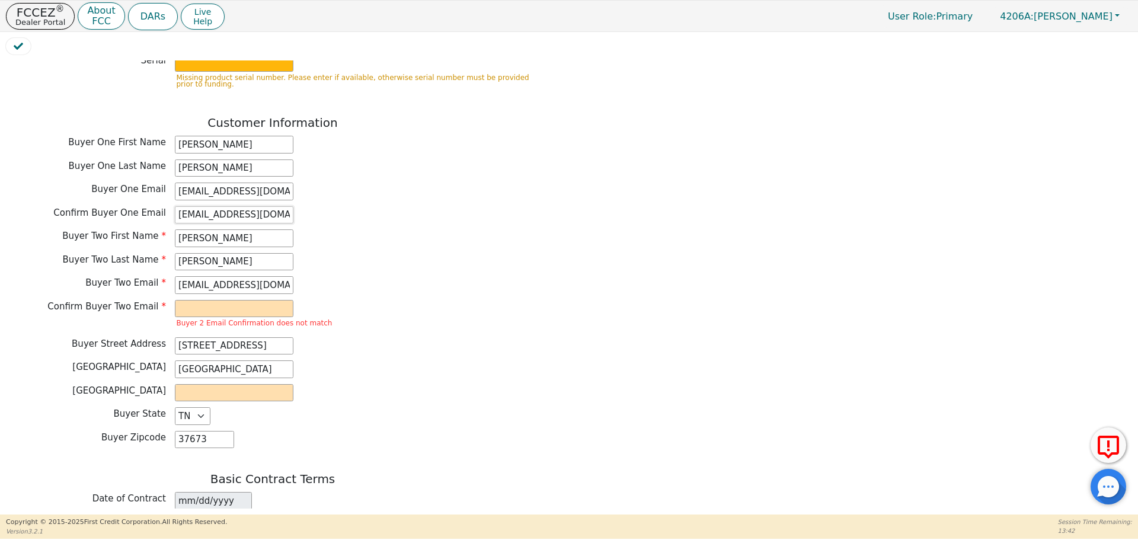
scroll to position [518, 0]
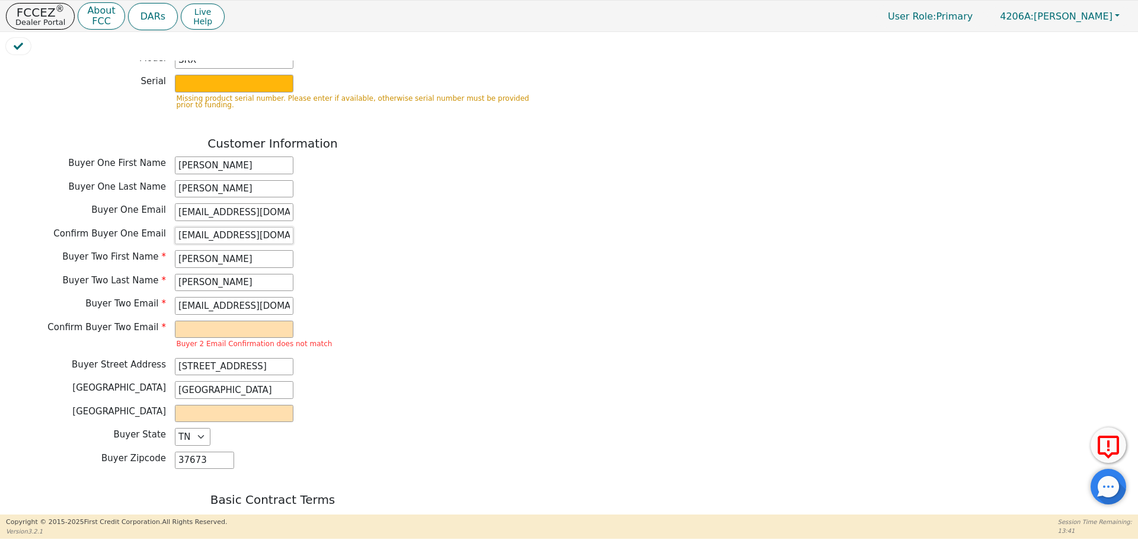
click at [184, 229] on input "ghs8505ccg@gmail.com" at bounding box center [234, 236] width 119 height 18
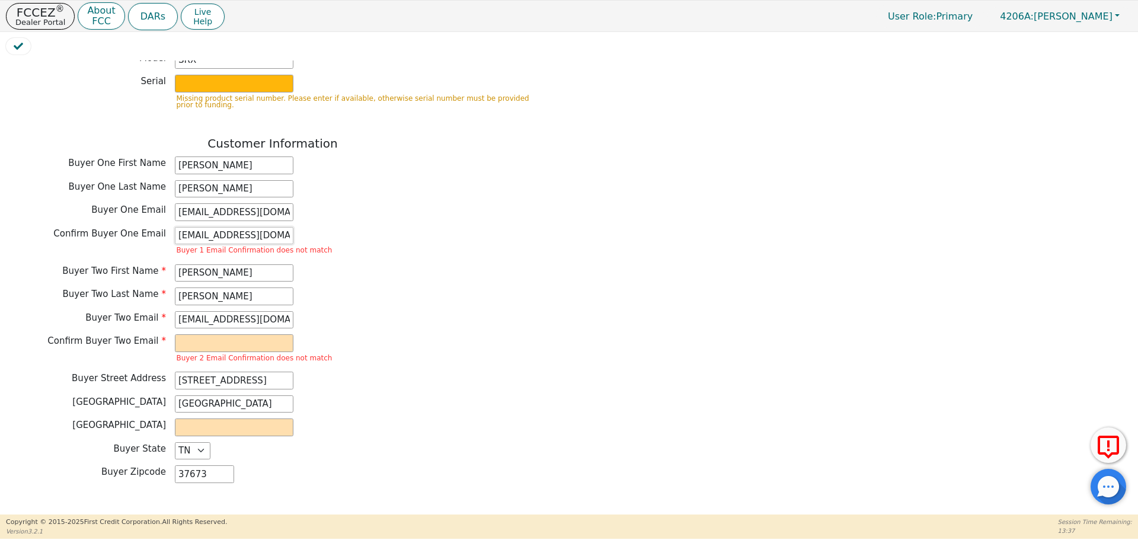
type input "Jhs8505ccg@gmail.com"
click at [182, 203] on input "ghs8505ccg@gmail.com" at bounding box center [234, 212] width 119 height 18
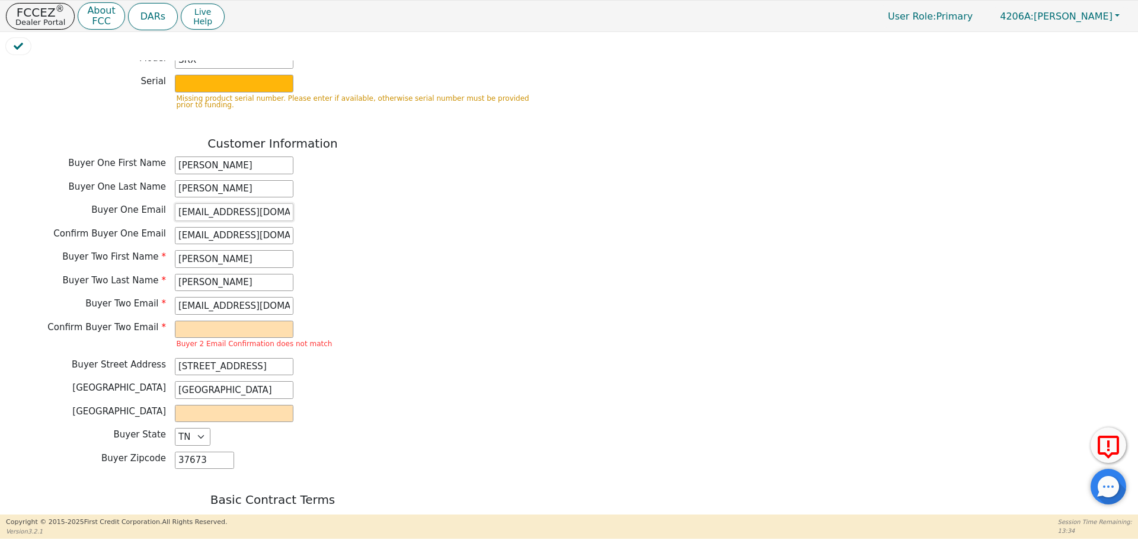
type input "Jhs8505ccg@gmail.com"
click at [219, 301] on input "jhs8505ccg@gmail.com" at bounding box center [234, 306] width 119 height 18
click at [226, 298] on input "jhs8505ccg@gmail.com" at bounding box center [234, 306] width 119 height 18
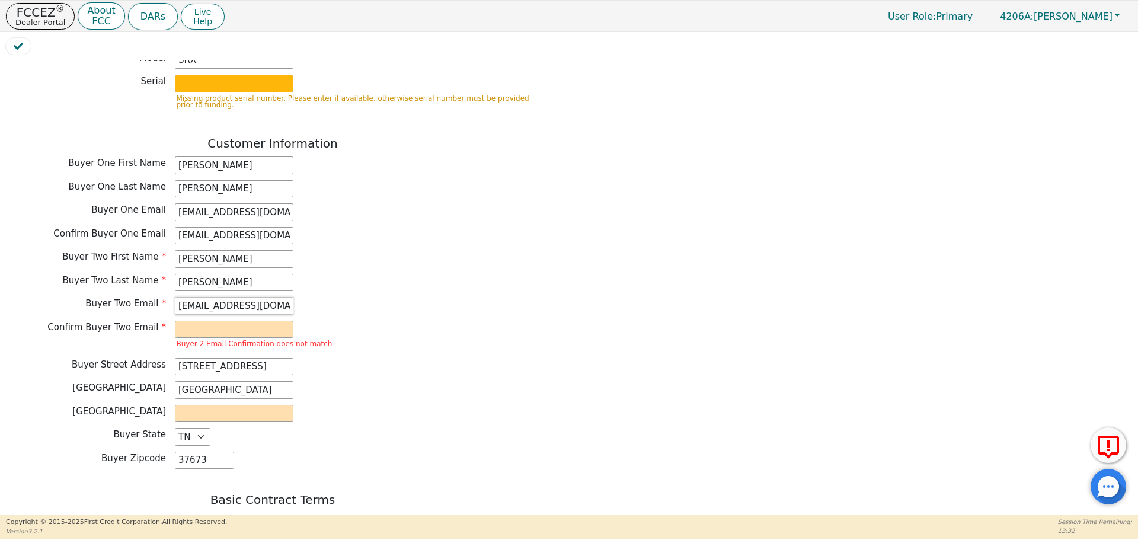
click at [226, 298] on input "jhs8505ccg@gmail.com" at bounding box center [234, 306] width 119 height 18
click at [232, 321] on input "email" at bounding box center [234, 330] width 119 height 18
paste input "ghs8505ccg@gmail.com"
click at [183, 321] on input "ghs8505ccg@gmail.com" at bounding box center [234, 330] width 119 height 18
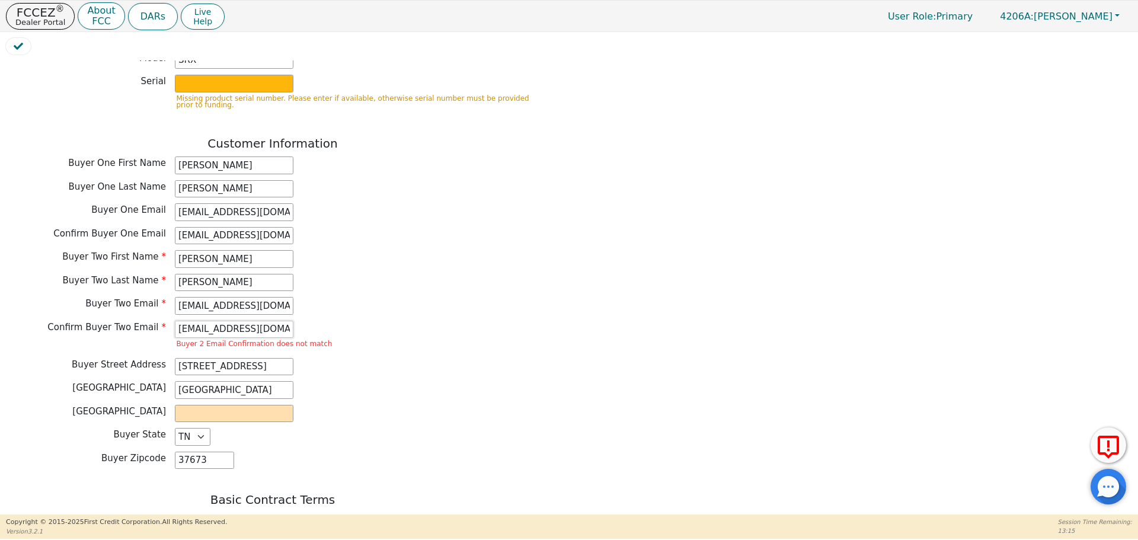
type input "Jhs8505ccg@gmail.com"
click at [385, 297] on div "Buyer Two Email jhs8505ccg@gmail.com" at bounding box center [272, 306] width 533 height 18
click at [178, 297] on input "jhs8505ccg@gmail.com" at bounding box center [234, 306] width 119 height 18
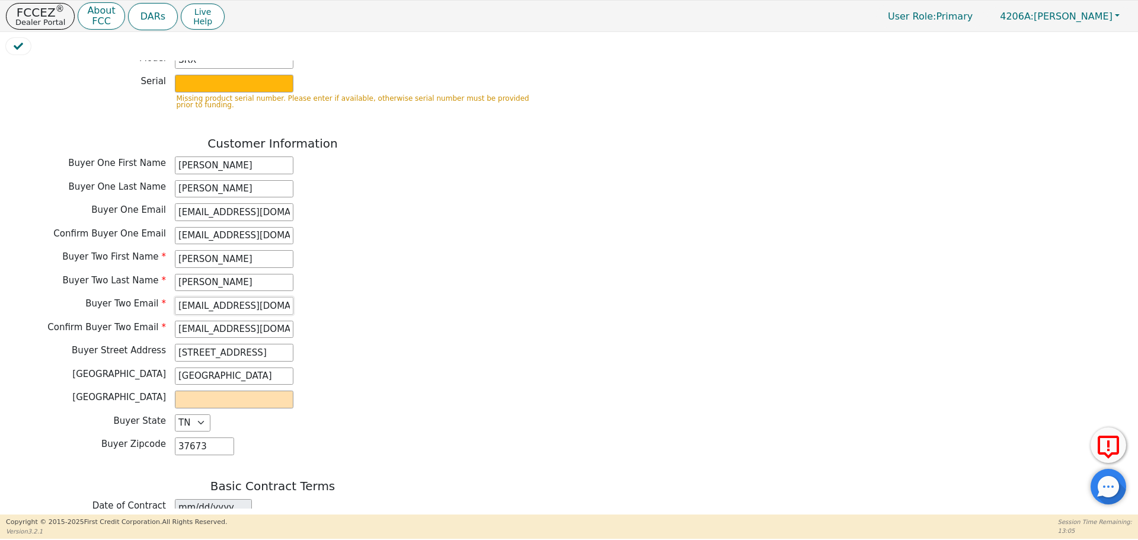
type input "Jhs8505ccg@gmail.com"
click at [337, 307] on div "Buyer Two Email Jhs8505ccg@gmail.com" at bounding box center [272, 307] width 533 height 21
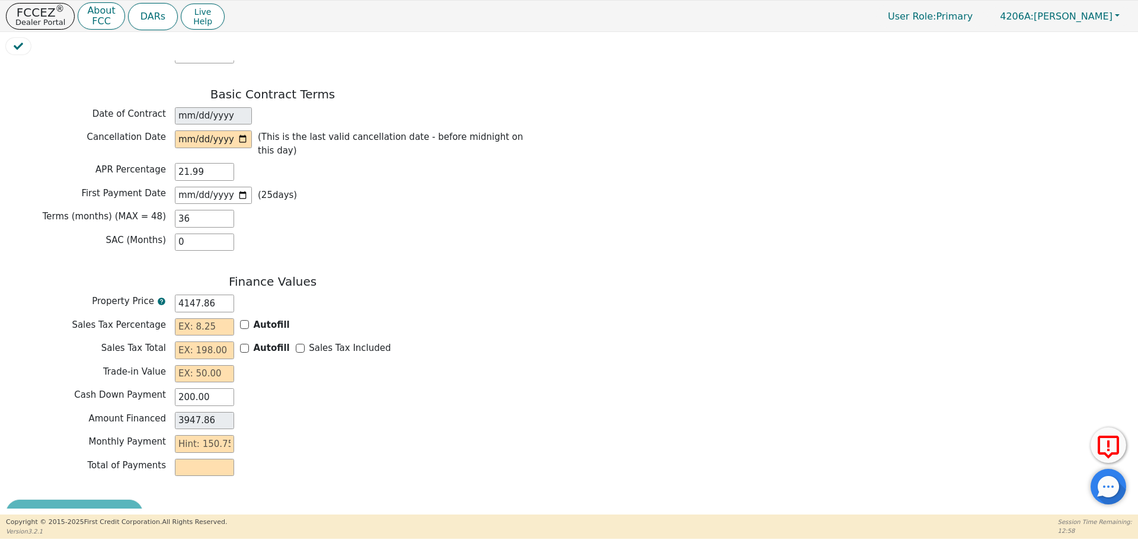
scroll to position [919, 0]
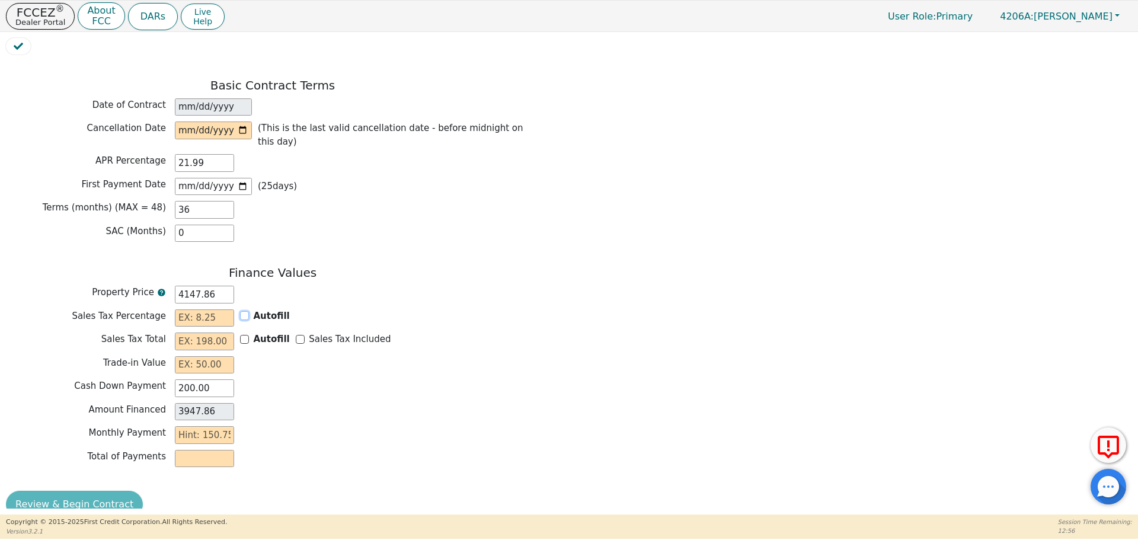
click at [245, 311] on input "Autofill" at bounding box center [244, 315] width 9 height 9
checkbox input "true"
type input "0.00"
click at [245, 121] on input "date" at bounding box center [213, 130] width 77 height 18
type input "2025-08-20"
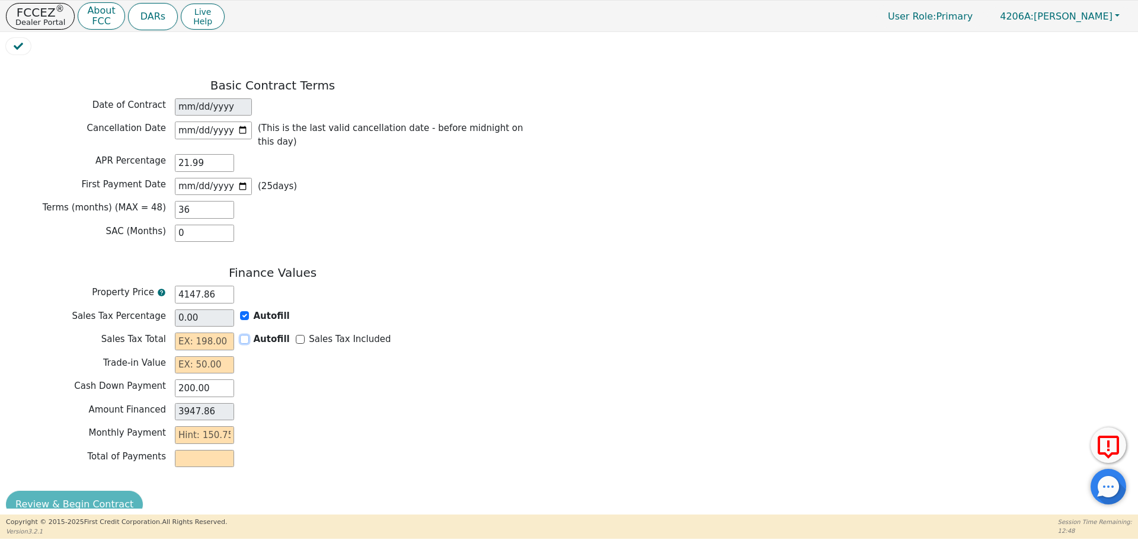
click at [245, 335] on input "Autofill" at bounding box center [244, 339] width 9 height 9
checkbox input "false"
type input "0.00"
click at [249, 309] on div "Autofill" at bounding box center [265, 316] width 50 height 14
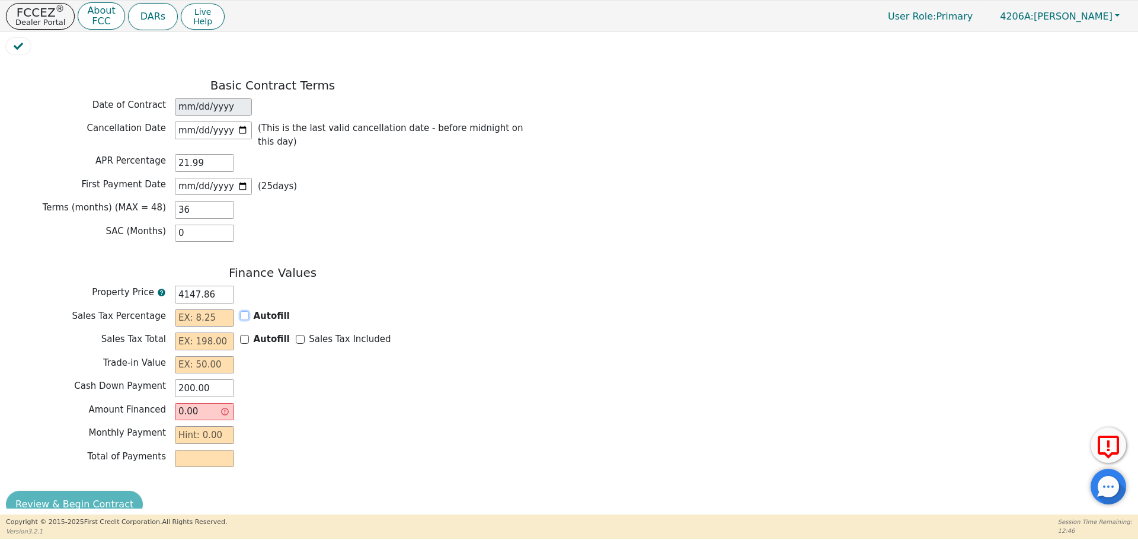
click at [246, 311] on input "Autofill" at bounding box center [244, 315] width 9 height 9
checkbox input "true"
type input "0.00"
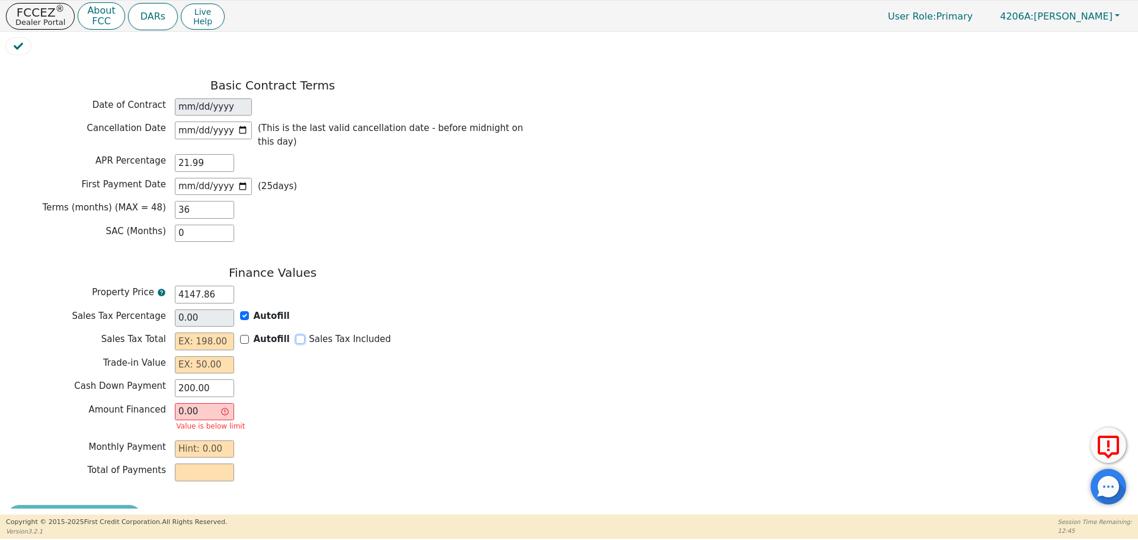
click at [296, 335] on input "Sales Tax Included" at bounding box center [300, 339] width 9 height 9
checkbox input "true"
type input "0.00"
type input "3947.86"
click at [213, 440] on input "text" at bounding box center [204, 449] width 59 height 18
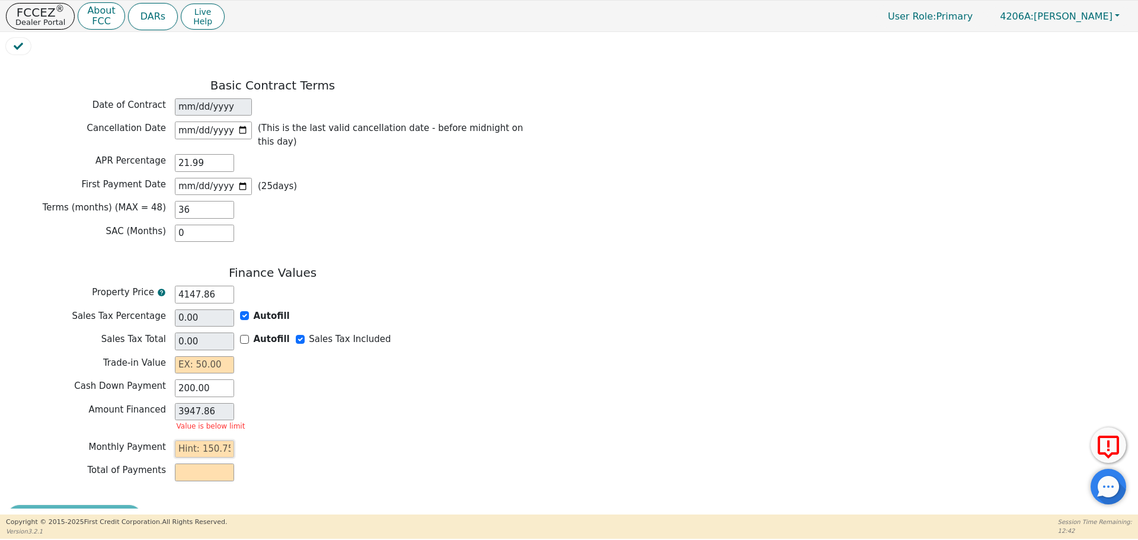
type input "1"
type input "36.00"
type input "15"
type input "540.00"
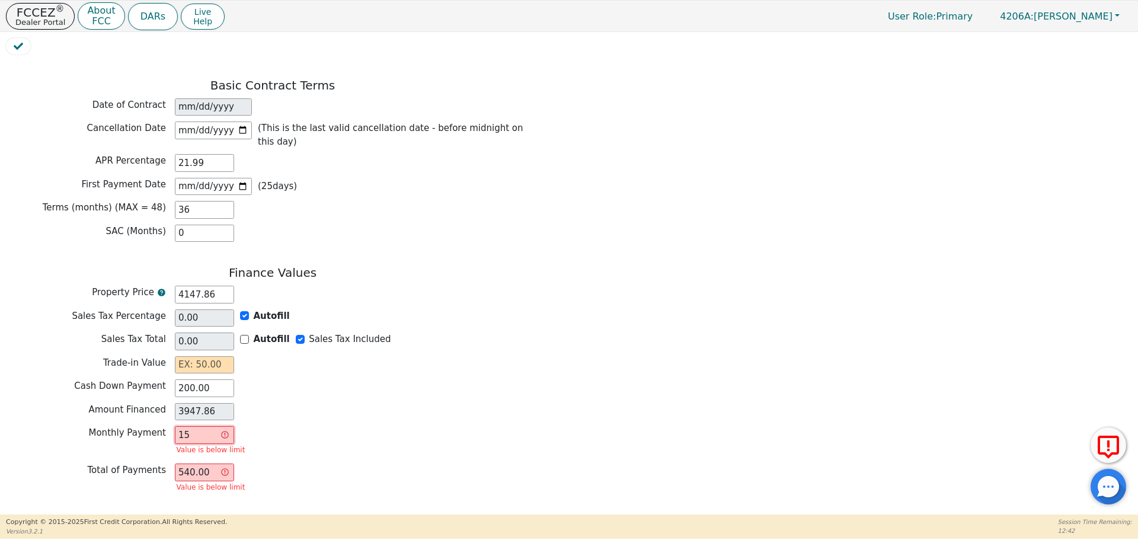
type input "150"
type input "5400.00"
type input "150.7"
type input "5425.20"
type input "150.75"
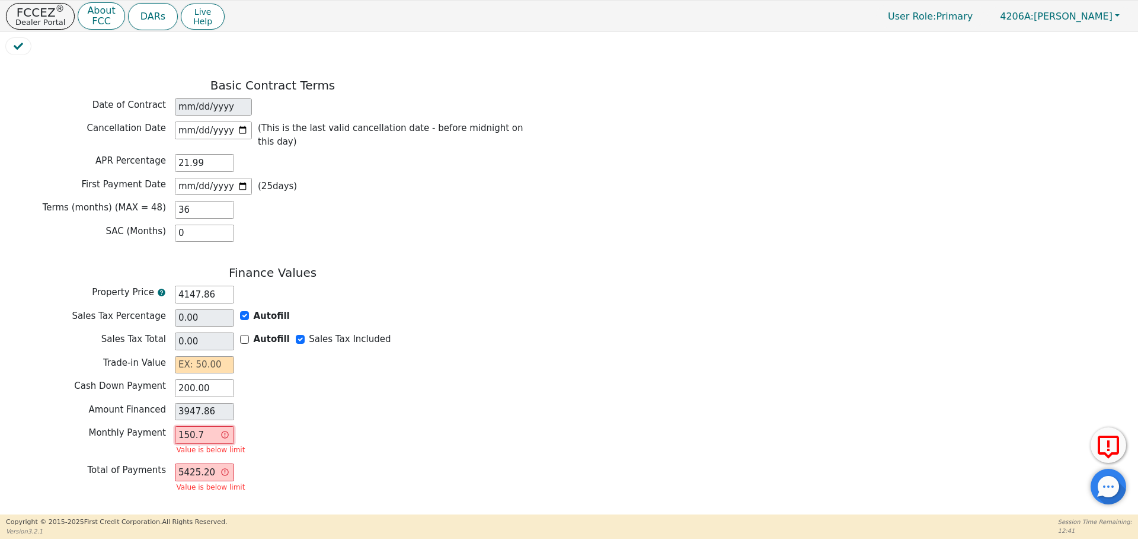
type input "5427.00"
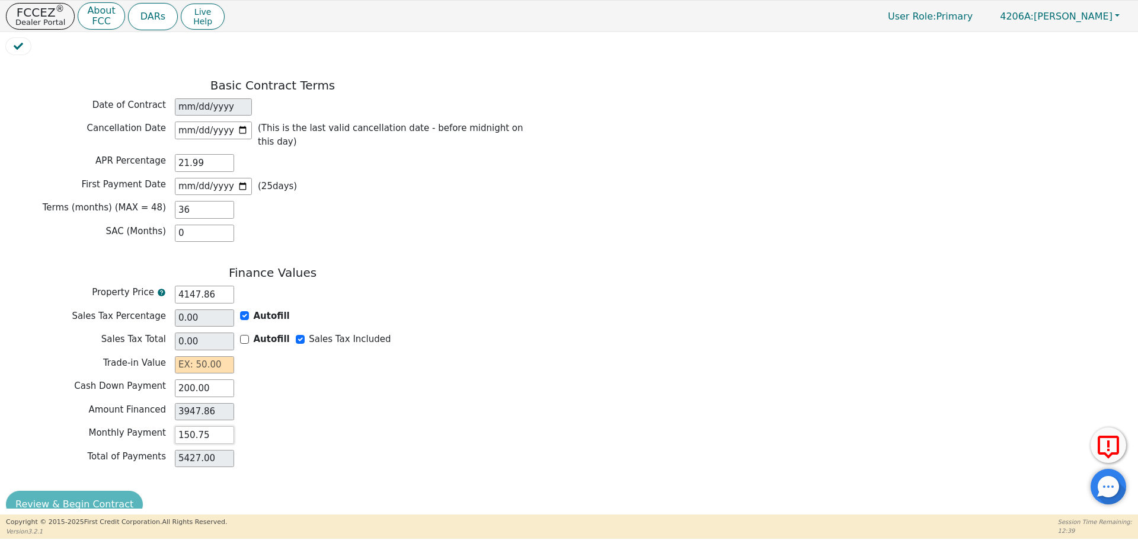
type input "150.75"
click at [108, 491] on div "Review & Begin Contract" at bounding box center [272, 504] width 533 height 27
click at [219, 356] on input "text" at bounding box center [204, 365] width 59 height 18
type input "0.00"
click at [81, 491] on div "Review & Begin Contract" at bounding box center [272, 504] width 533 height 27
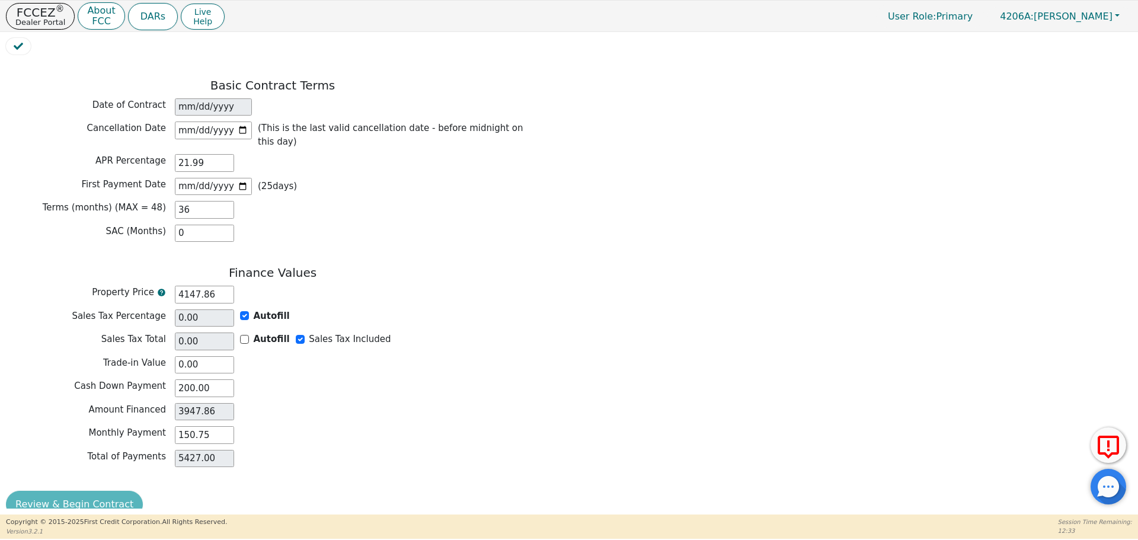
click at [80, 491] on div "Review & Begin Contract" at bounding box center [272, 504] width 533 height 27
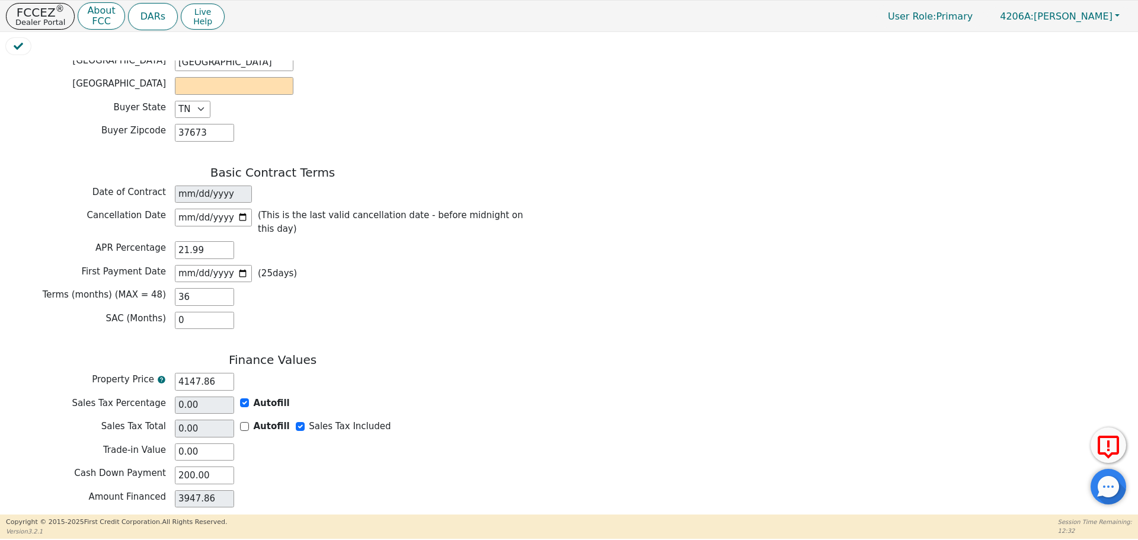
scroll to position [682, 0]
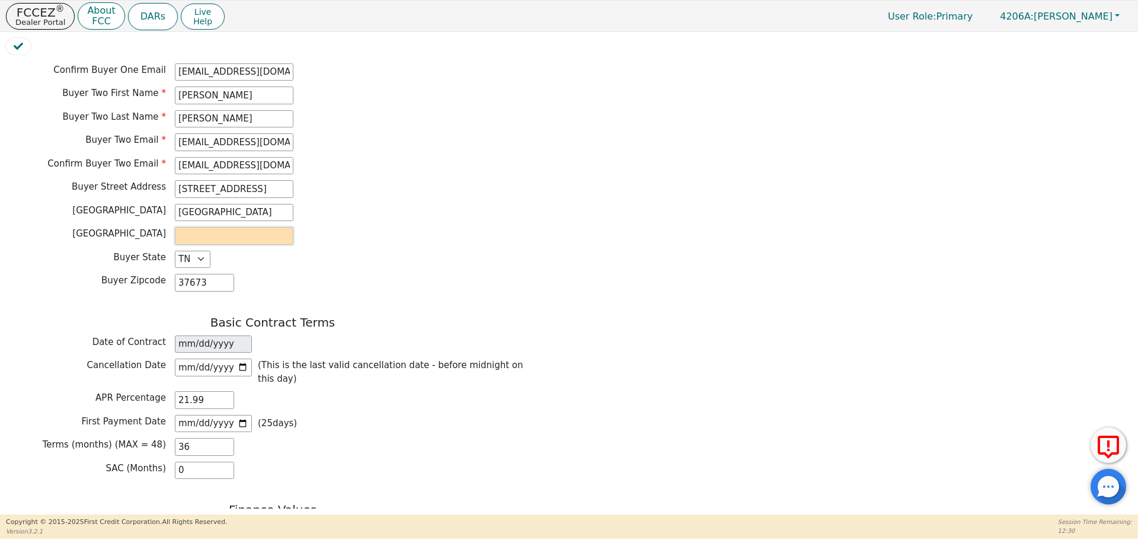
click at [230, 227] on input "text" at bounding box center [234, 236] width 119 height 18
type input "G"
type input "HAWKINS"
click at [536, 305] on div "Back Electronic Contract Helper Select Contract Language: English Customer must…" at bounding box center [272, 73] width 533 height 1364
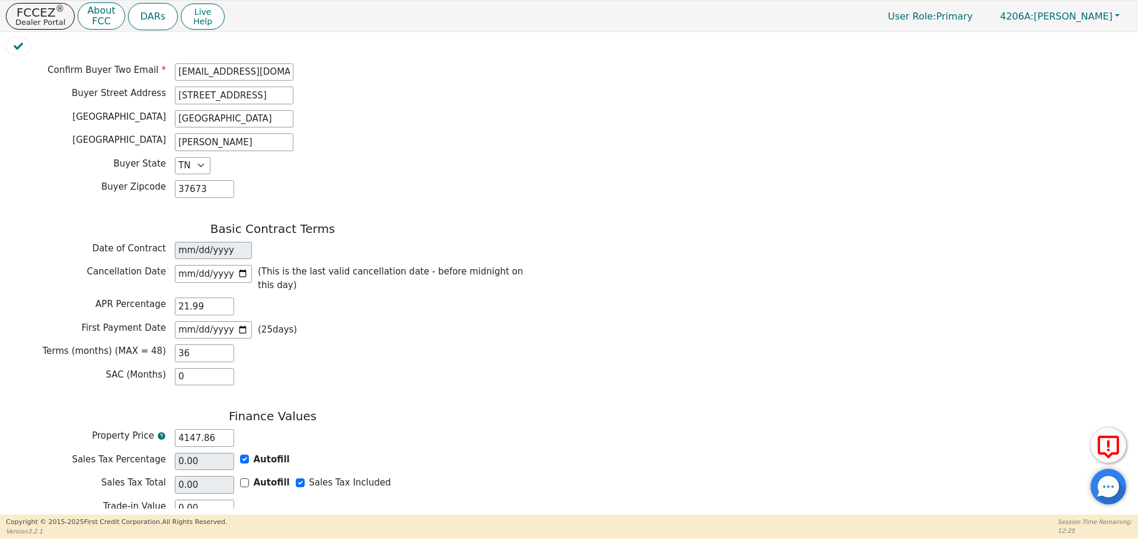
scroll to position [919, 0]
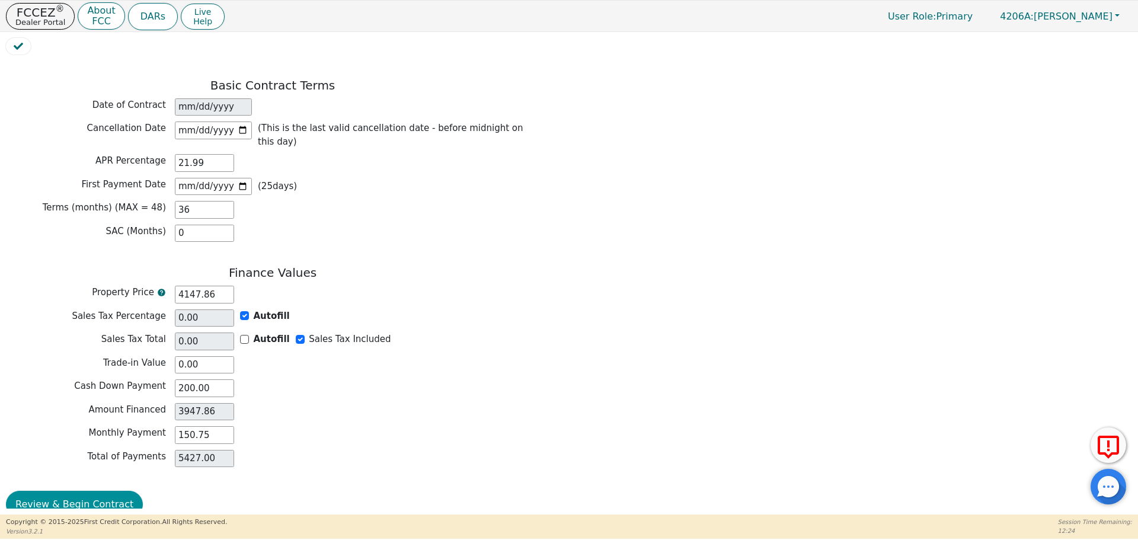
click at [98, 491] on button "Review & Begin Contract" at bounding box center [74, 504] width 137 height 27
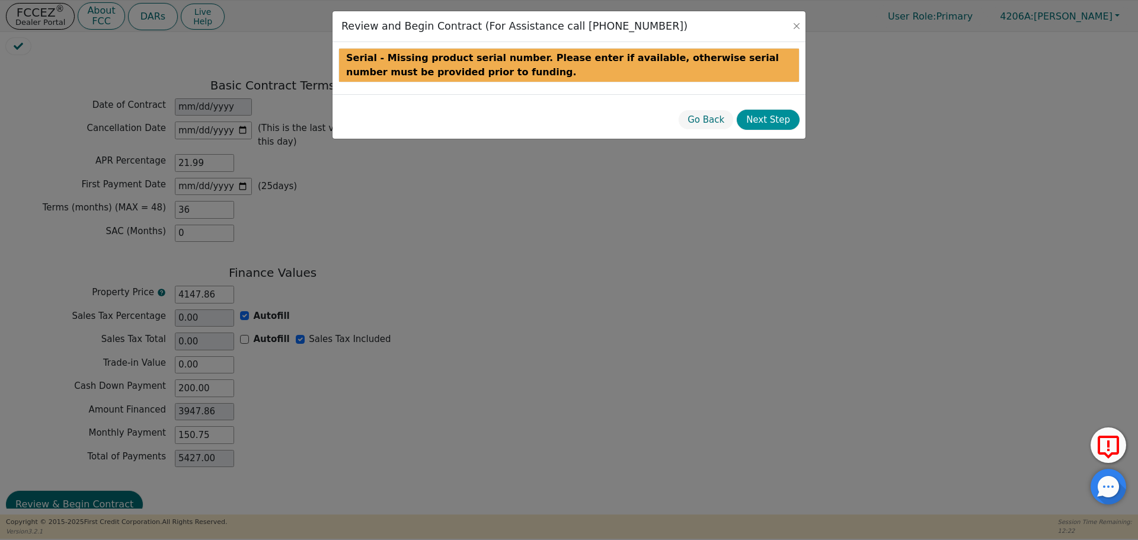
click at [772, 116] on button "Next Step" at bounding box center [768, 120] width 63 height 21
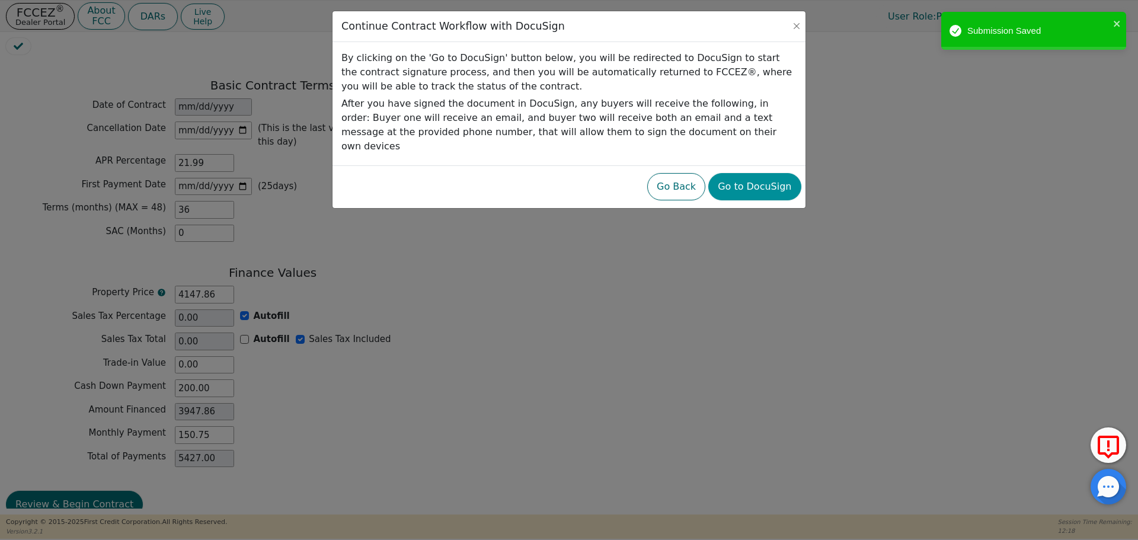
click at [760, 173] on button "Go to DocuSign" at bounding box center [754, 186] width 92 height 27
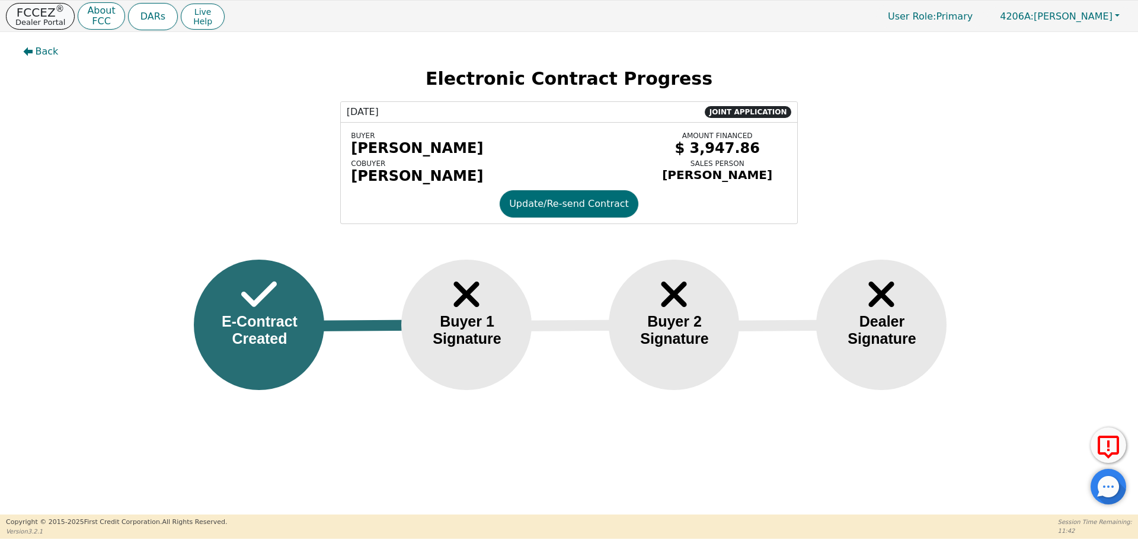
click at [40, 21] on p "Dealer Portal" at bounding box center [40, 22] width 50 height 8
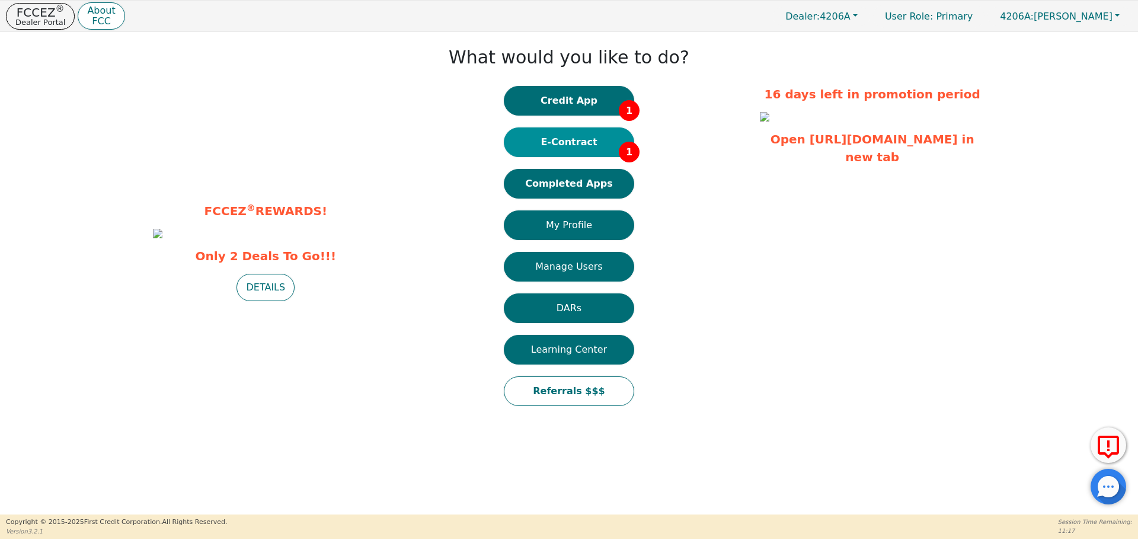
click at [587, 151] on button "E-Contract 1" at bounding box center [569, 142] width 130 height 30
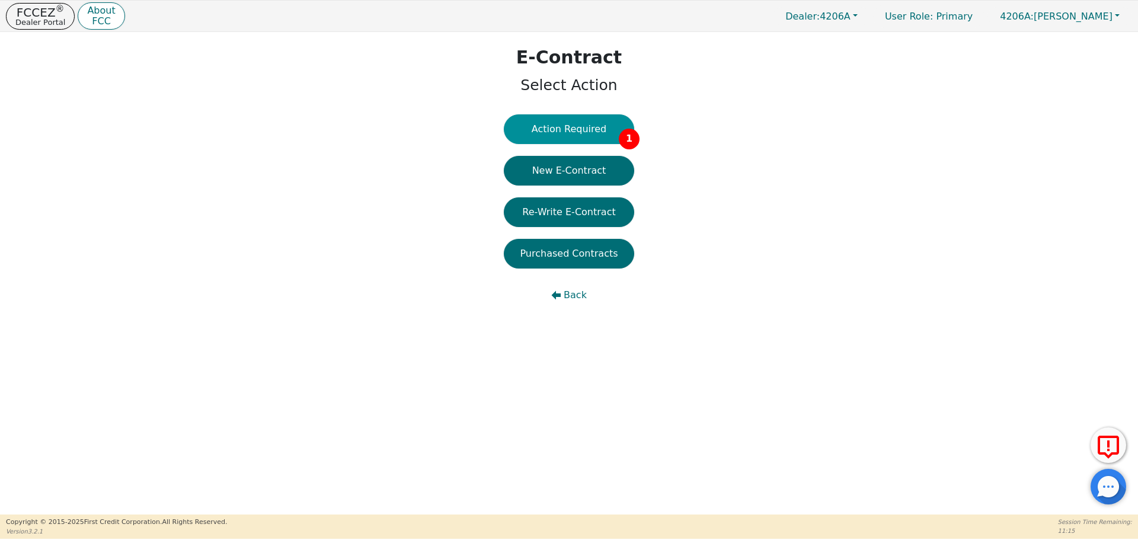
click at [573, 135] on button "Action Required 1" at bounding box center [569, 129] width 130 height 30
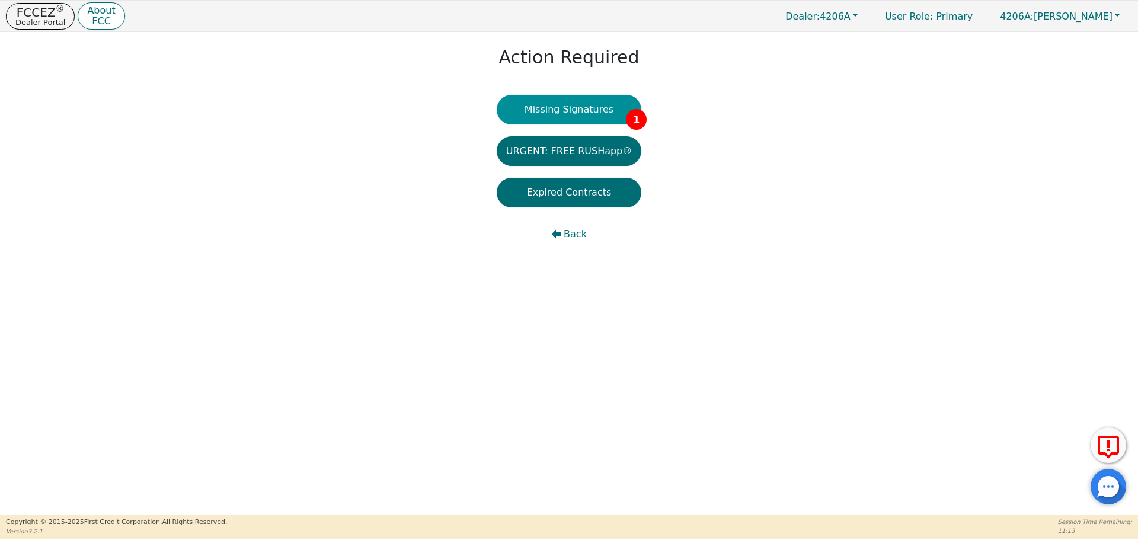
click at [574, 111] on button "Missing Signatures 1" at bounding box center [569, 110] width 145 height 30
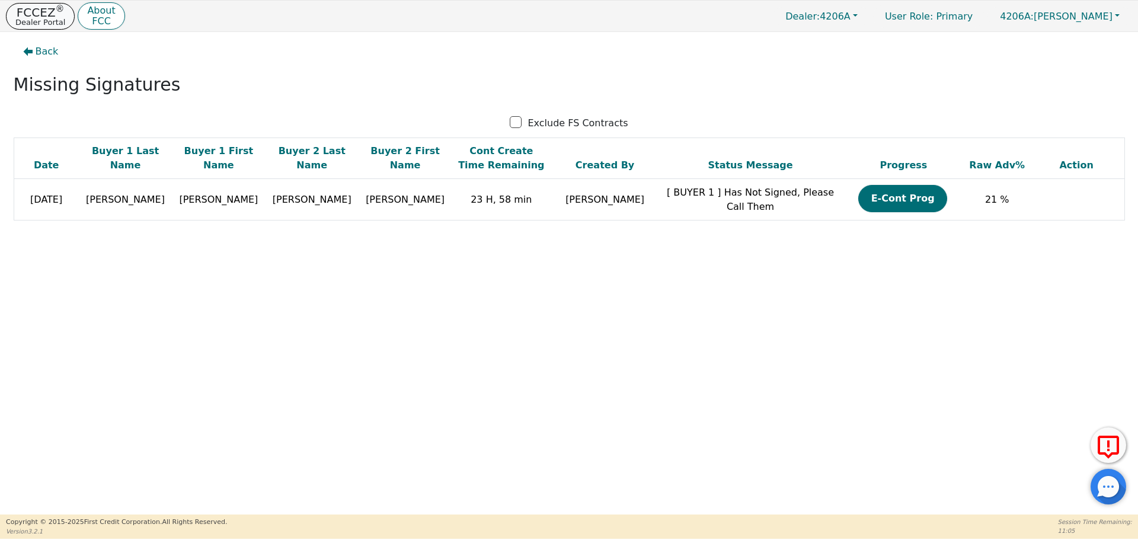
click at [41, 18] on p "Dealer Portal" at bounding box center [40, 22] width 50 height 8
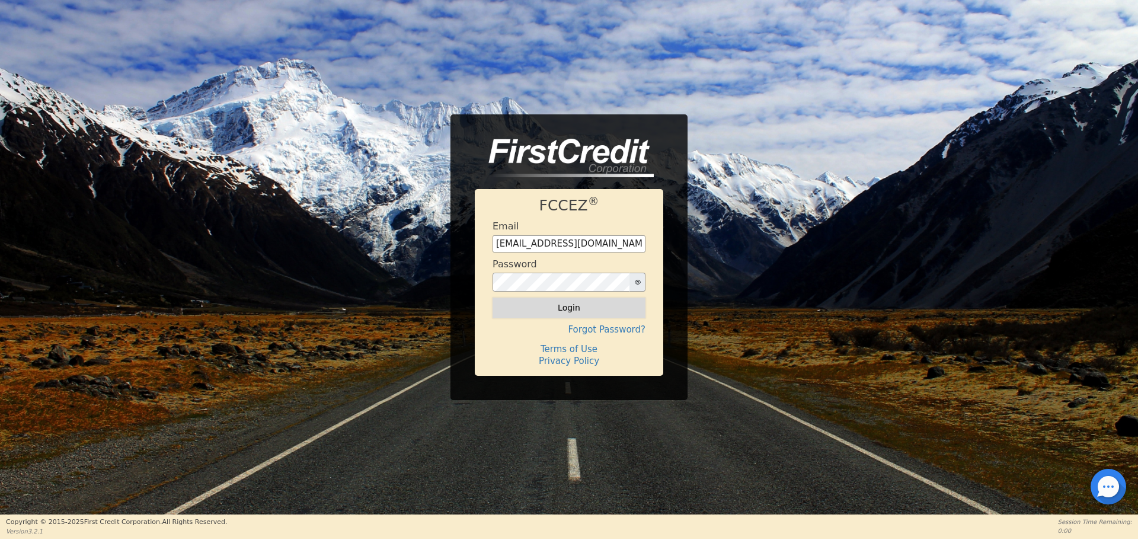
click at [574, 304] on button "Login" at bounding box center [569, 308] width 153 height 20
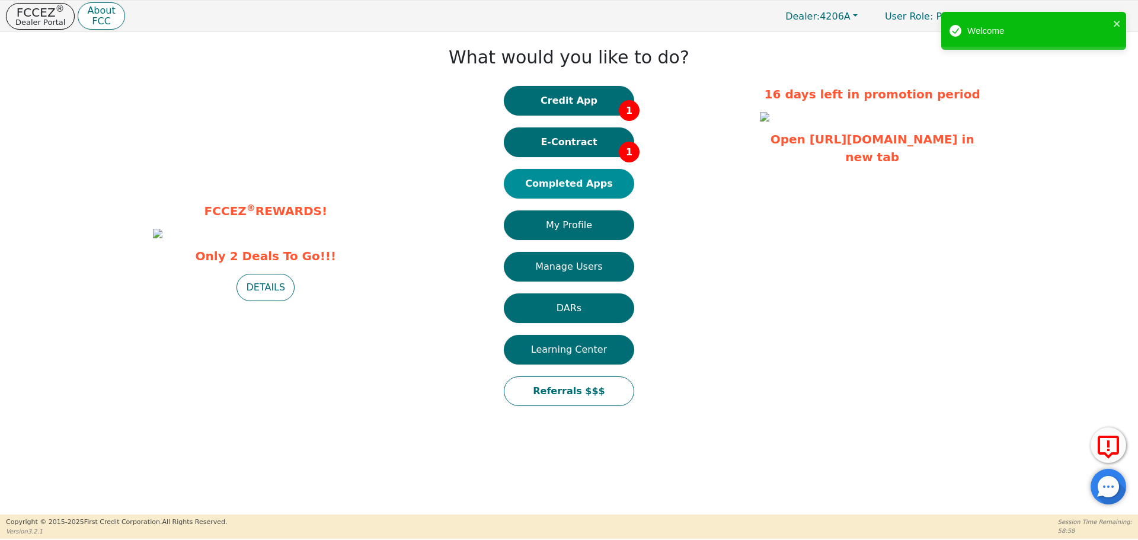
click at [584, 178] on button "Completed Apps" at bounding box center [569, 184] width 130 height 30
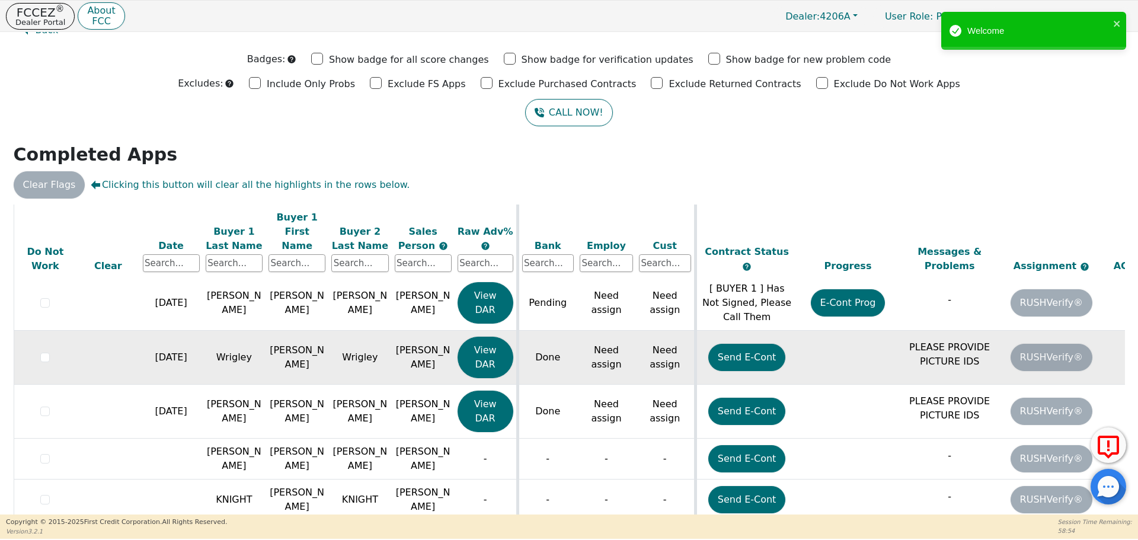
scroll to position [38, 0]
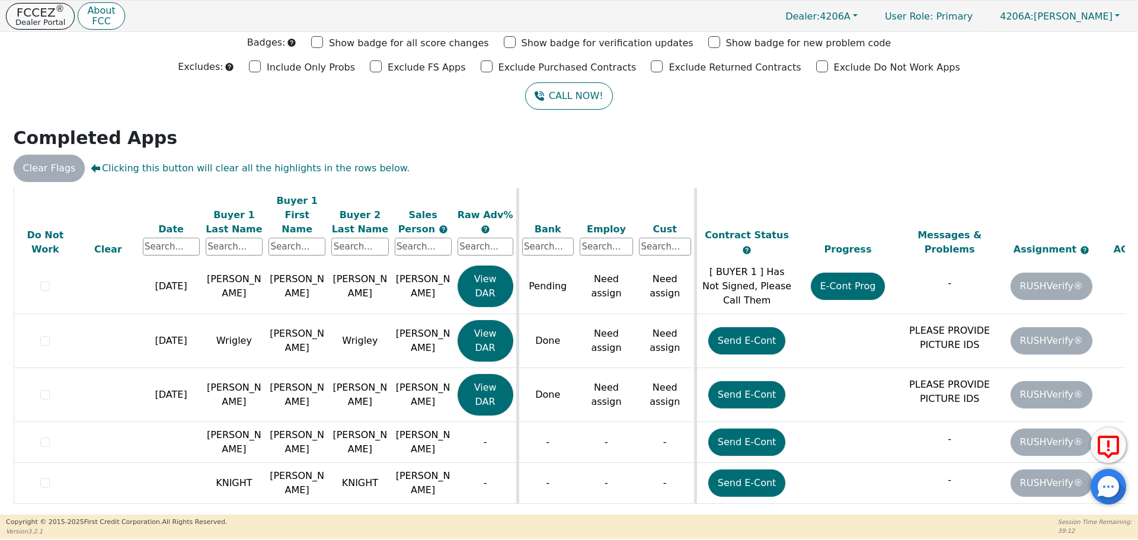
click at [40, 18] on p "Dealer Portal" at bounding box center [40, 22] width 50 height 8
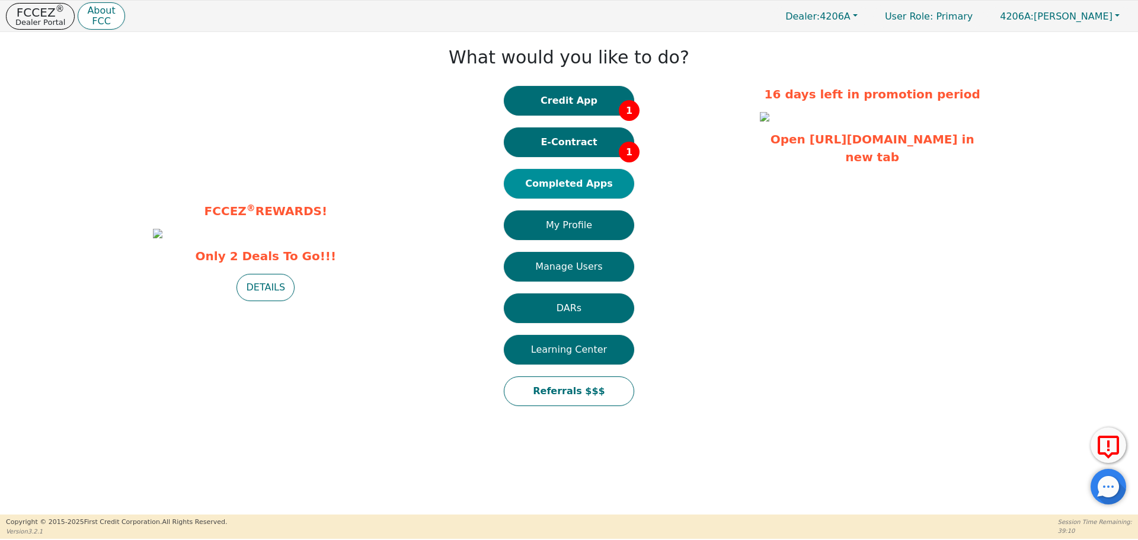
click at [570, 187] on button "Completed Apps" at bounding box center [569, 184] width 130 height 30
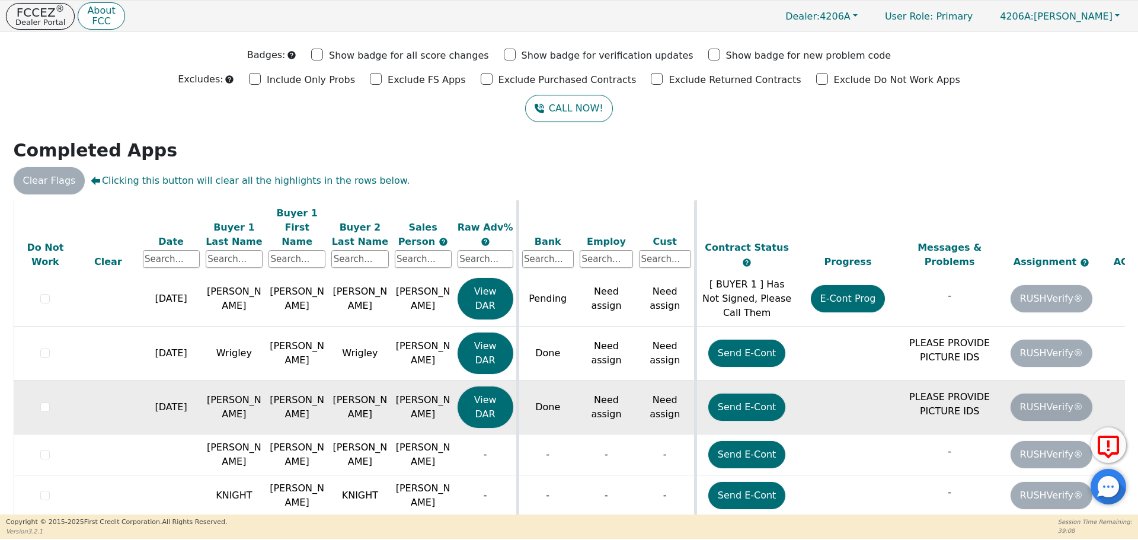
scroll to position [38, 0]
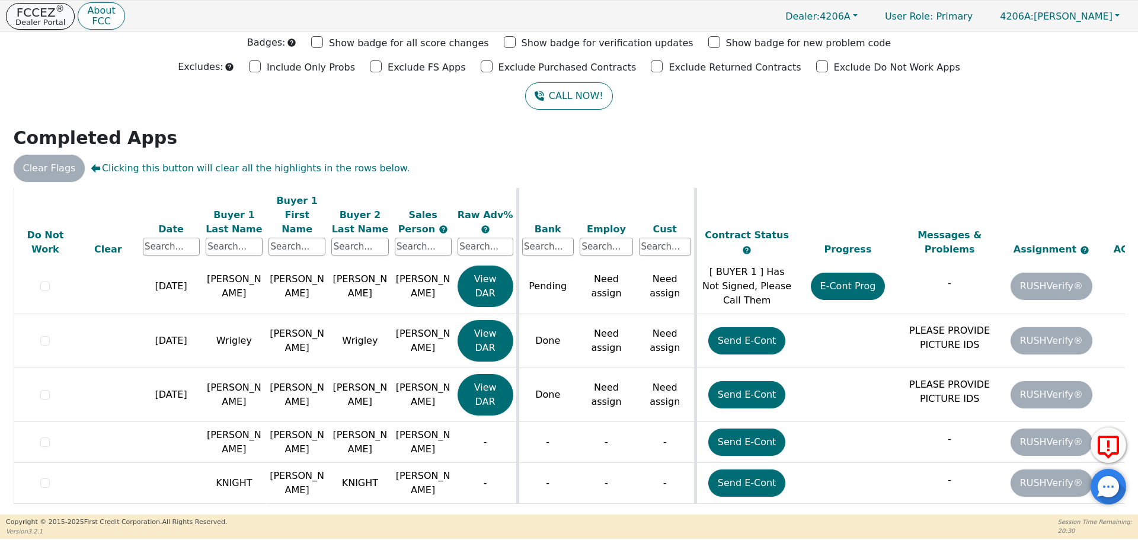
click at [40, 21] on p "Dealer Portal" at bounding box center [40, 22] width 50 height 8
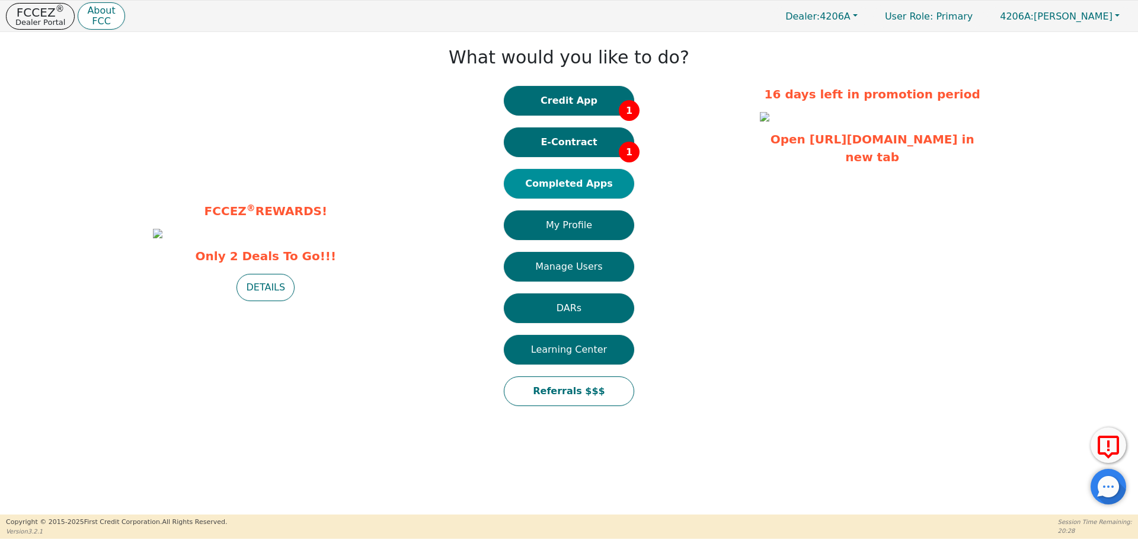
click at [593, 188] on button "Completed Apps" at bounding box center [569, 184] width 130 height 30
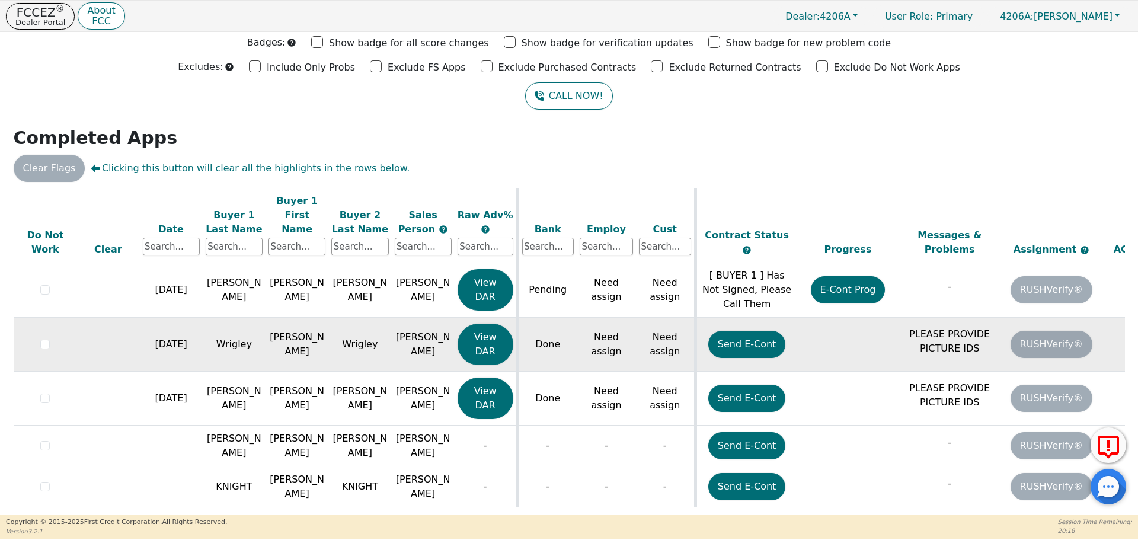
scroll to position [315, 0]
